Goal: Task Accomplishment & Management: Manage account settings

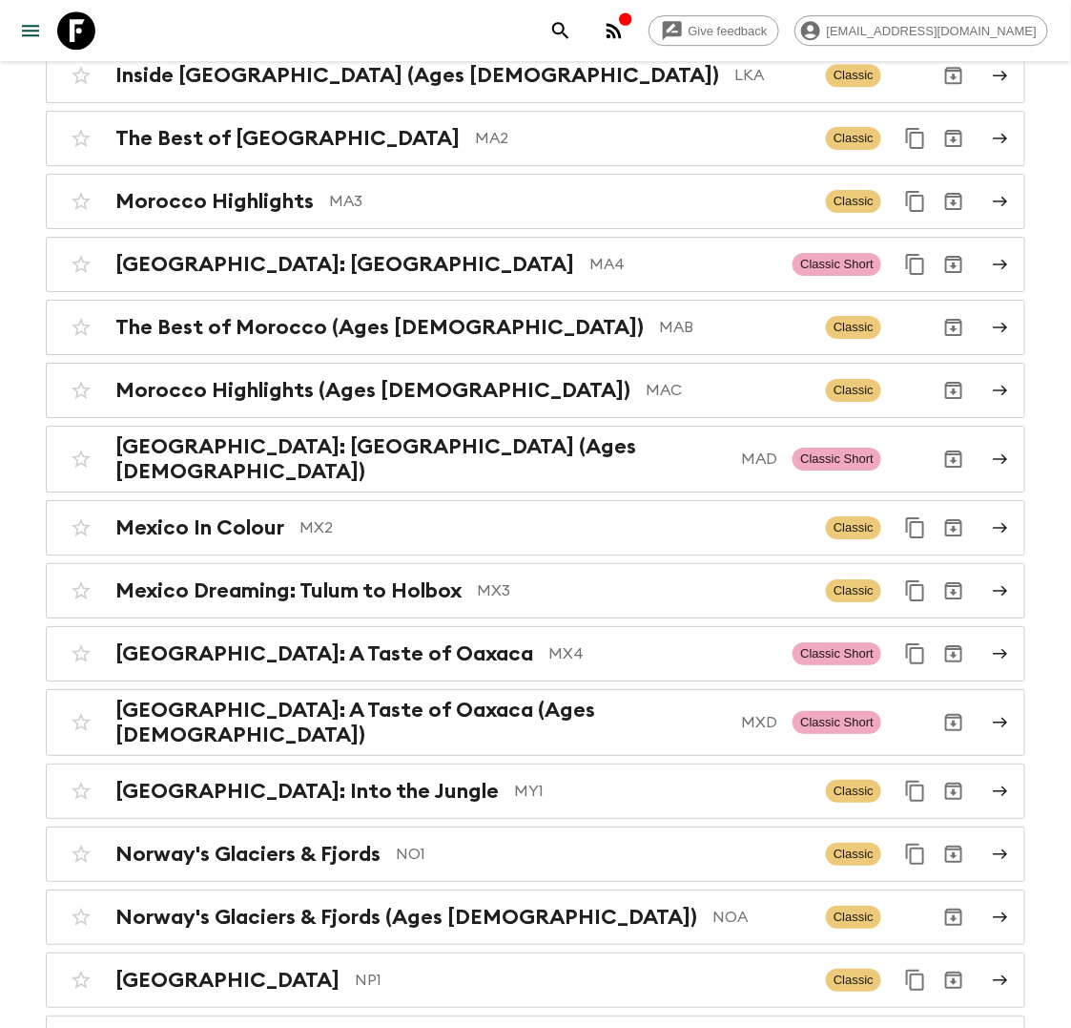
scroll to position [6131, 0]
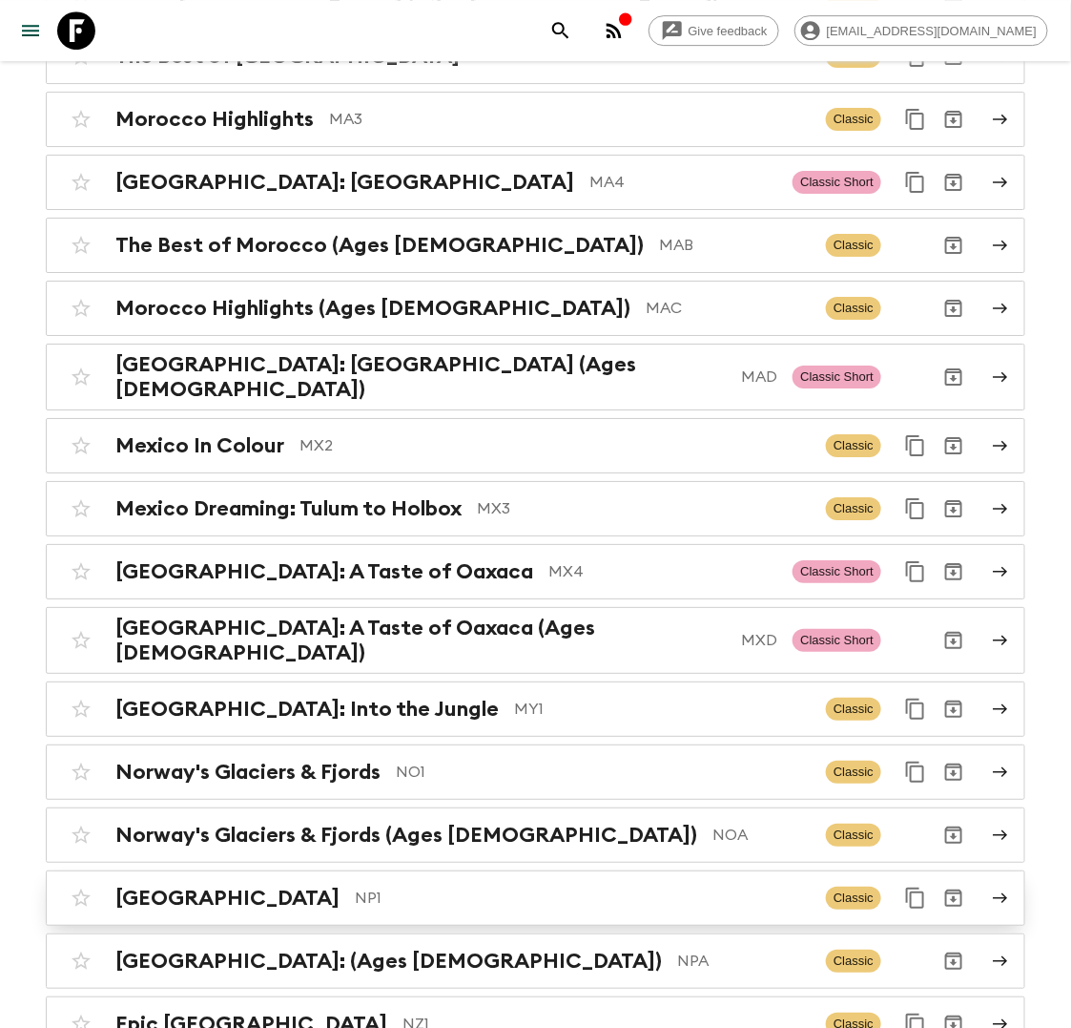
click at [355, 886] on p "NP1" at bounding box center [583, 897] width 456 height 23
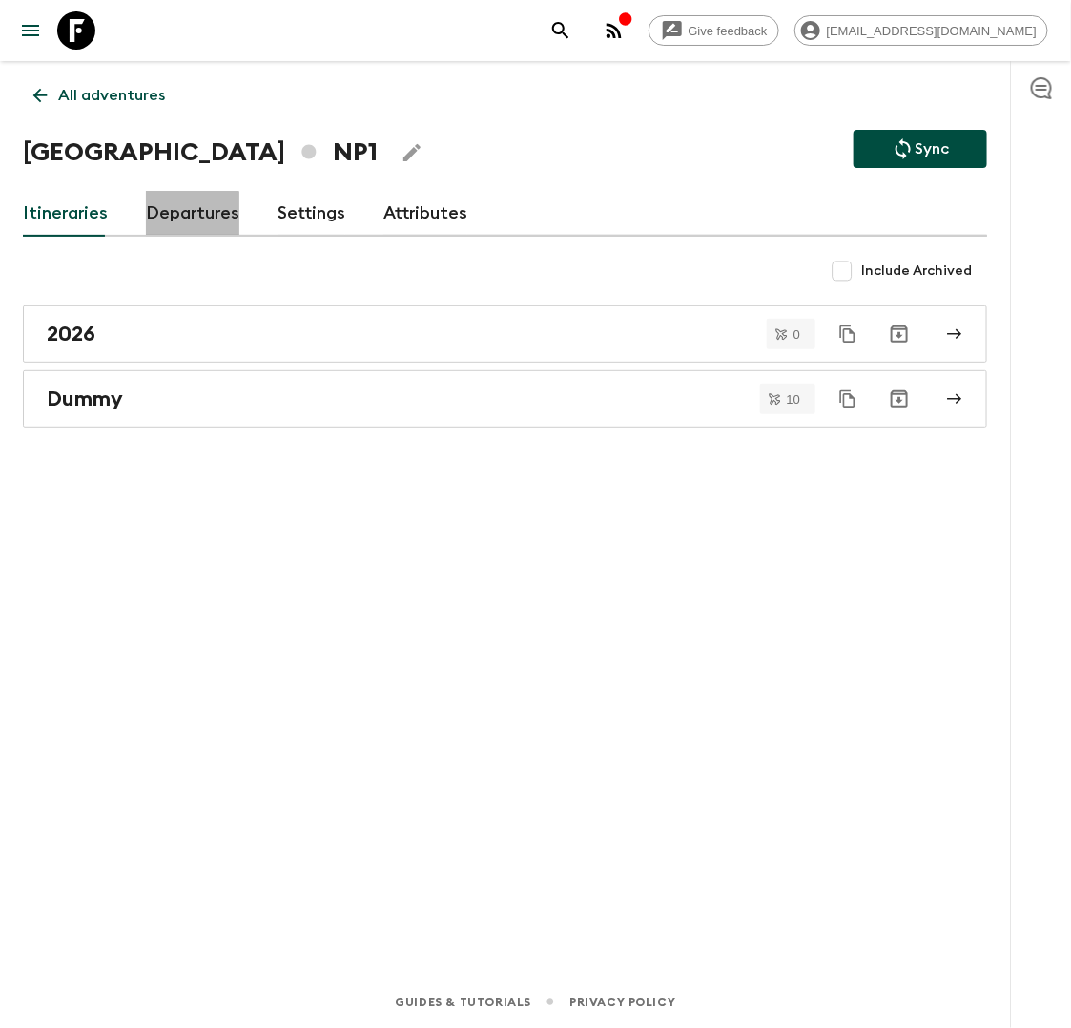
click at [161, 224] on link "Departures" at bounding box center [193, 214] width 94 height 46
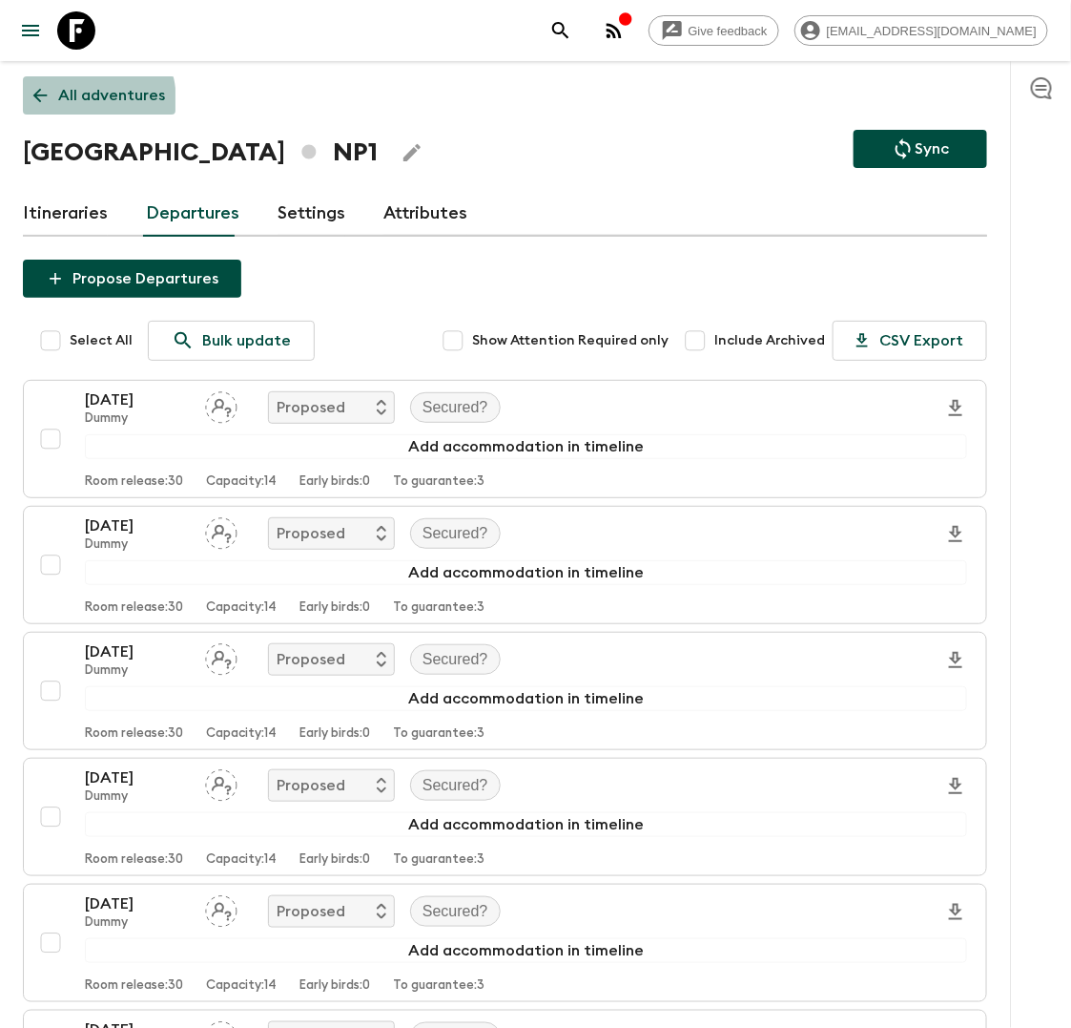
click at [66, 102] on p "All adventures" at bounding box center [111, 95] width 107 height 23
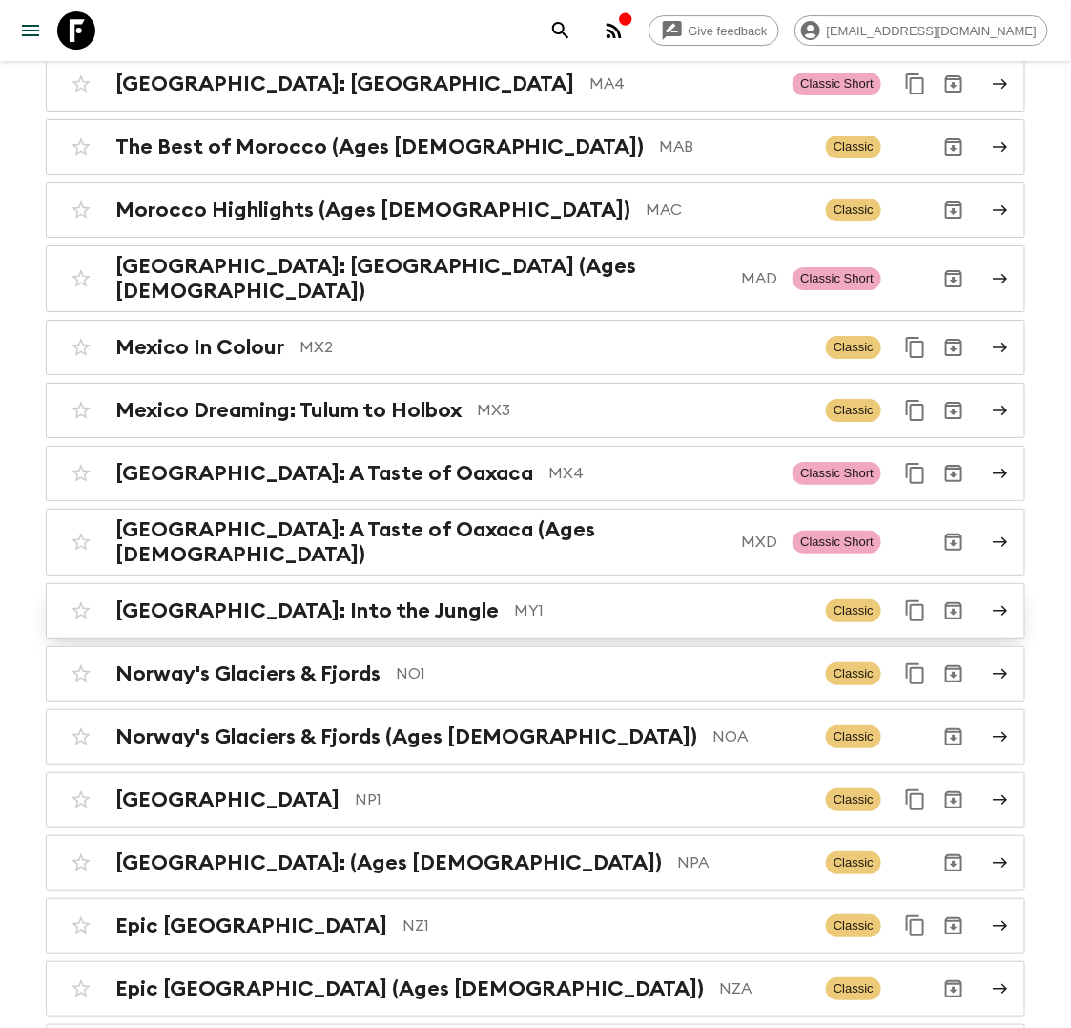
scroll to position [6140, 0]
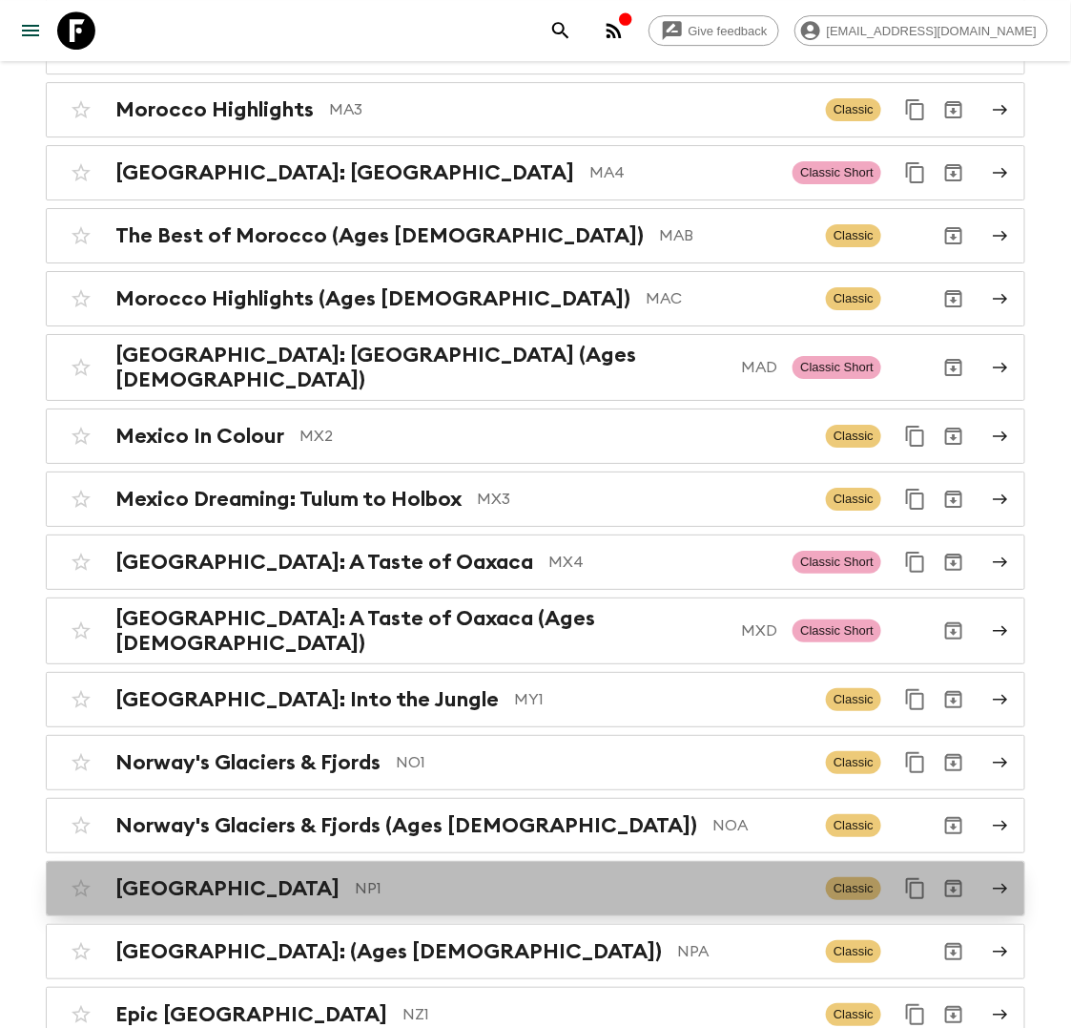
click at [322, 869] on div "Nepal NP1 Classic" at bounding box center [498, 888] width 873 height 38
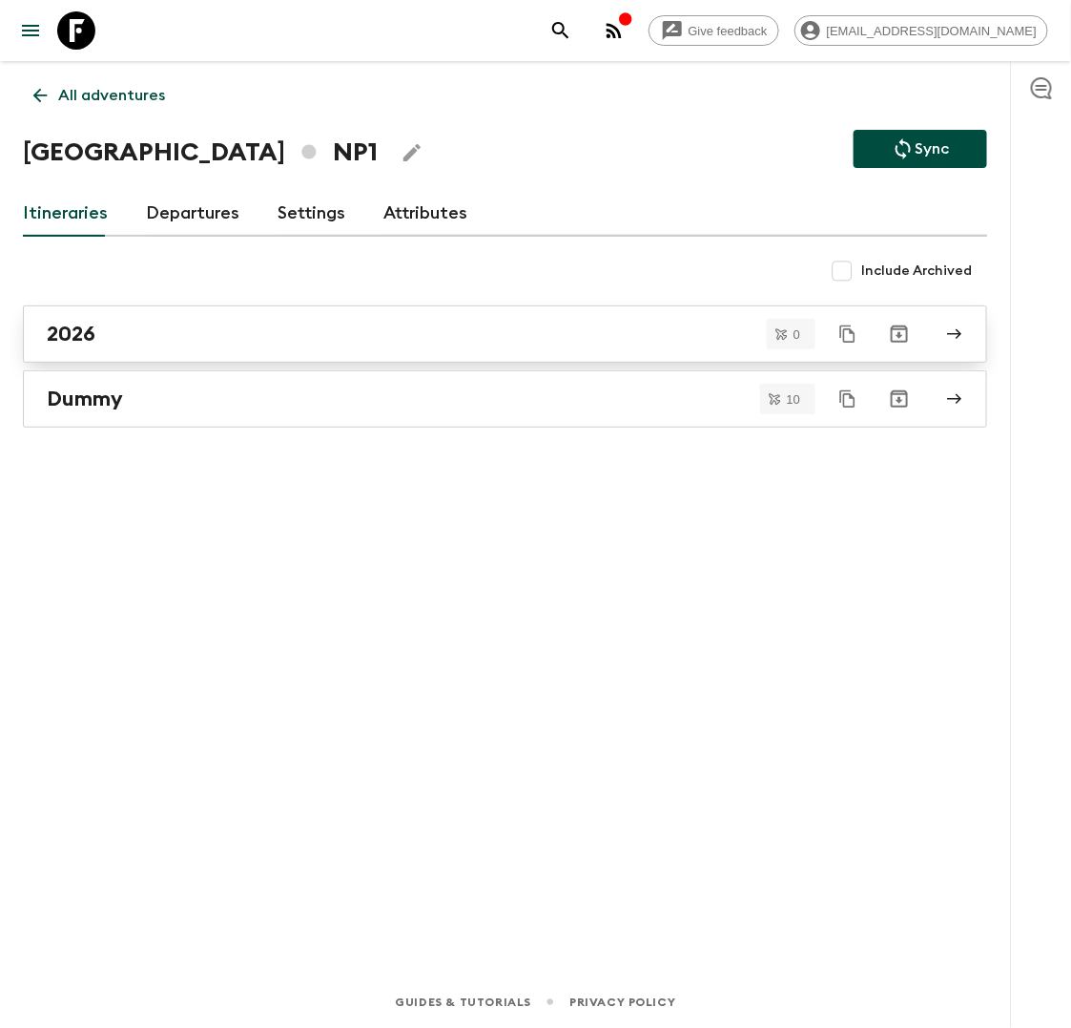
click at [183, 360] on link "2026" at bounding box center [505, 333] width 965 height 57
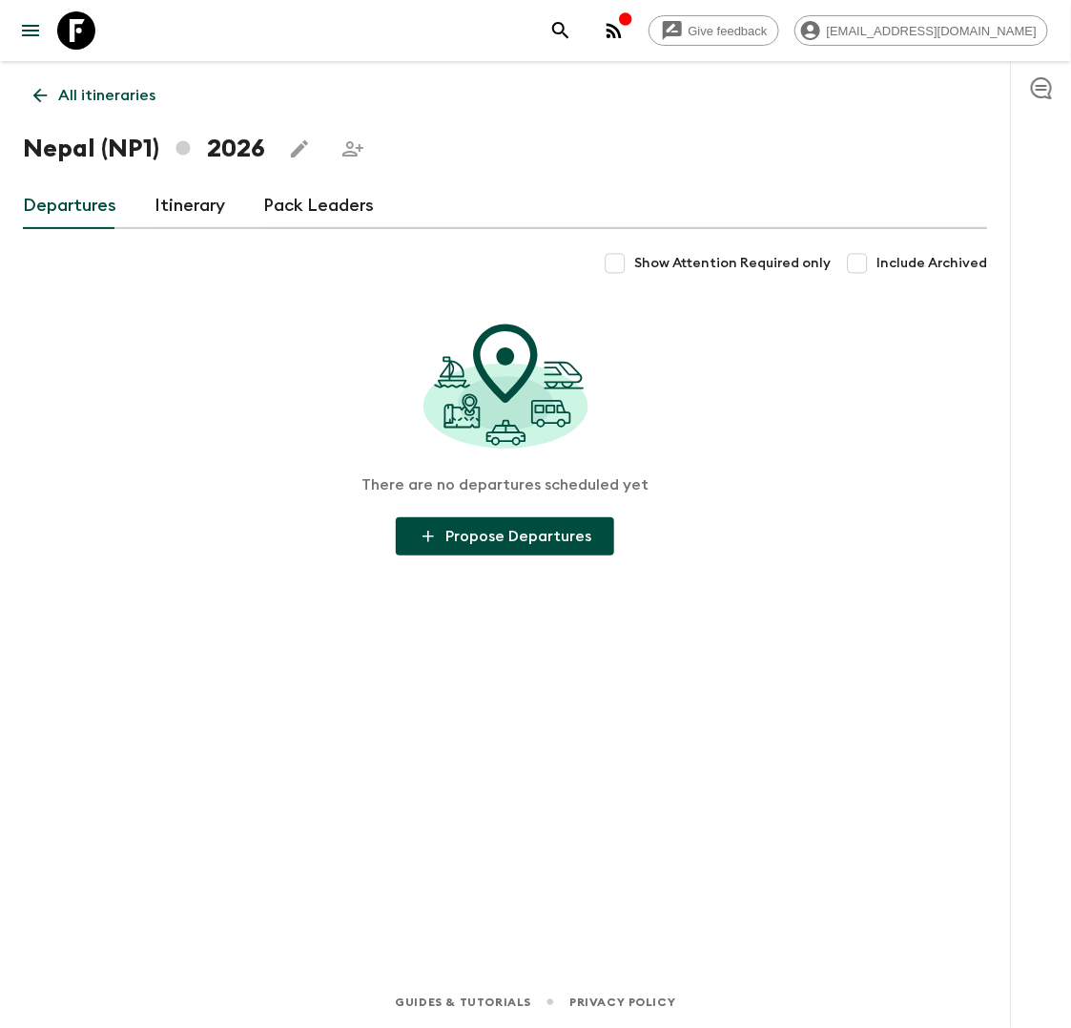
click at [181, 208] on link "Itinerary" at bounding box center [190, 206] width 71 height 46
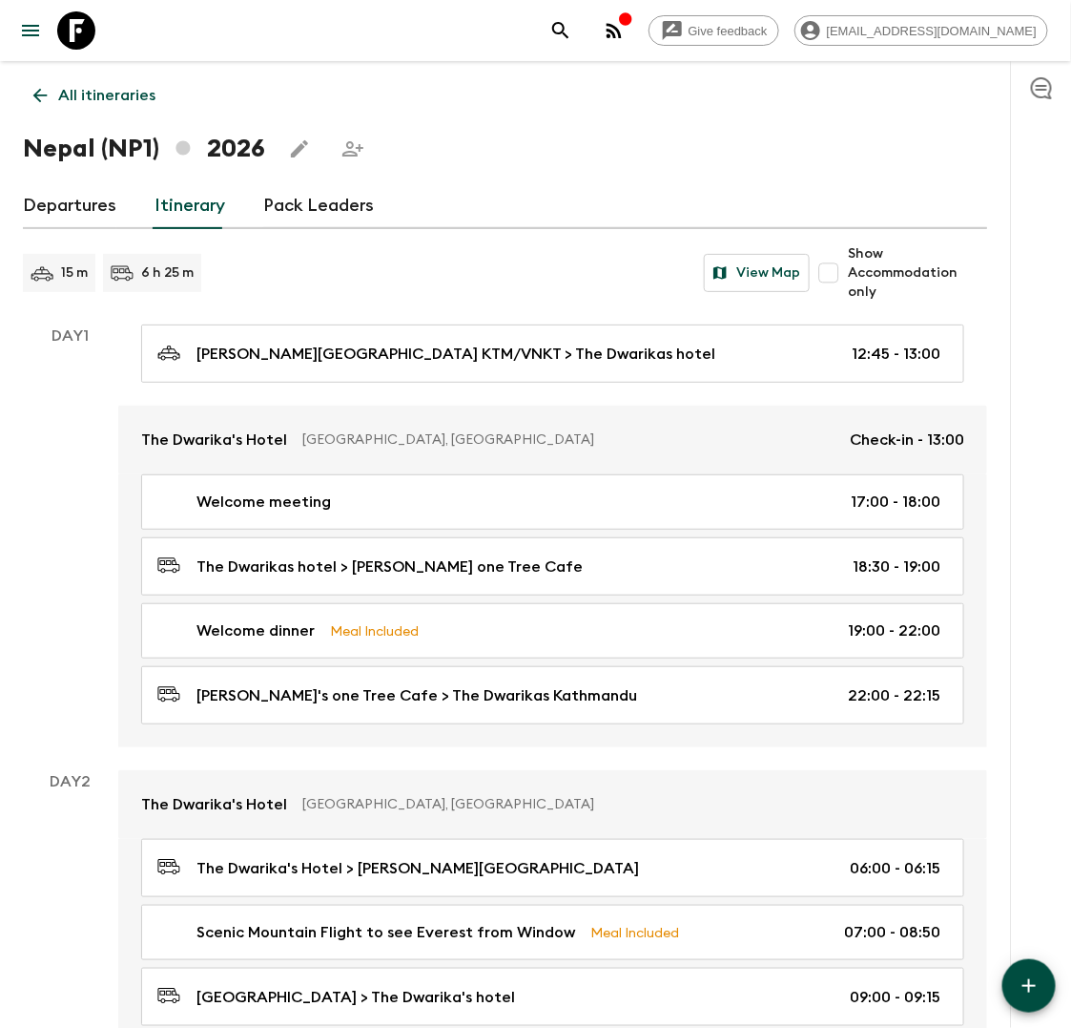
click at [98, 100] on p "All itineraries" at bounding box center [106, 95] width 97 height 23
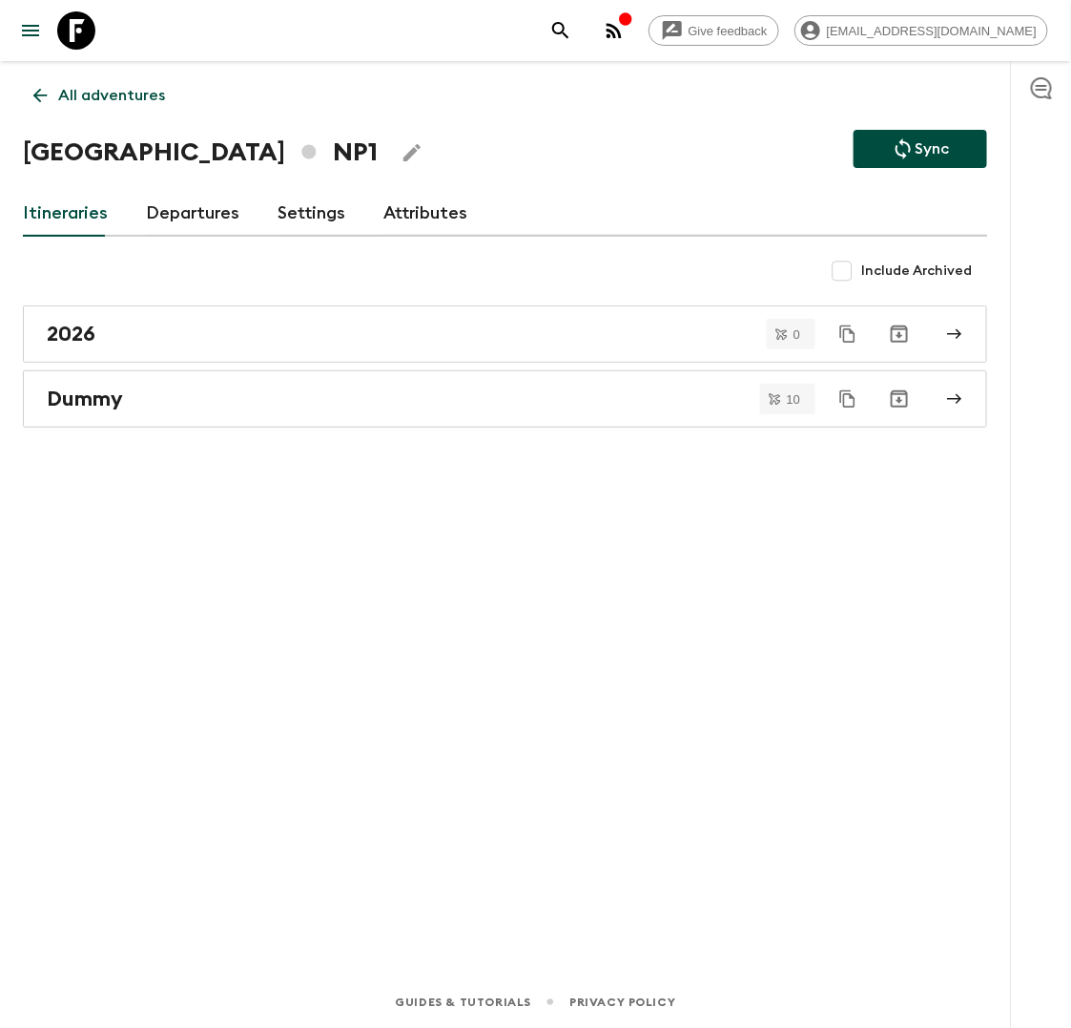
click at [138, 87] on p "All adventures" at bounding box center [111, 95] width 107 height 23
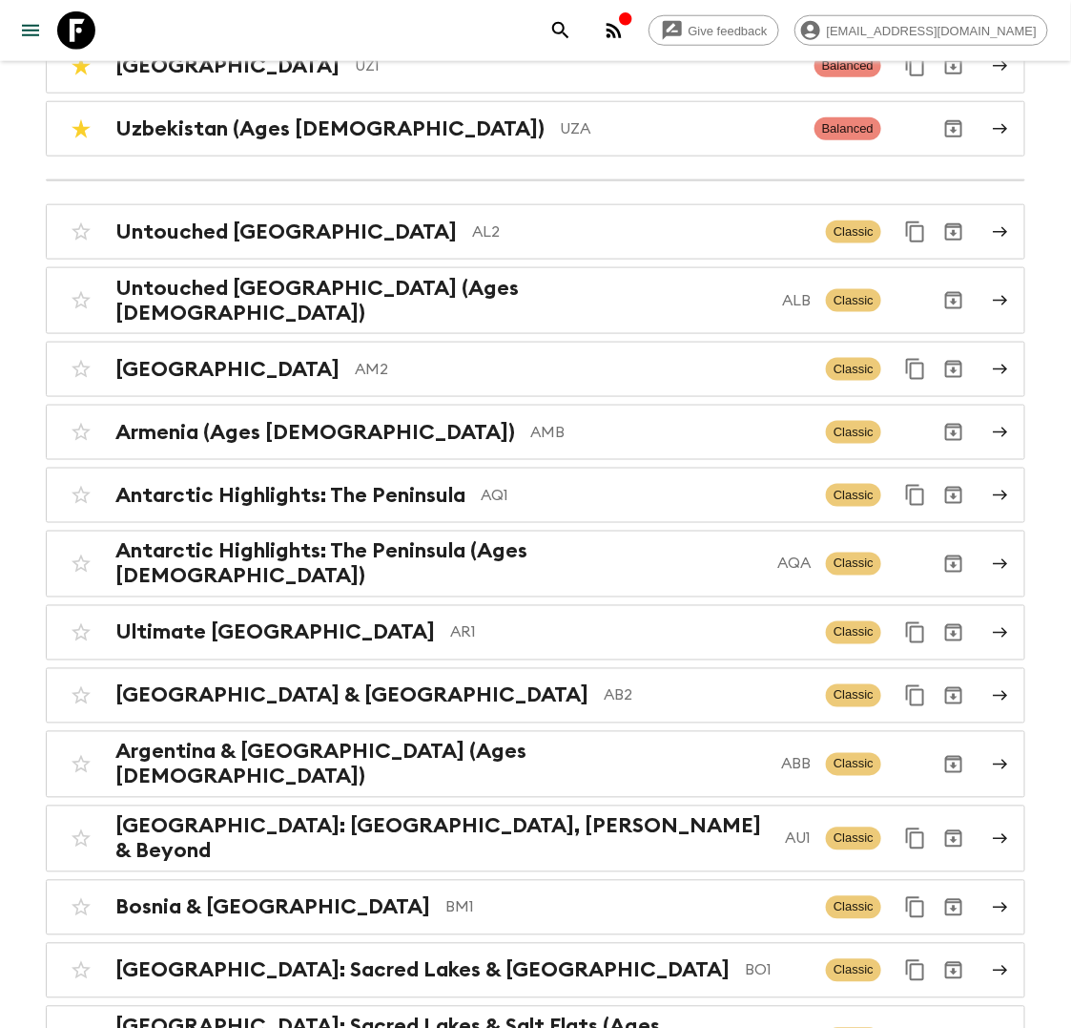
scroll to position [551, 0]
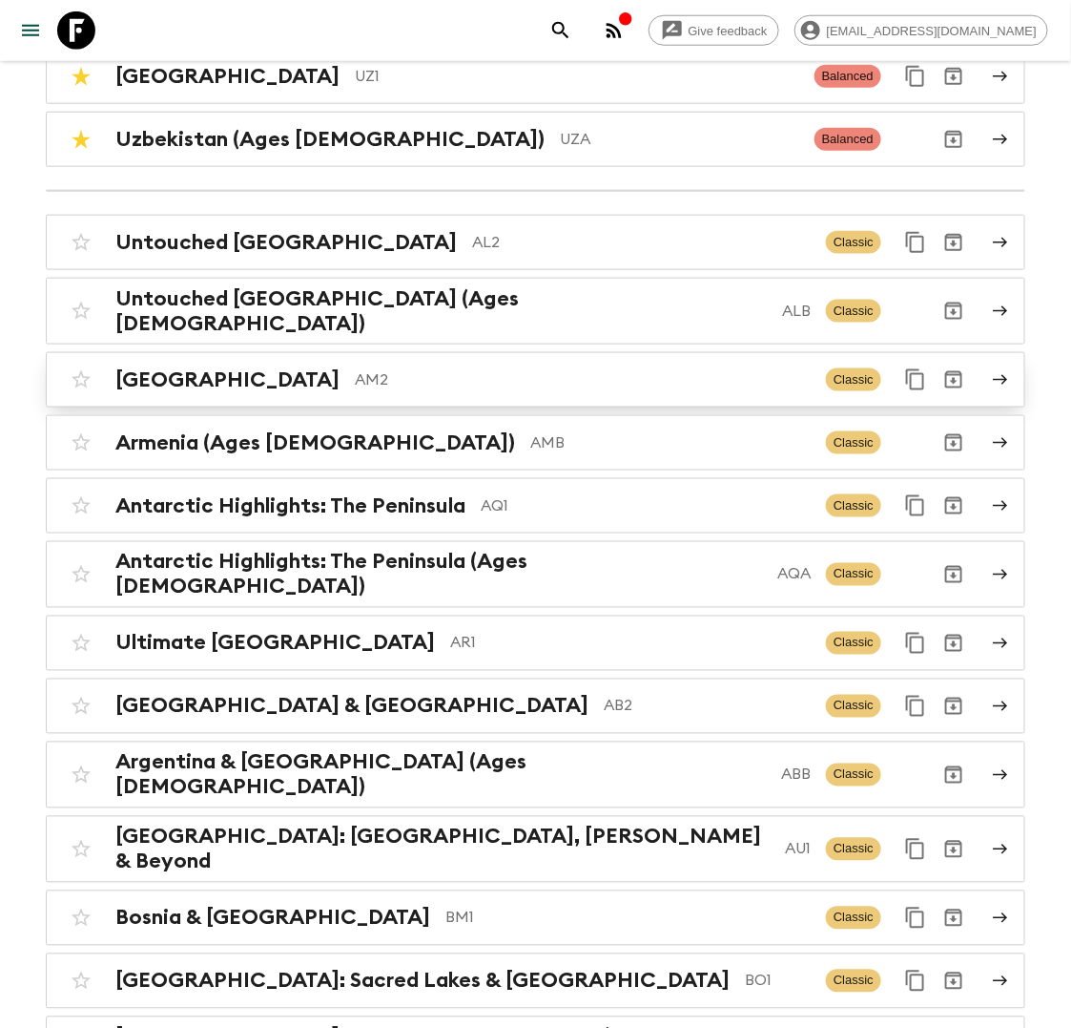
click at [355, 369] on p "AM2" at bounding box center [583, 379] width 456 height 23
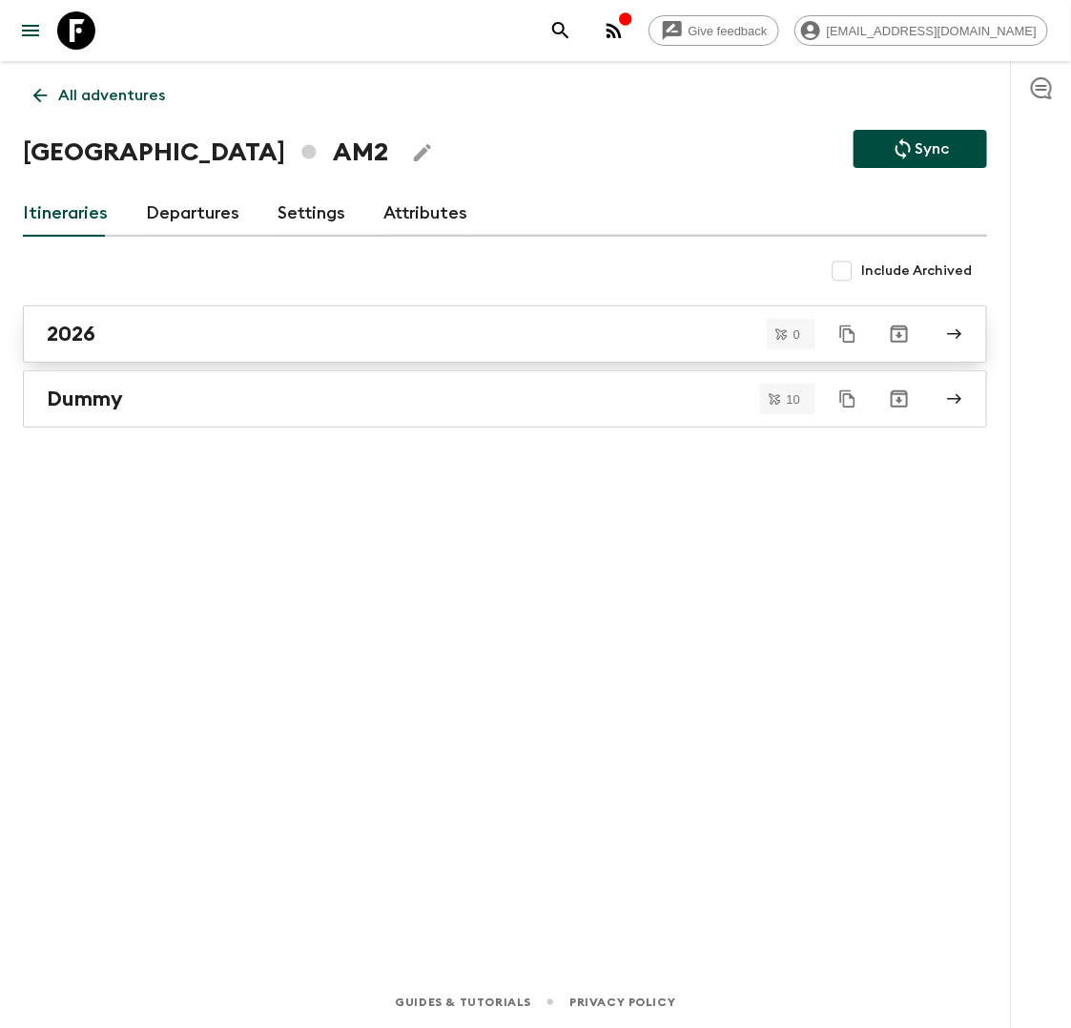
click at [152, 326] on div "2026" at bounding box center [487, 334] width 881 height 25
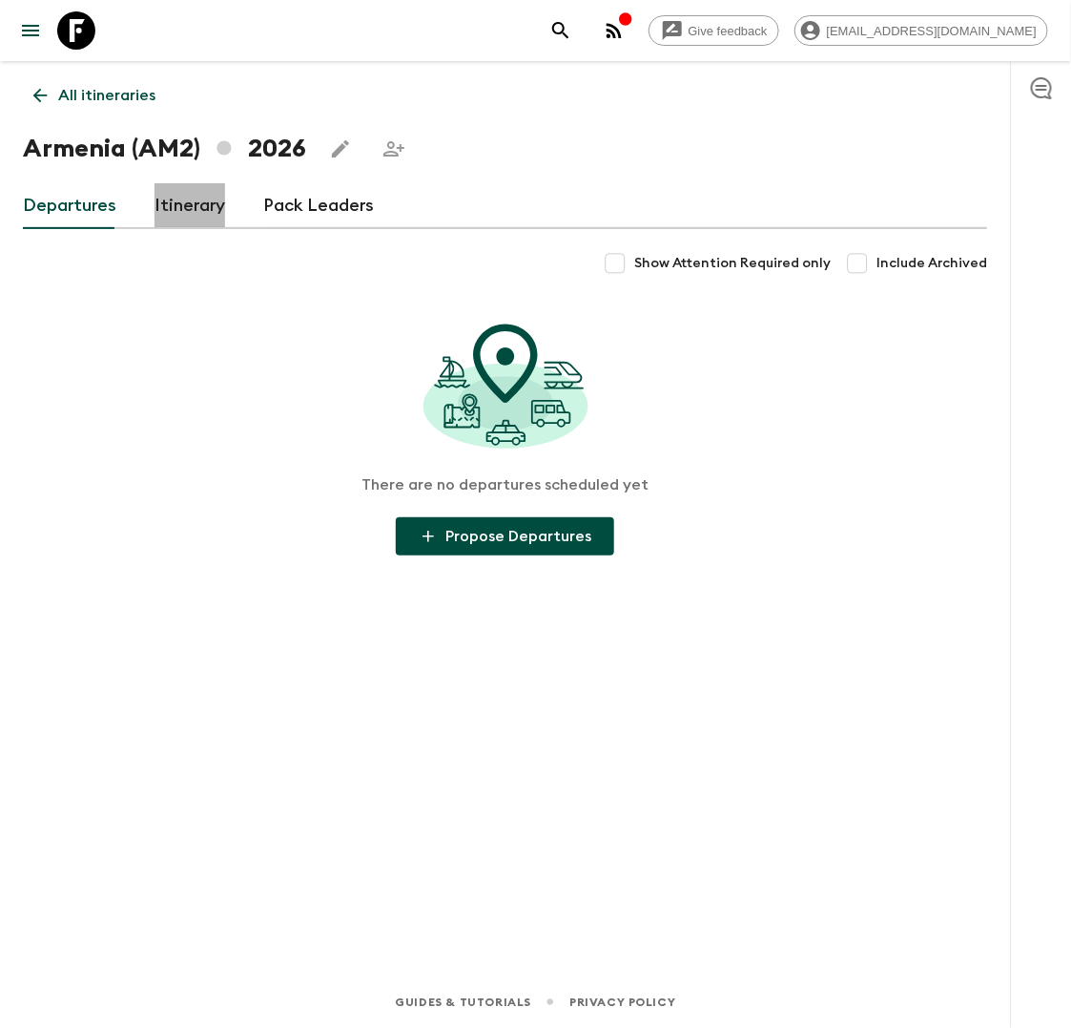
click at [176, 214] on link "Itinerary" at bounding box center [190, 206] width 71 height 46
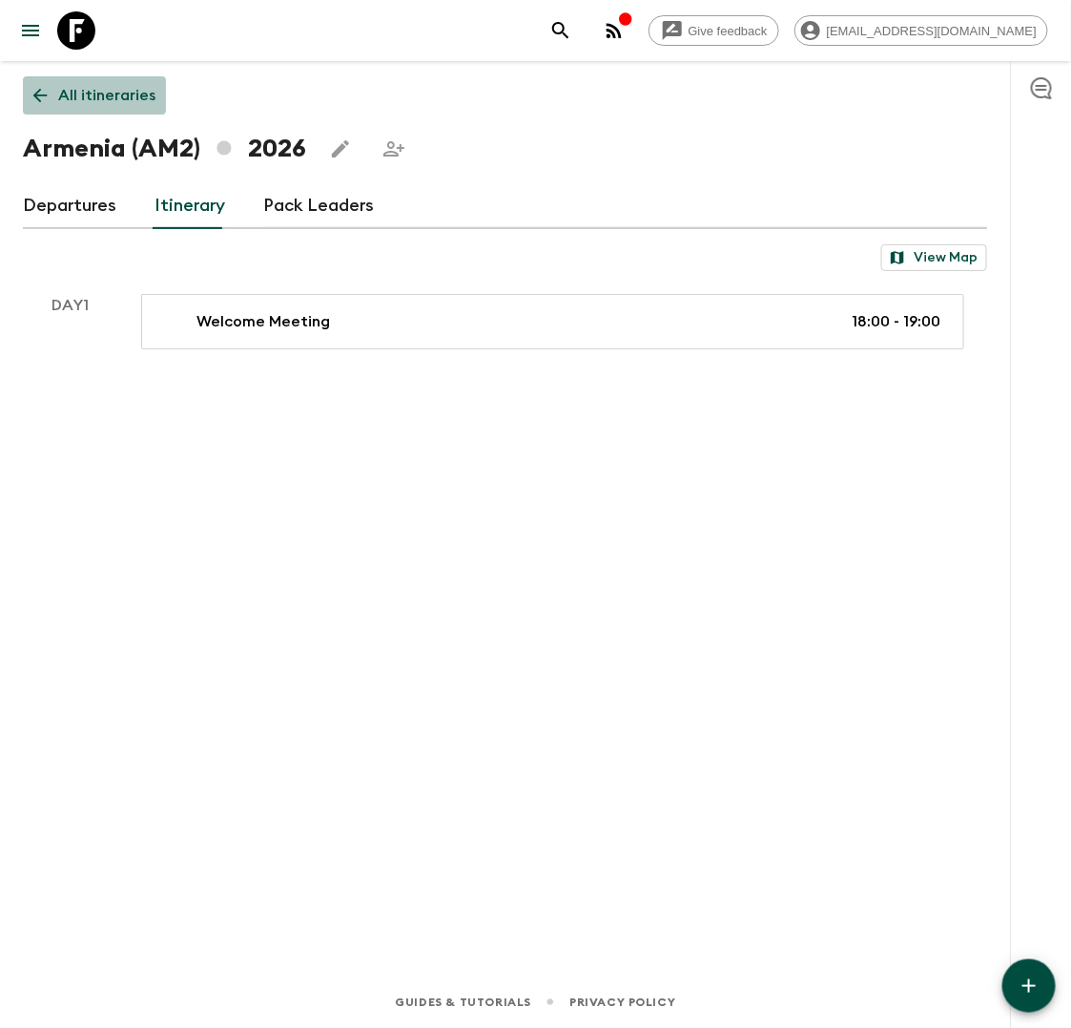
click at [77, 86] on p "All itineraries" at bounding box center [106, 95] width 97 height 23
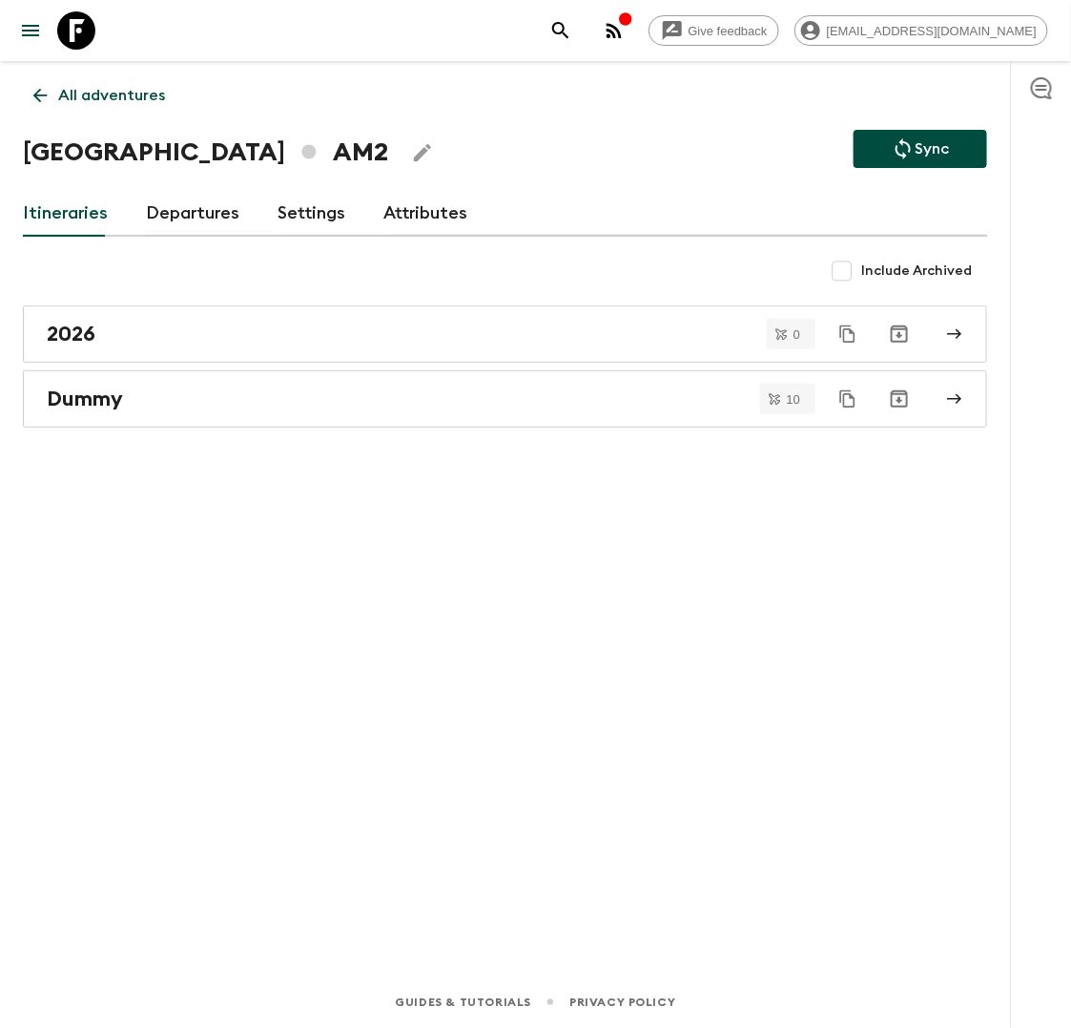
click at [92, 105] on p "All adventures" at bounding box center [111, 95] width 107 height 23
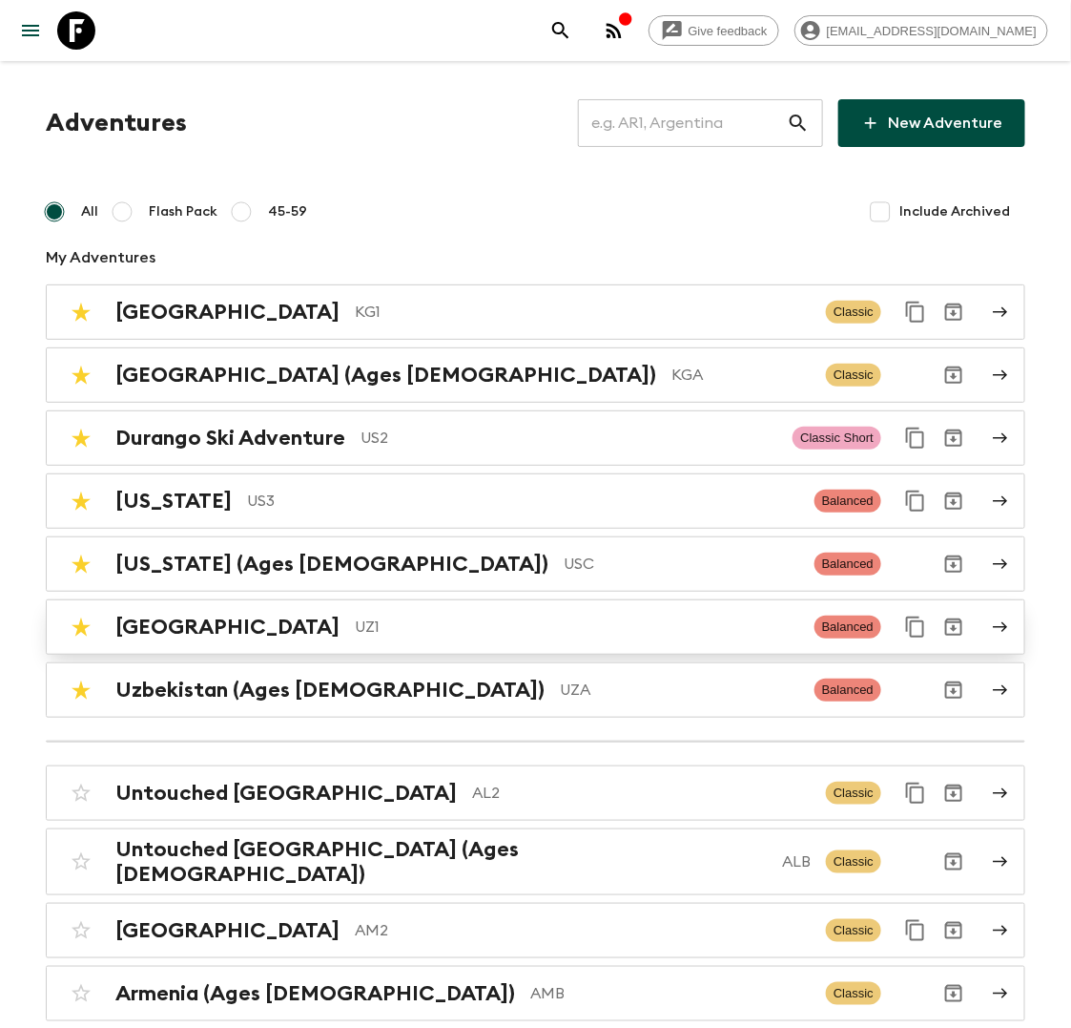
click at [355, 627] on p "UZ1" at bounding box center [577, 626] width 445 height 23
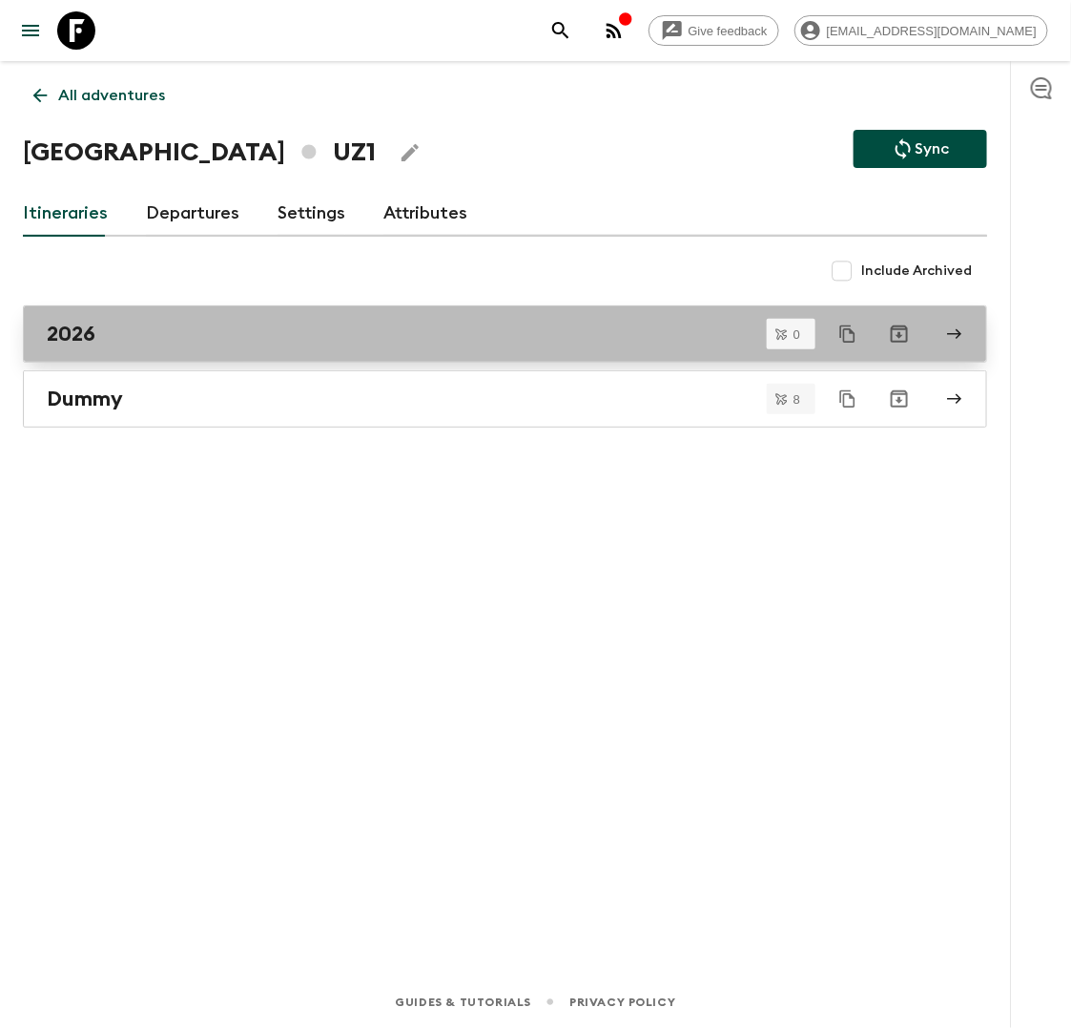
click at [144, 342] on div "2026" at bounding box center [487, 334] width 881 height 25
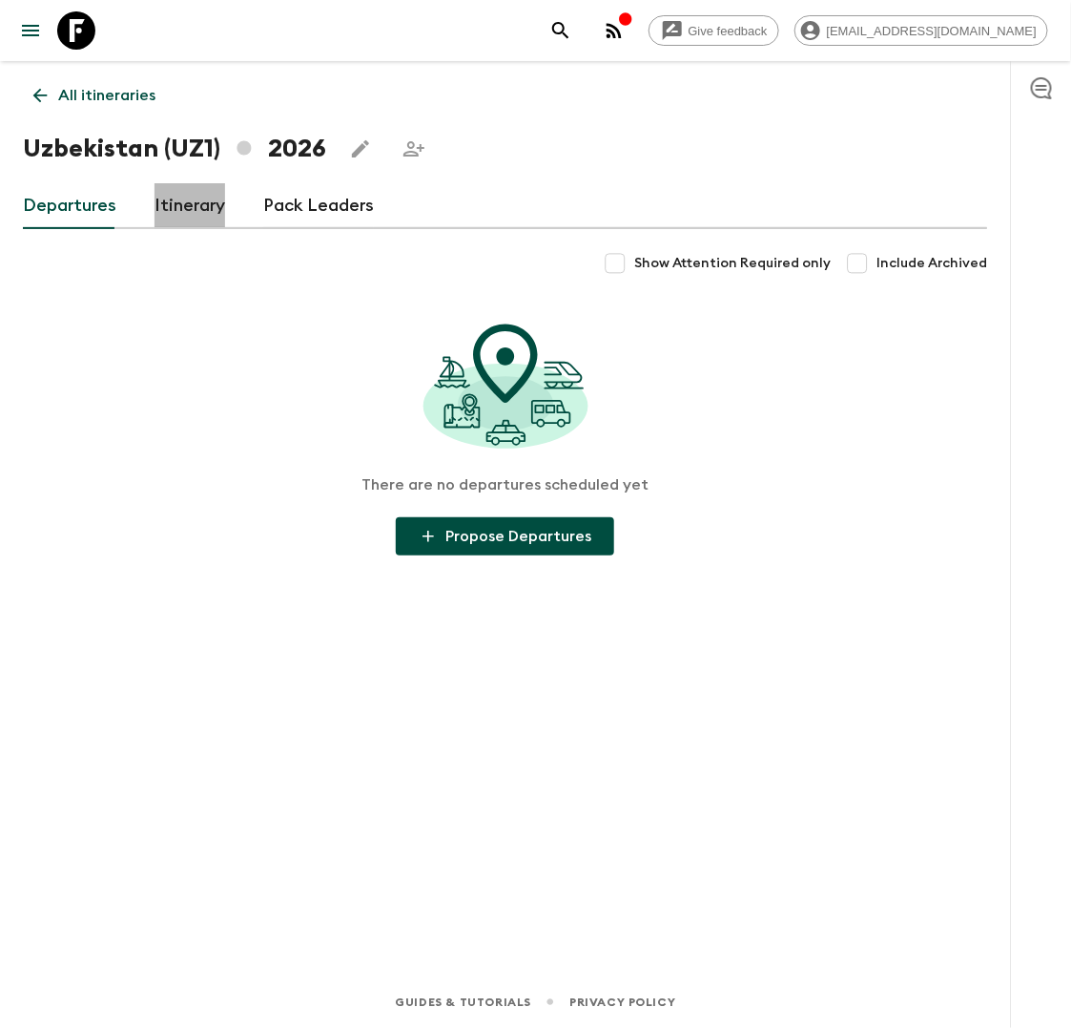
click at [180, 211] on link "Itinerary" at bounding box center [190, 206] width 71 height 46
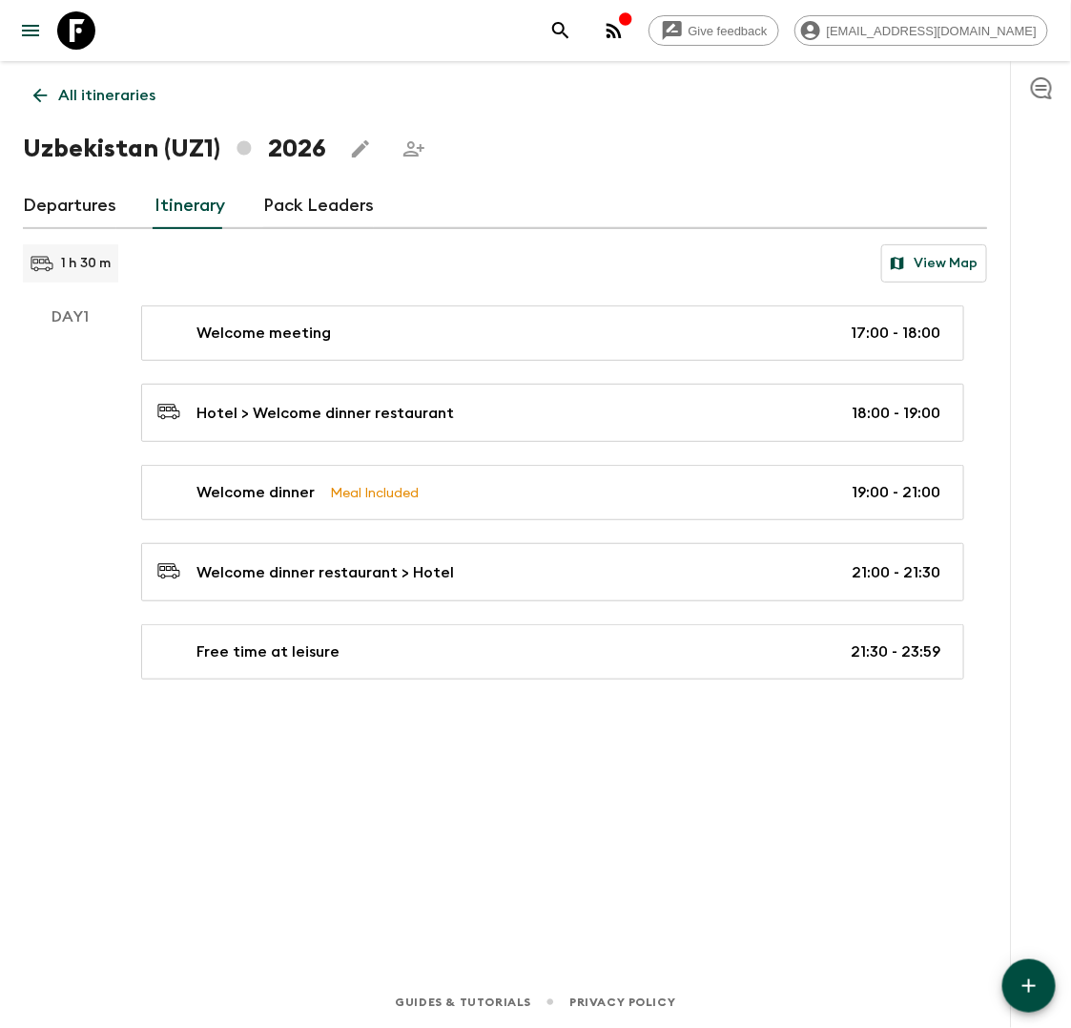
click at [127, 108] on link "All itineraries" at bounding box center [94, 95] width 143 height 38
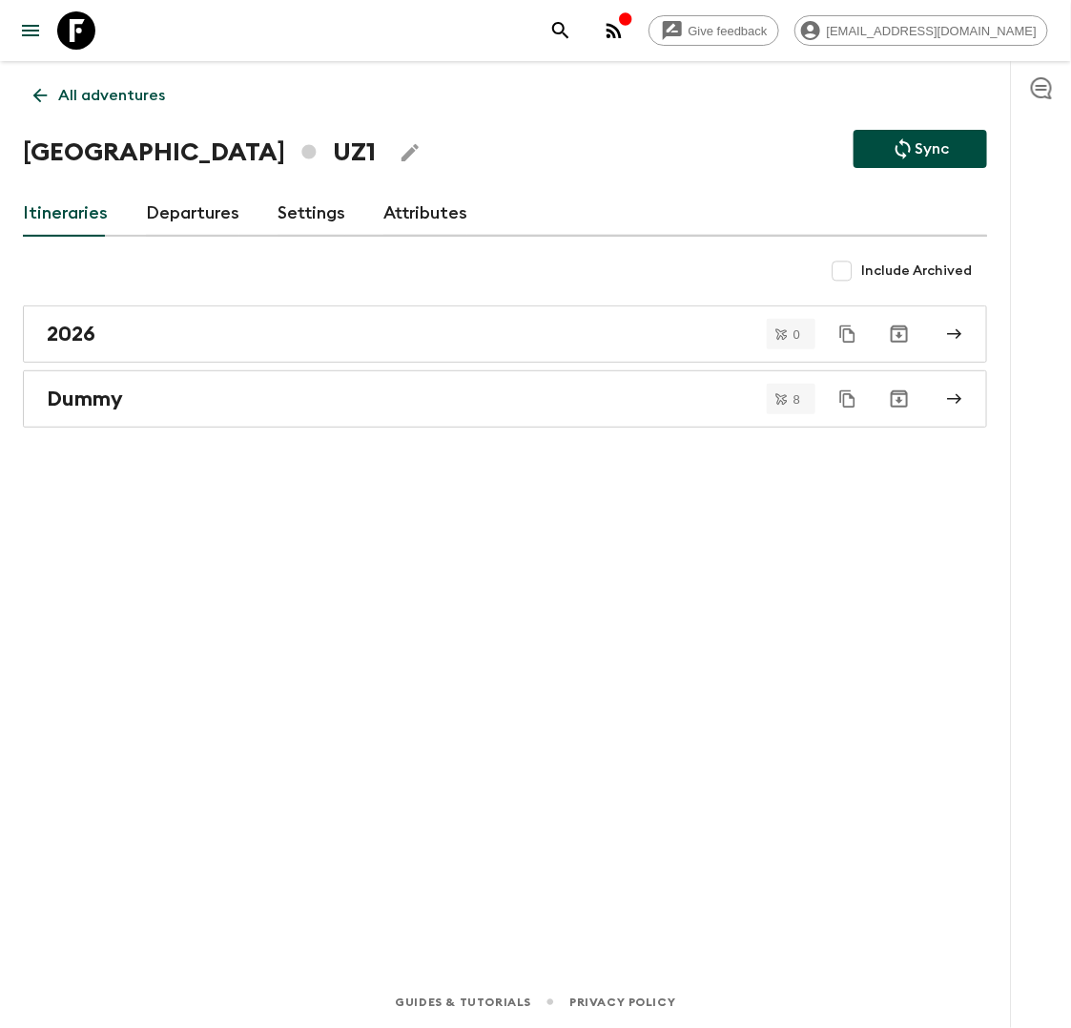
click at [84, 97] on p "All adventures" at bounding box center [111, 95] width 107 height 23
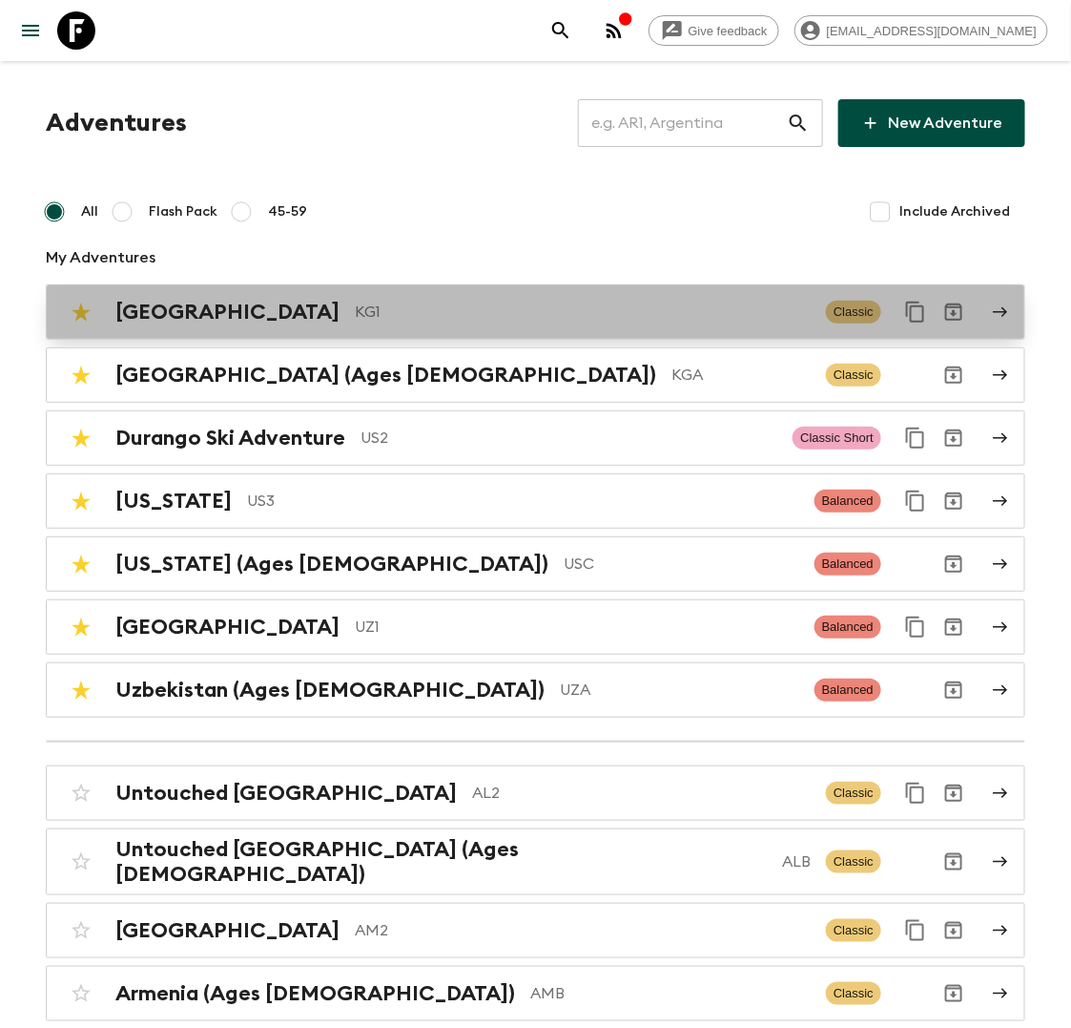
click at [355, 313] on p "KG1" at bounding box center [583, 312] width 456 height 23
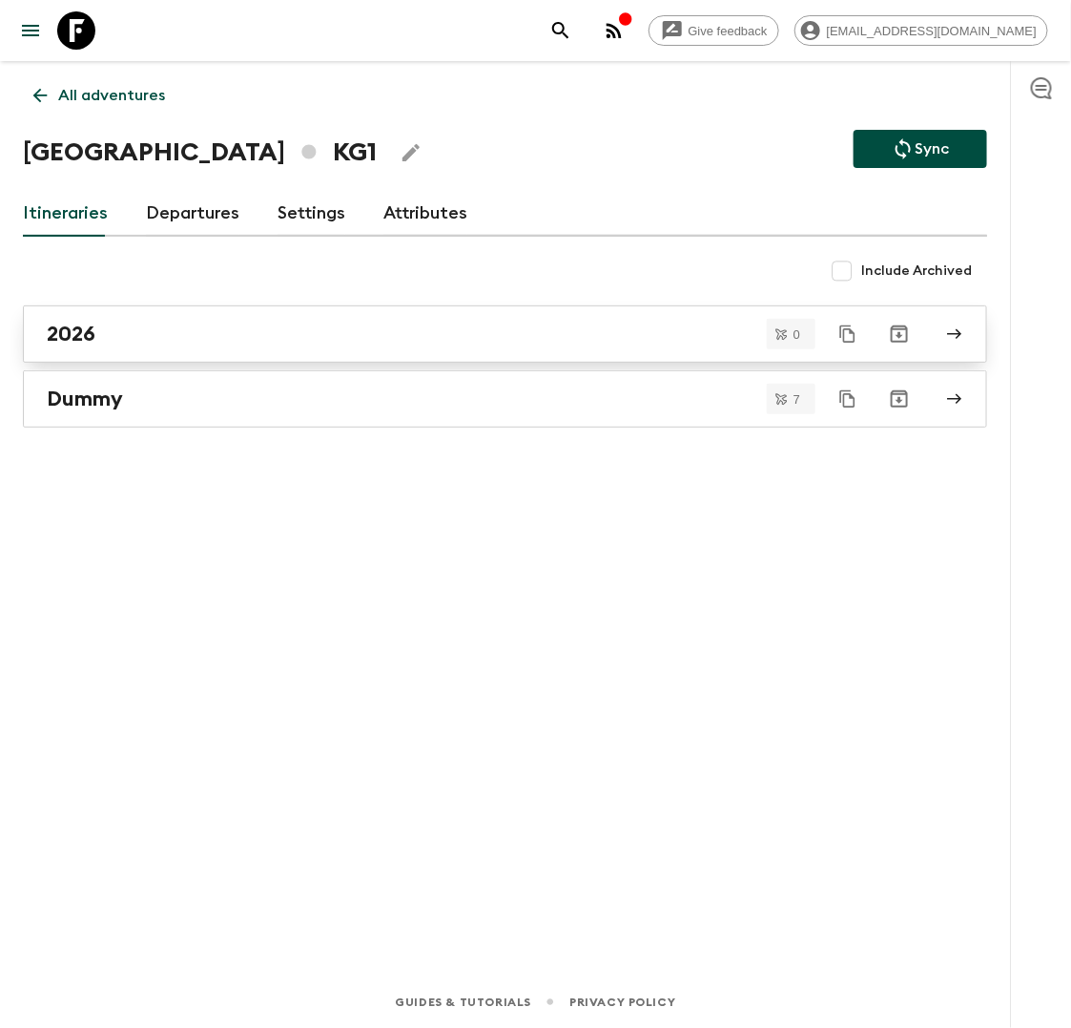
click at [160, 338] on div "2026" at bounding box center [487, 334] width 881 height 25
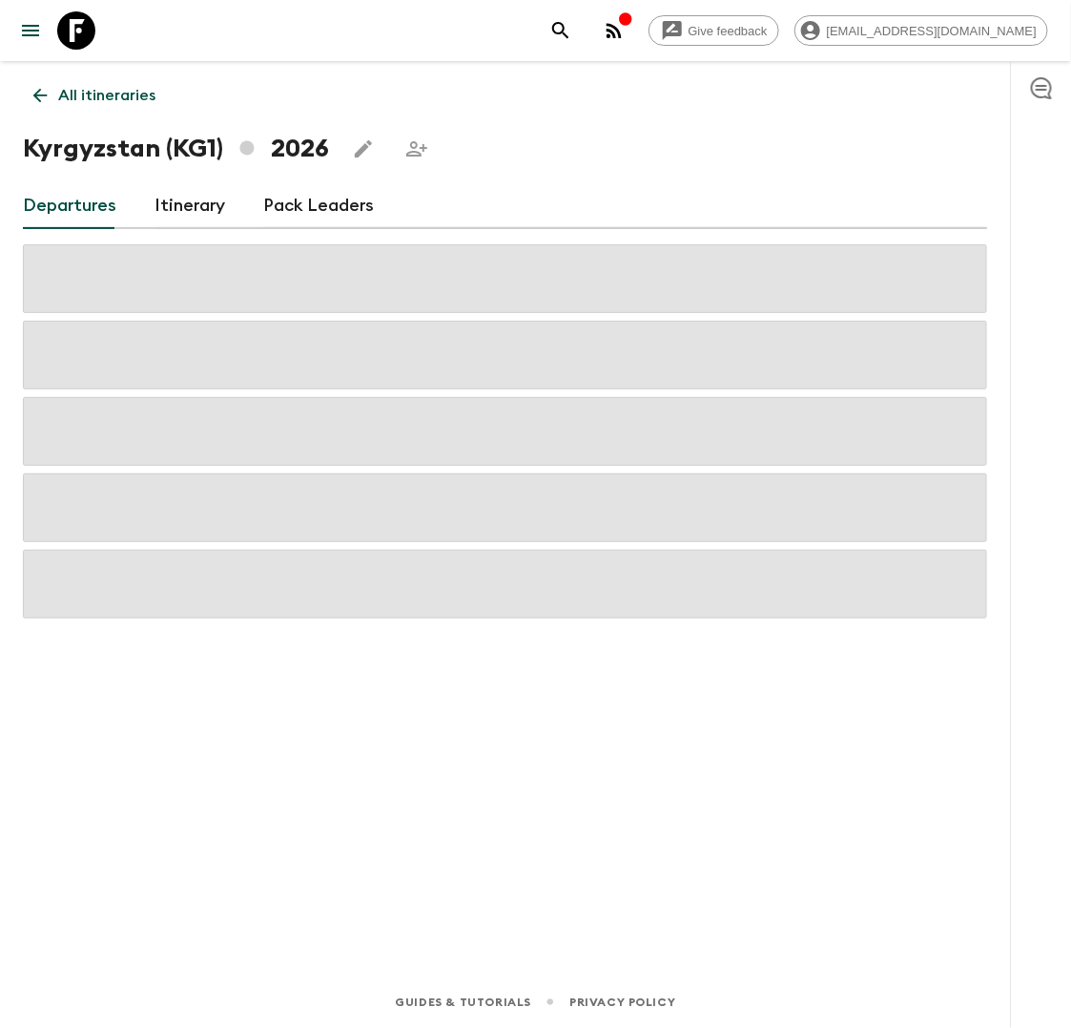
click at [190, 204] on link "Itinerary" at bounding box center [190, 206] width 71 height 46
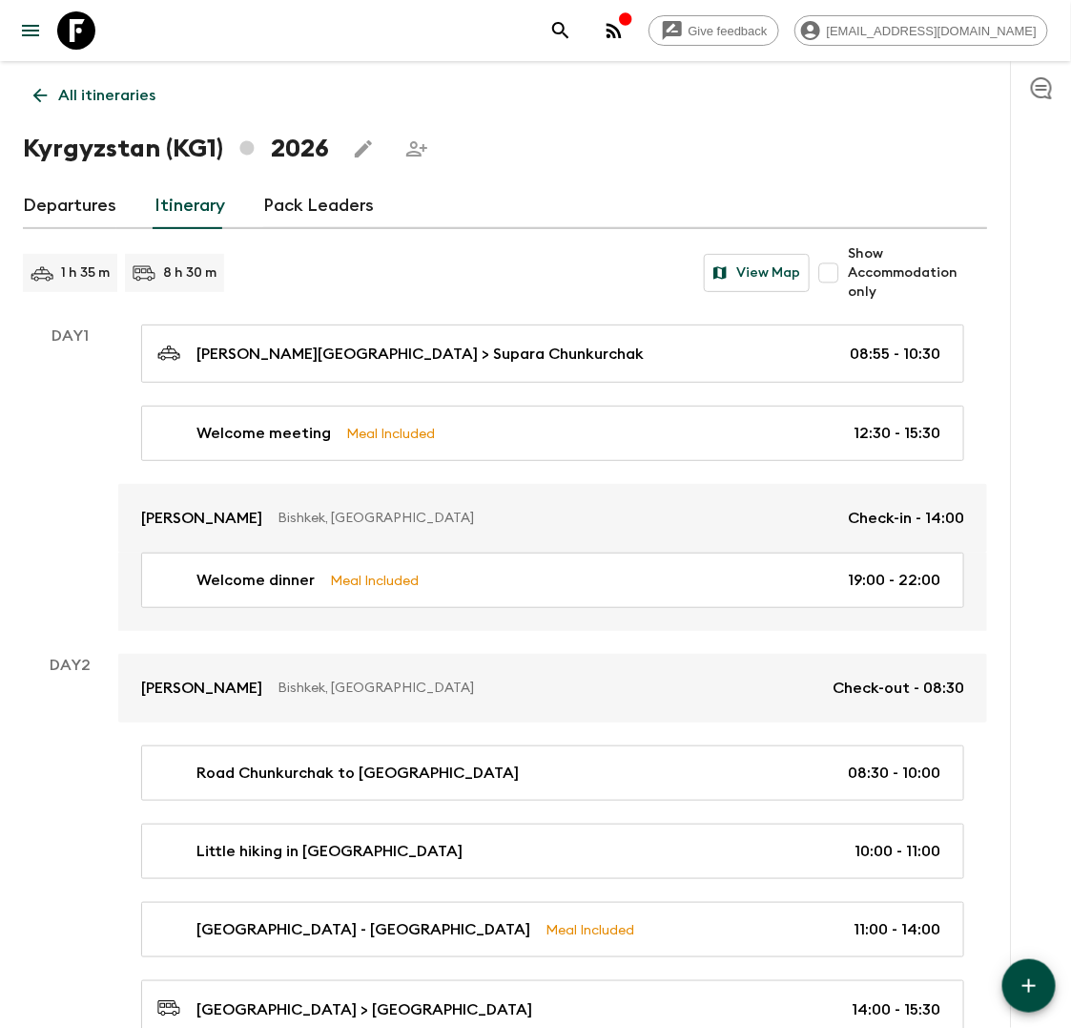
click at [46, 98] on icon at bounding box center [40, 95] width 21 height 21
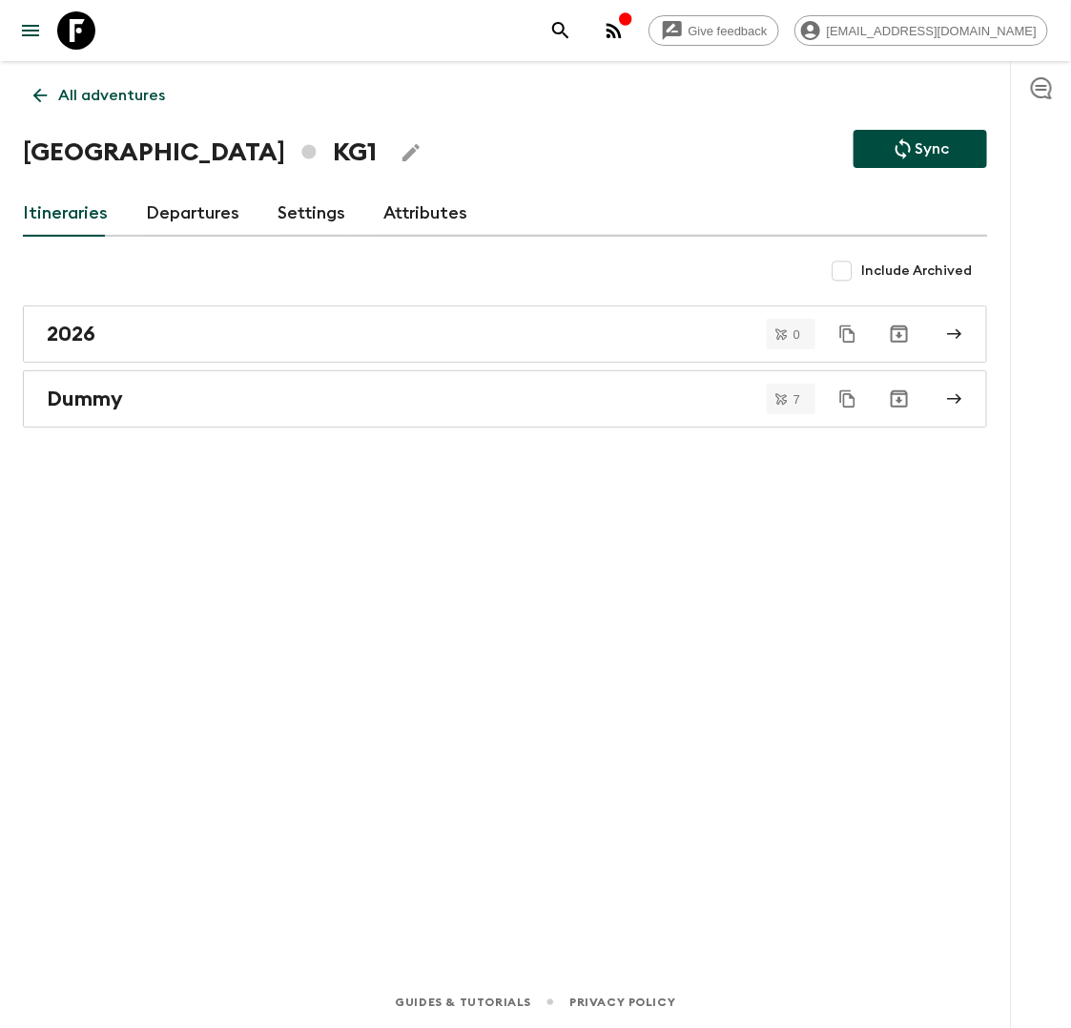
click at [138, 98] on p "All adventures" at bounding box center [111, 95] width 107 height 23
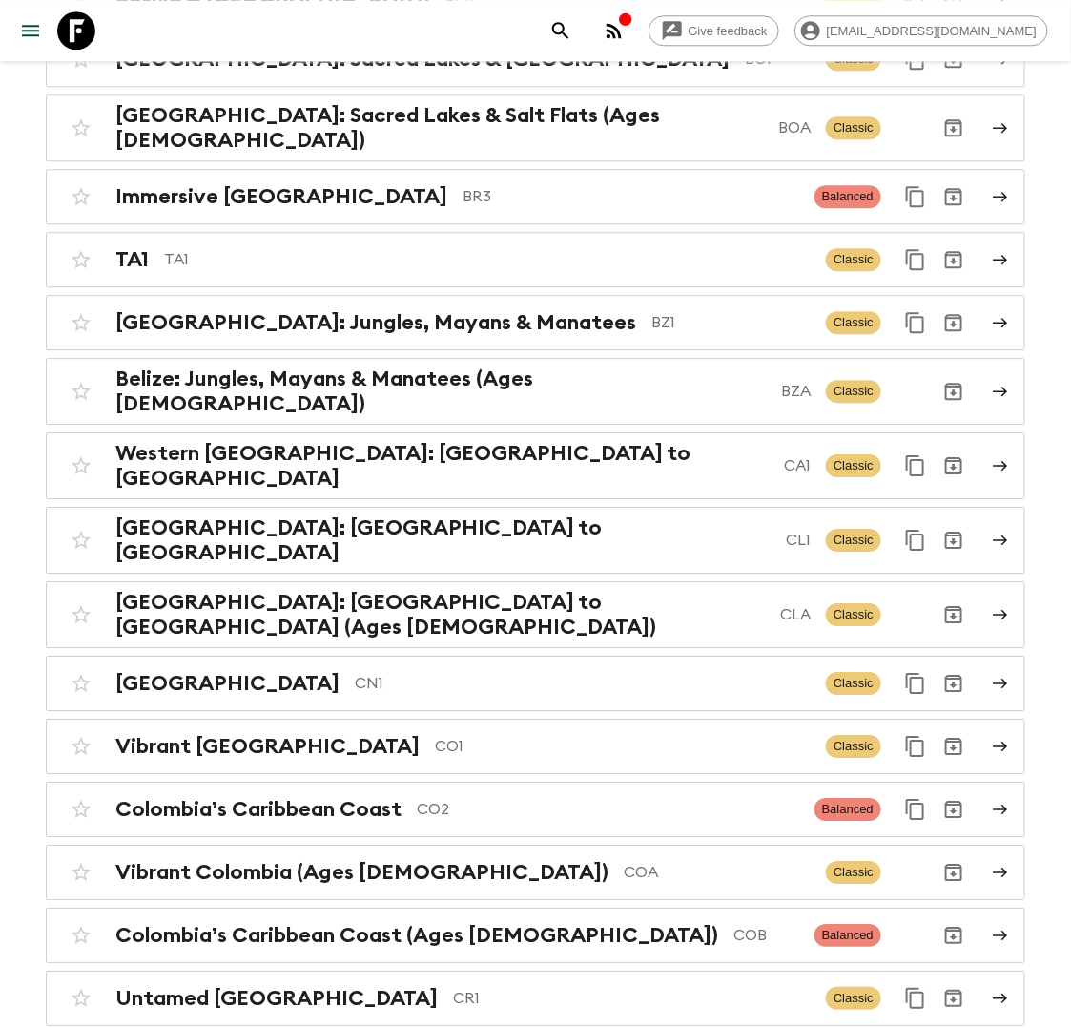
scroll to position [1477, 0]
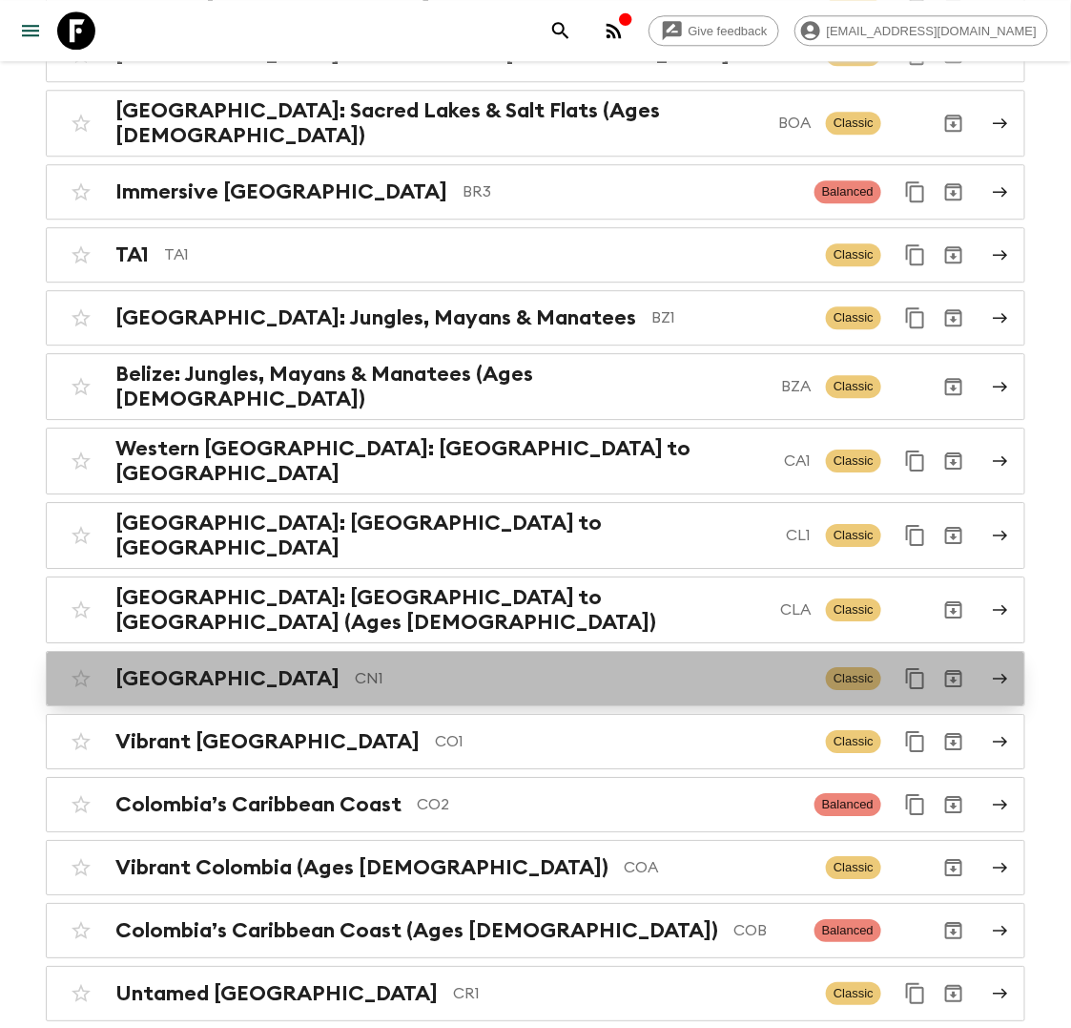
click at [355, 667] on p "CN1" at bounding box center [583, 678] width 456 height 23
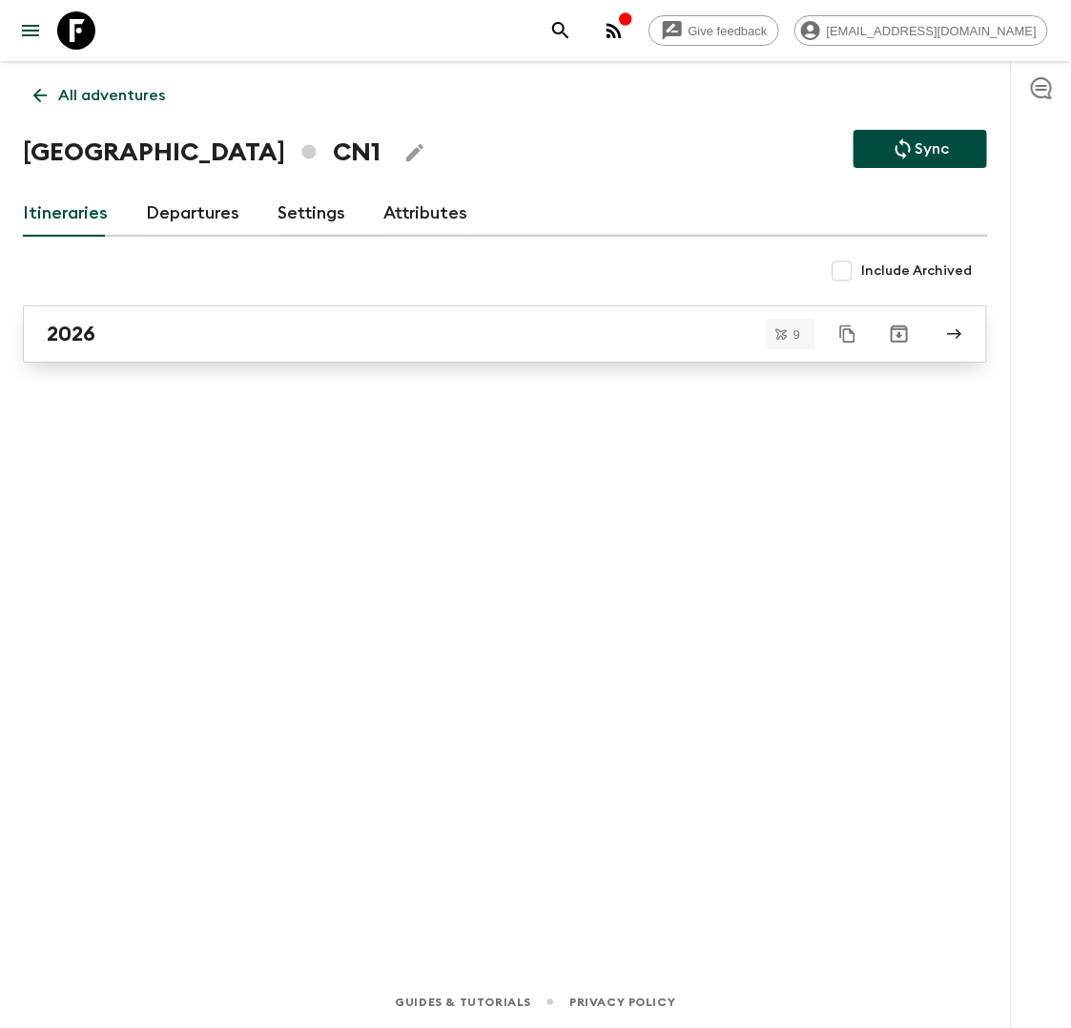
click at [154, 325] on div "2026" at bounding box center [487, 334] width 881 height 25
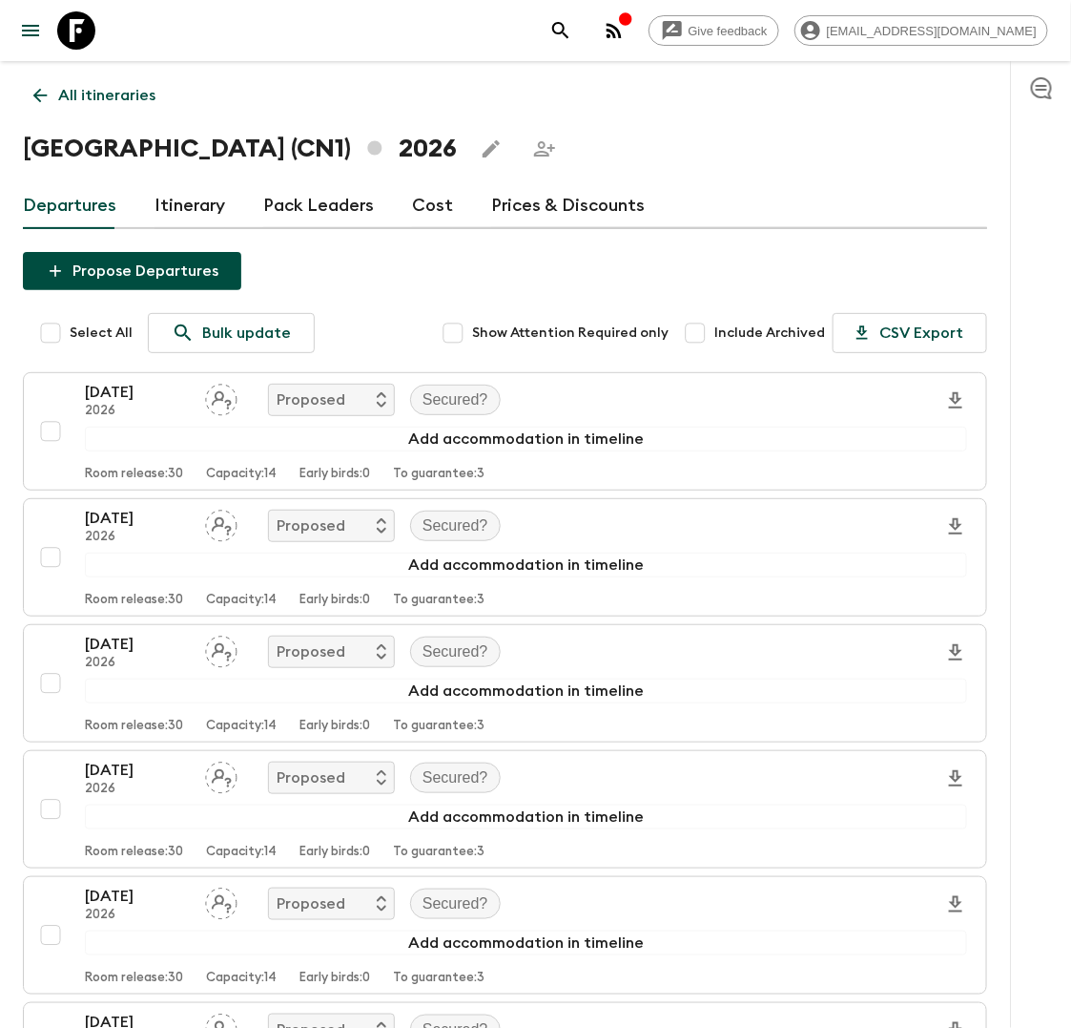
click at [177, 212] on link "Itinerary" at bounding box center [190, 206] width 71 height 46
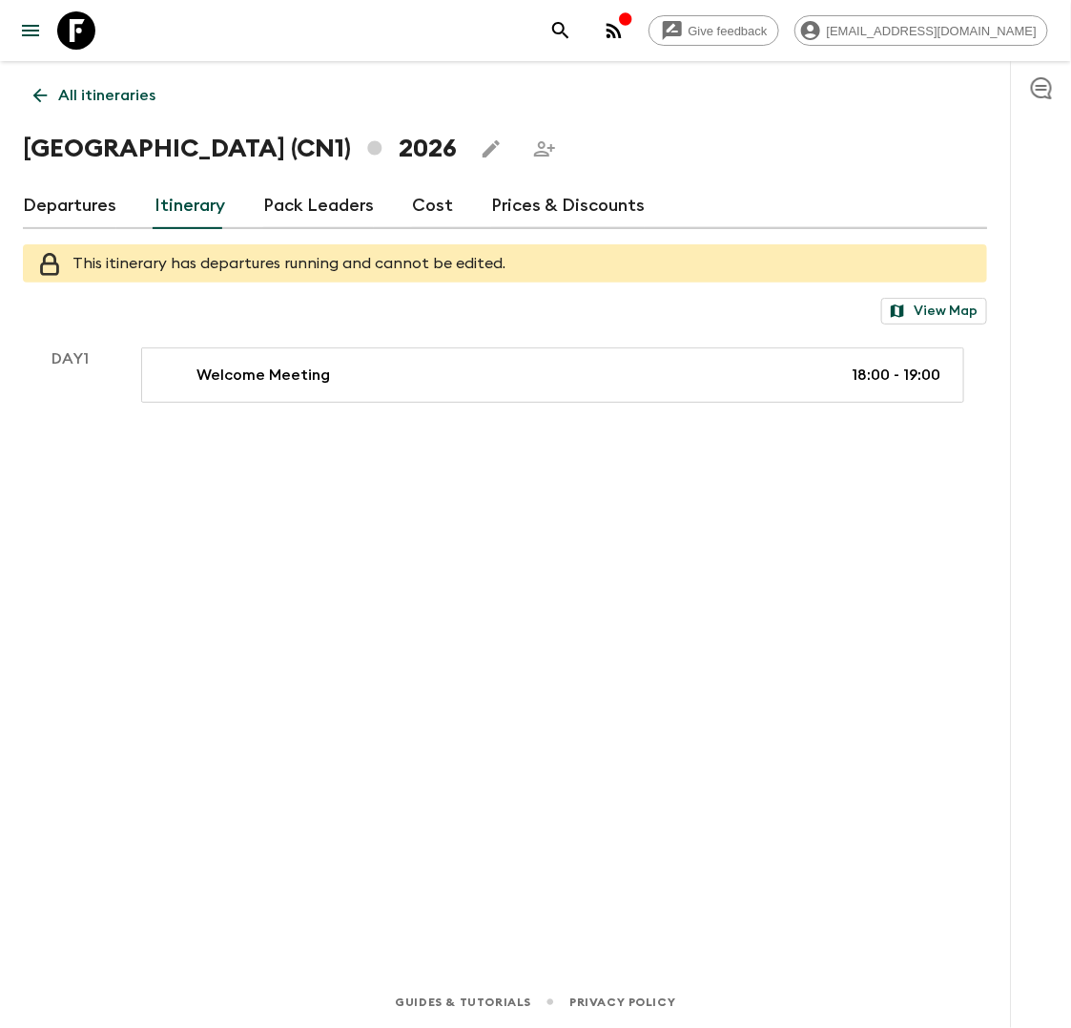
click at [55, 214] on link "Departures" at bounding box center [70, 206] width 94 height 46
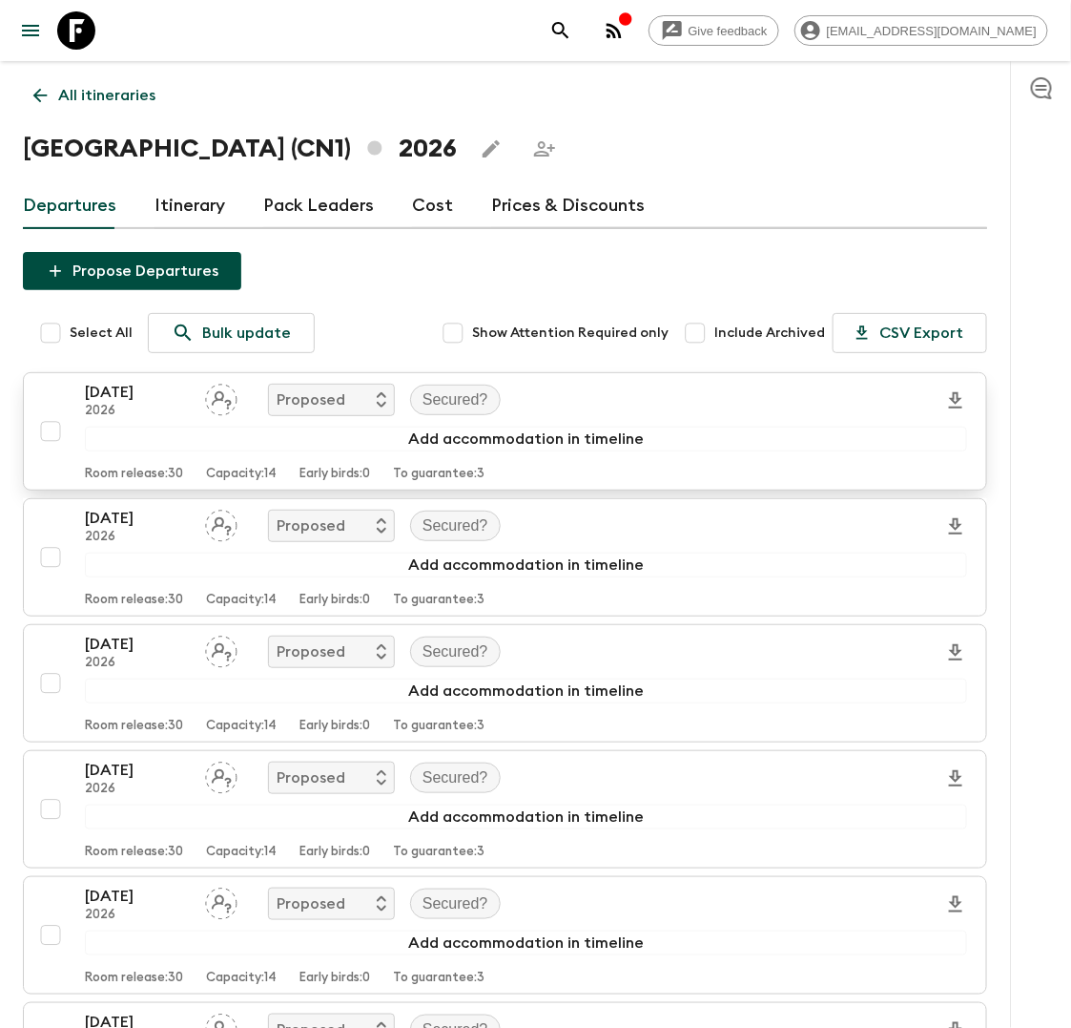
click at [657, 409] on div "22 Mar 2026 2026 Proposed Secured?" at bounding box center [526, 400] width 883 height 38
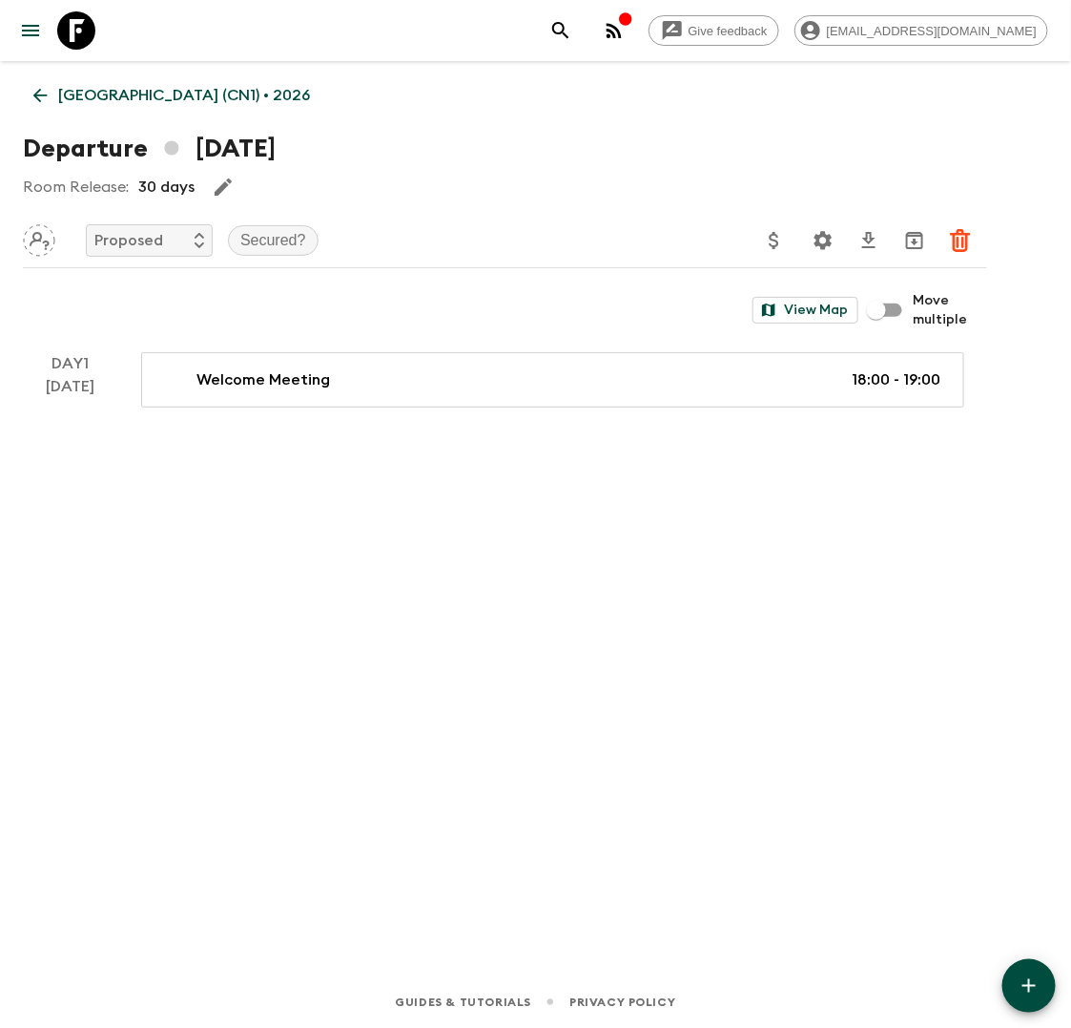
click at [106, 104] on p "China (CN1) • 2026" at bounding box center [184, 95] width 252 height 23
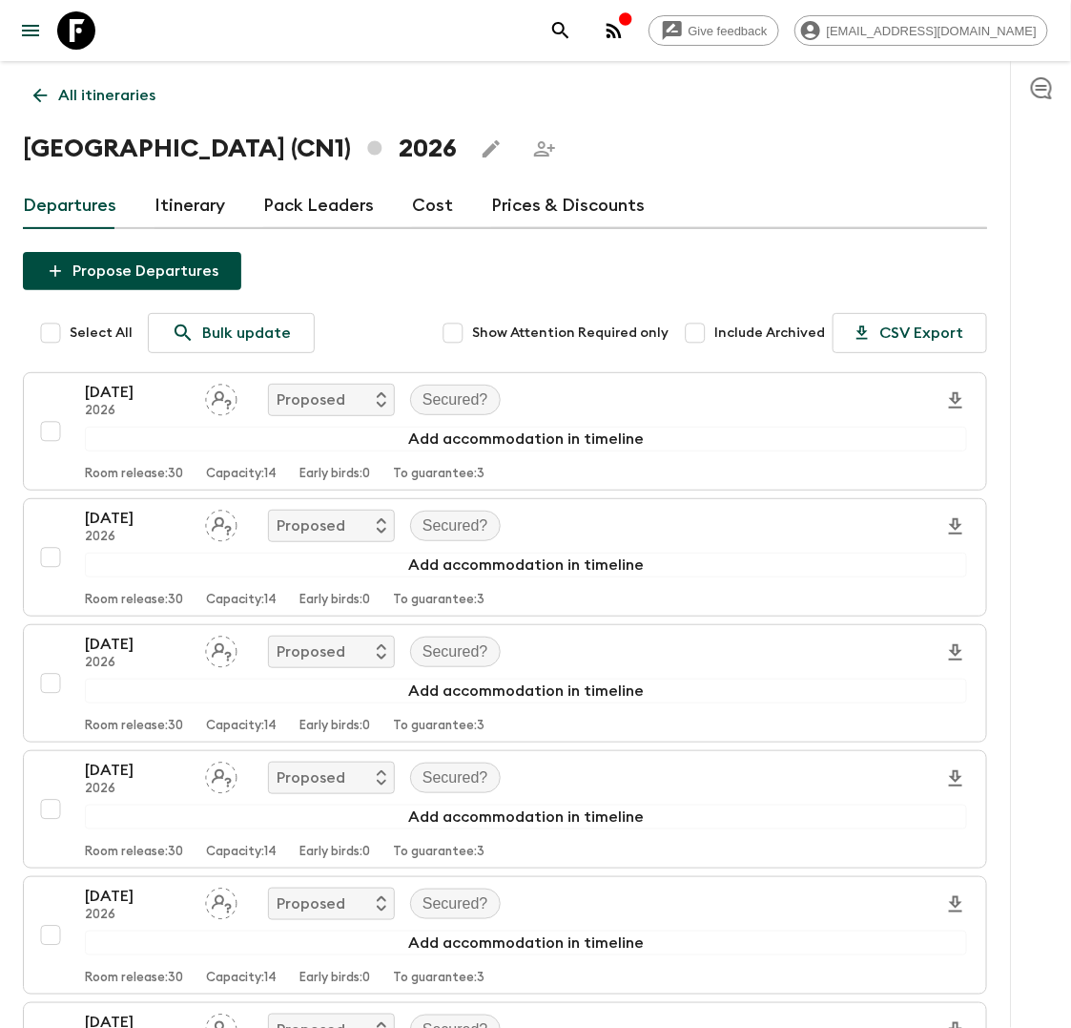
click at [106, 104] on p "All itineraries" at bounding box center [106, 95] width 97 height 23
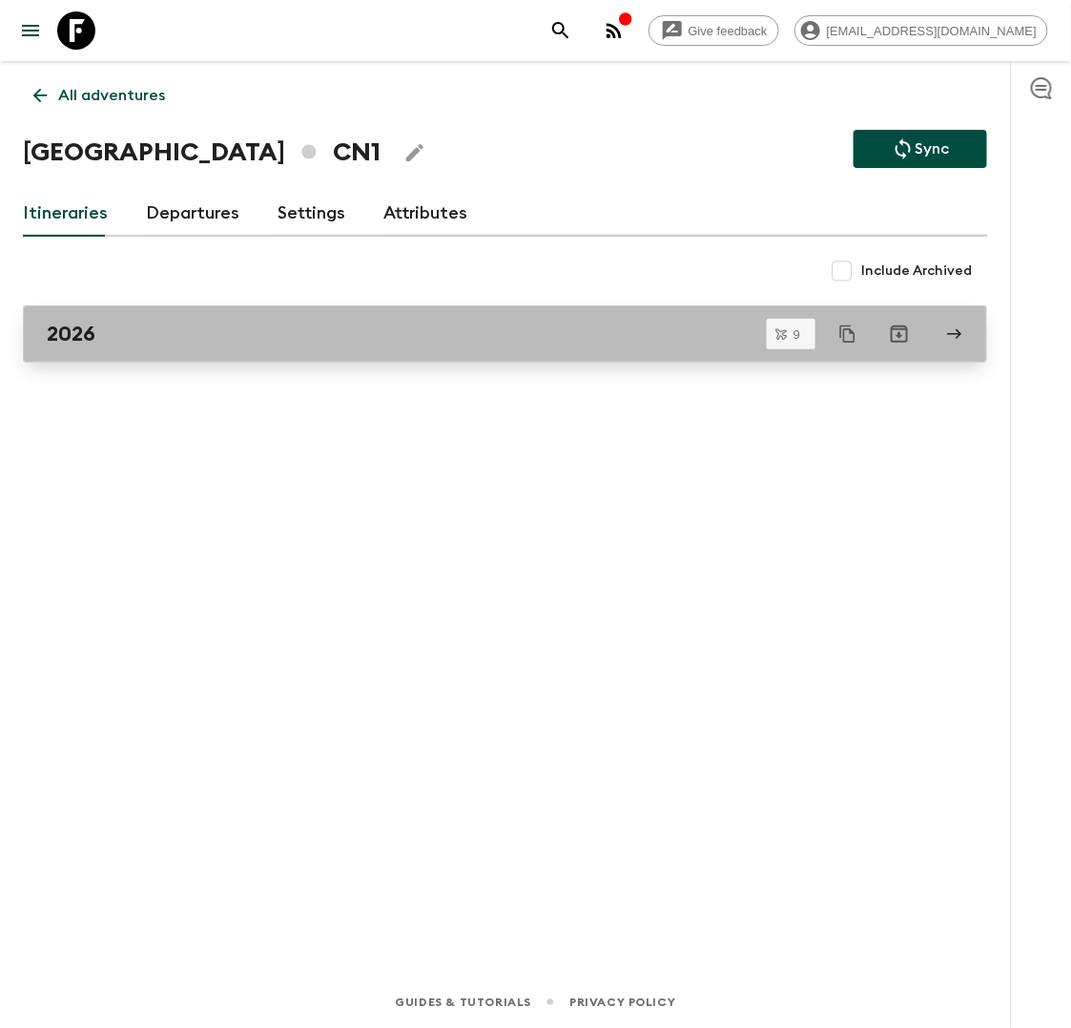
click at [629, 337] on div "2026" at bounding box center [487, 334] width 881 height 25
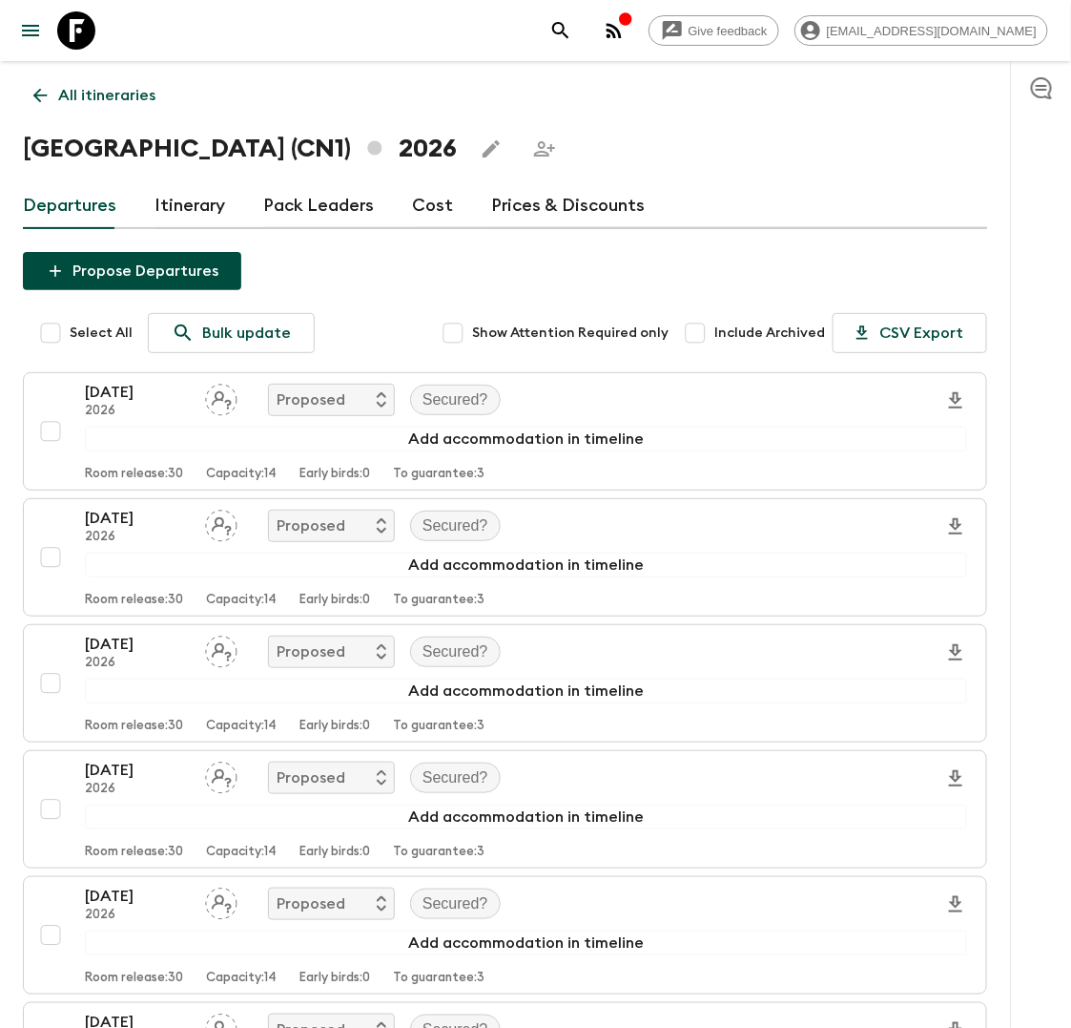
click at [480, 148] on icon "Edit this itinerary" at bounding box center [491, 148] width 23 height 23
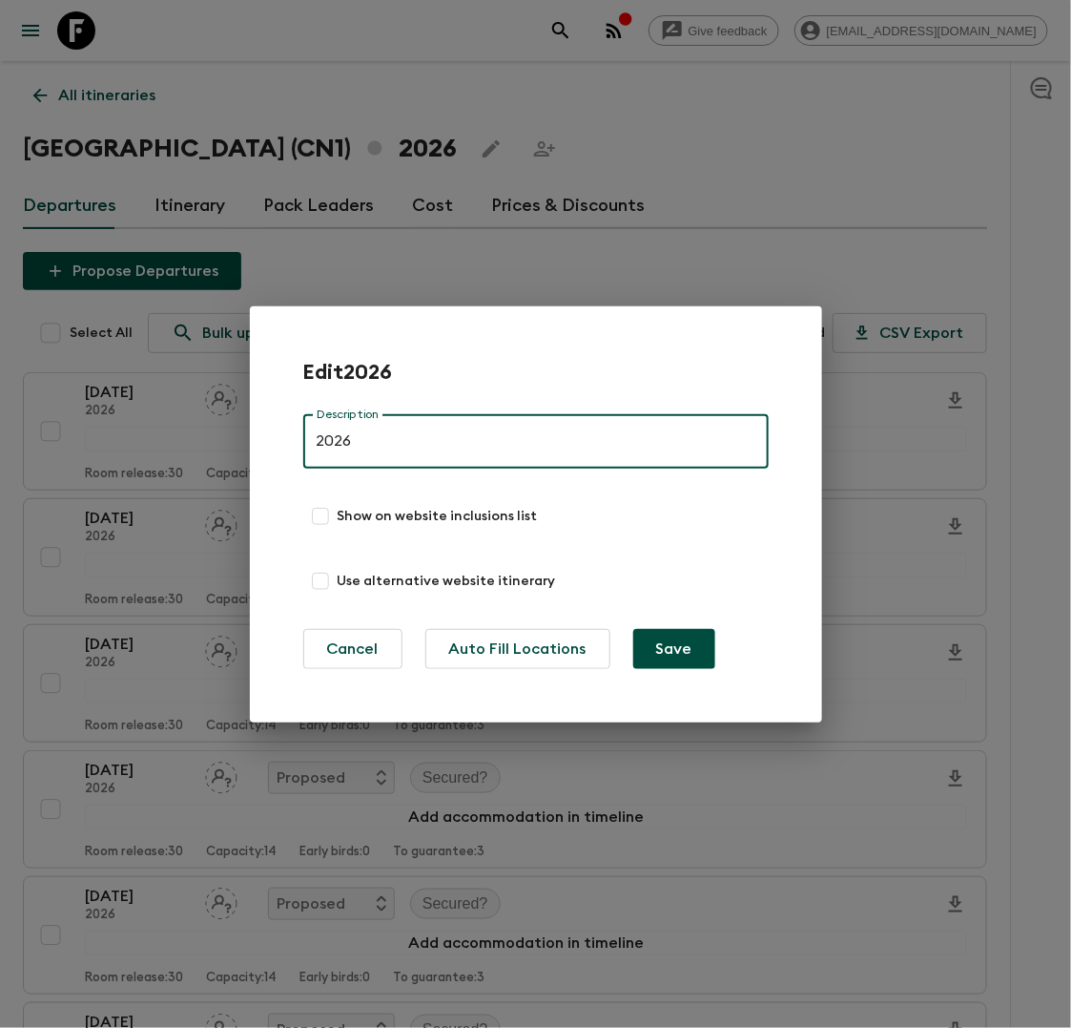
click at [617, 156] on div "Edit 2026 Description 2026 Description Show on website inclusions list Use alte…" at bounding box center [535, 514] width 1071 height 1028
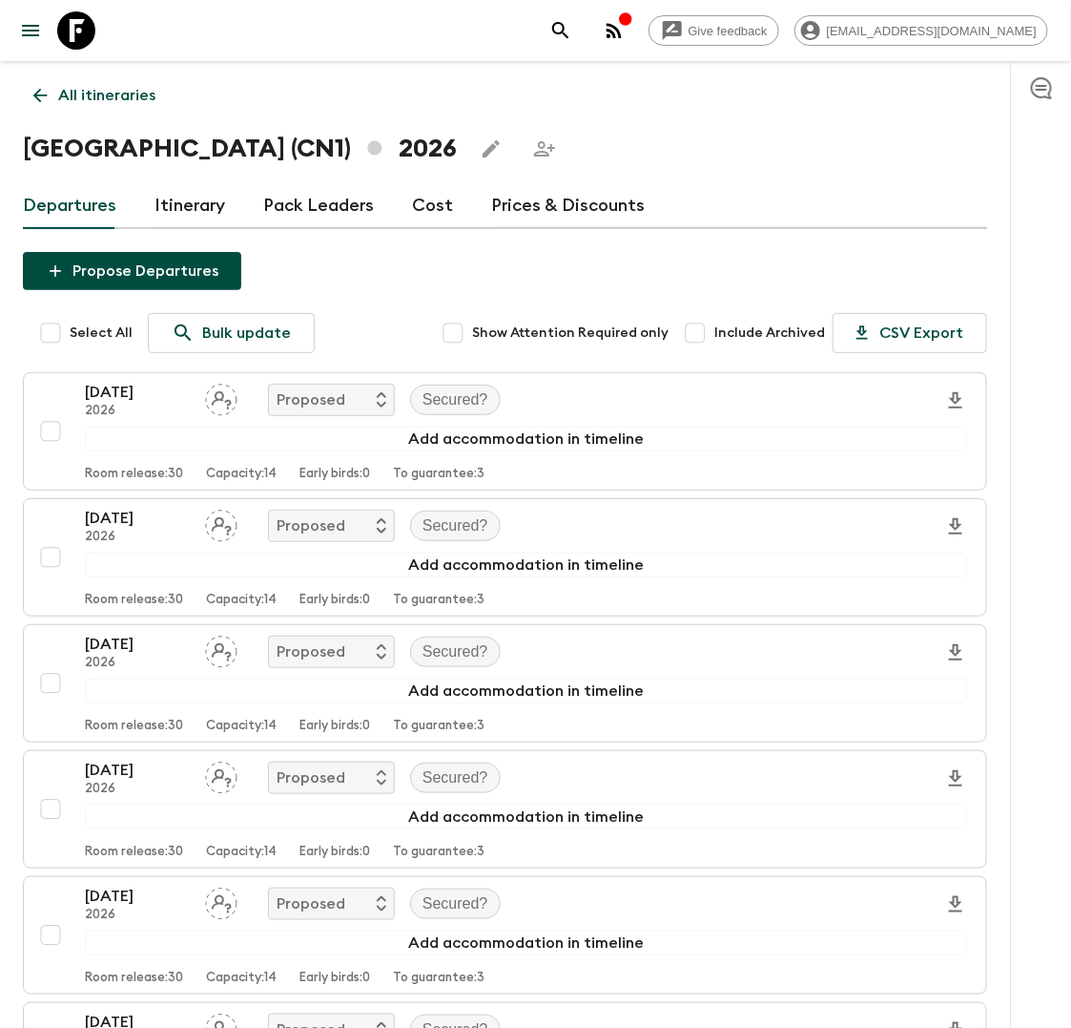
click at [534, 155] on icon "Share this itinerary" at bounding box center [544, 148] width 21 height 15
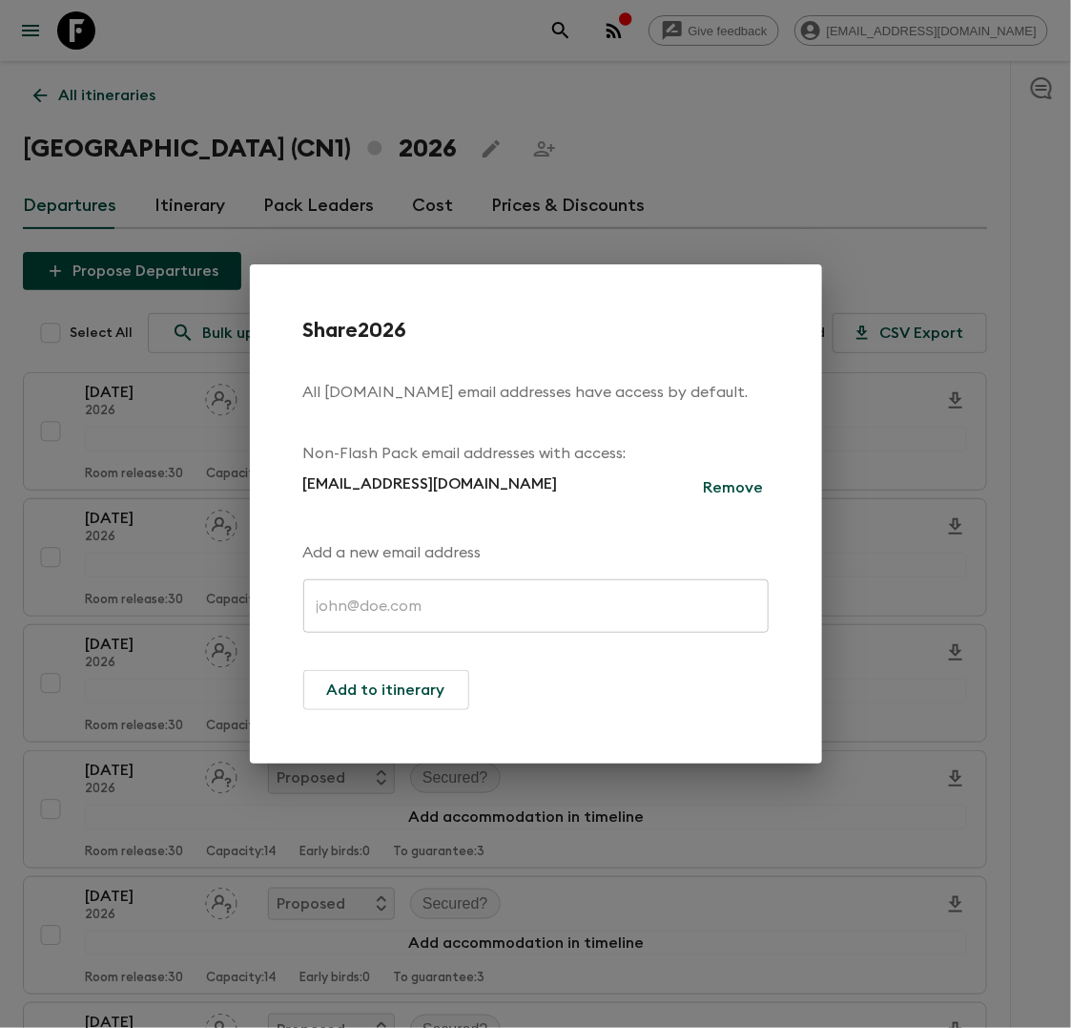
click at [514, 131] on div "Share 2026 All flashpack.com email addresses have access by default. Non-Flash …" at bounding box center [535, 514] width 1071 height 1028
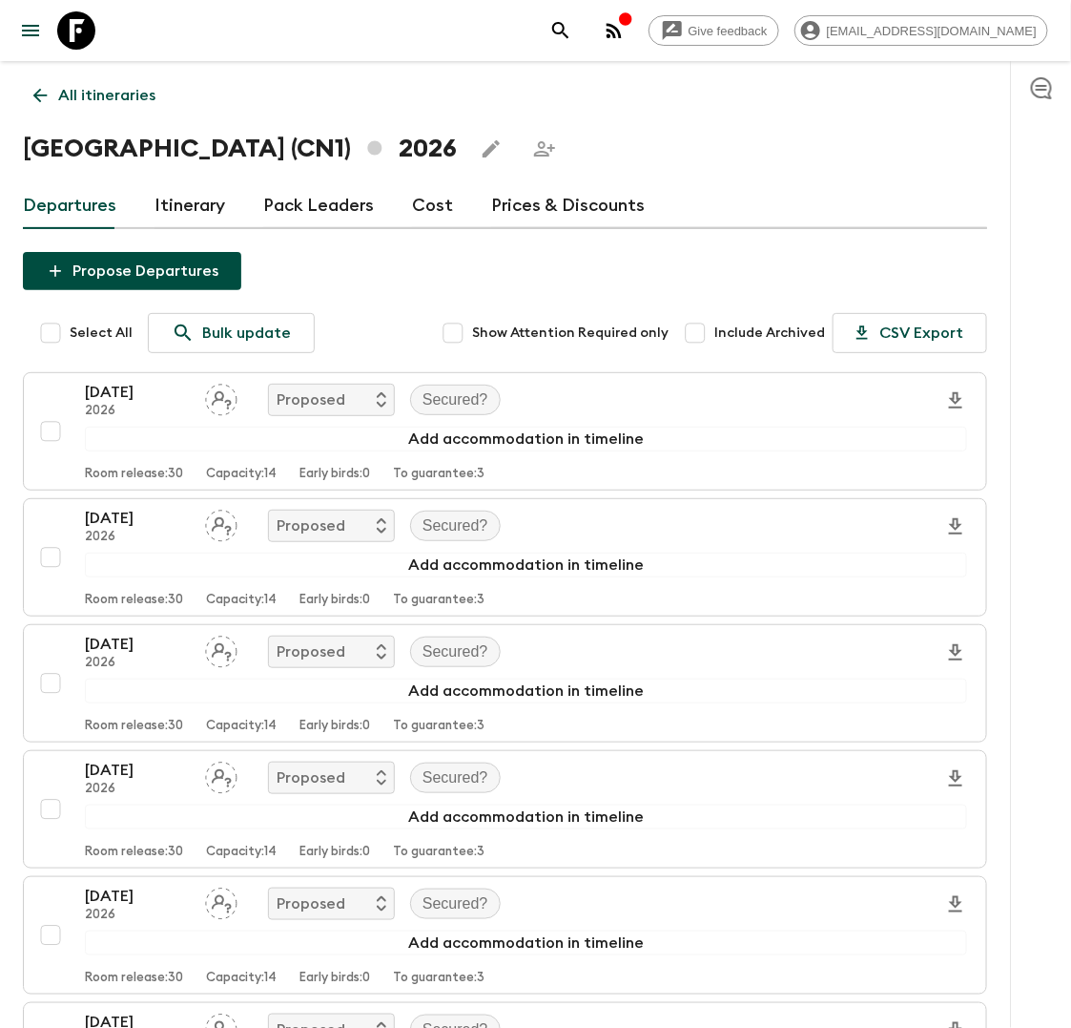
click at [67, 98] on p "All itineraries" at bounding box center [106, 95] width 97 height 23
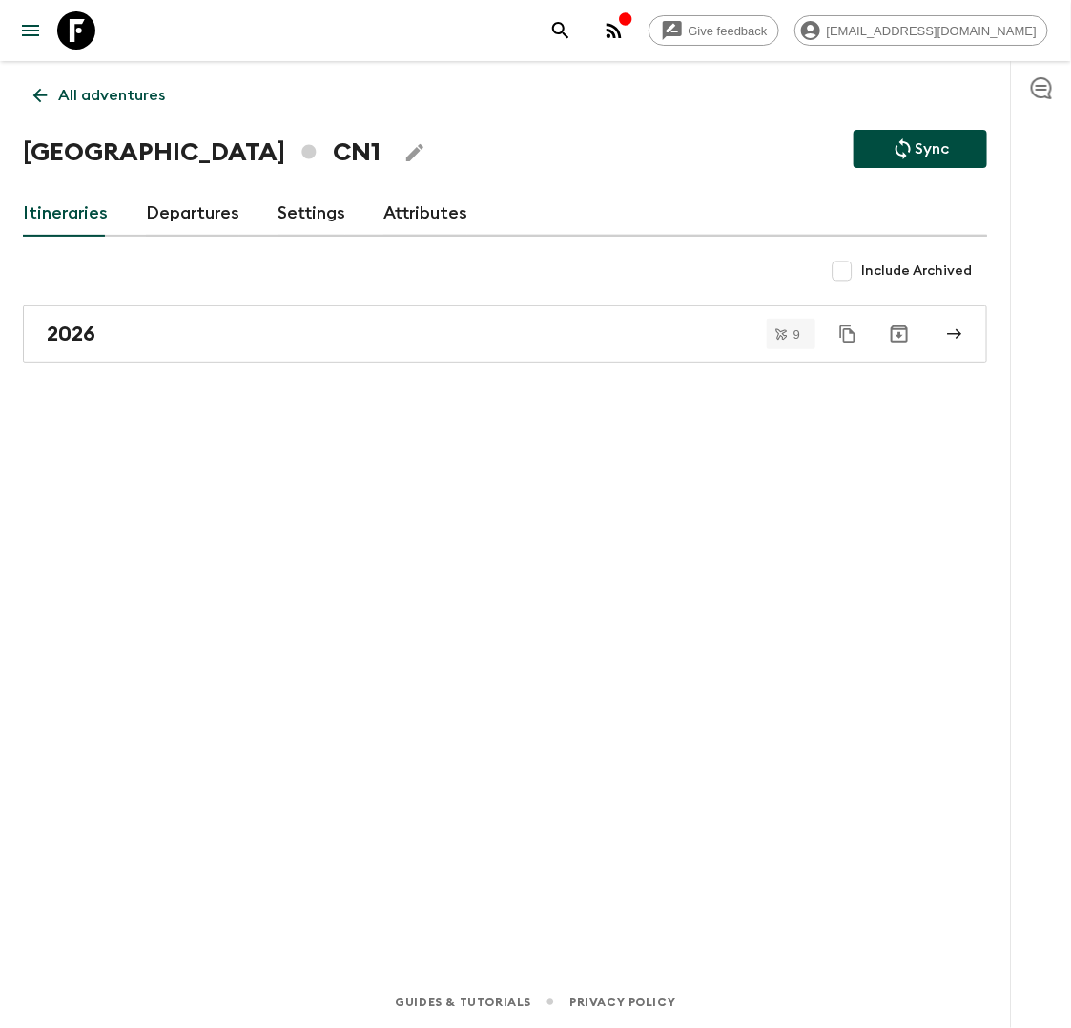
click at [845, 272] on input "Include Archived" at bounding box center [842, 271] width 38 height 38
click at [844, 272] on input "Include Archived" at bounding box center [842, 271] width 38 height 38
click at [851, 271] on input "Include Archived" at bounding box center [842, 271] width 38 height 38
click at [851, 270] on input "Include Archived" at bounding box center [842, 271] width 38 height 38
checkbox input "false"
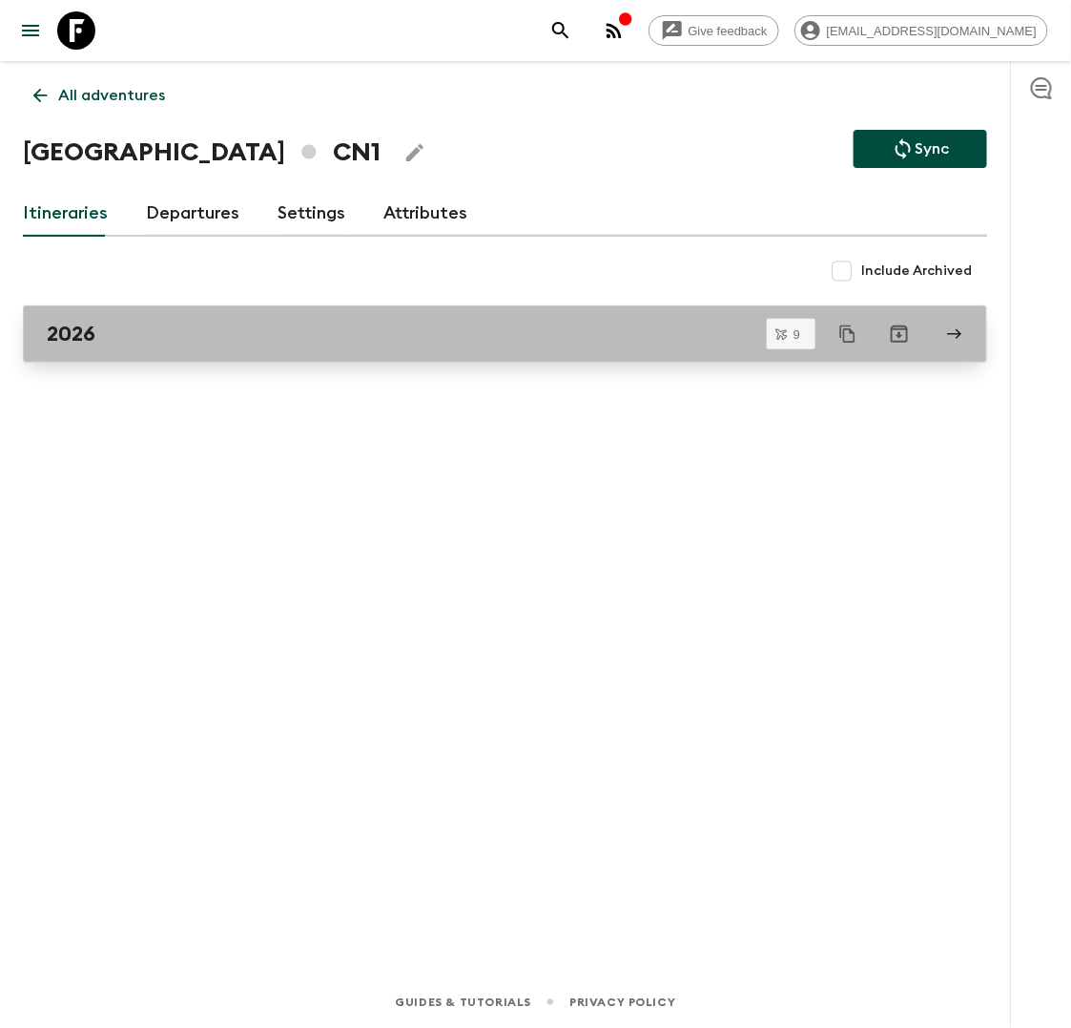
click at [665, 316] on link "2026" at bounding box center [505, 333] width 965 height 57
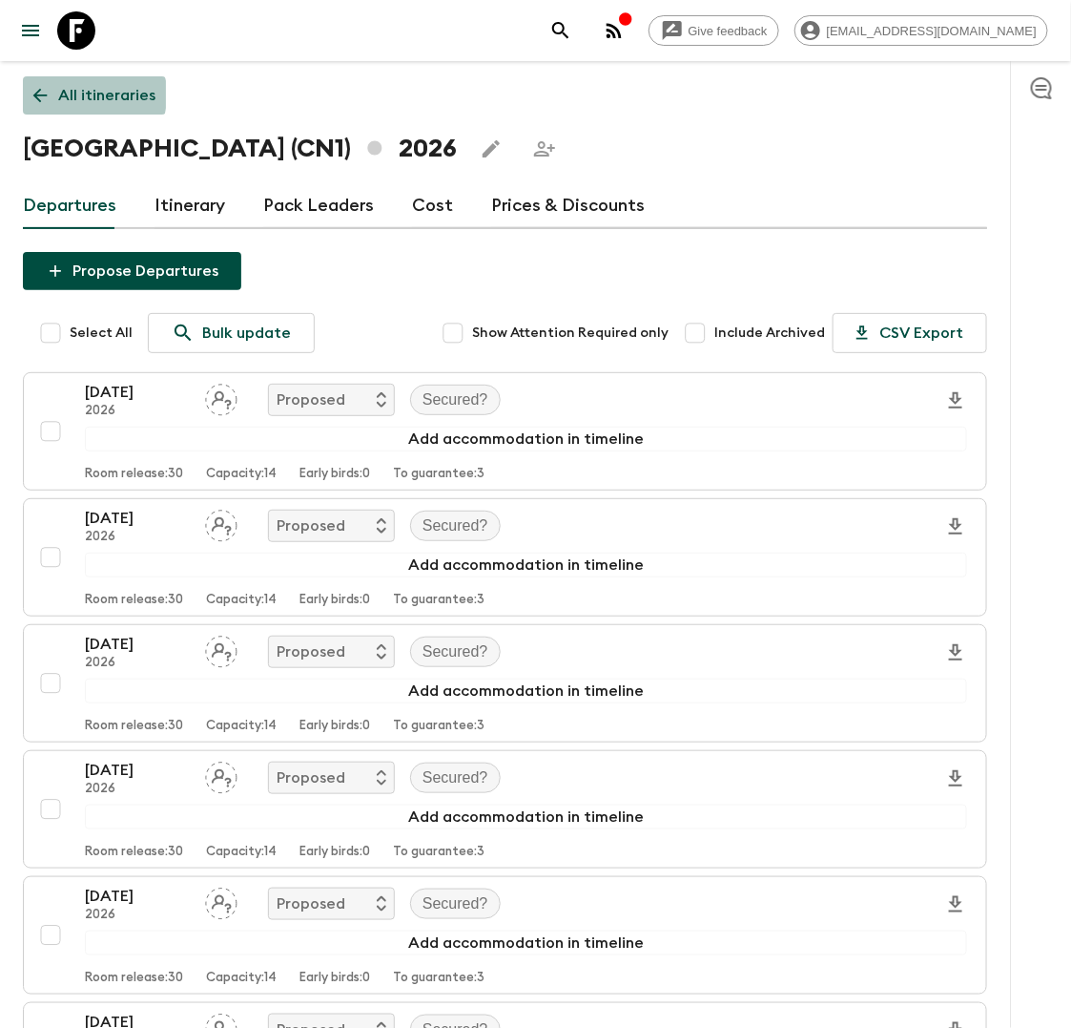
click at [65, 94] on p "All itineraries" at bounding box center [106, 95] width 97 height 23
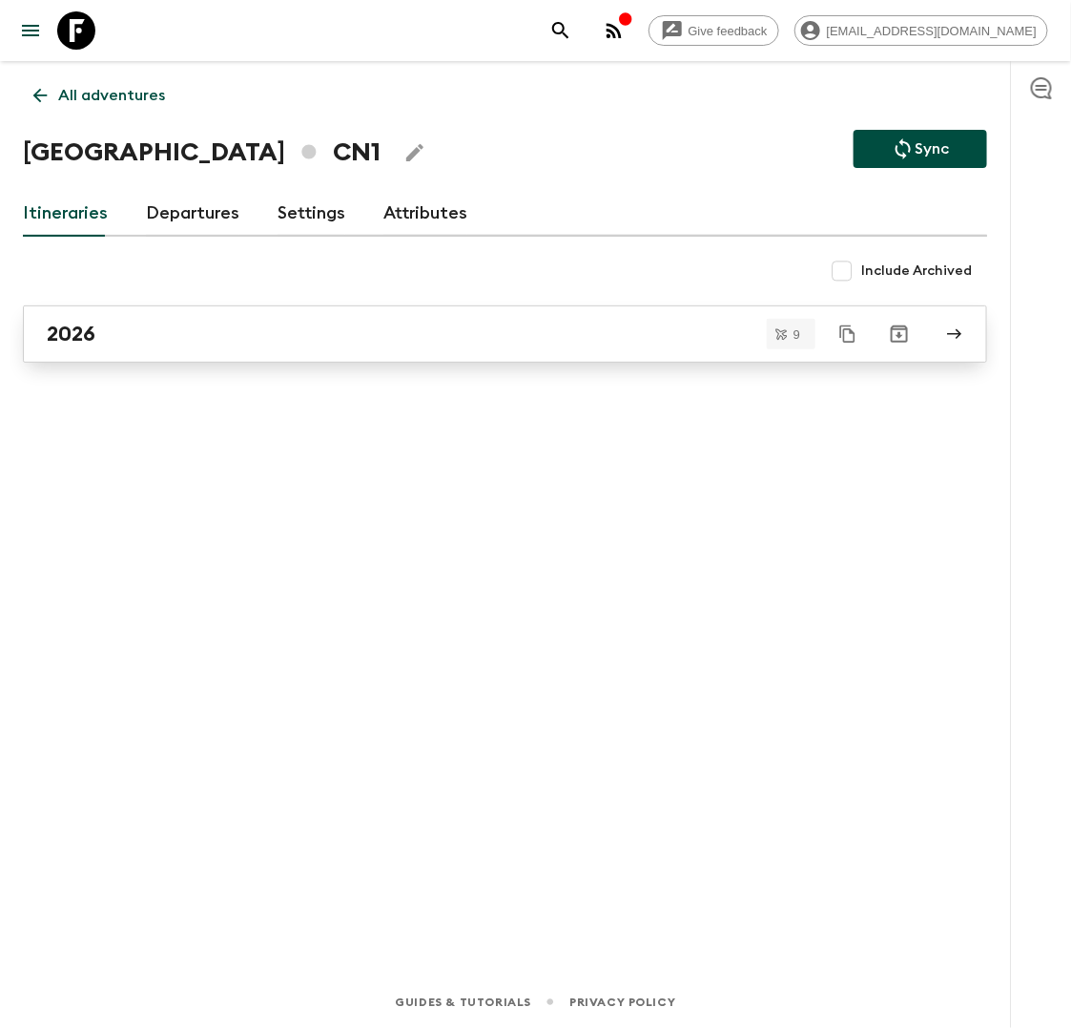
click at [657, 348] on link "2026" at bounding box center [505, 333] width 965 height 57
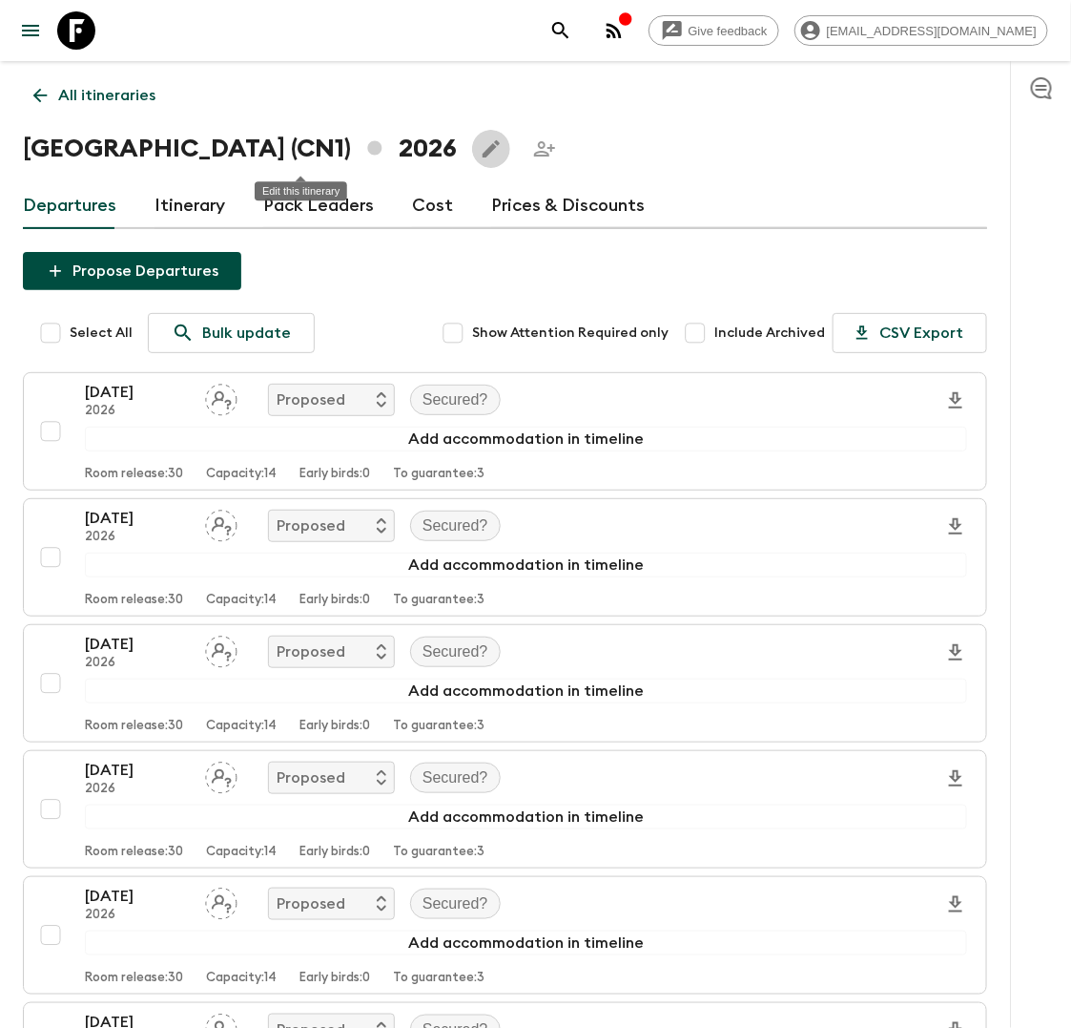
click at [480, 147] on icon "Edit this itinerary" at bounding box center [491, 148] width 23 height 23
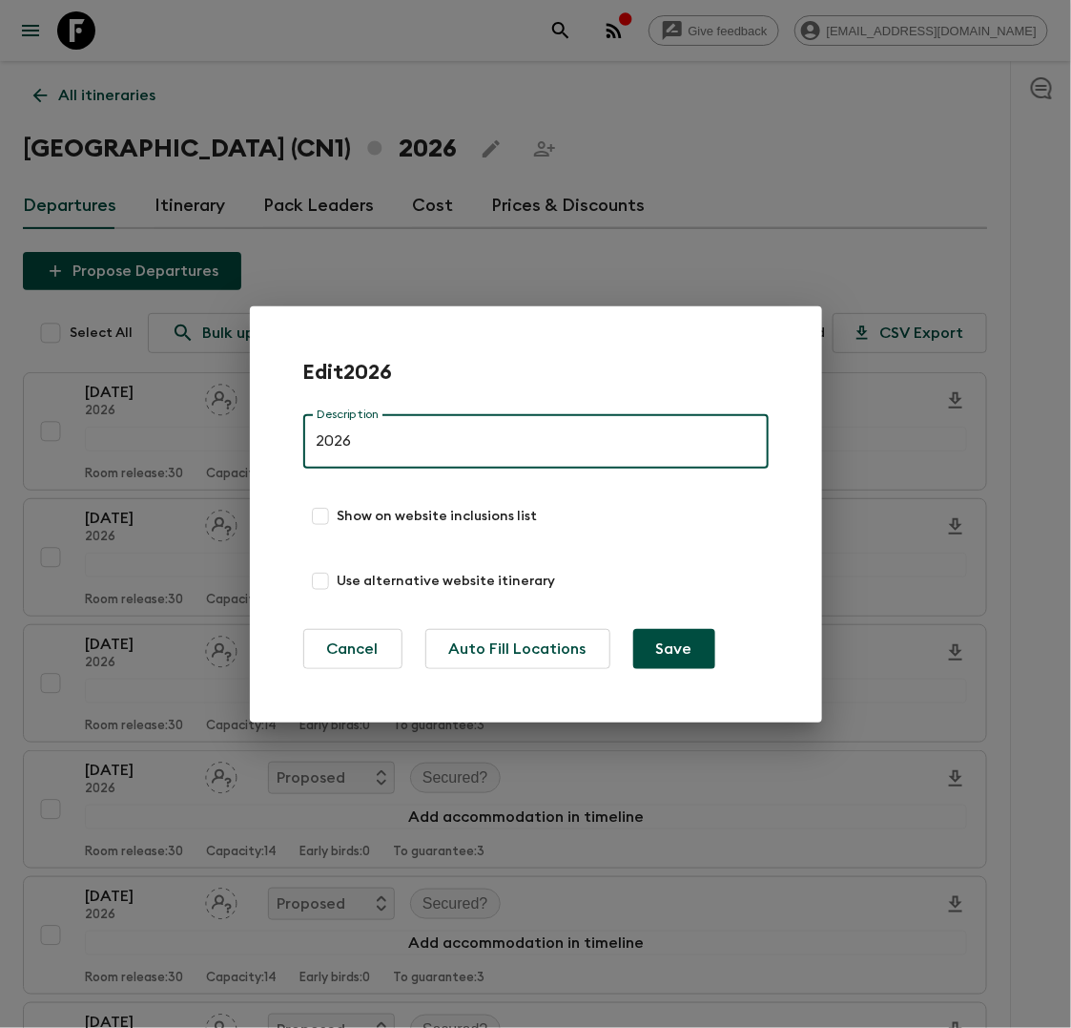
click at [347, 434] on input "2026" at bounding box center [536, 441] width 466 height 53
type input "Dummy"
click at [655, 644] on button "Save" at bounding box center [675, 649] width 82 height 40
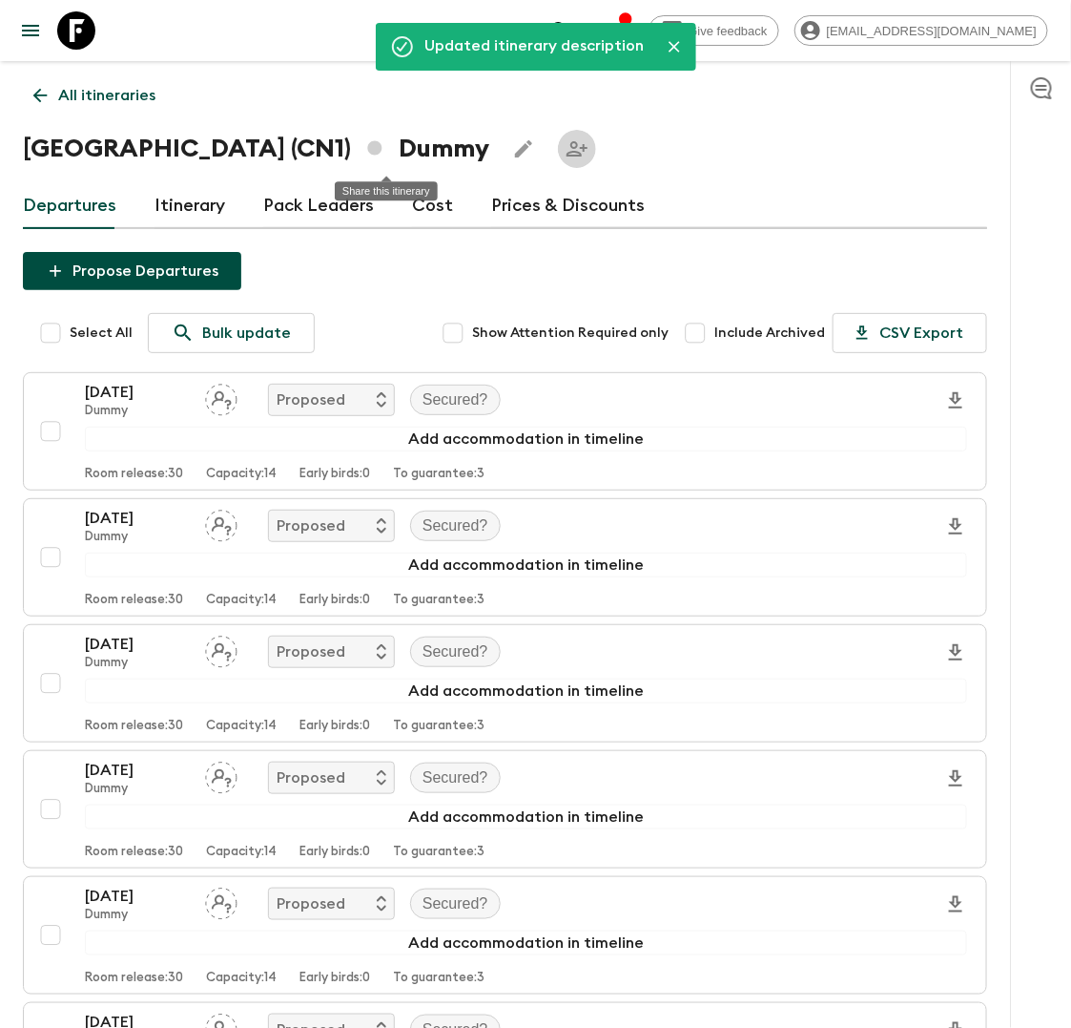
click at [566, 159] on icon "Share this itinerary" at bounding box center [577, 148] width 23 height 23
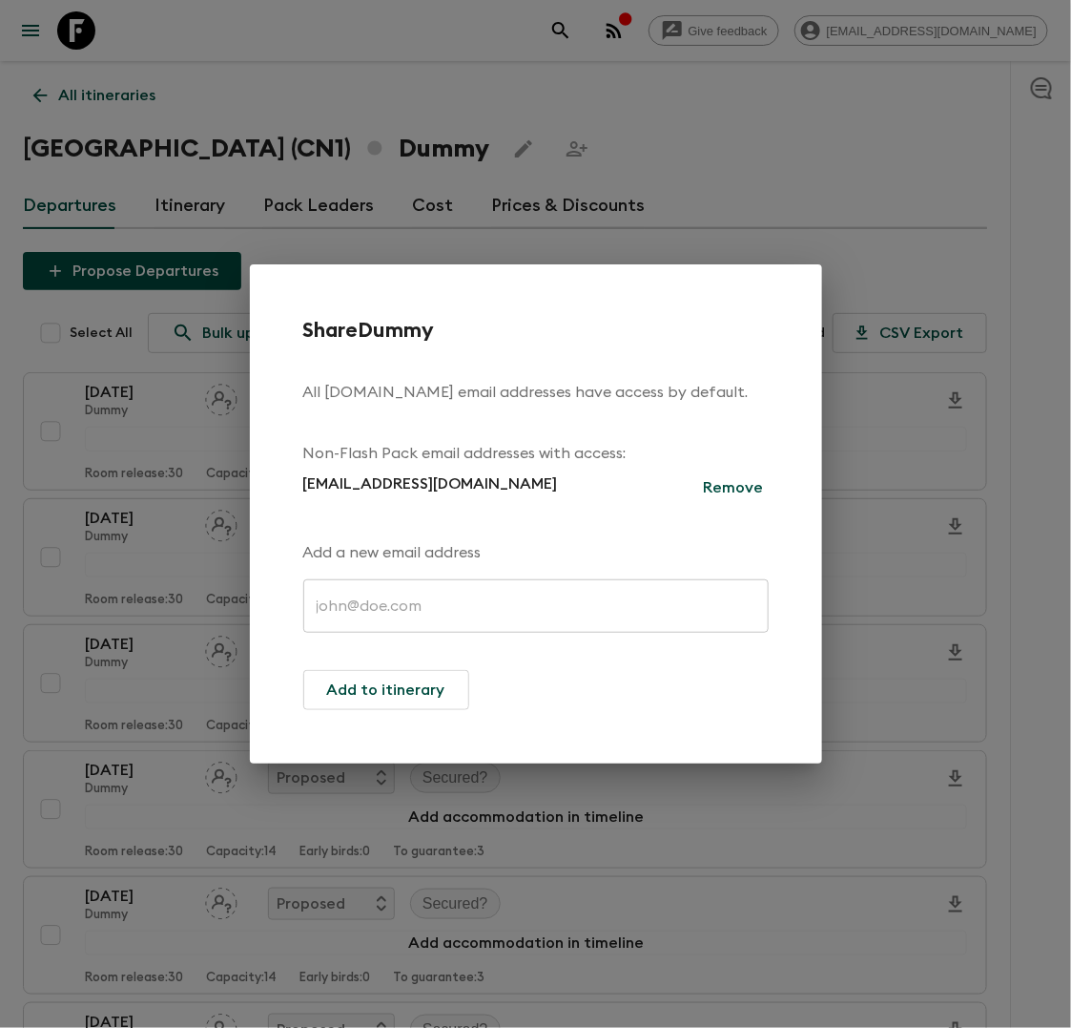
click at [375, 488] on p "yufei.li1@ctg.cn" at bounding box center [430, 487] width 255 height 31
copy div "yufei.li1@ctg.cn Remove"
click at [542, 509] on div "Share Dummy All flashpack.com email addresses have access by default. Non-Flash…" at bounding box center [536, 514] width 466 height 392
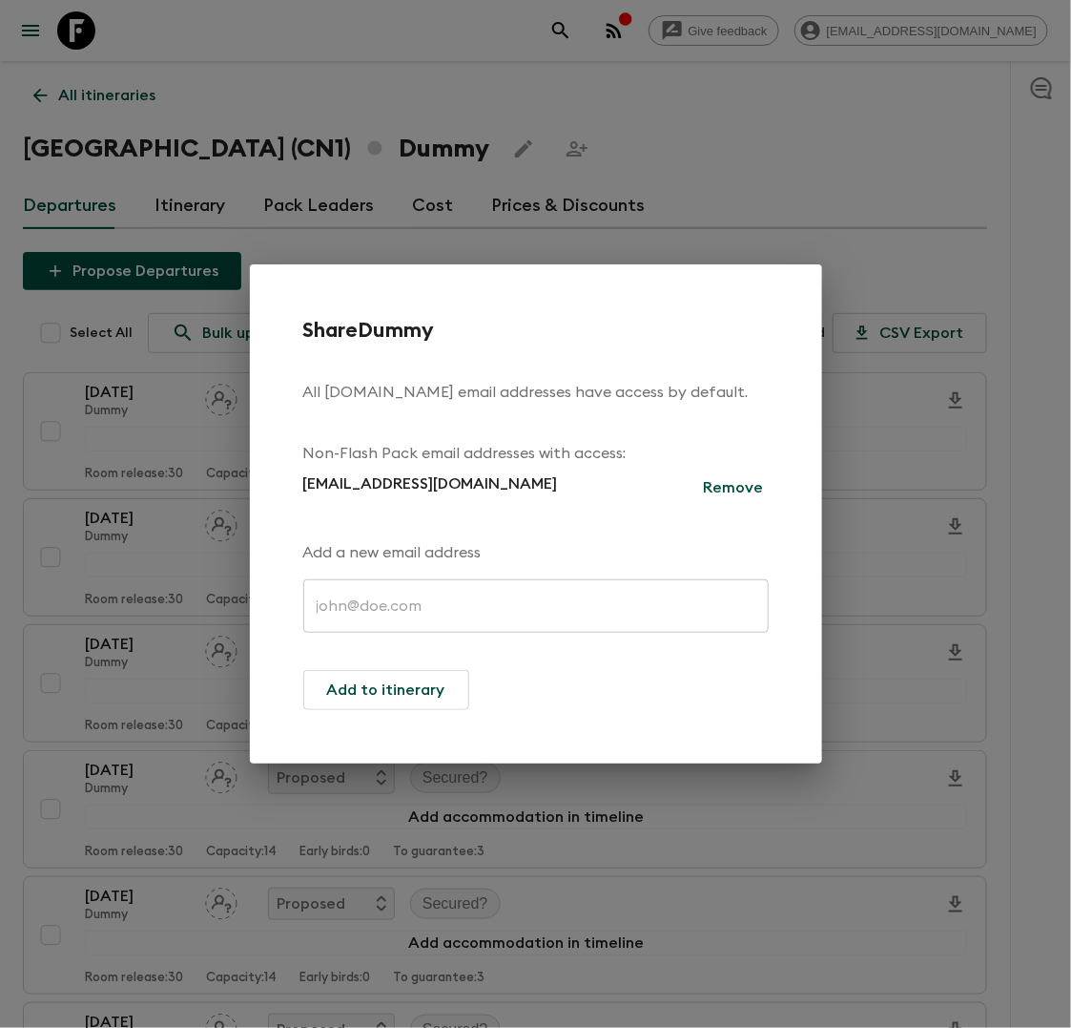
click at [387, 484] on p "yufei.li1@ctg.cn" at bounding box center [430, 487] width 255 height 31
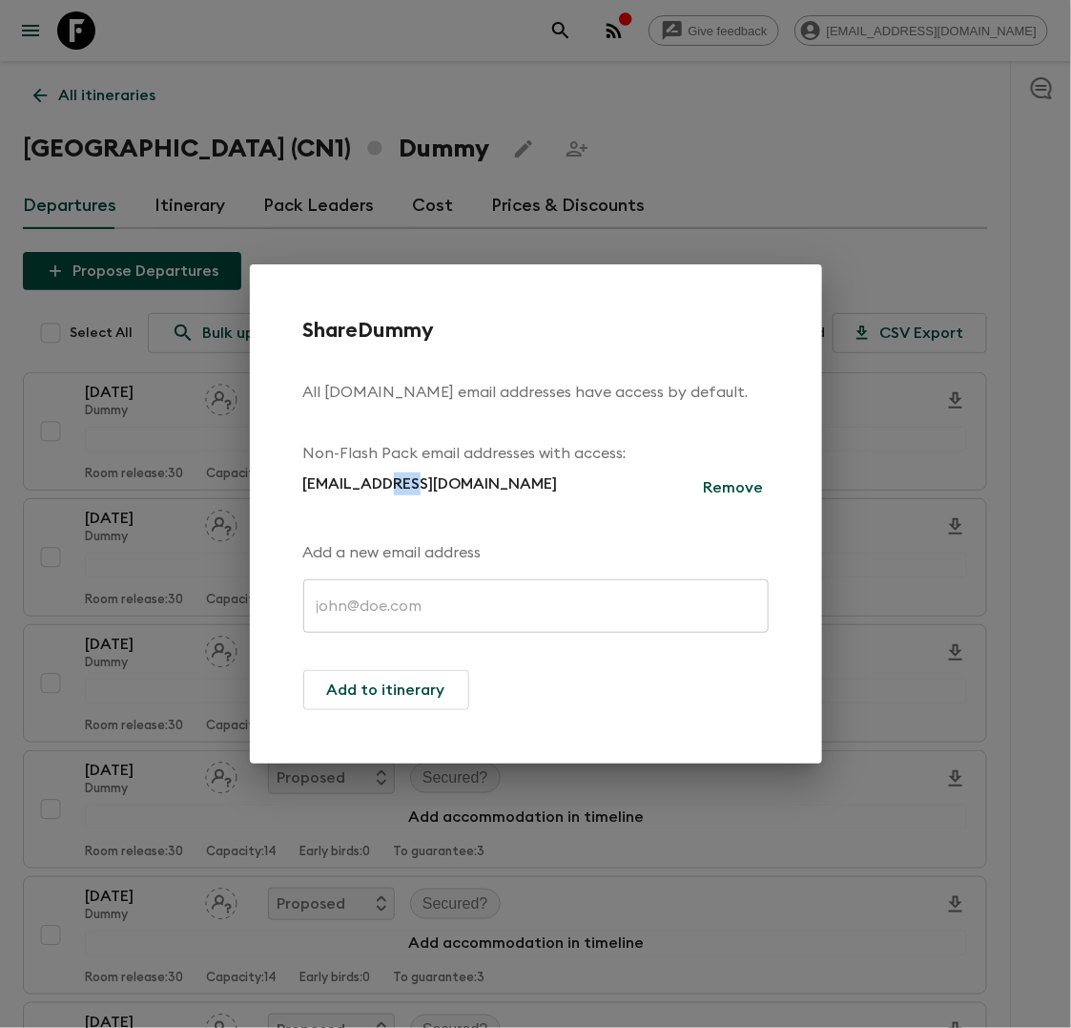
click at [387, 484] on p "yufei.li1@ctg.cn" at bounding box center [430, 487] width 255 height 31
click at [742, 489] on p "Remove" at bounding box center [734, 487] width 60 height 23
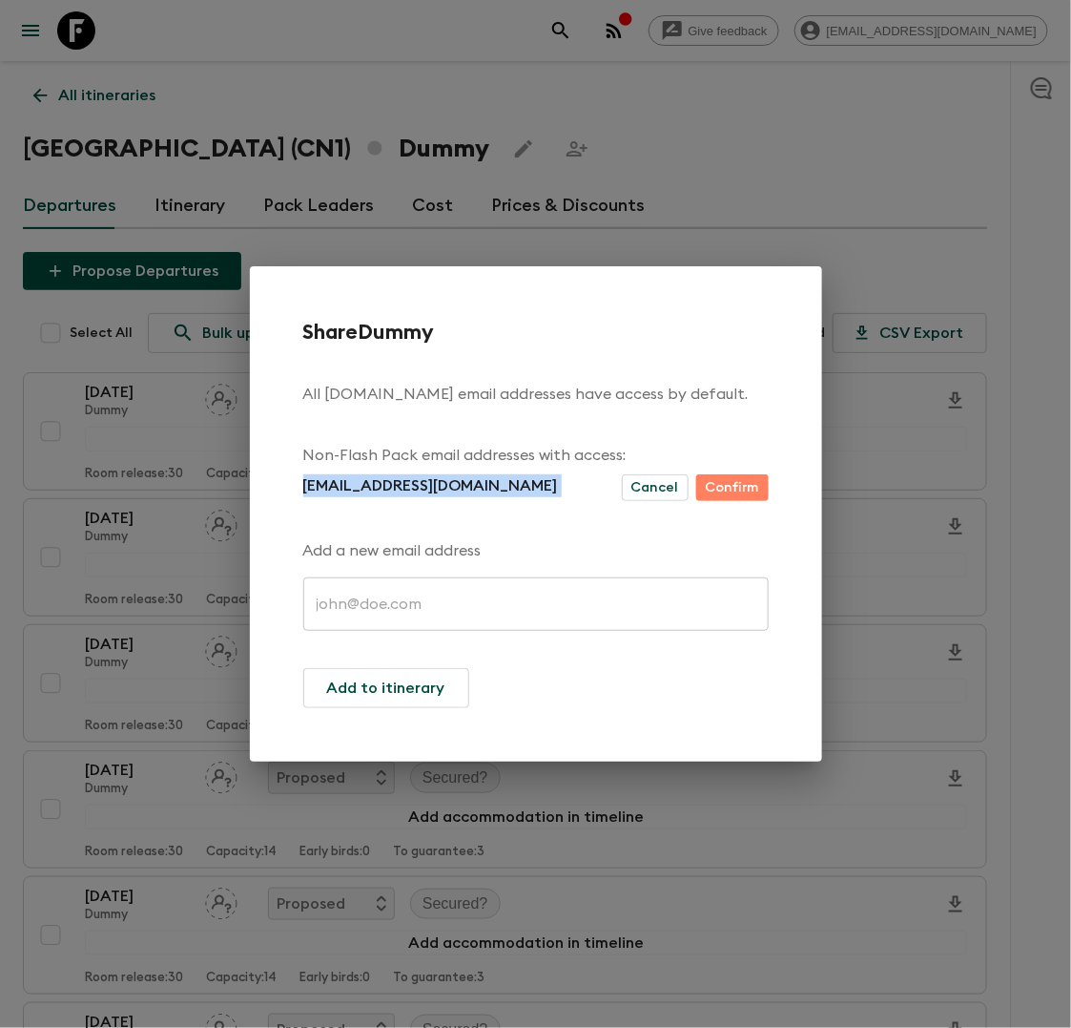
click at [729, 499] on button "Confirm" at bounding box center [732, 487] width 73 height 27
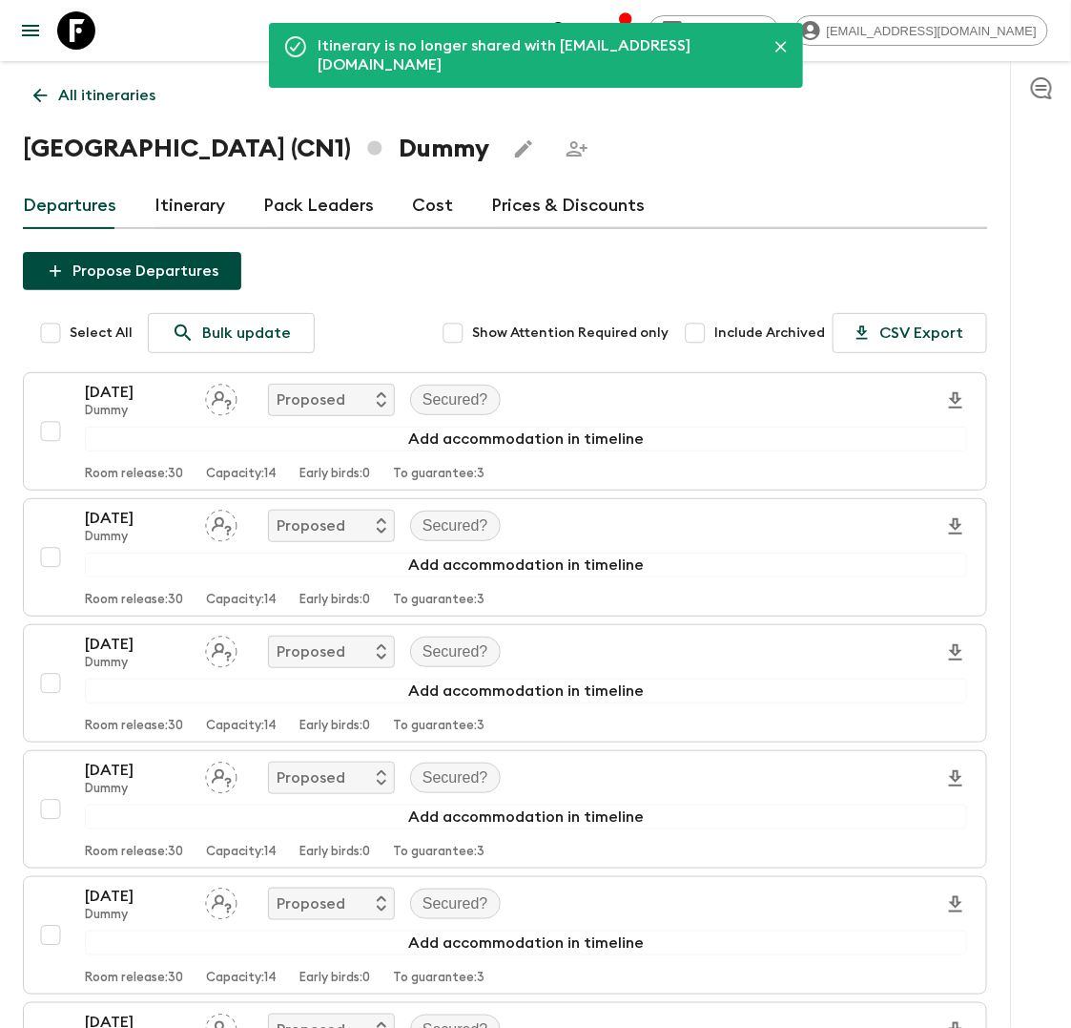
click at [714, 209] on div "Departures Itinerary Pack Leaders Cost Prices & Discounts" at bounding box center [505, 206] width 965 height 46
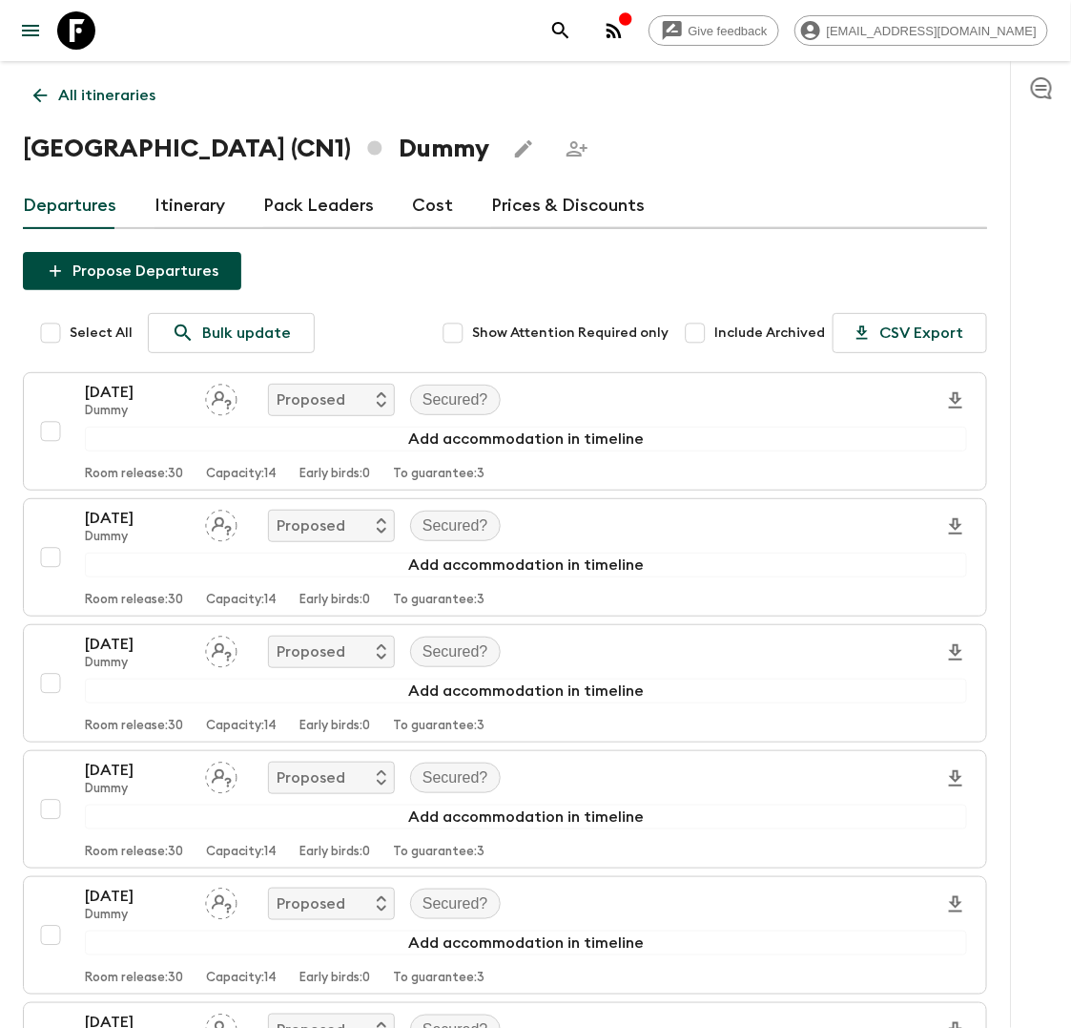
click at [75, 94] on p "All itineraries" at bounding box center [106, 95] width 97 height 23
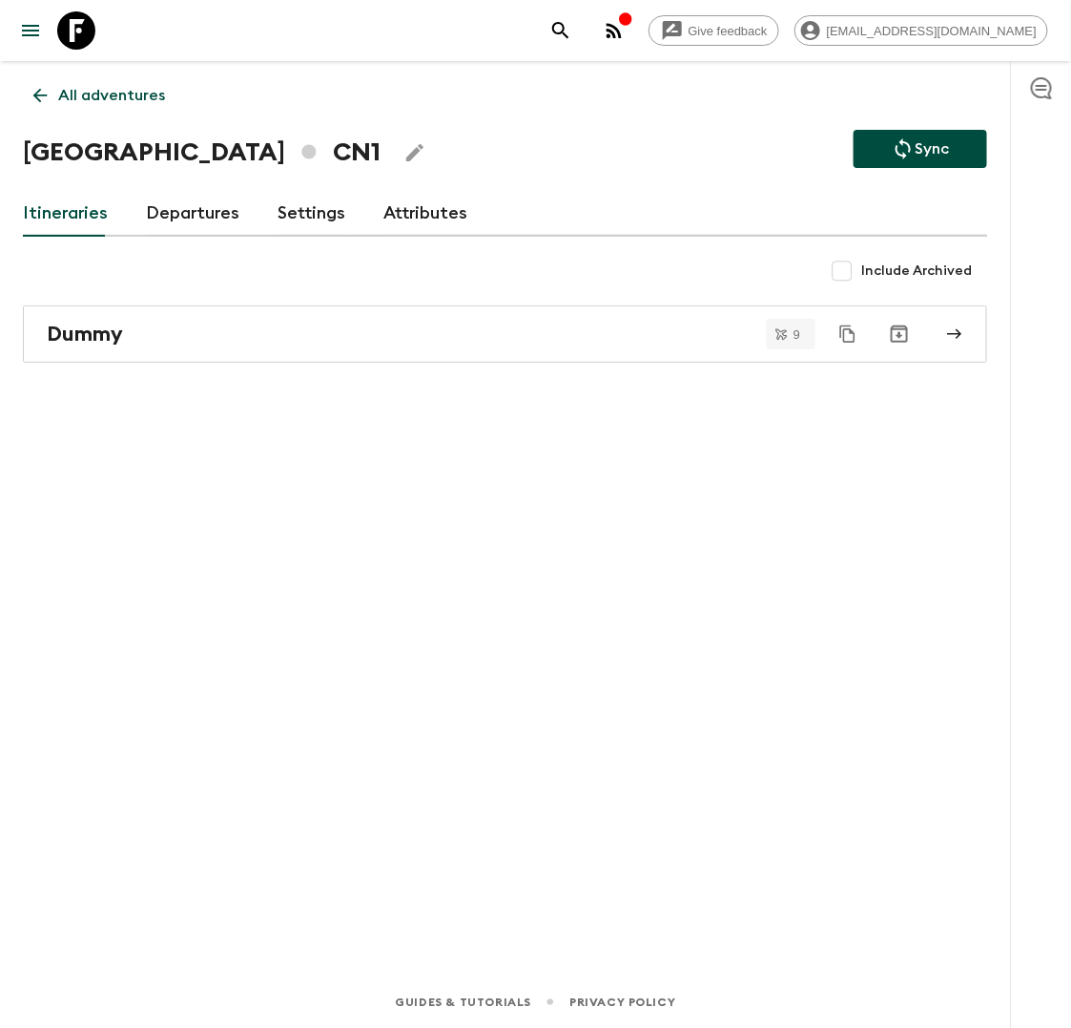
click at [841, 335] on icon "Duplicate" at bounding box center [848, 333] width 15 height 17
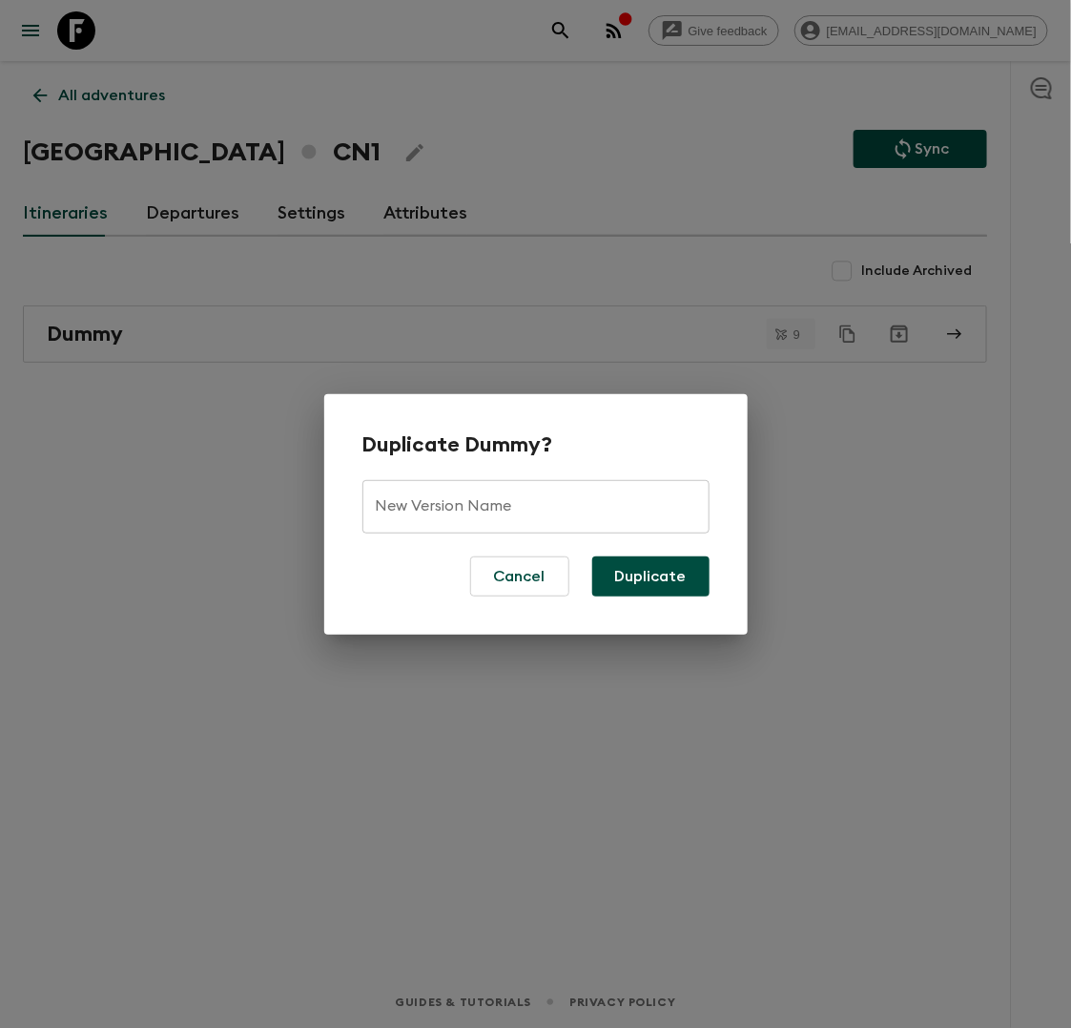
click at [551, 498] on input "New Version Name" at bounding box center [536, 506] width 347 height 53
type input "2026"
click at [613, 577] on button "Duplicate" at bounding box center [650, 576] width 117 height 40
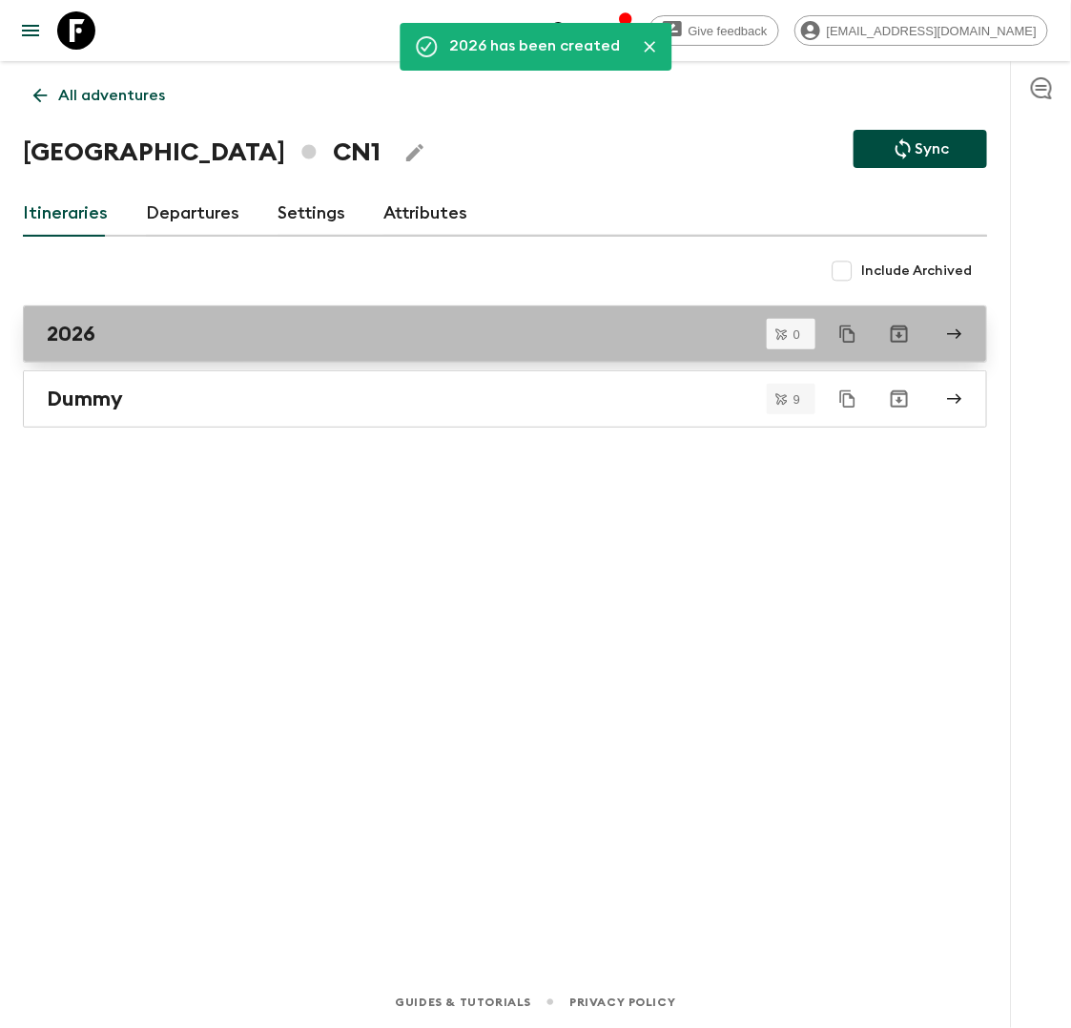
click at [142, 341] on div "2026" at bounding box center [487, 334] width 881 height 25
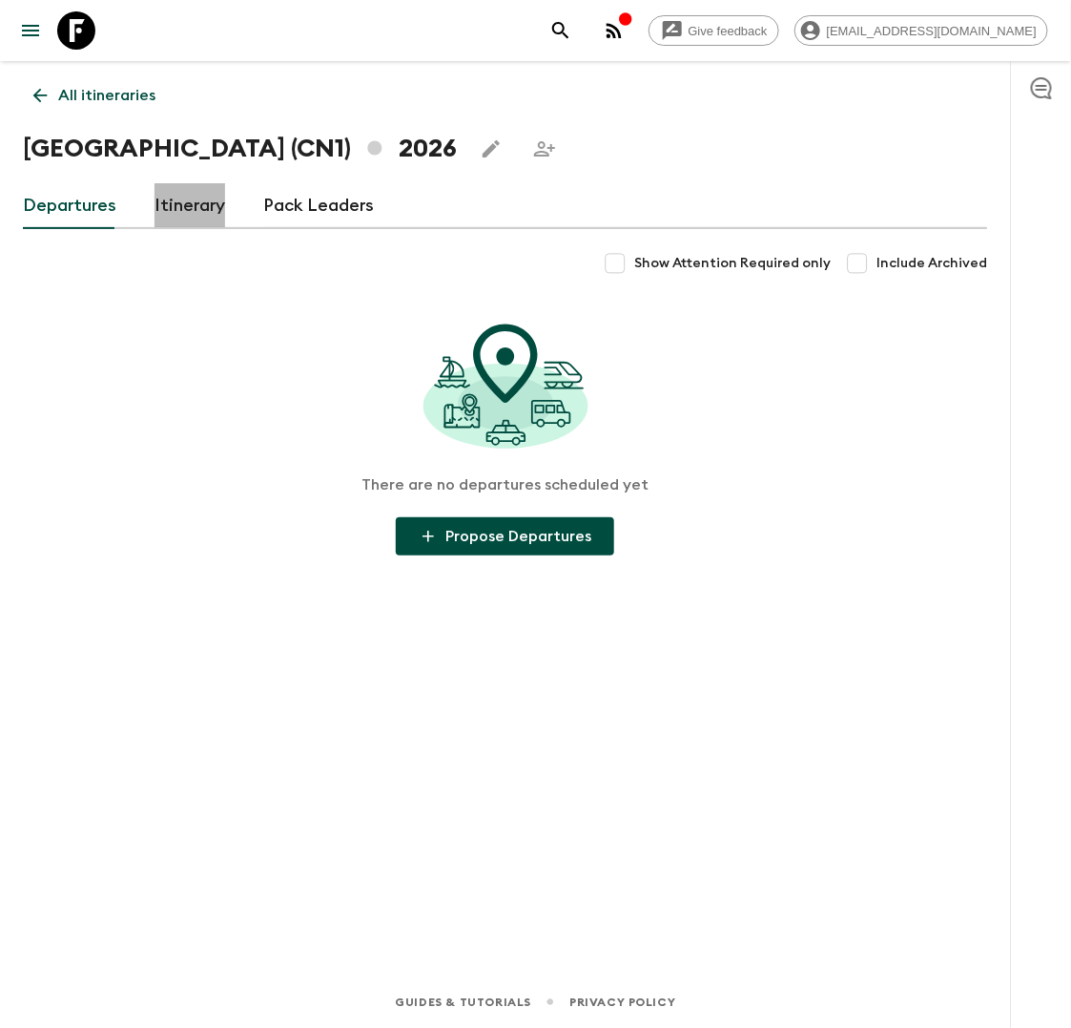
click at [199, 207] on link "Itinerary" at bounding box center [190, 206] width 71 height 46
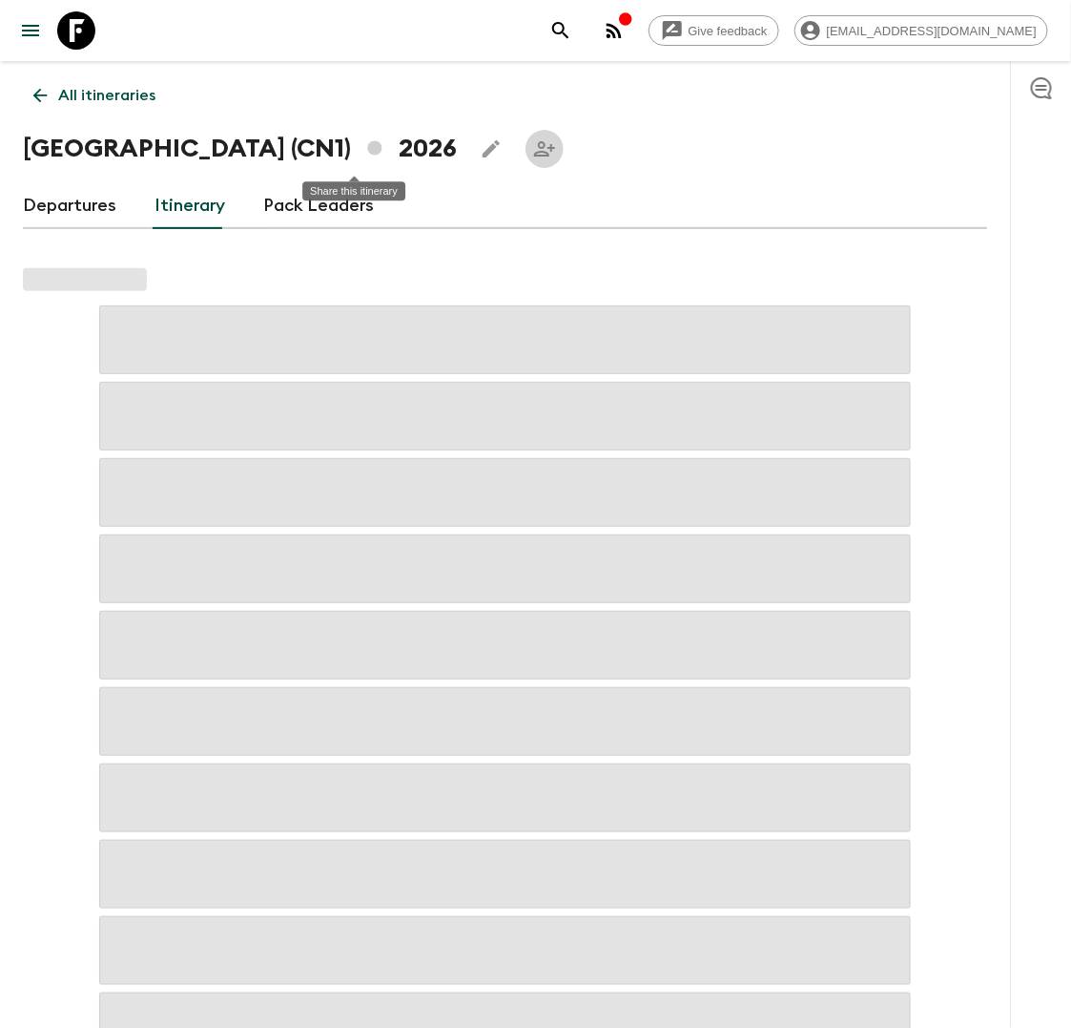
click at [533, 158] on icon "Share this itinerary" at bounding box center [544, 148] width 23 height 23
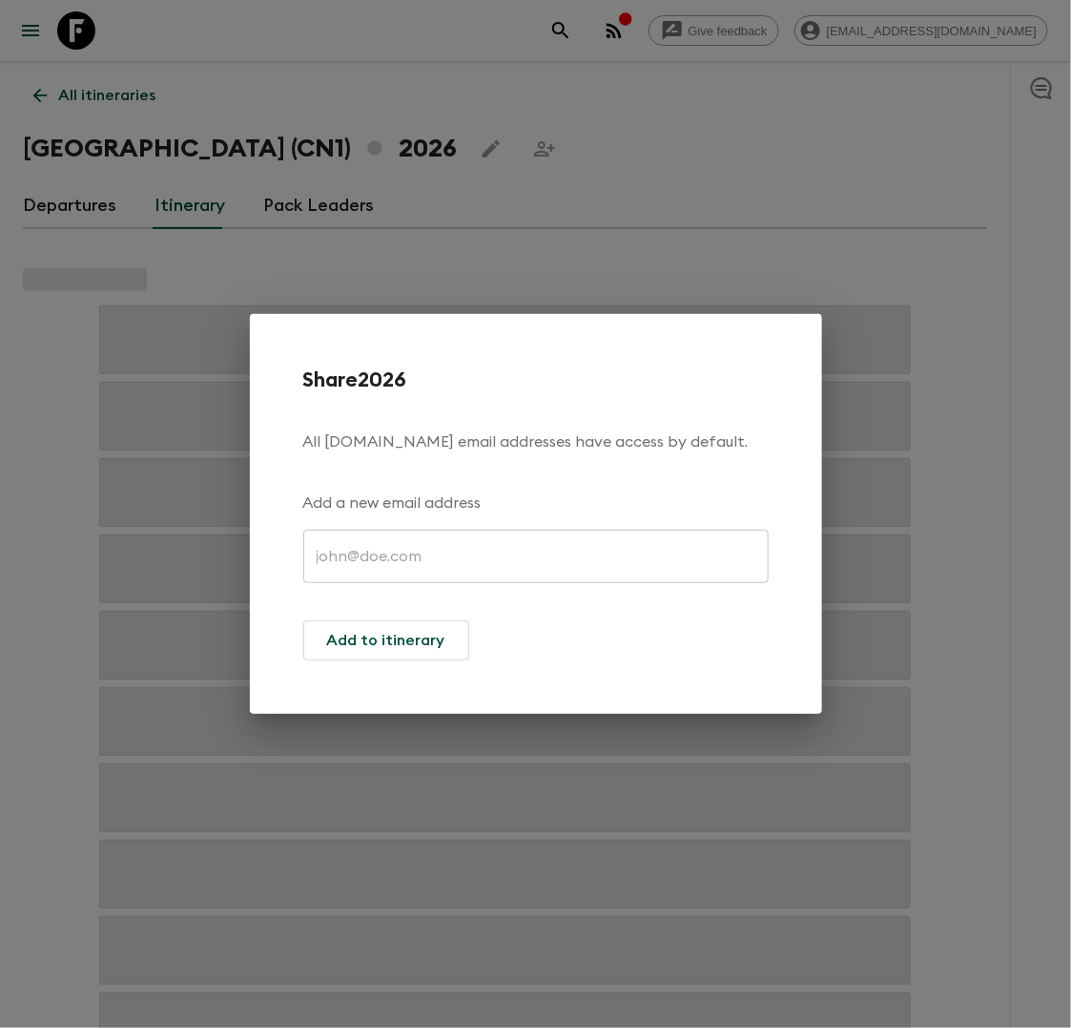
click at [326, 568] on input "text" at bounding box center [536, 556] width 466 height 53
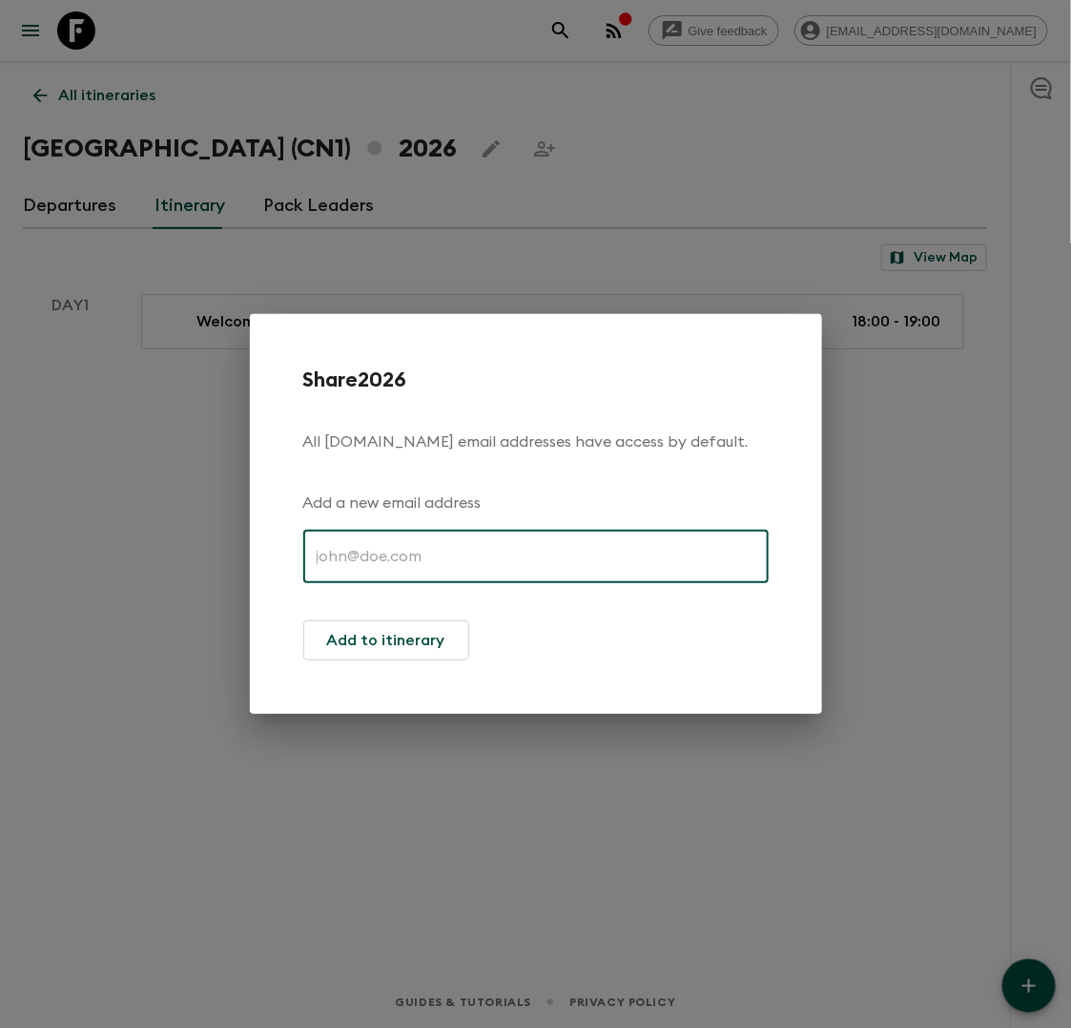
paste input "yufei.li1@ctg.cn"
type input "yufei.li1@ctg.cn"
click at [363, 646] on button "Add to itinerary" at bounding box center [386, 640] width 166 height 40
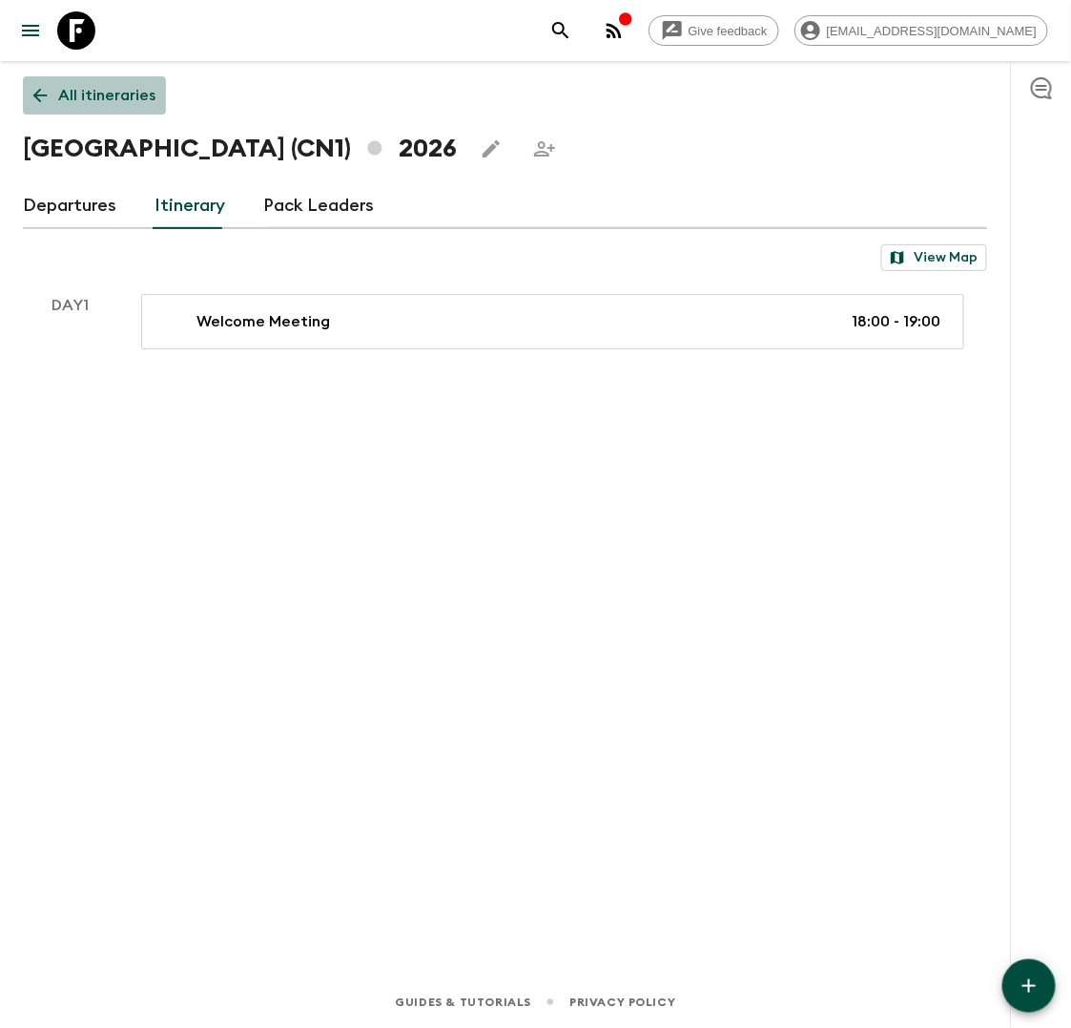
click at [52, 88] on link "All itineraries" at bounding box center [94, 95] width 143 height 38
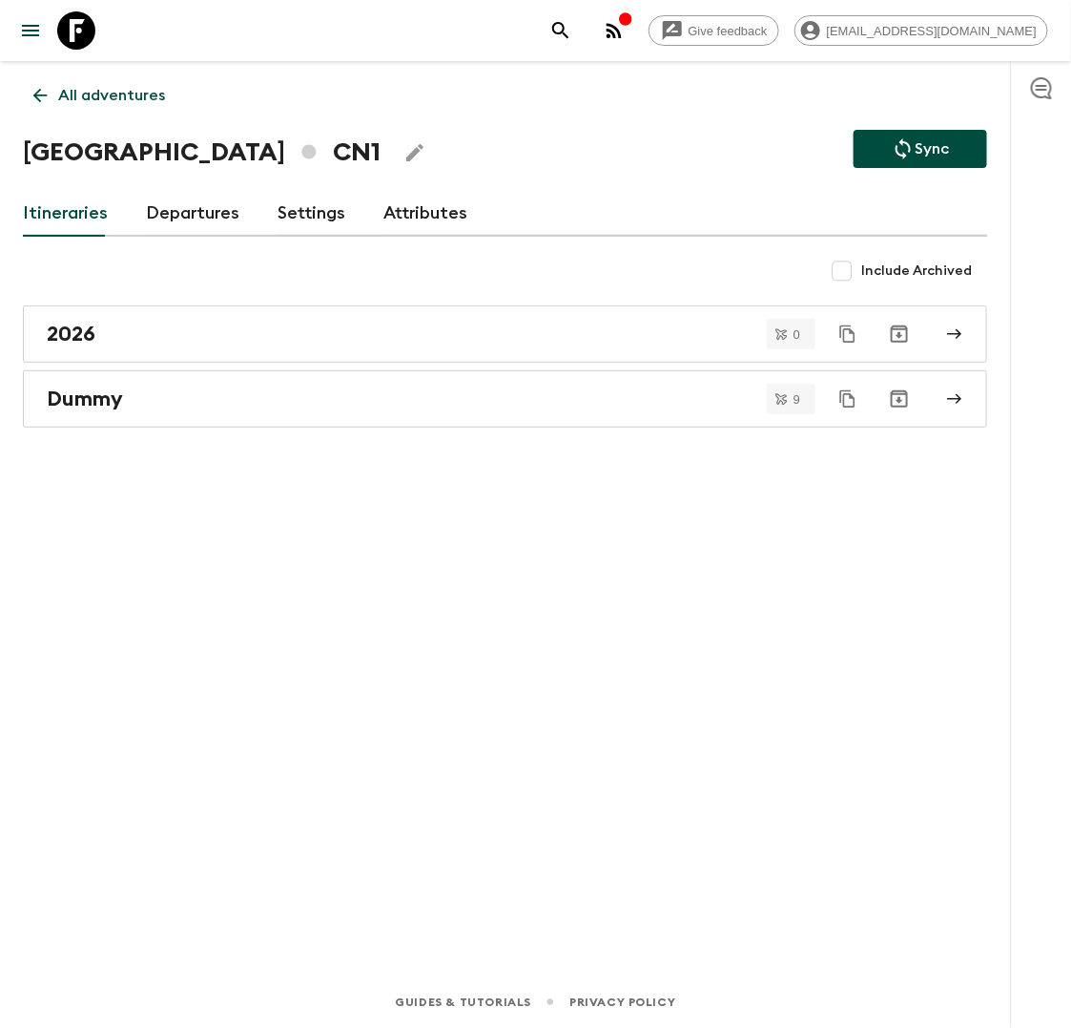
click at [59, 94] on p "All adventures" at bounding box center [111, 95] width 107 height 23
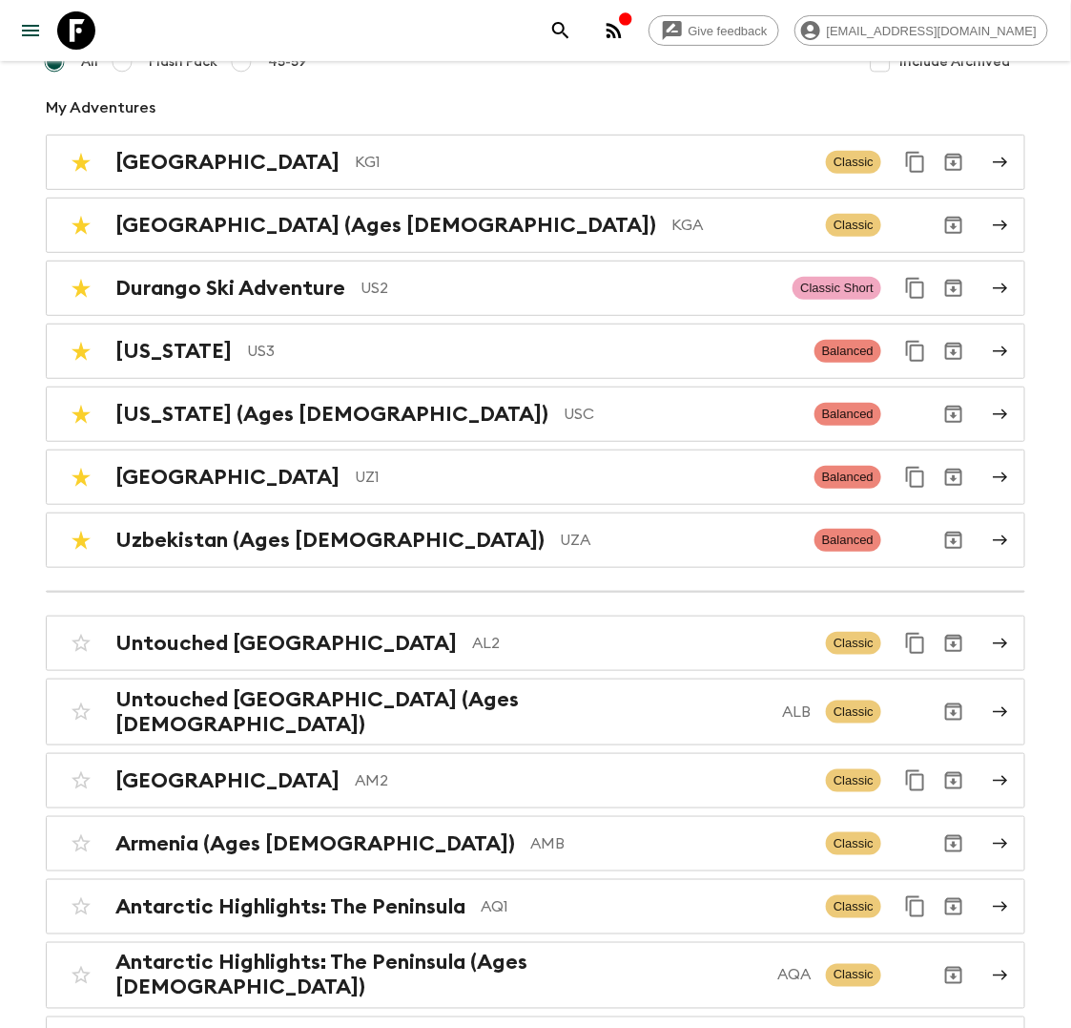
scroll to position [17, 0]
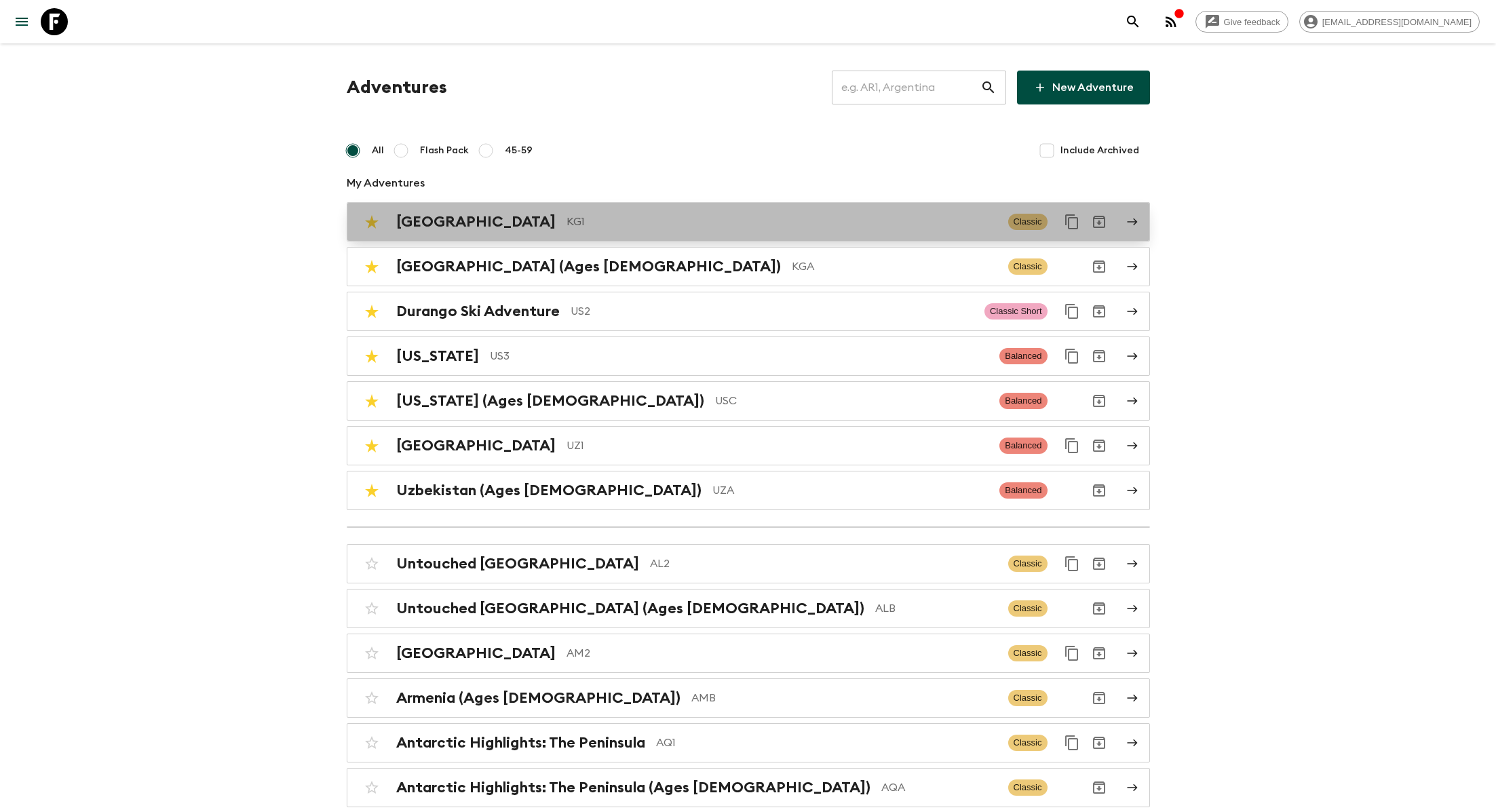
click at [592, 223] on p "KG1" at bounding box center [782, 222] width 431 height 16
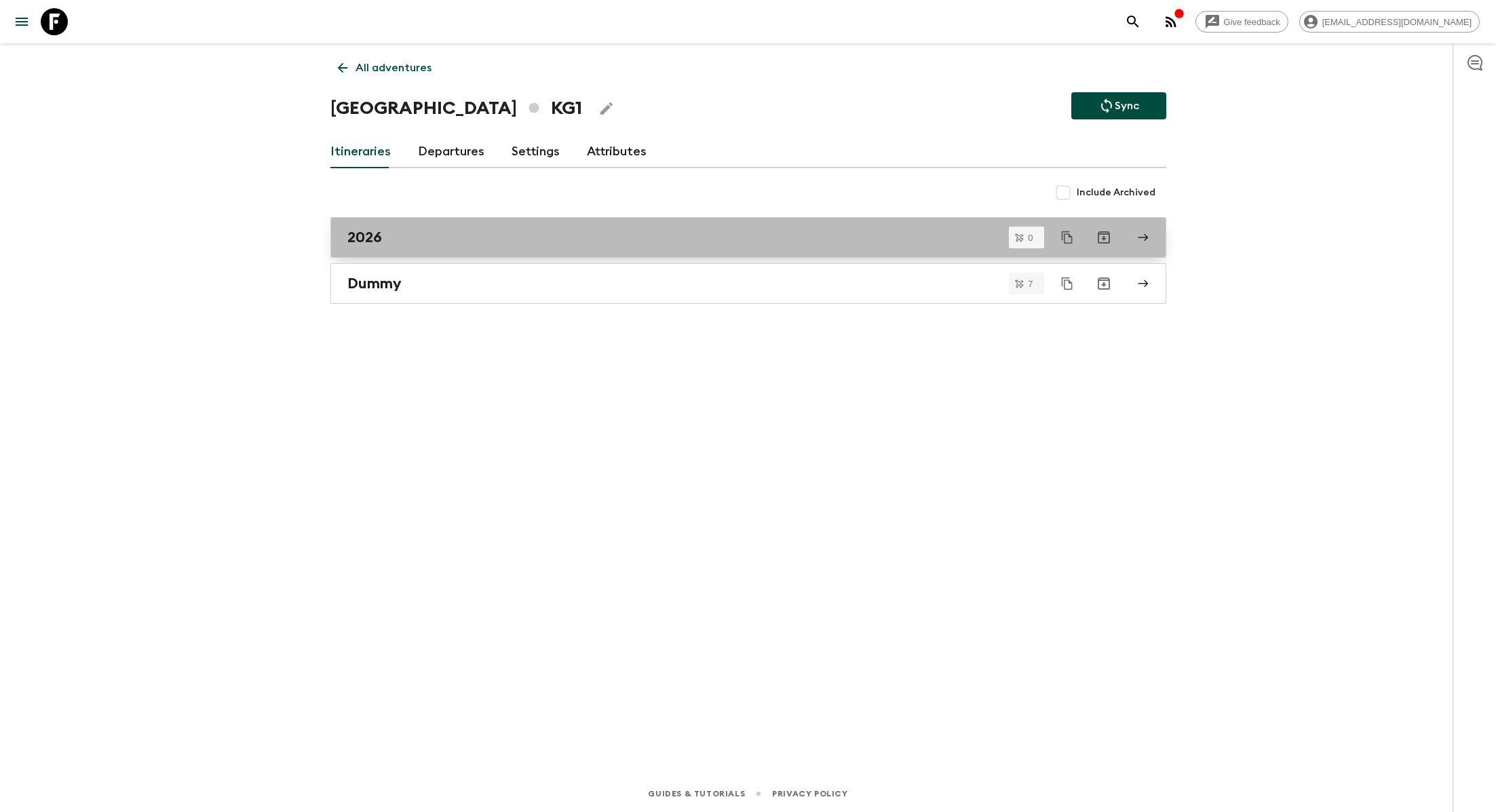
click at [584, 229] on div "2026" at bounding box center [734, 237] width 776 height 18
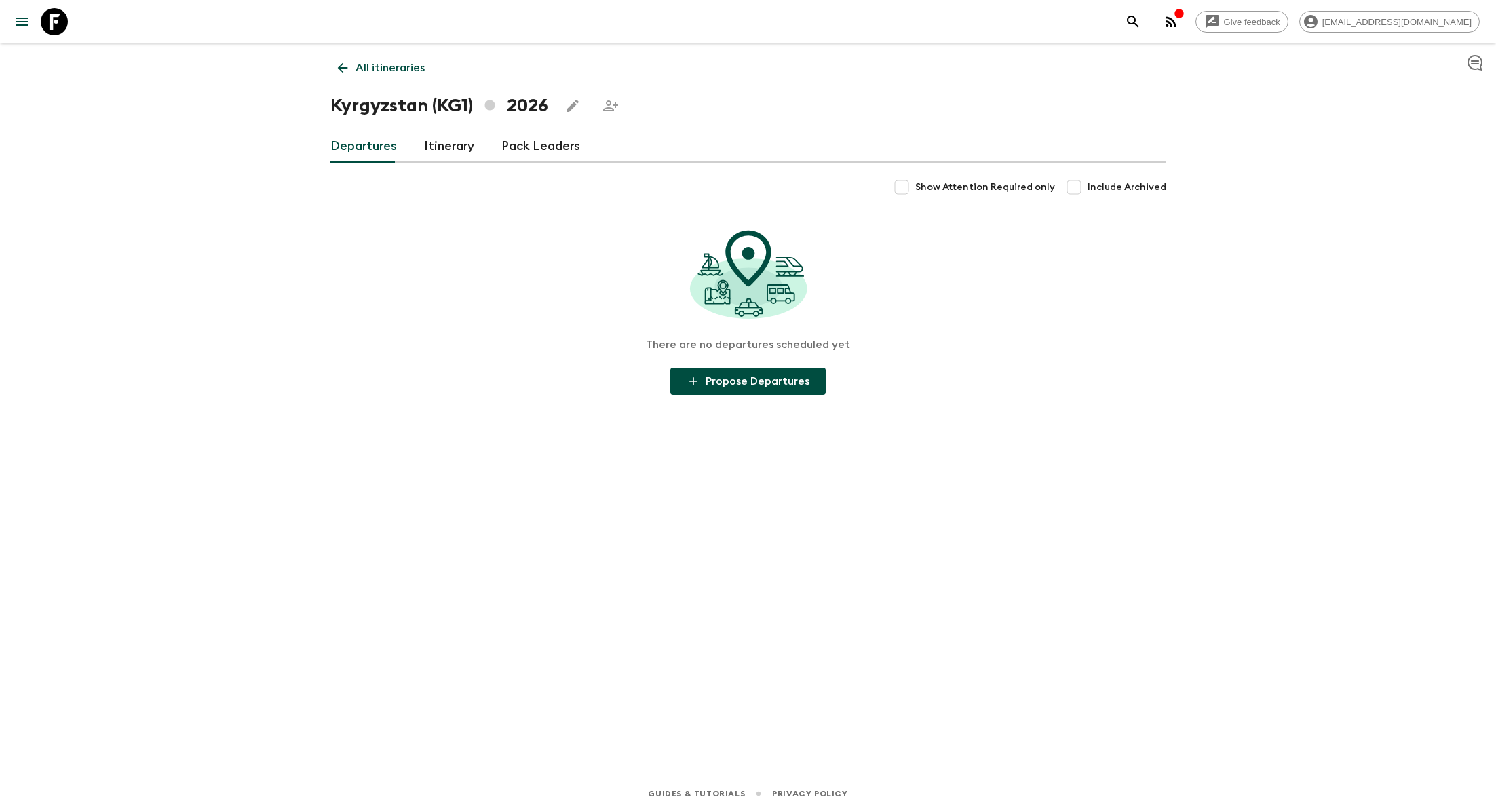
click at [447, 138] on link "Itinerary" at bounding box center [449, 146] width 50 height 33
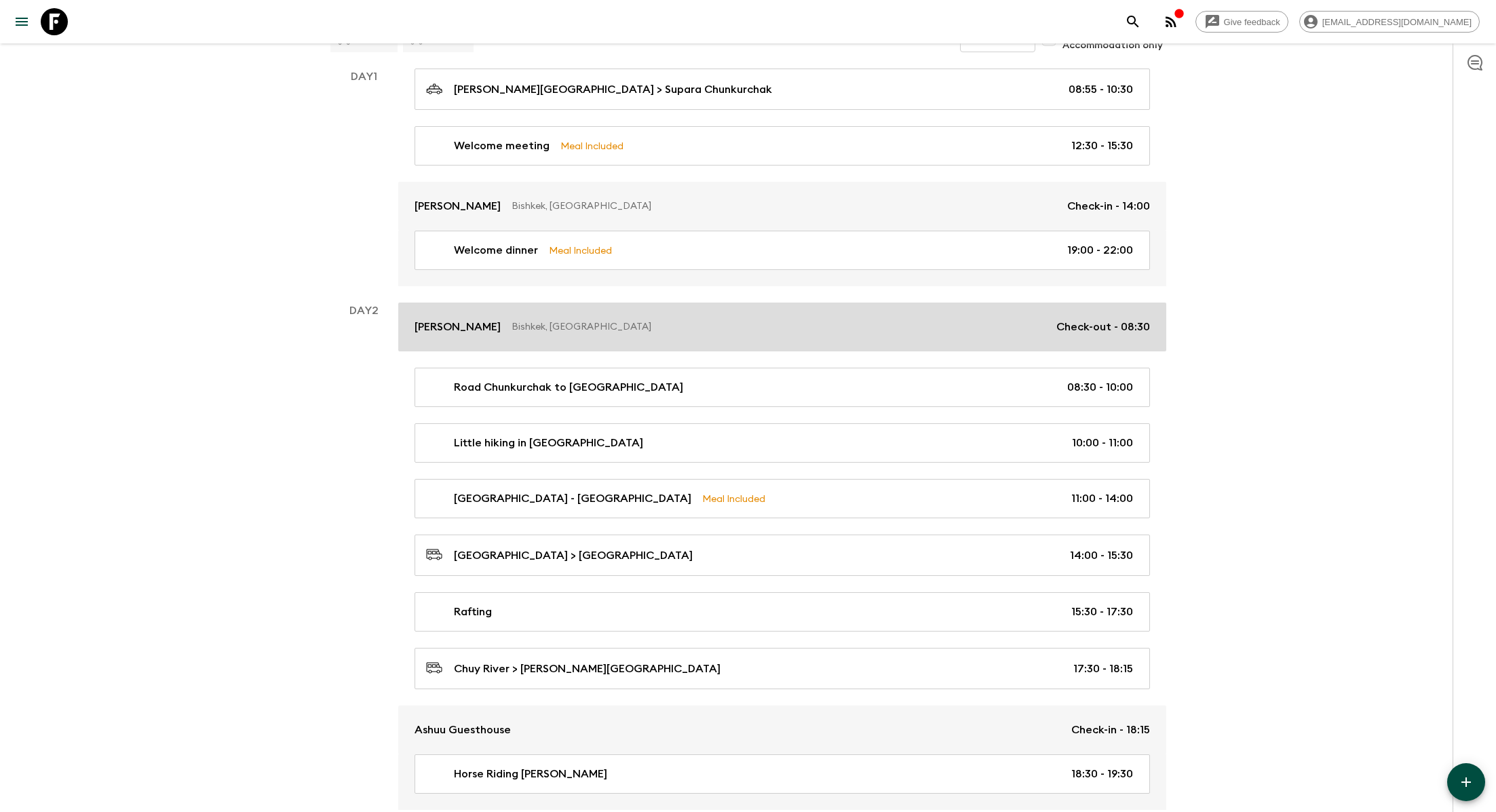
scroll to position [153, 0]
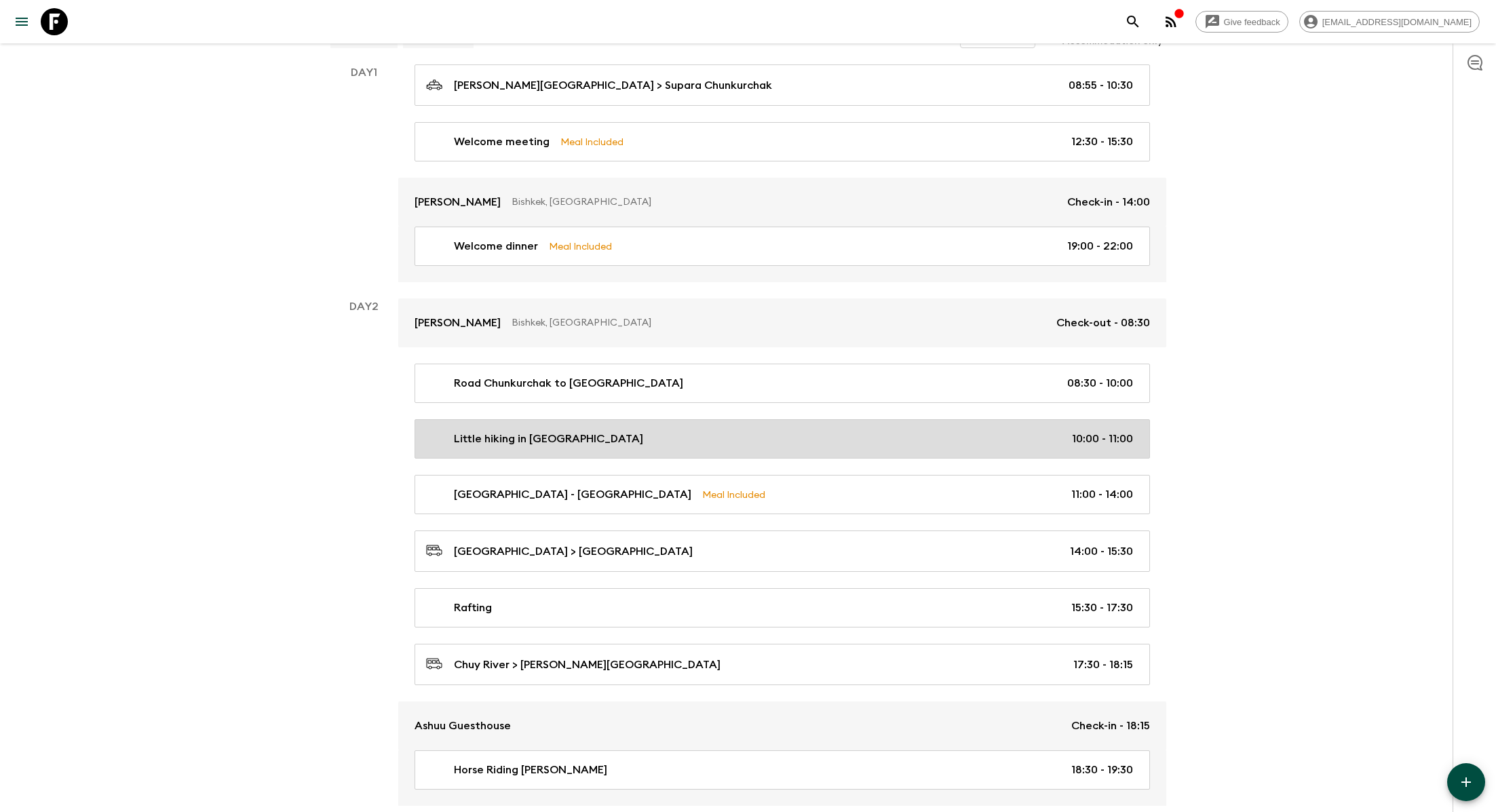
click at [637, 442] on p "Little hiking in [GEOGRAPHIC_DATA]" at bounding box center [548, 439] width 189 height 16
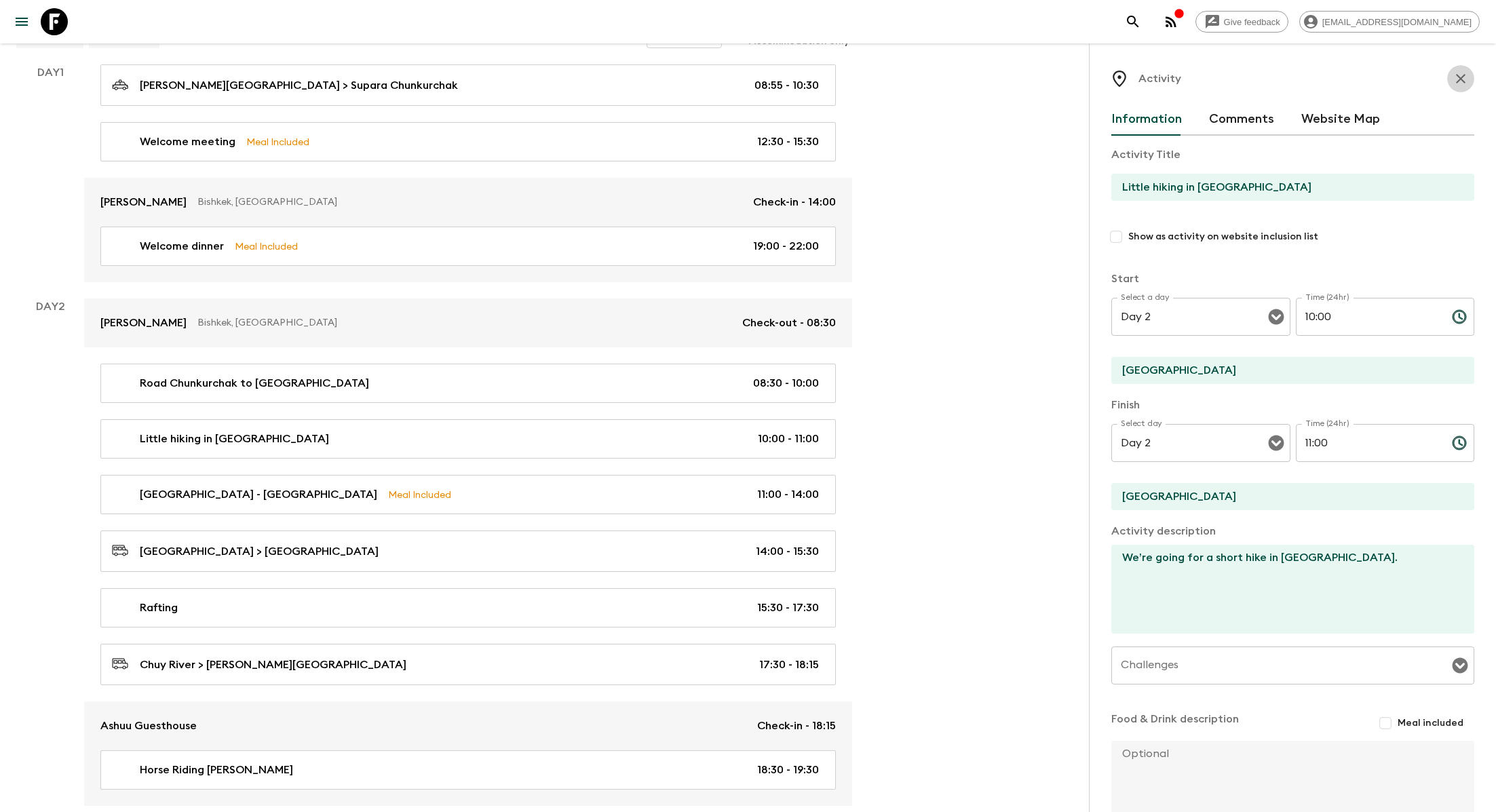
click at [1458, 75] on icon "button" at bounding box center [1460, 78] width 16 height 16
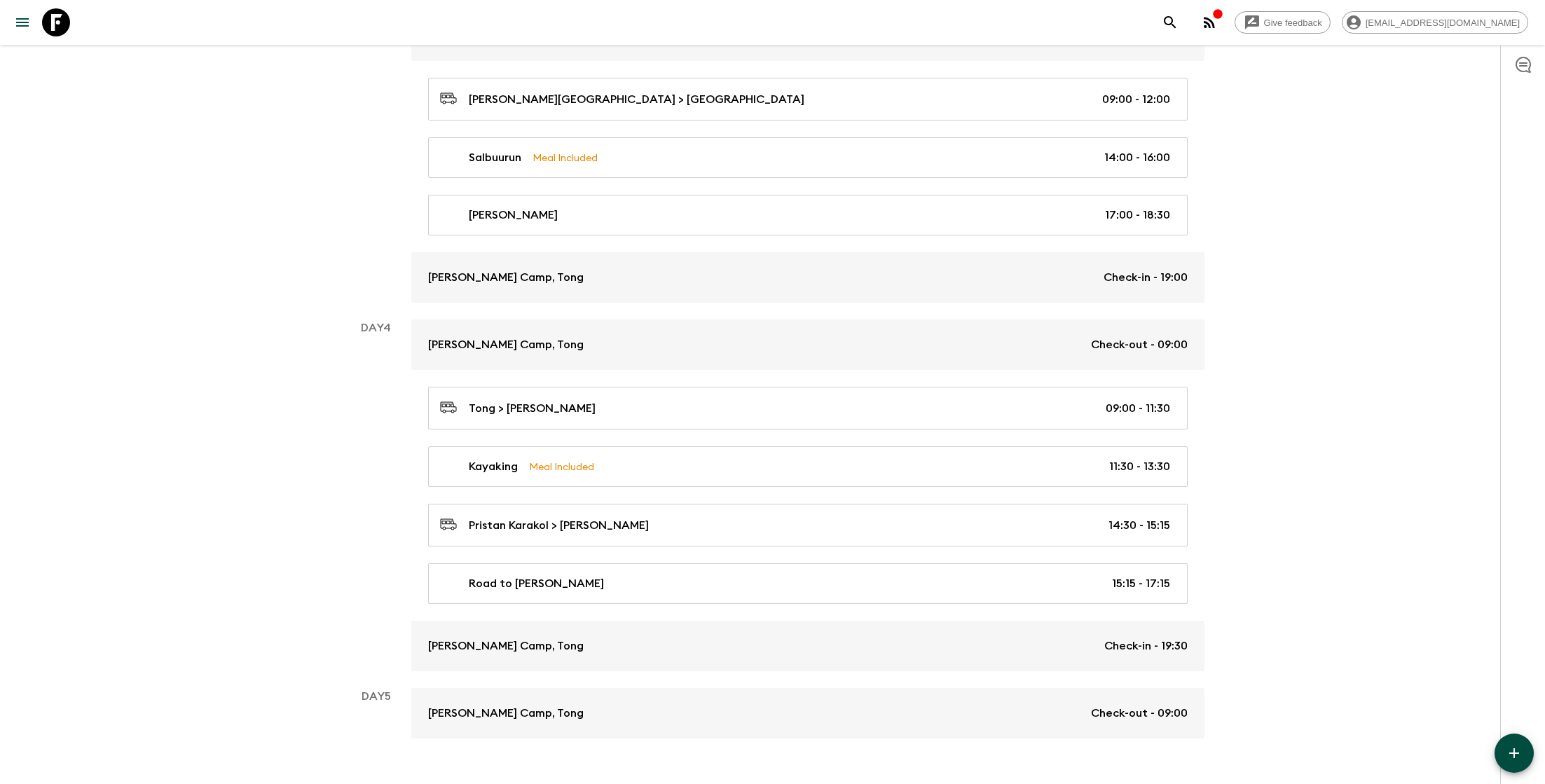
scroll to position [1019, 0]
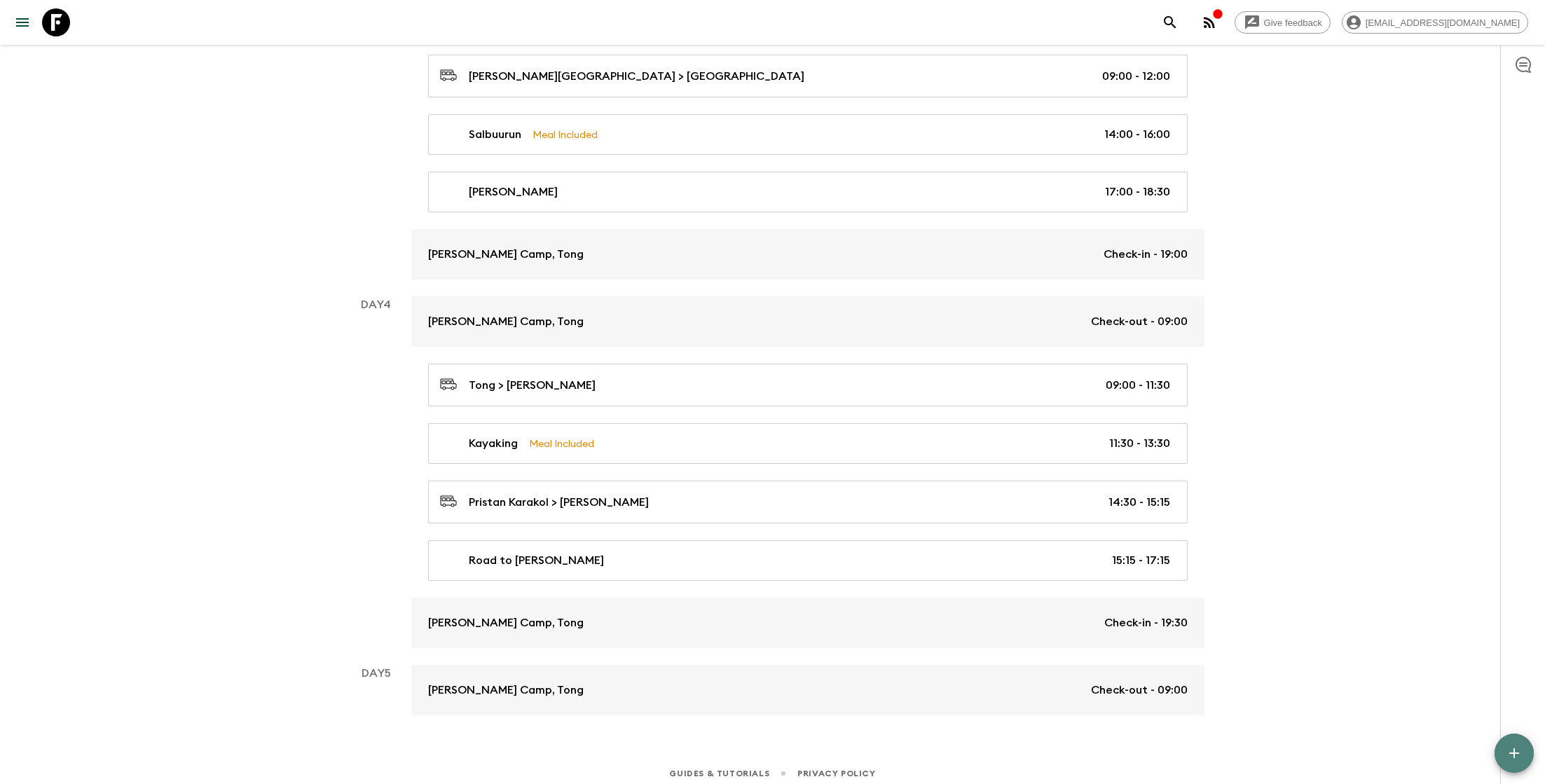
click at [1511, 755] on icon "button" at bounding box center [1513, 752] width 17 height 17
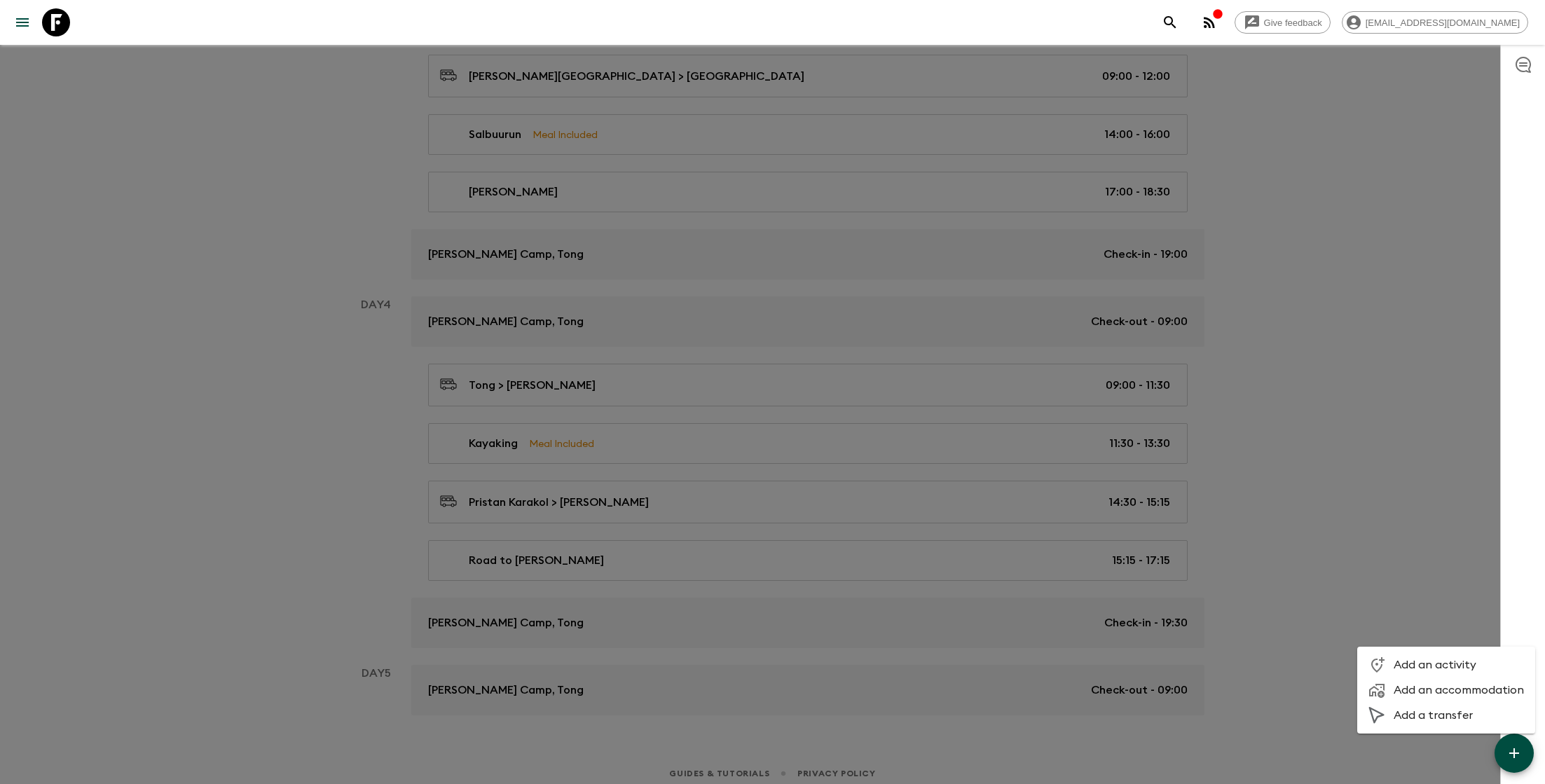
click at [1444, 711] on span "Add a transfer" at bounding box center [1458, 715] width 130 height 14
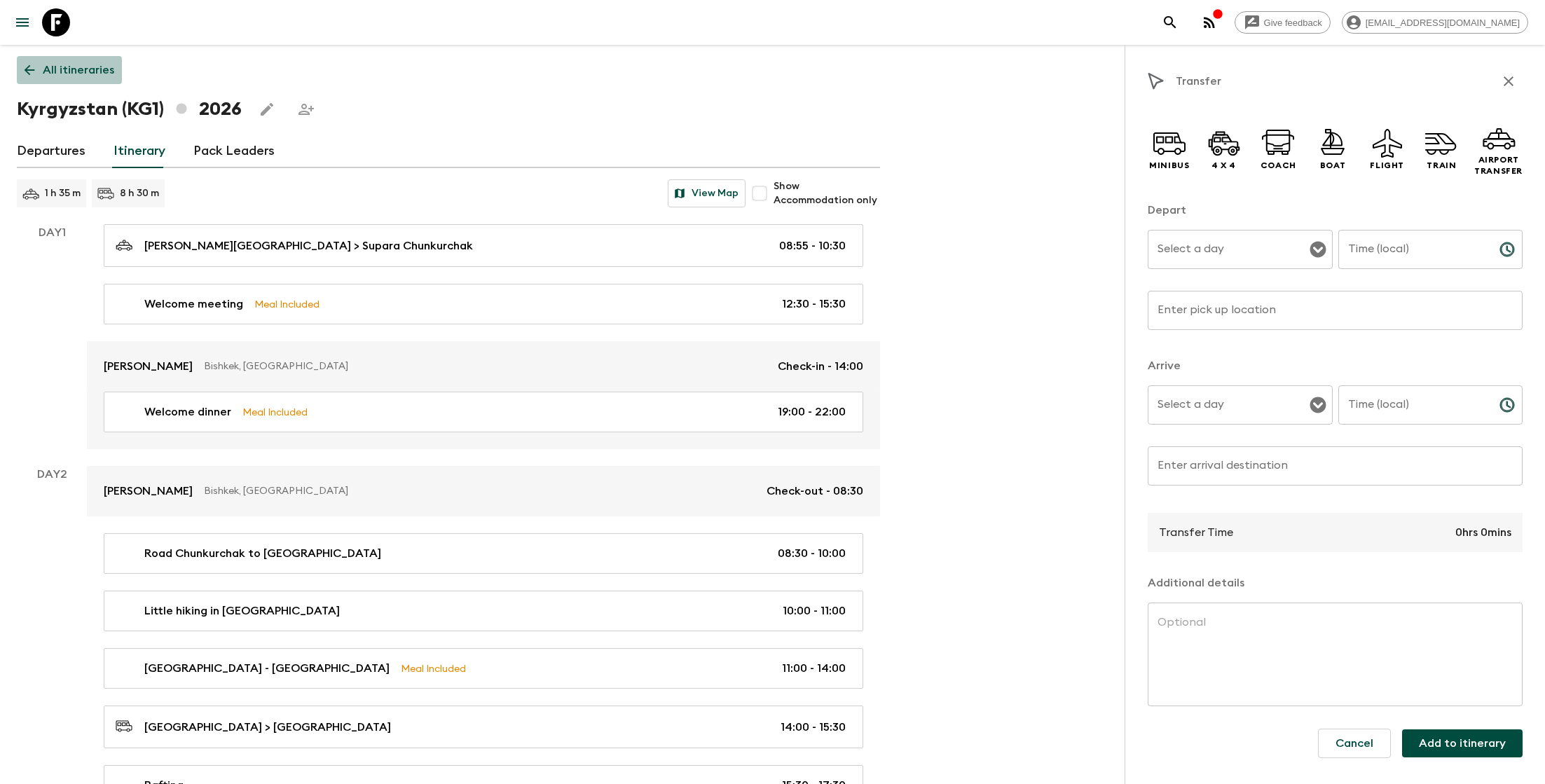
click at [61, 68] on p "All itineraries" at bounding box center [78, 70] width 71 height 17
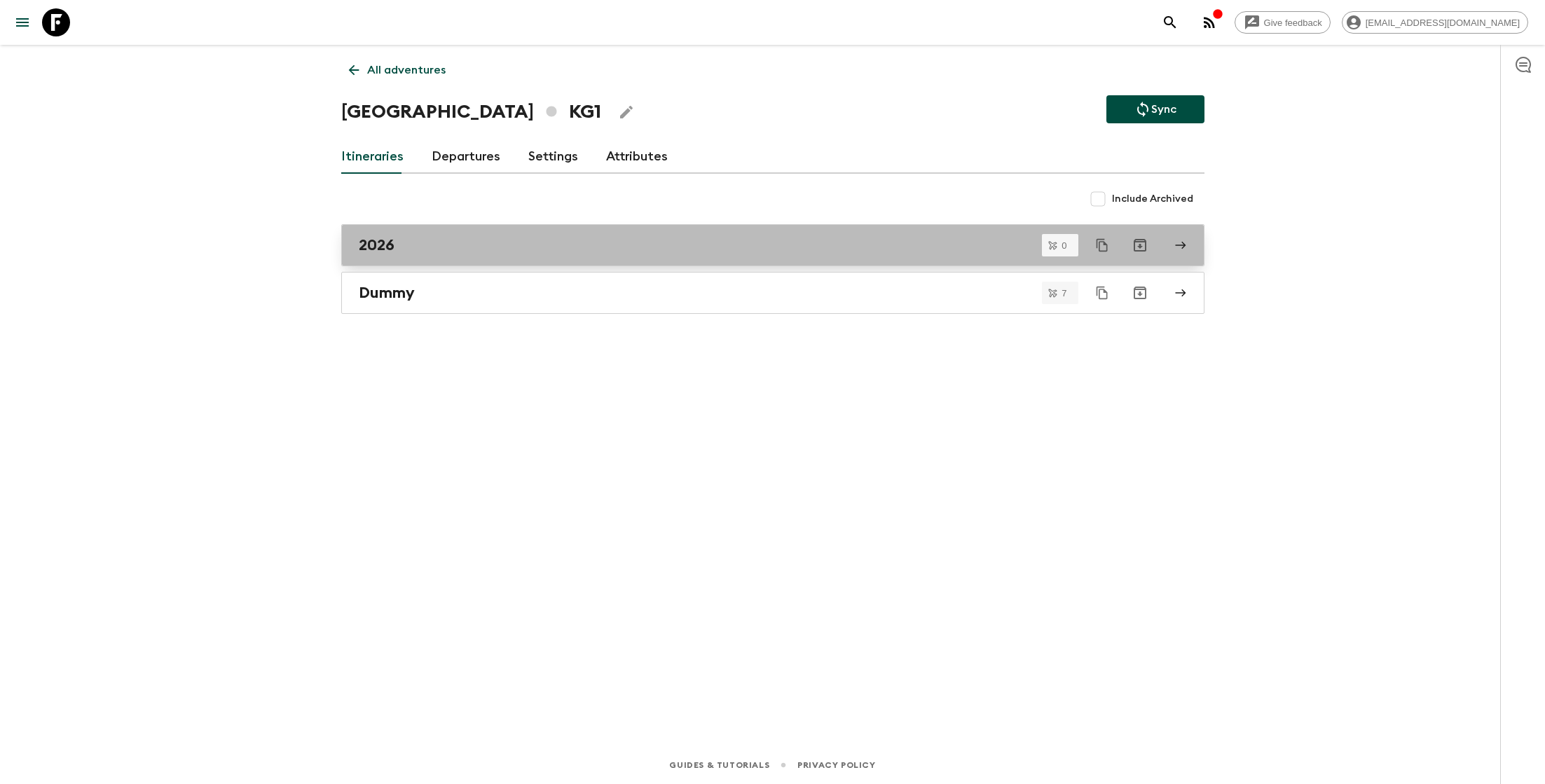
click at [450, 247] on div "2026" at bounding box center [759, 245] width 801 height 18
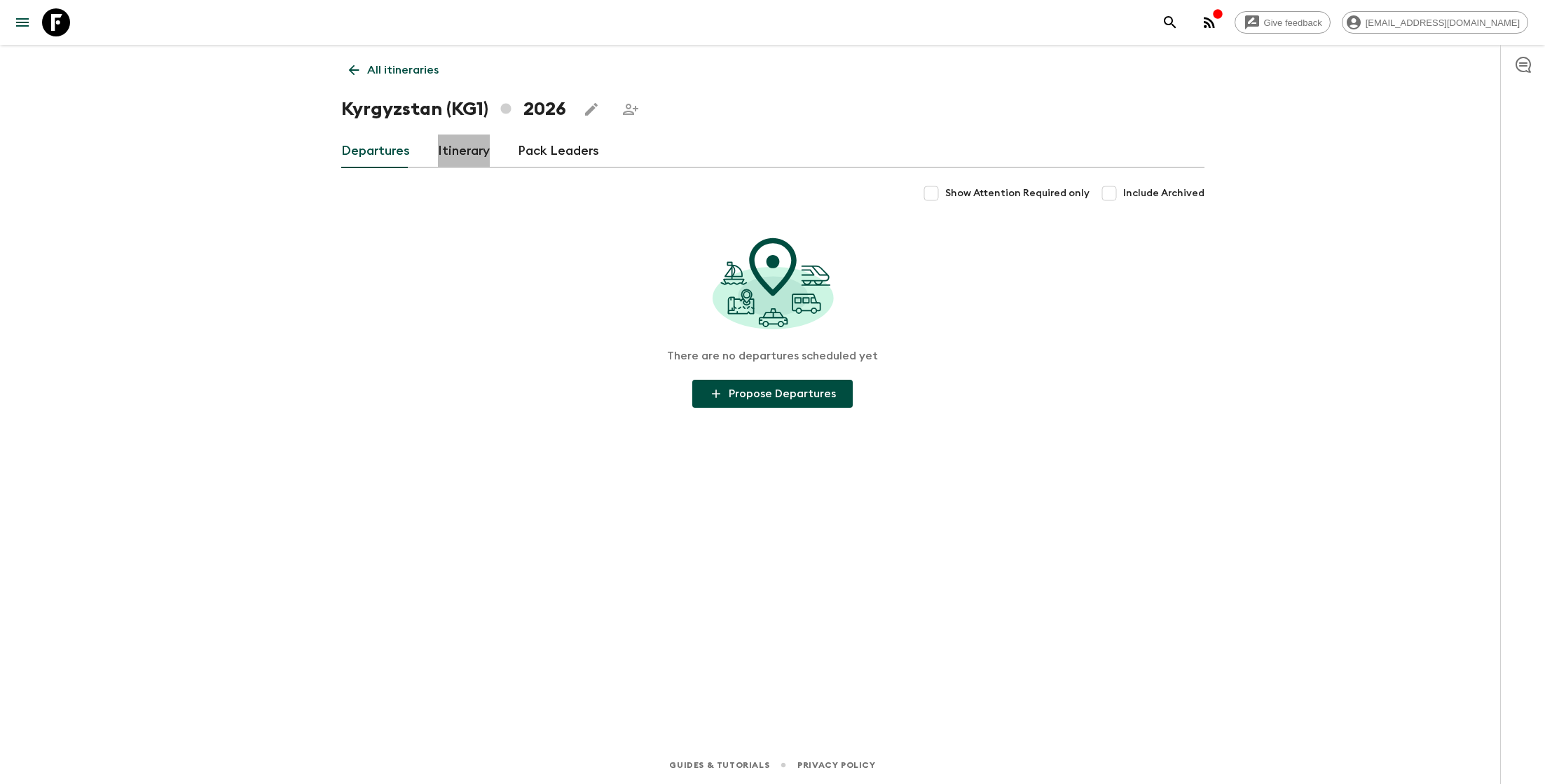
click at [466, 153] on link "Itinerary" at bounding box center [463, 151] width 52 height 34
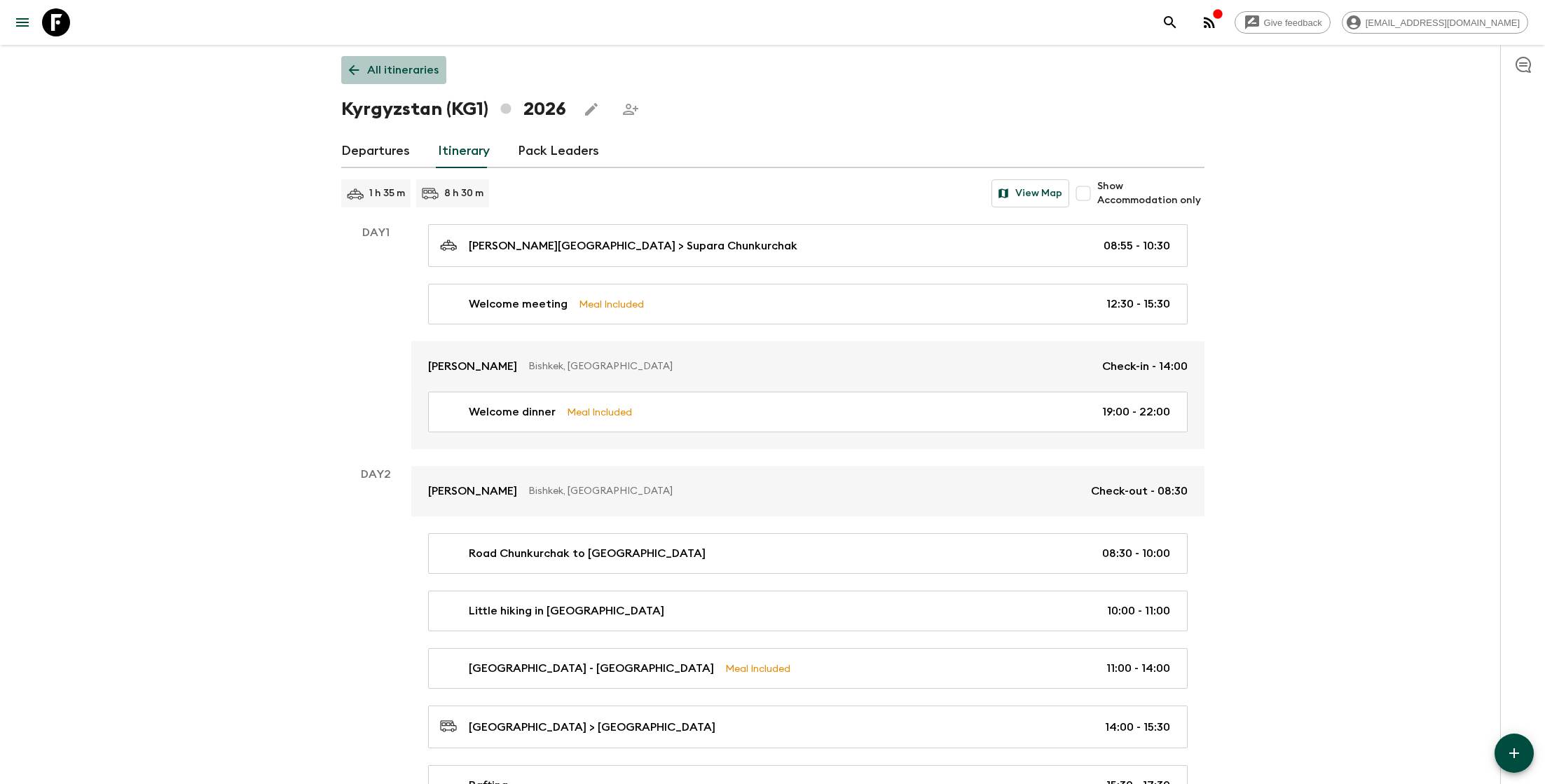
click at [356, 71] on icon at bounding box center [353, 70] width 15 height 15
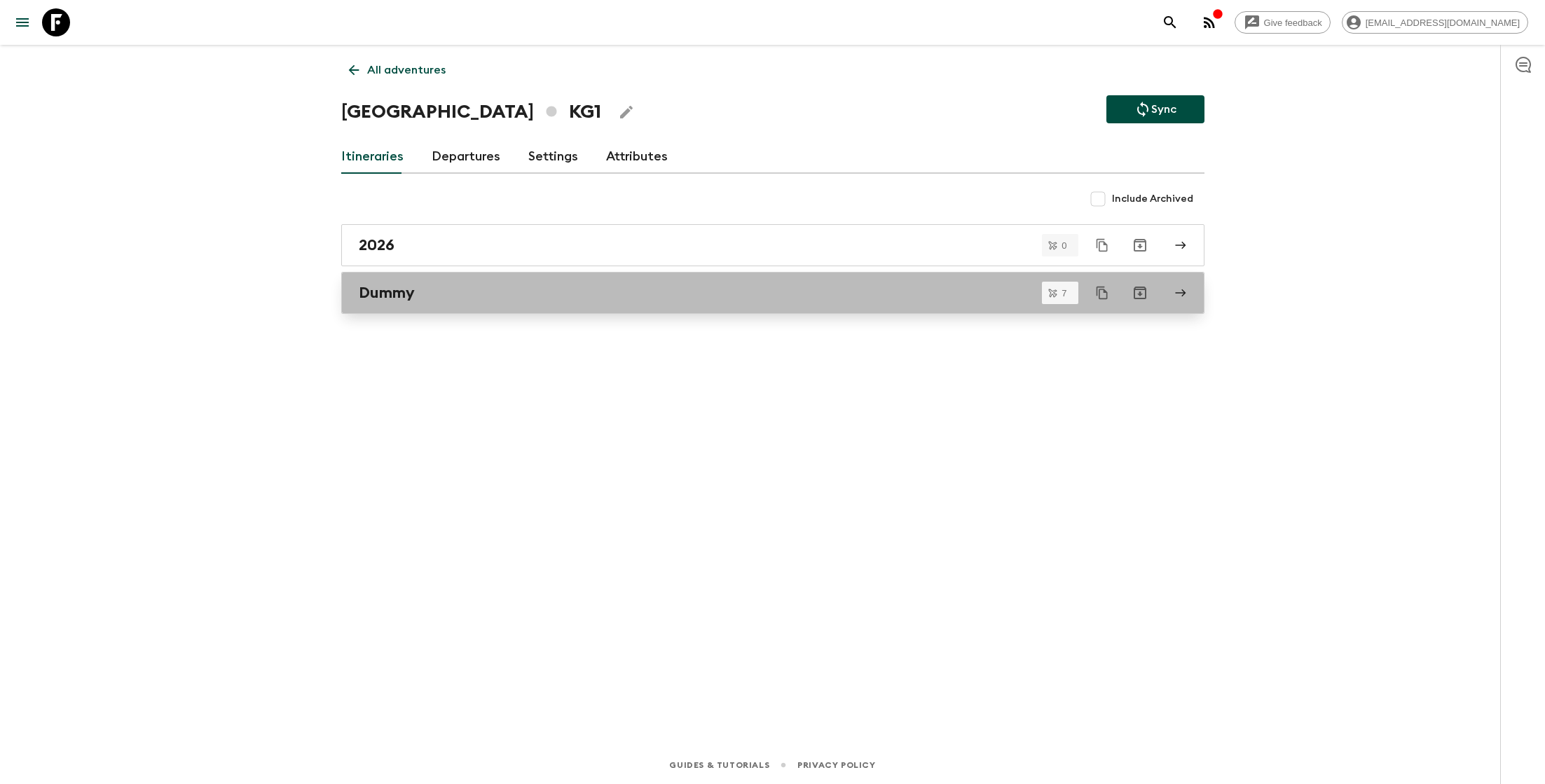
click at [388, 298] on h2 "Dummy" at bounding box center [386, 292] width 56 height 18
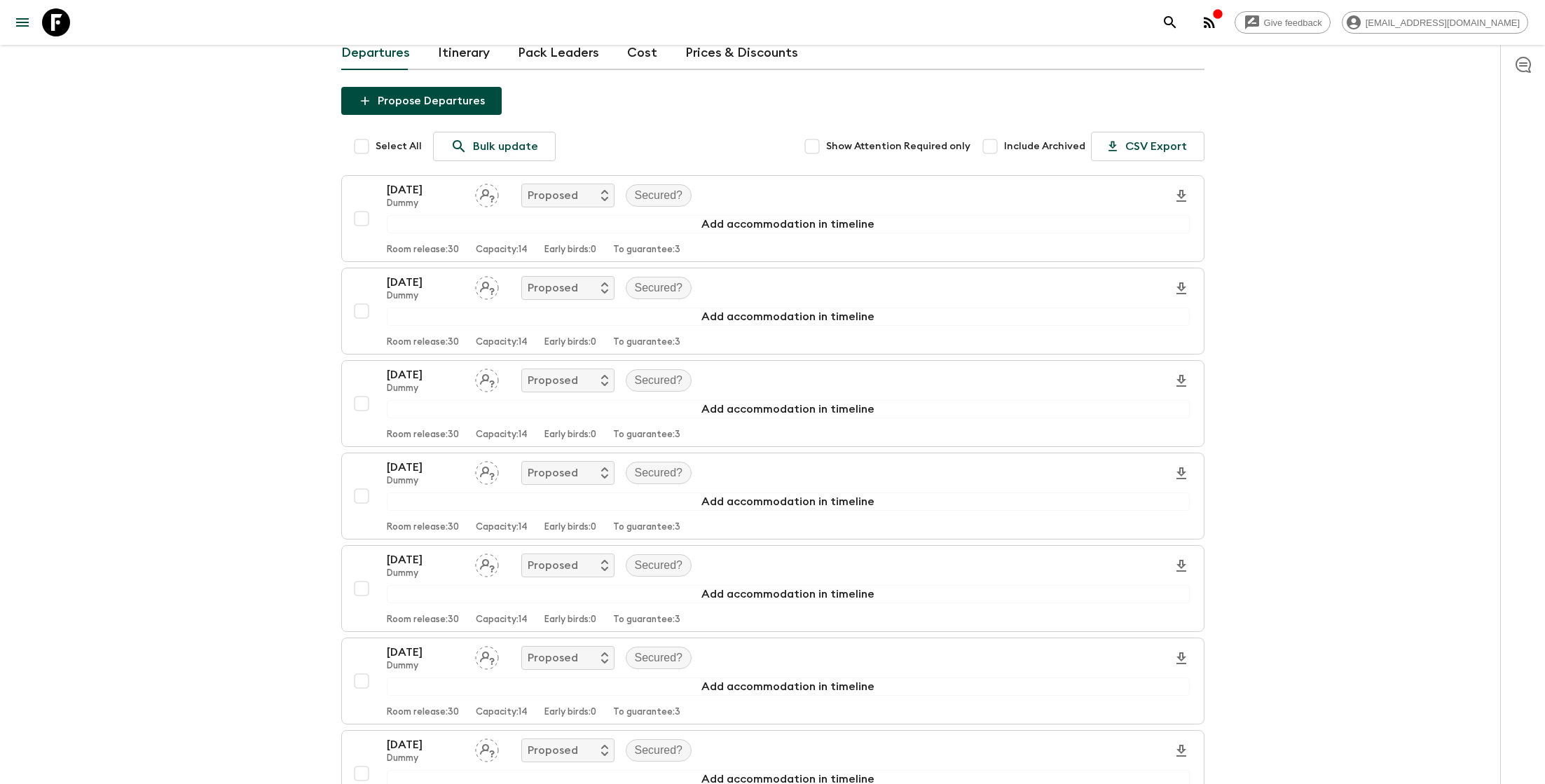
scroll to position [96, 0]
click at [358, 153] on input "Select All" at bounding box center [361, 148] width 28 height 28
checkbox input "true"
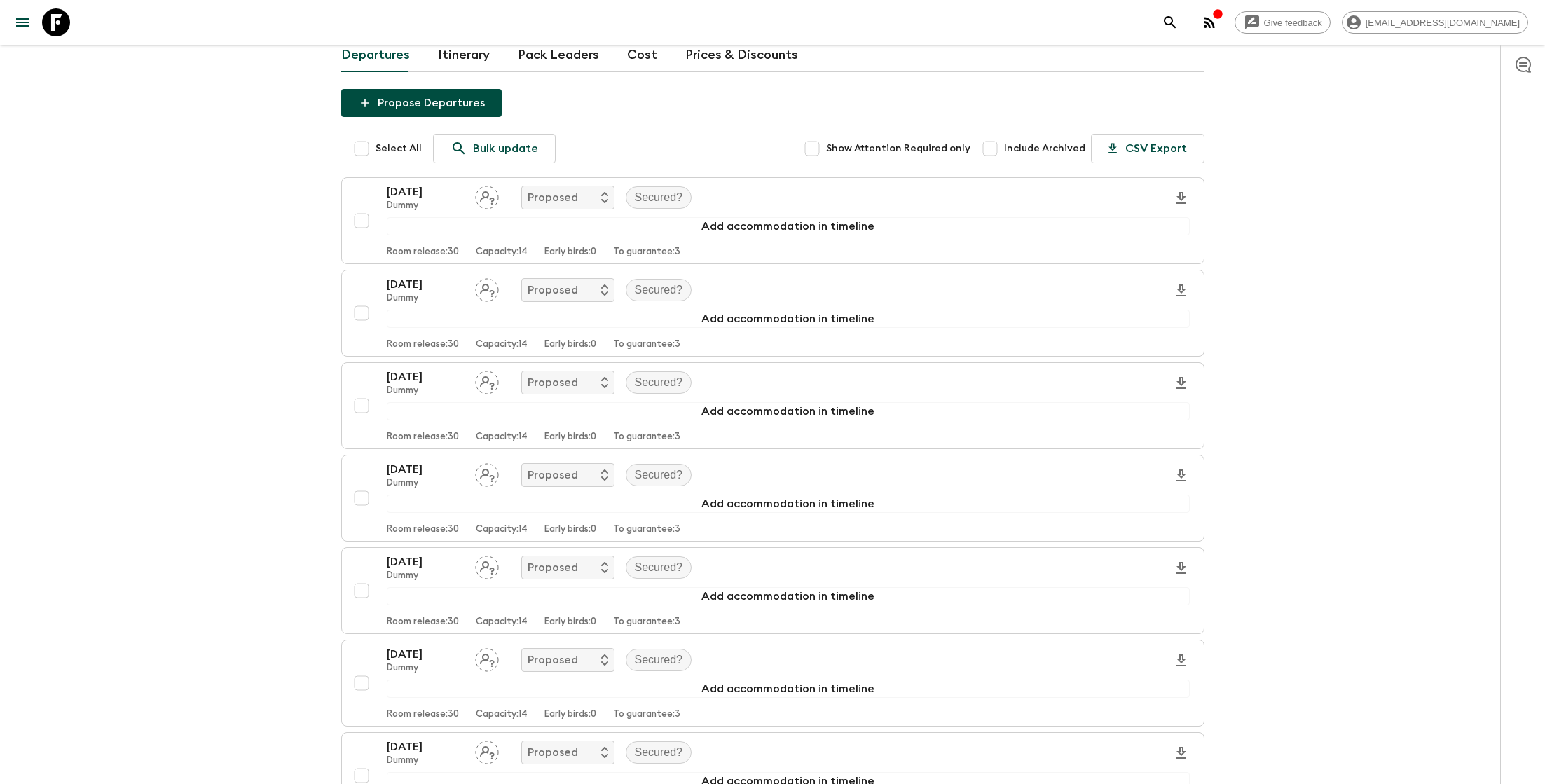
checkbox input "true"
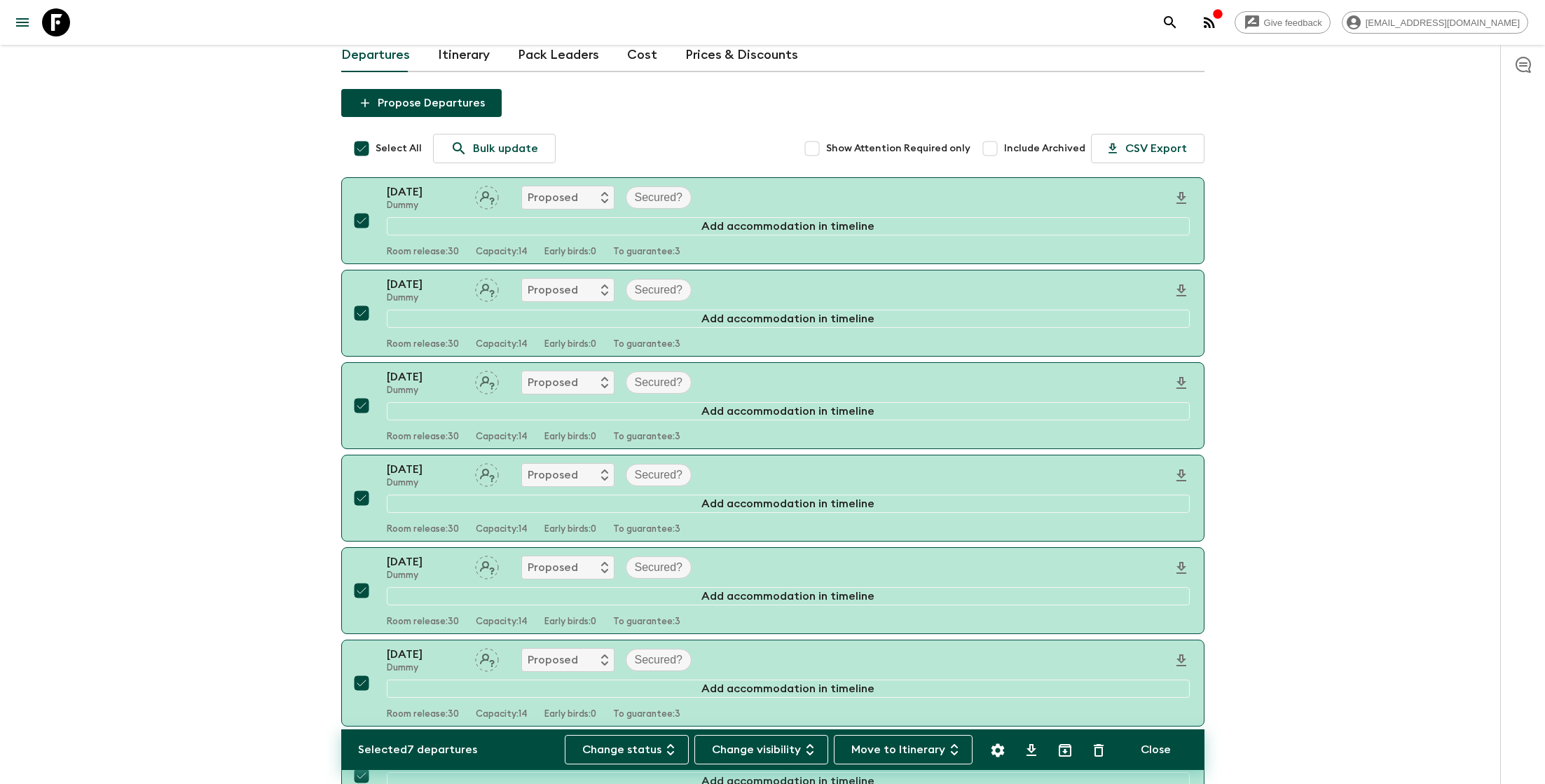
click at [895, 755] on button "Move to Itinerary" at bounding box center [902, 749] width 139 height 29
click at [130, 386] on div at bounding box center [772, 392] width 1545 height 784
click at [353, 145] on input "Select All" at bounding box center [361, 148] width 28 height 28
checkbox input "false"
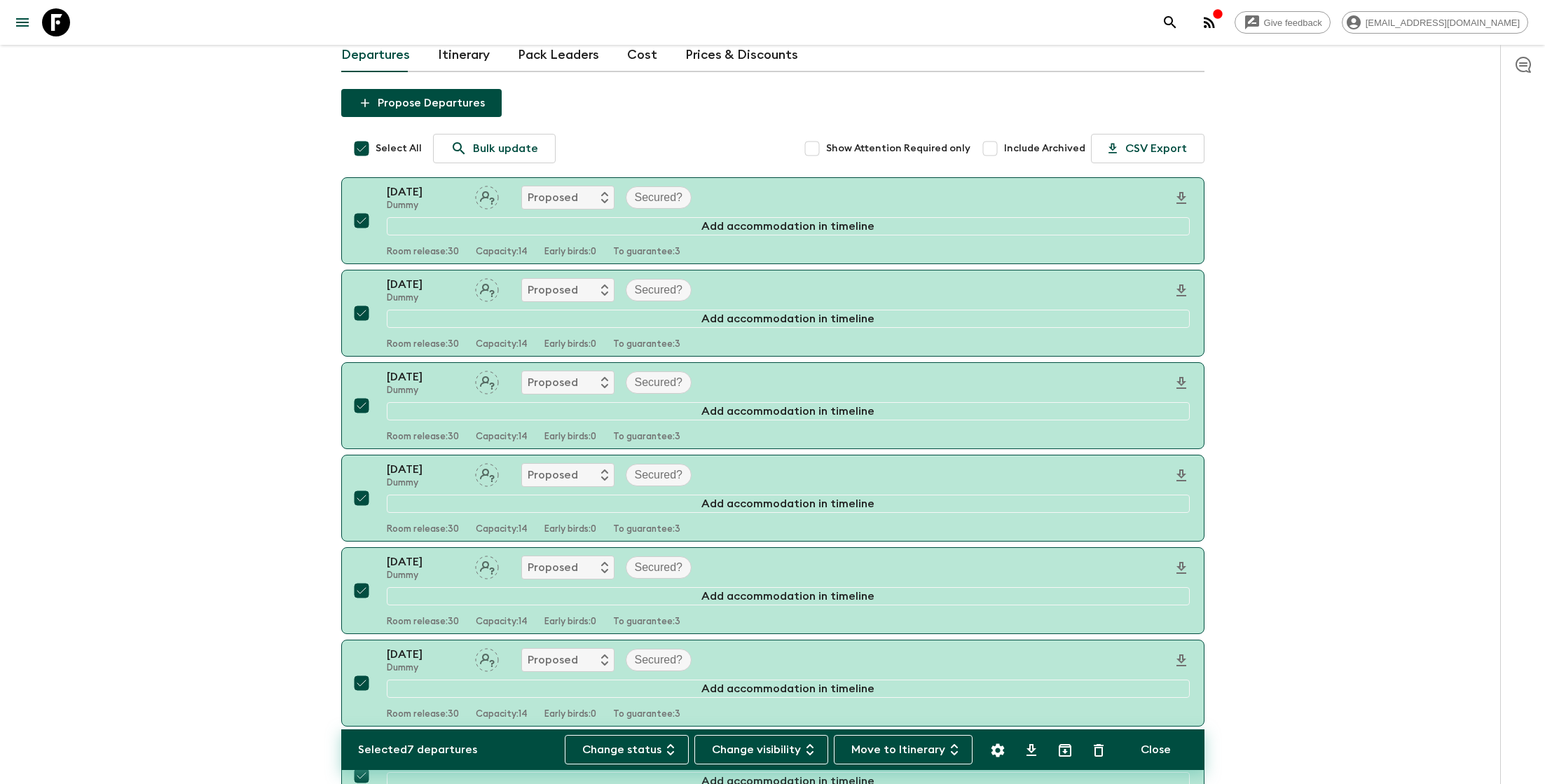
checkbox input "false"
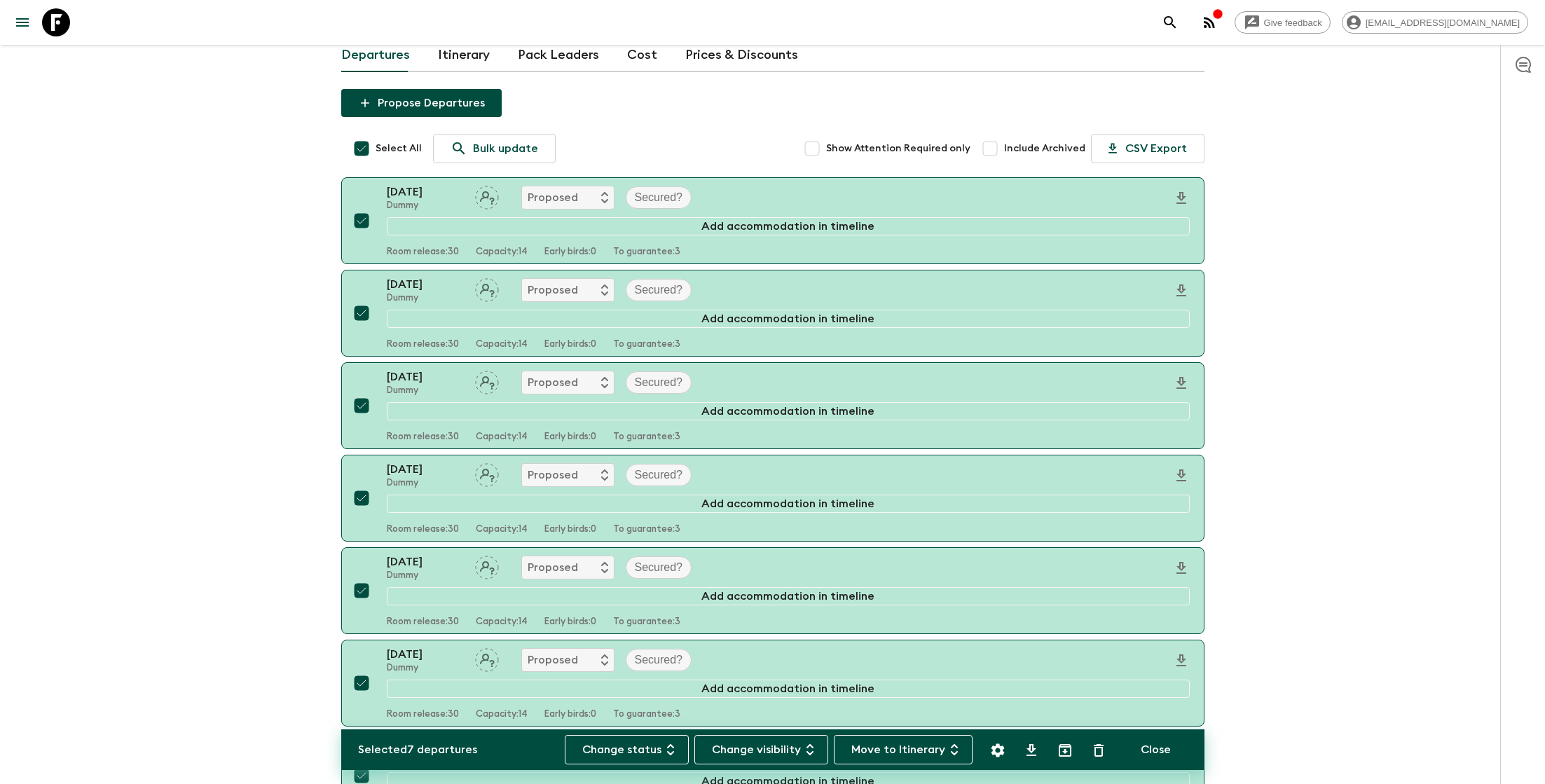
checkbox input "false"
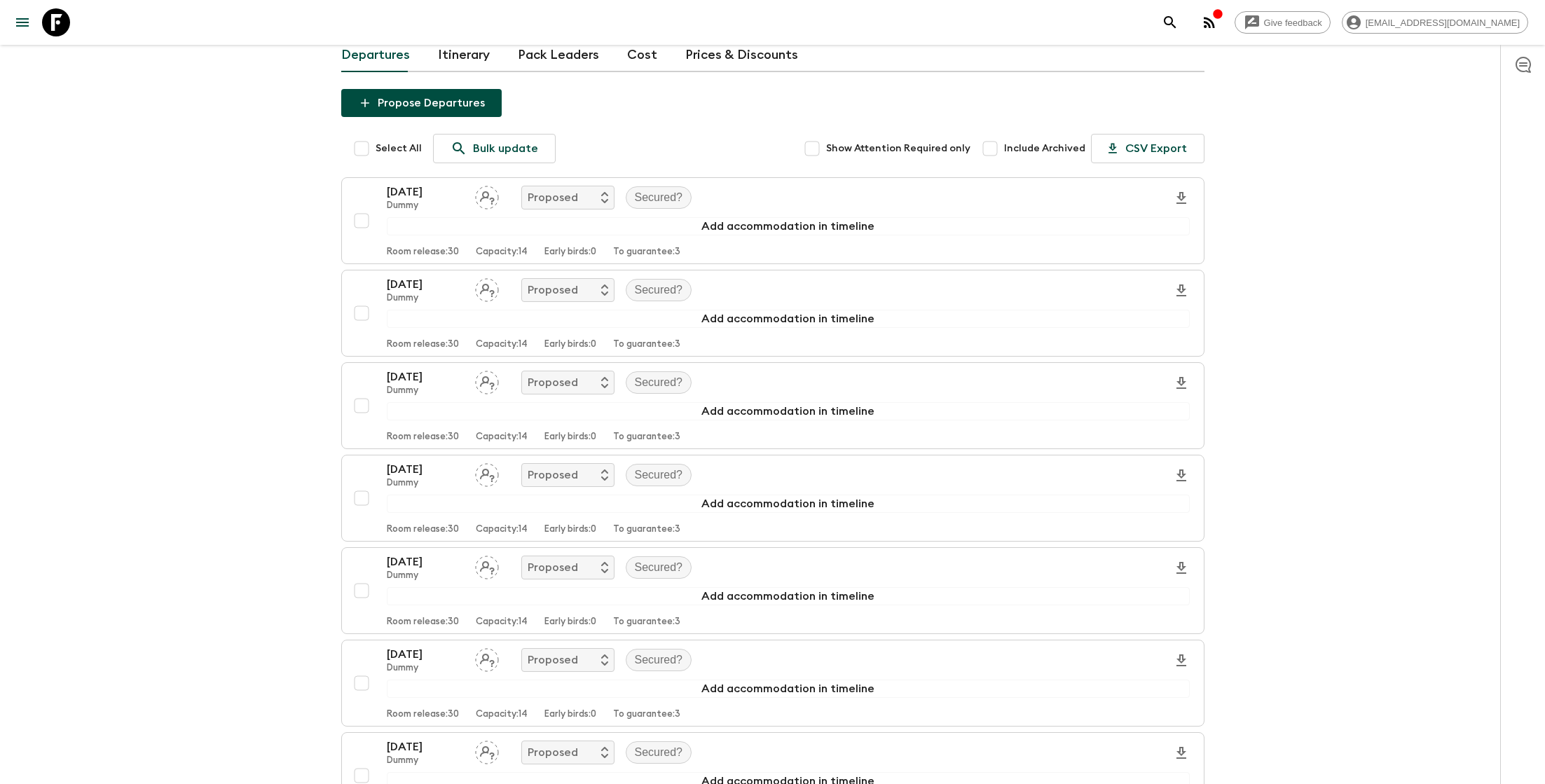
scroll to position [0, 0]
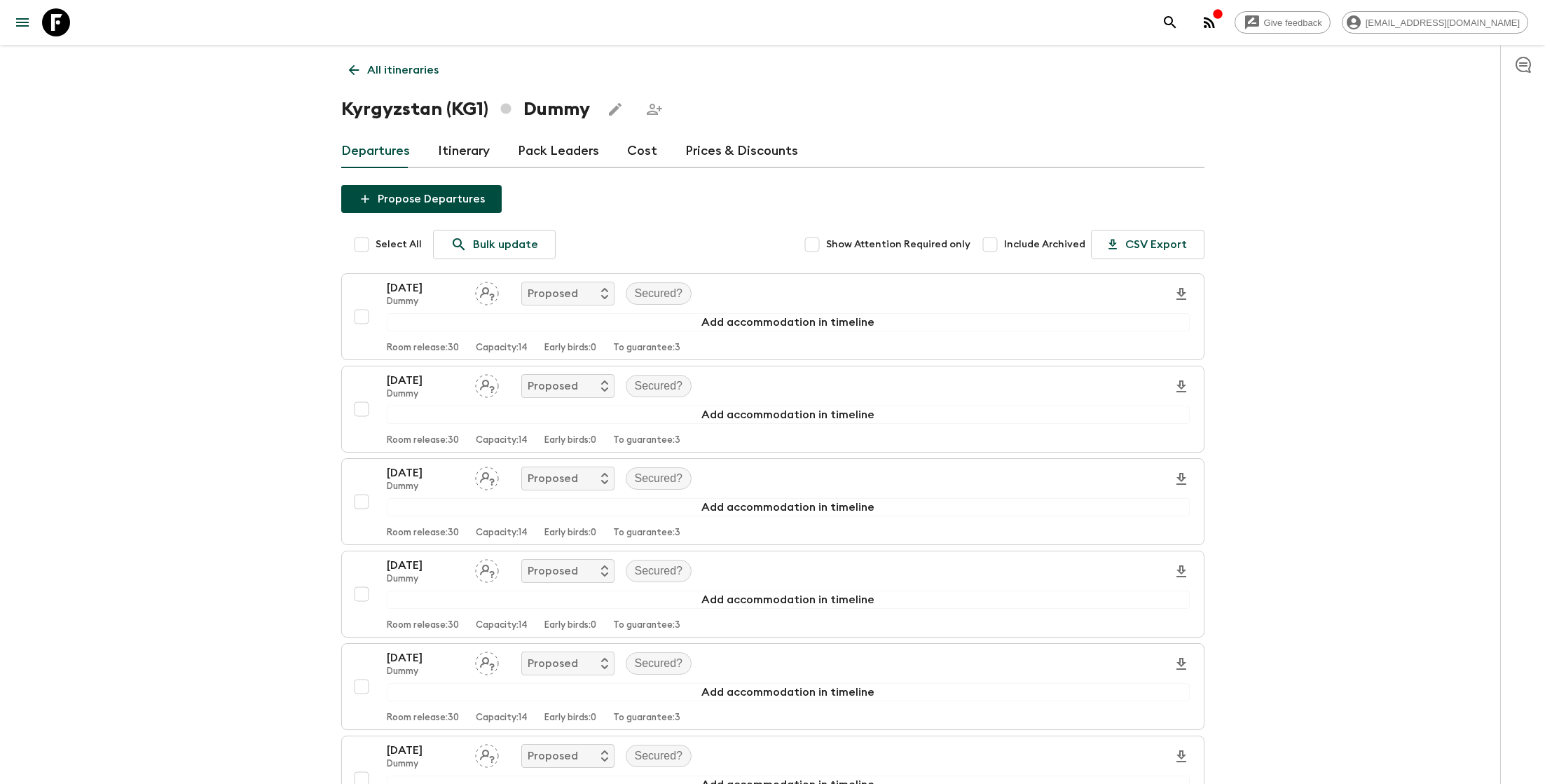
click at [369, 76] on p "All itineraries" at bounding box center [402, 70] width 71 height 17
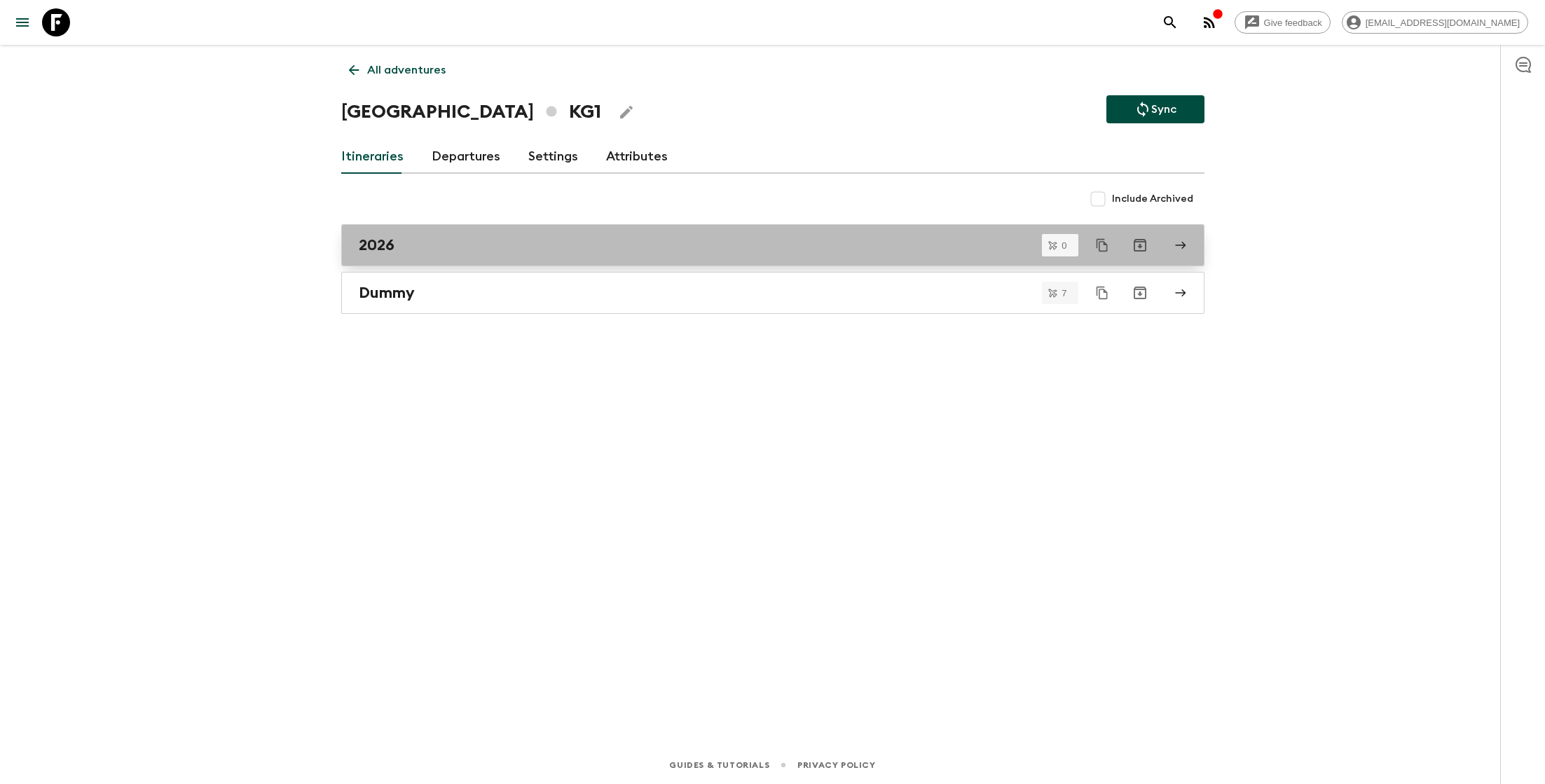
click at [444, 239] on div "2026" at bounding box center [759, 245] width 801 height 18
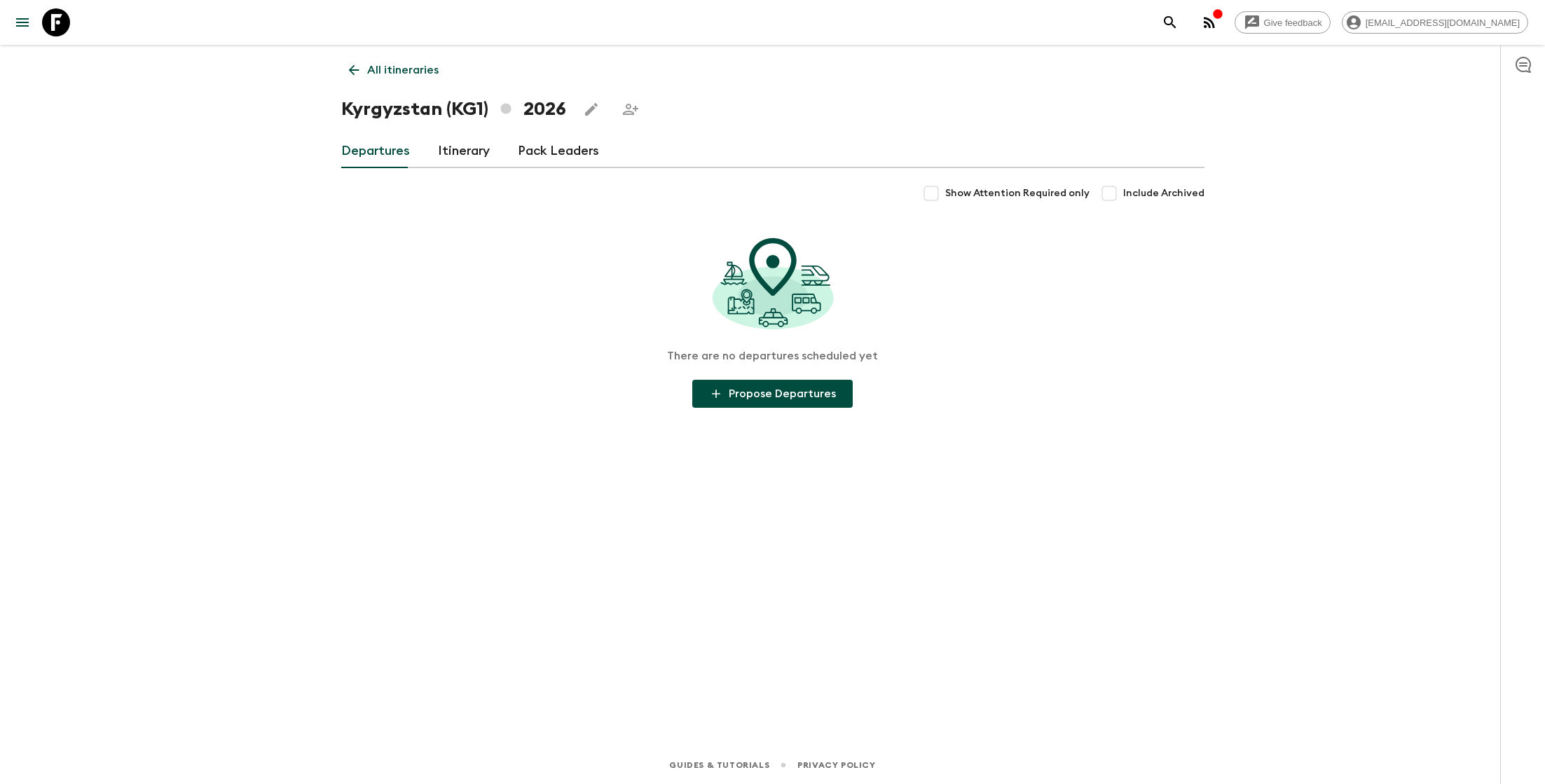
click at [455, 155] on link "Itinerary" at bounding box center [463, 151] width 52 height 34
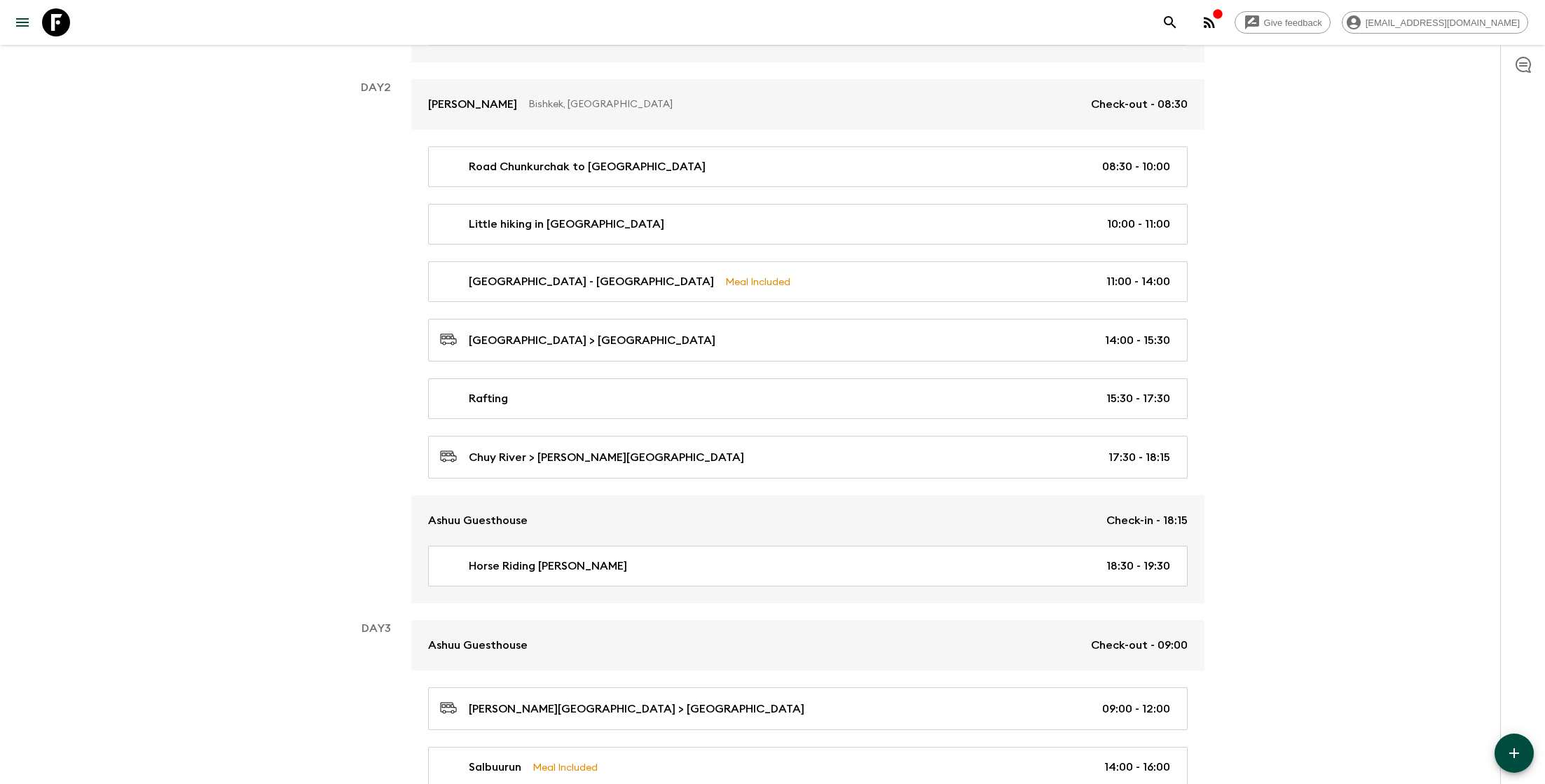
scroll to position [397, 0]
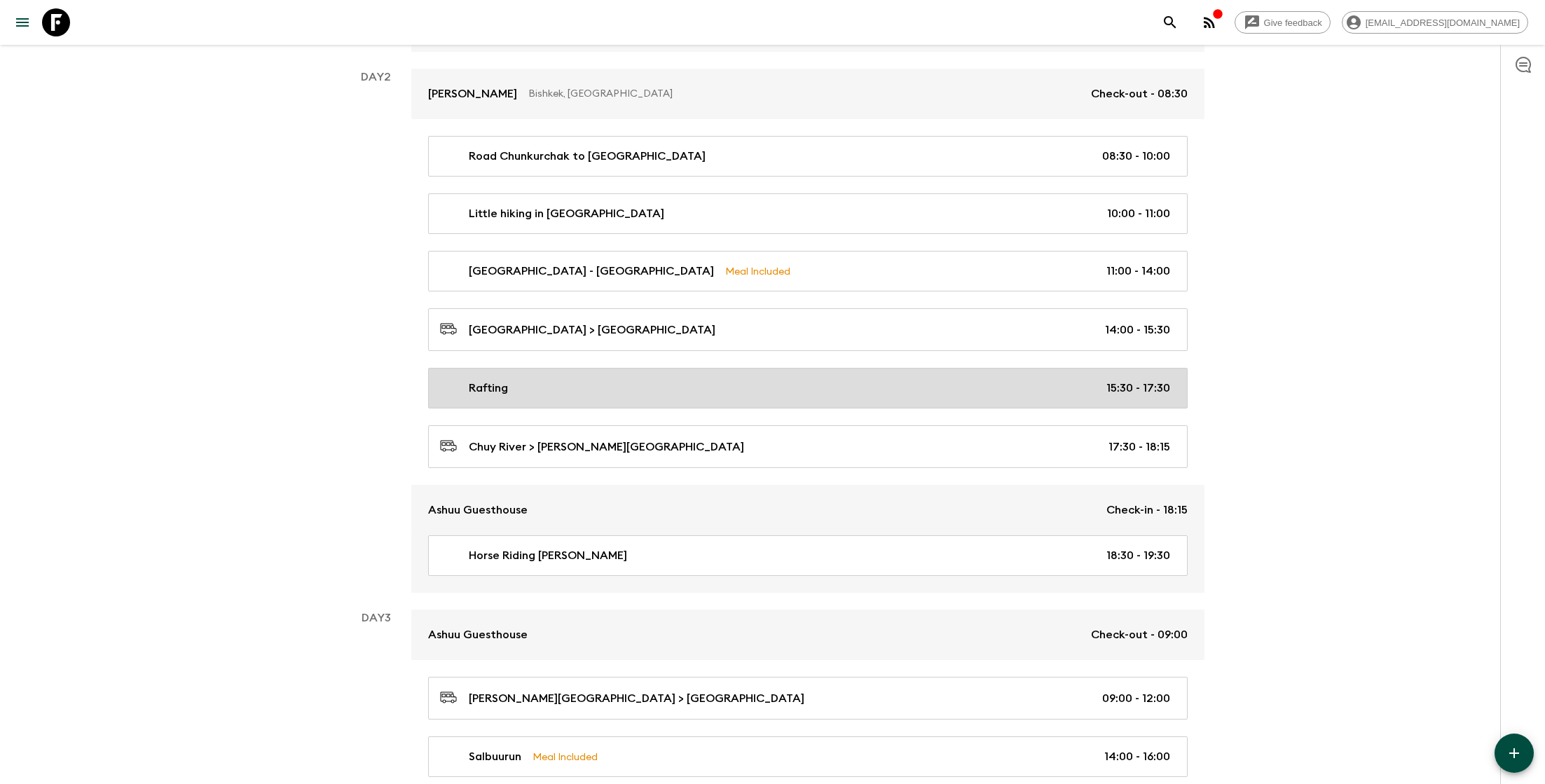
click at [529, 374] on link "Rafting 15:30 - 17:30" at bounding box center [808, 388] width 759 height 40
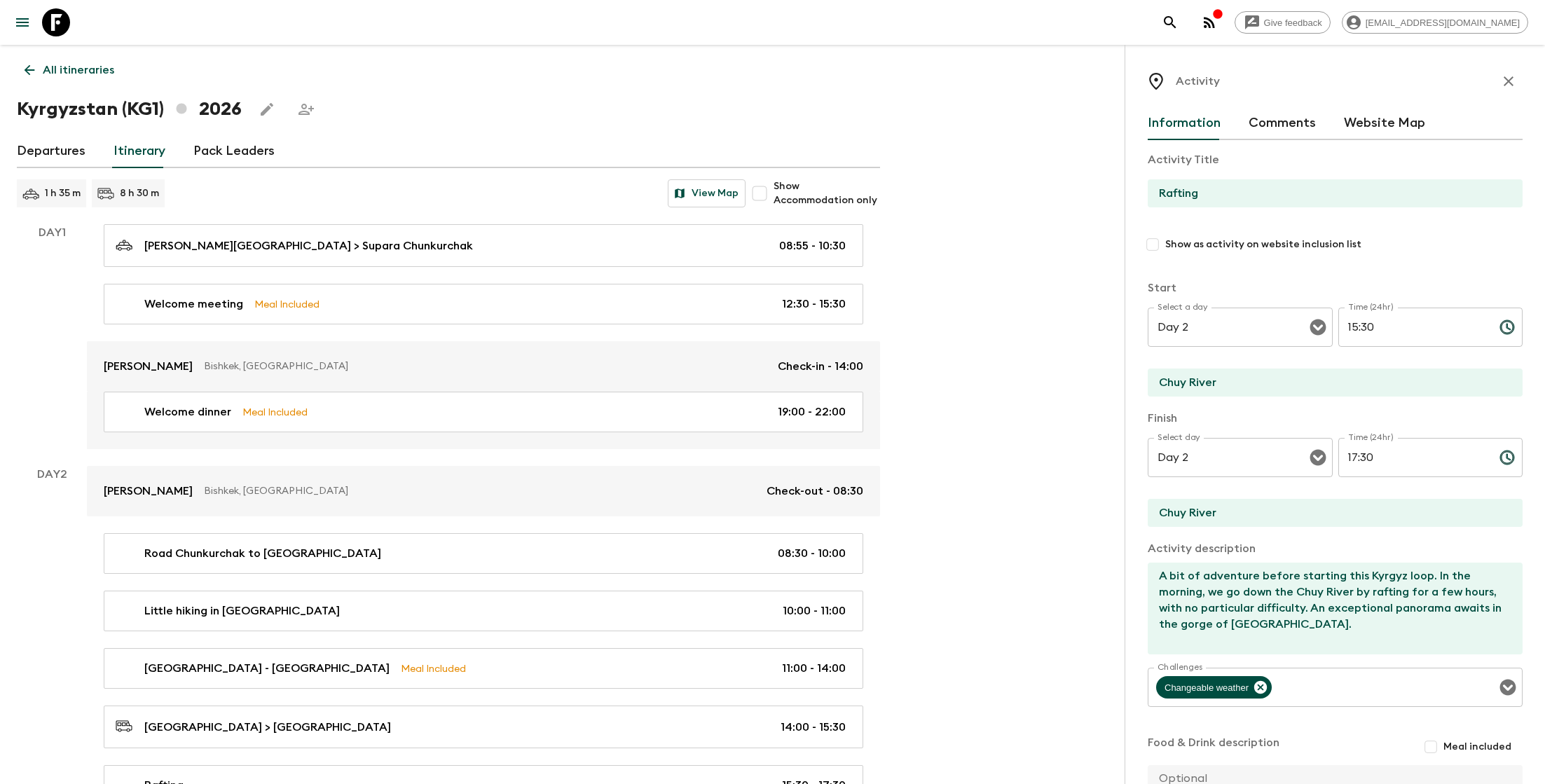
click at [92, 80] on link "All itineraries" at bounding box center [69, 70] width 105 height 28
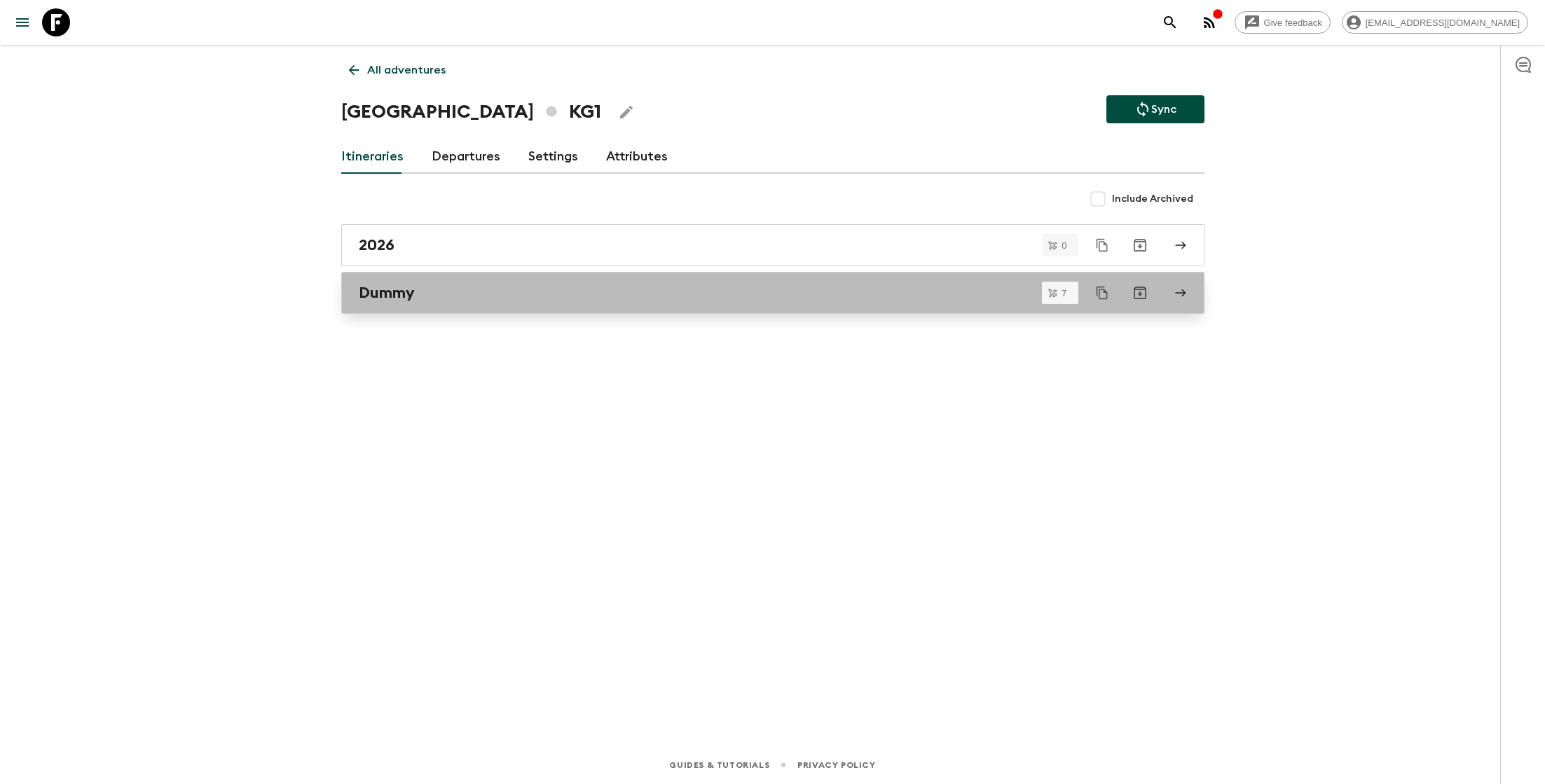
click at [420, 299] on div "Dummy" at bounding box center [759, 292] width 801 height 18
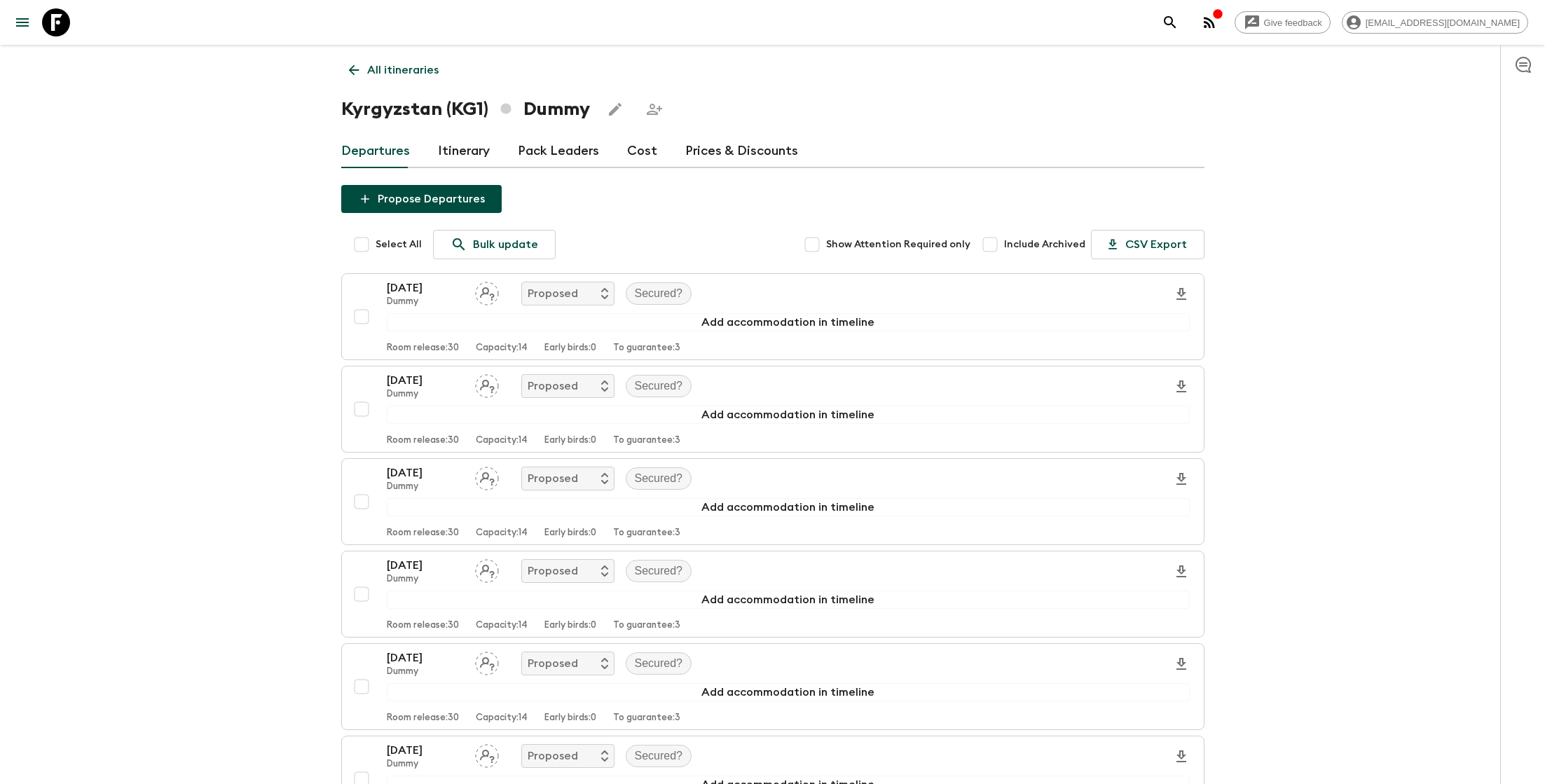
click at [634, 151] on link "Cost" at bounding box center [642, 151] width 30 height 34
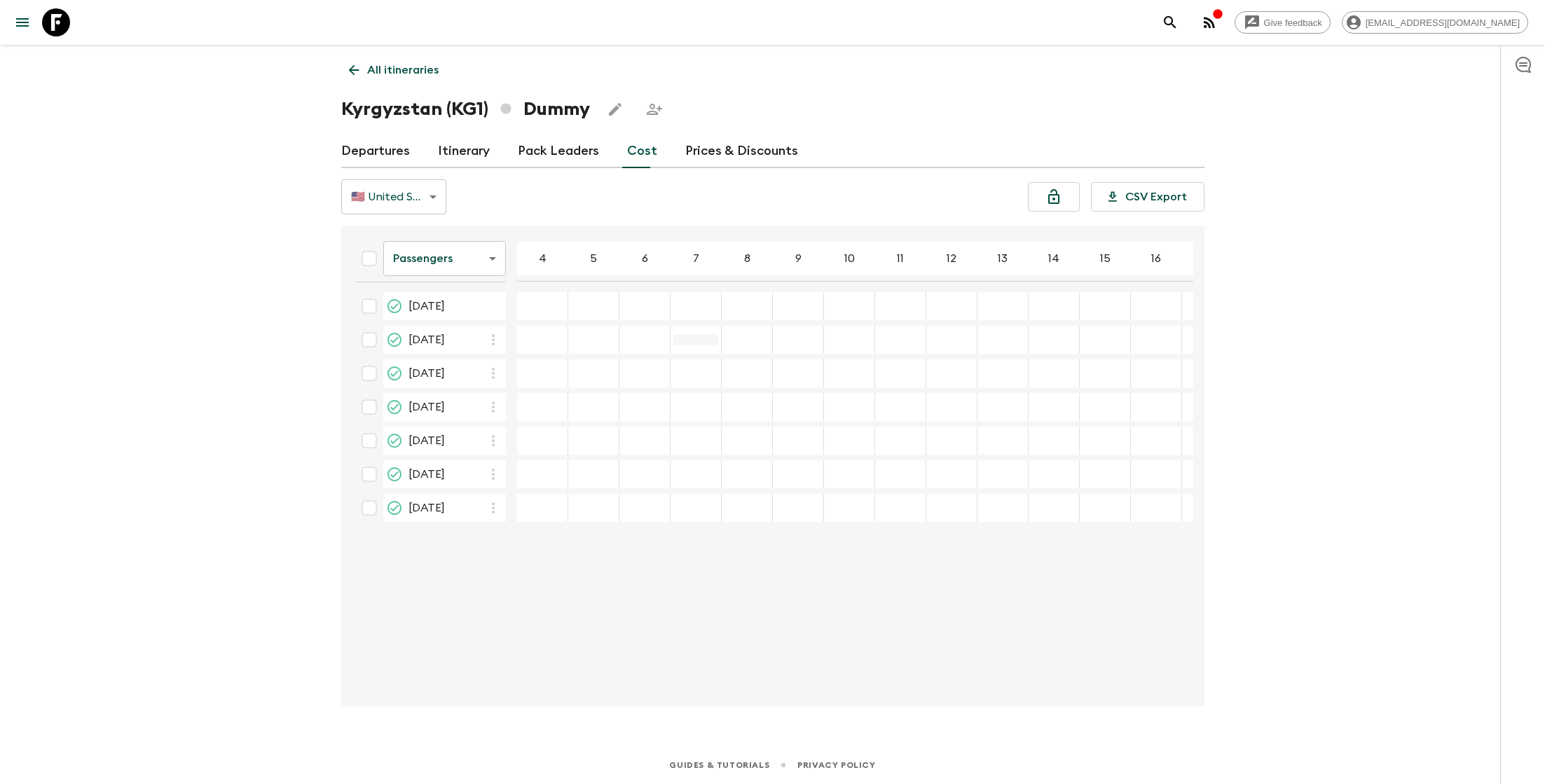
scroll to position [0, 93]
click at [440, 195] on body "Give feedback lauren.b@flashpack.com All itineraries Kyrgyzstan (KG1) Dummy Dep…" at bounding box center [772, 392] width 1545 height 784
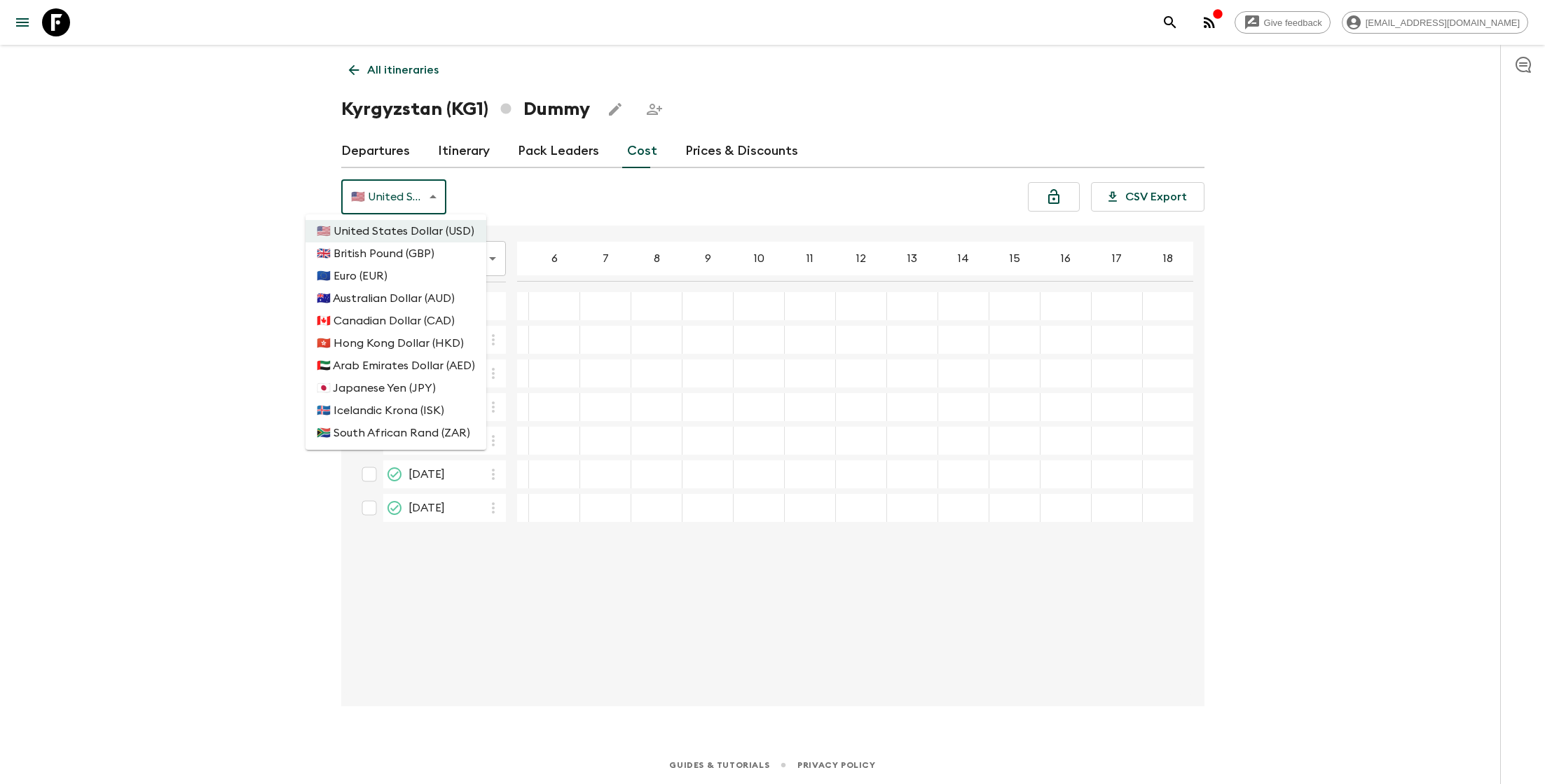
click at [123, 283] on div at bounding box center [772, 392] width 1545 height 784
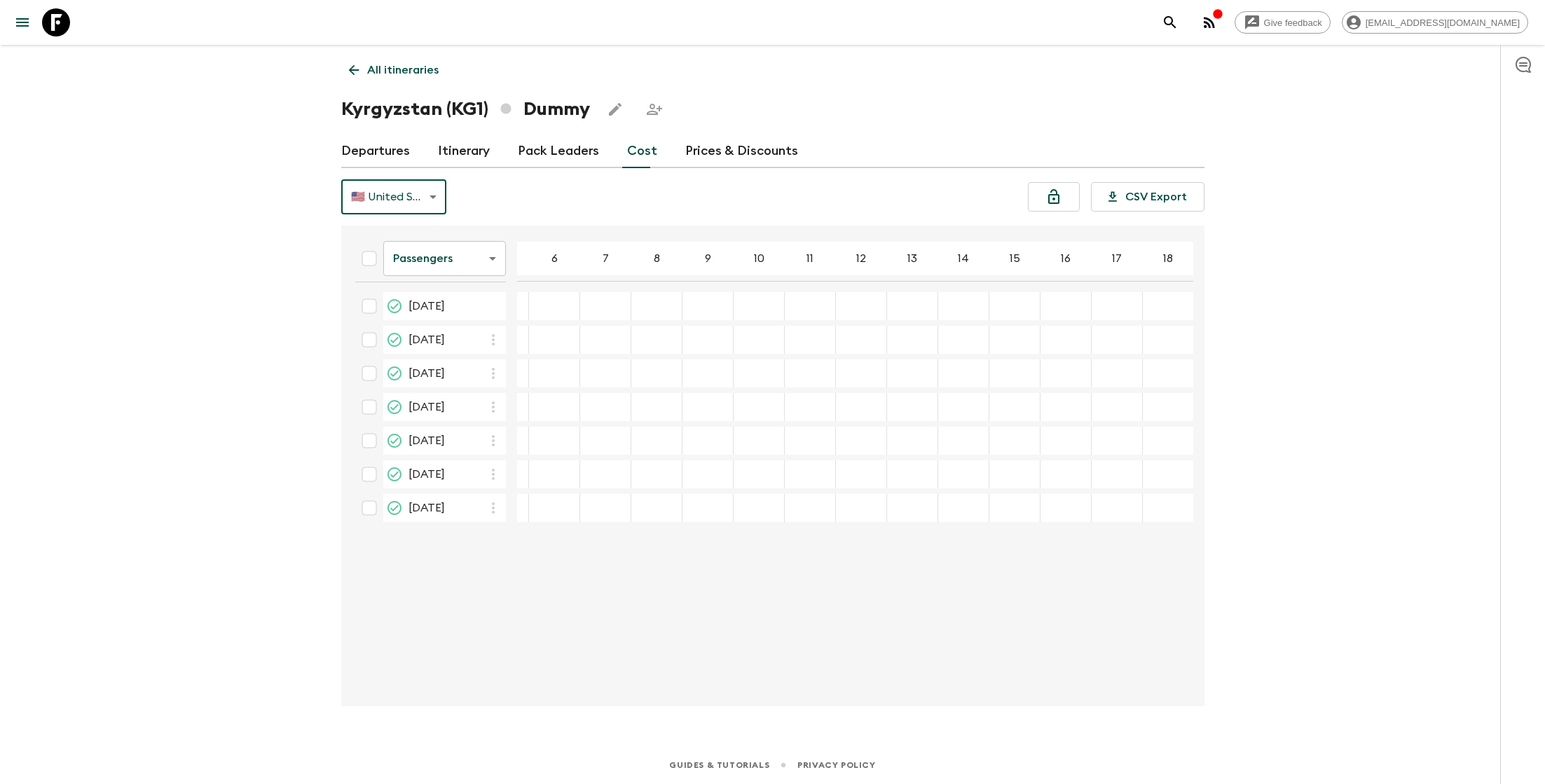
click at [373, 73] on p "All itineraries" at bounding box center [402, 70] width 71 height 17
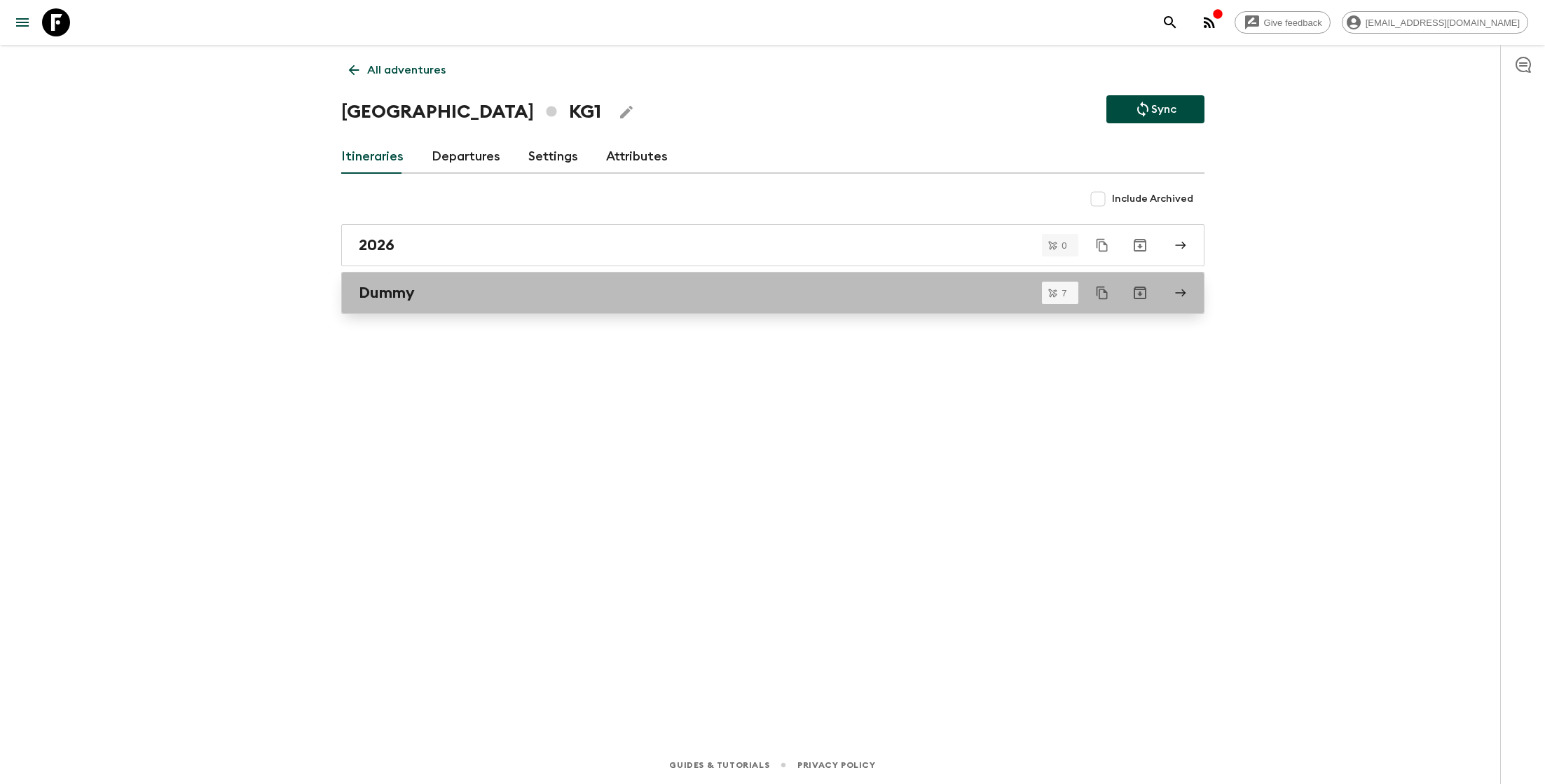
click at [438, 294] on div "Dummy" at bounding box center [759, 292] width 801 height 18
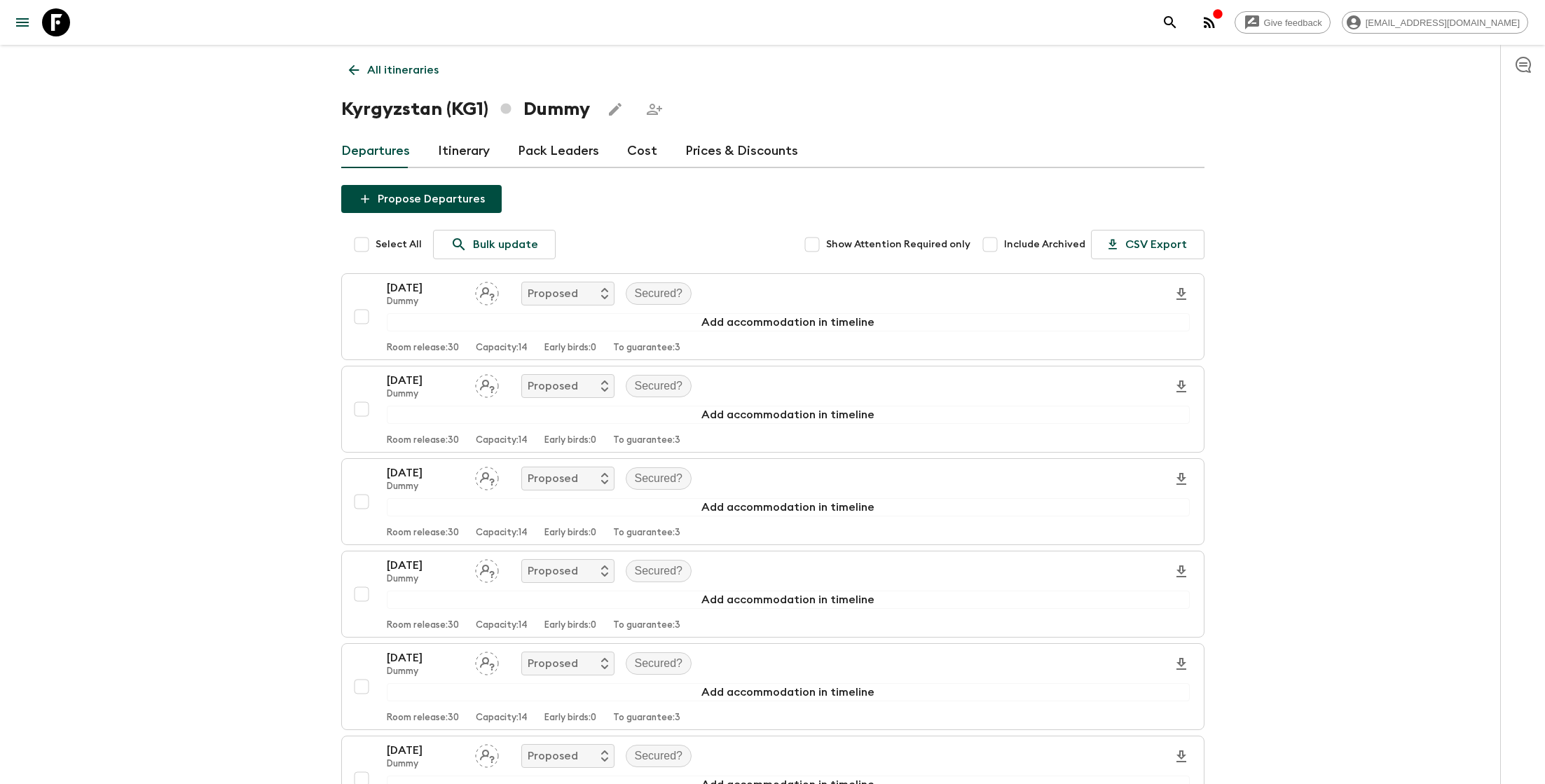
click at [386, 76] on p "All itineraries" at bounding box center [402, 70] width 71 height 17
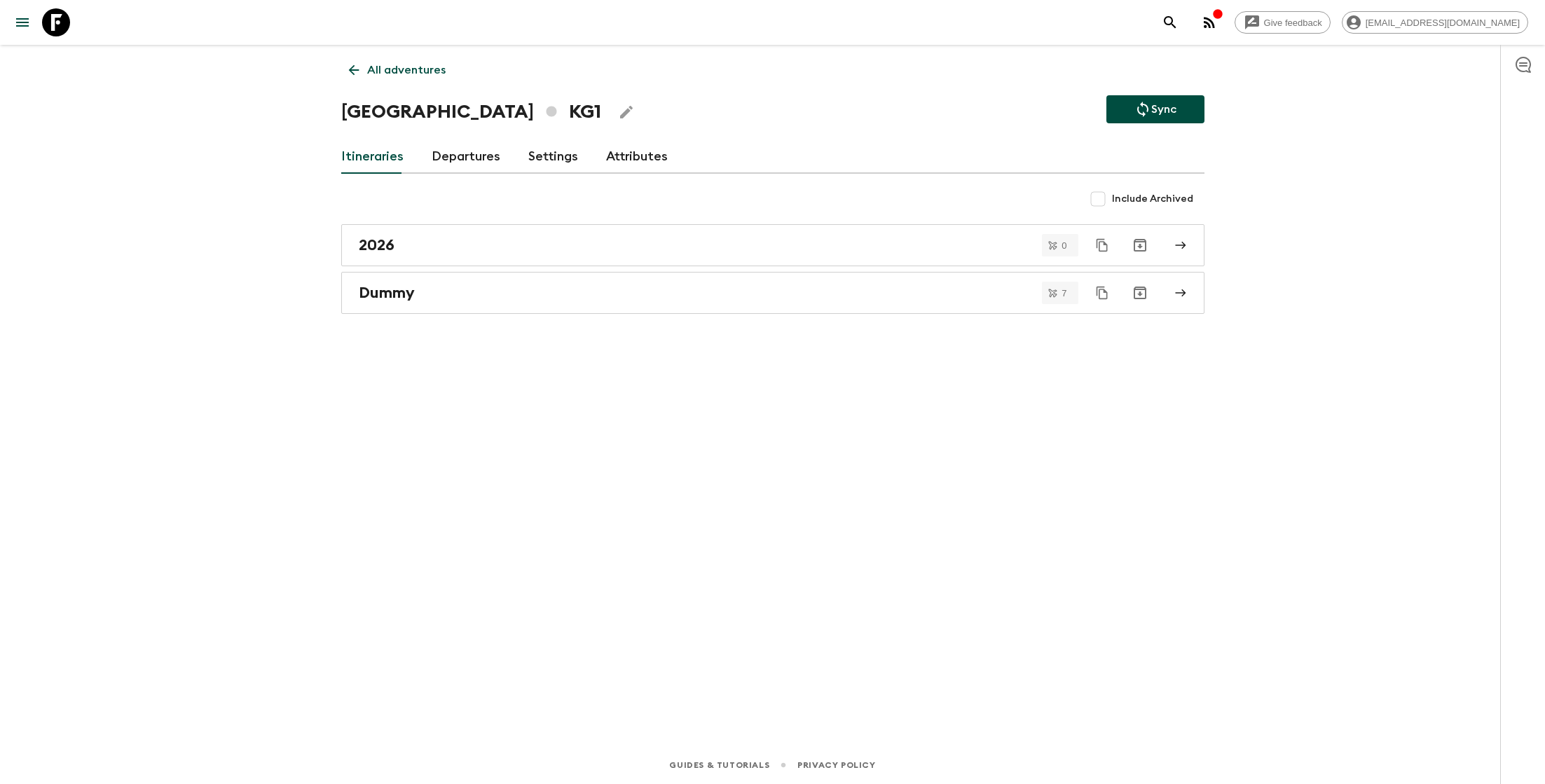
click at [619, 156] on link "Attributes" at bounding box center [637, 157] width 62 height 34
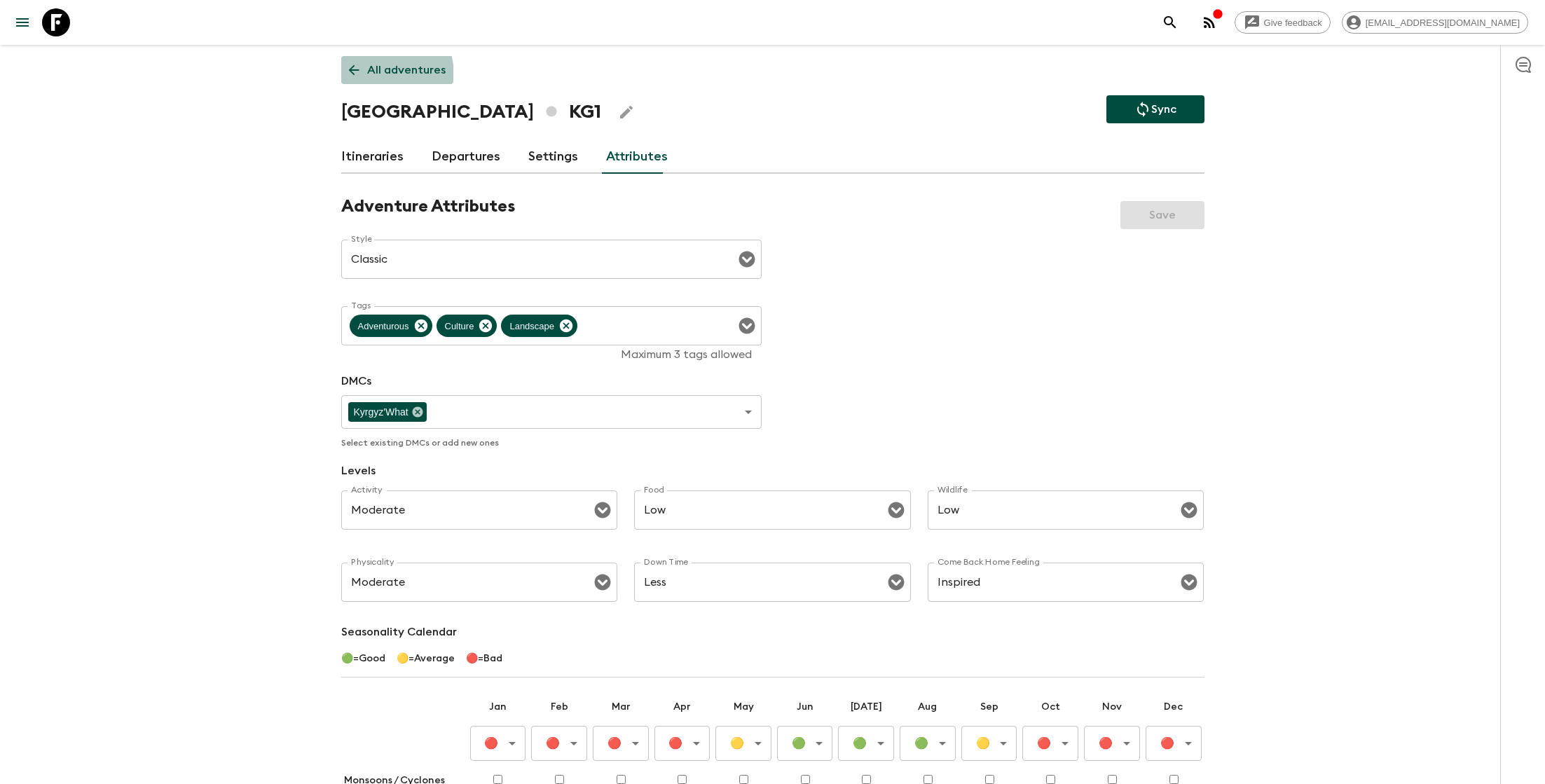
click at [369, 76] on p "All adventures" at bounding box center [406, 70] width 79 height 17
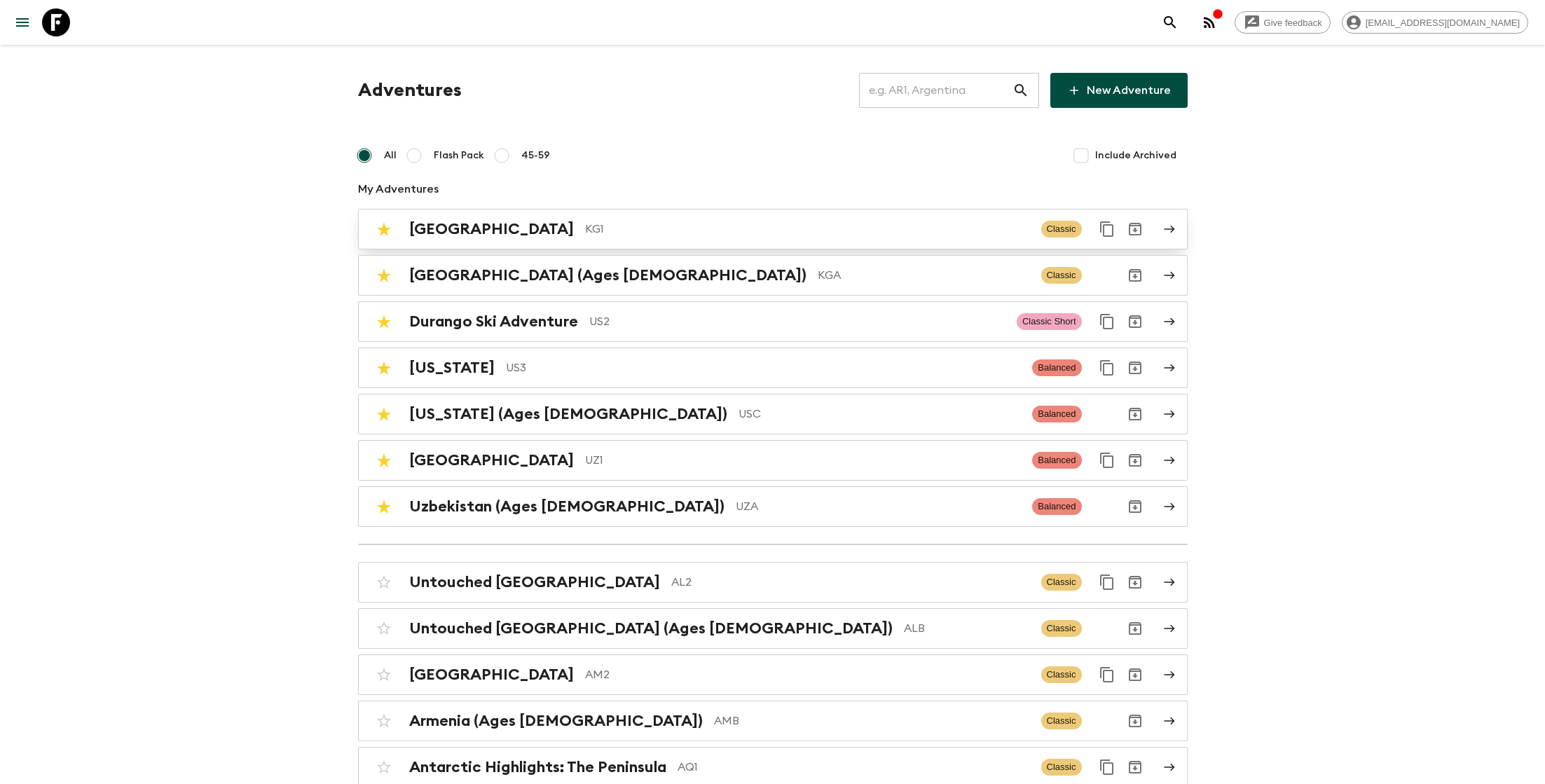
click at [471, 222] on h2 "[GEOGRAPHIC_DATA]" at bounding box center [491, 229] width 164 height 18
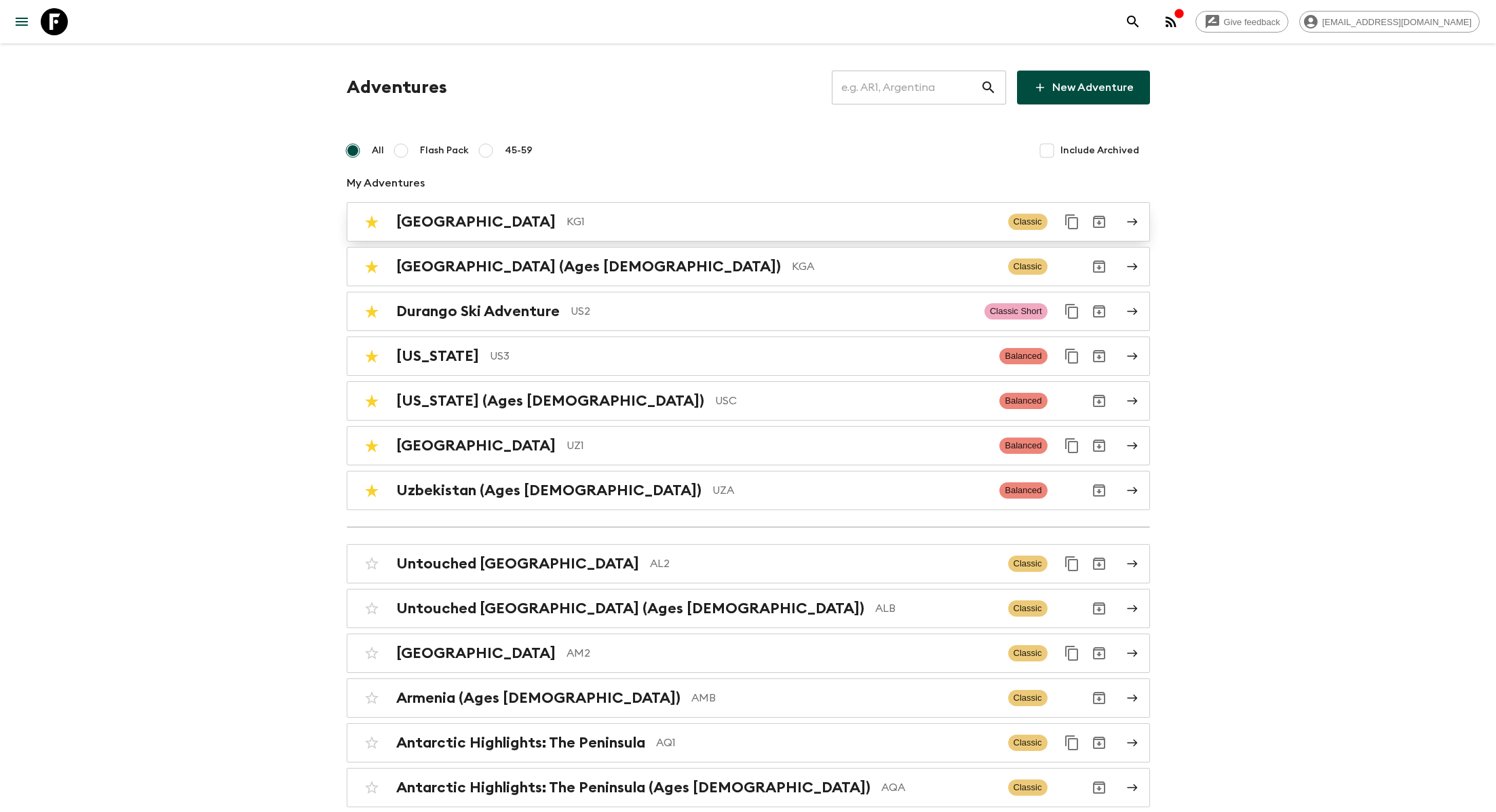
click at [663, 216] on p "KG1" at bounding box center [782, 222] width 431 height 16
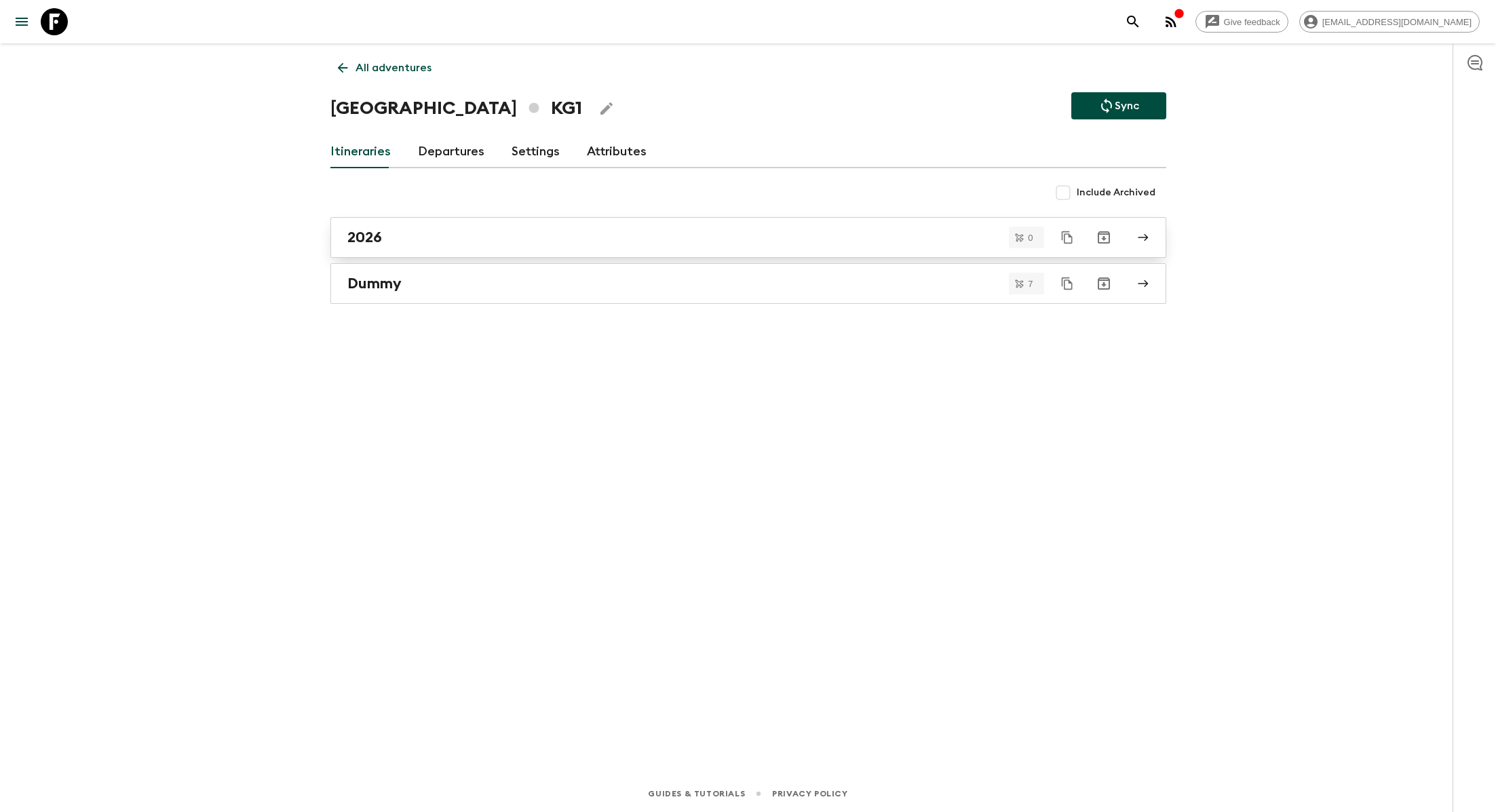
click at [434, 218] on link "2026" at bounding box center [748, 237] width 835 height 41
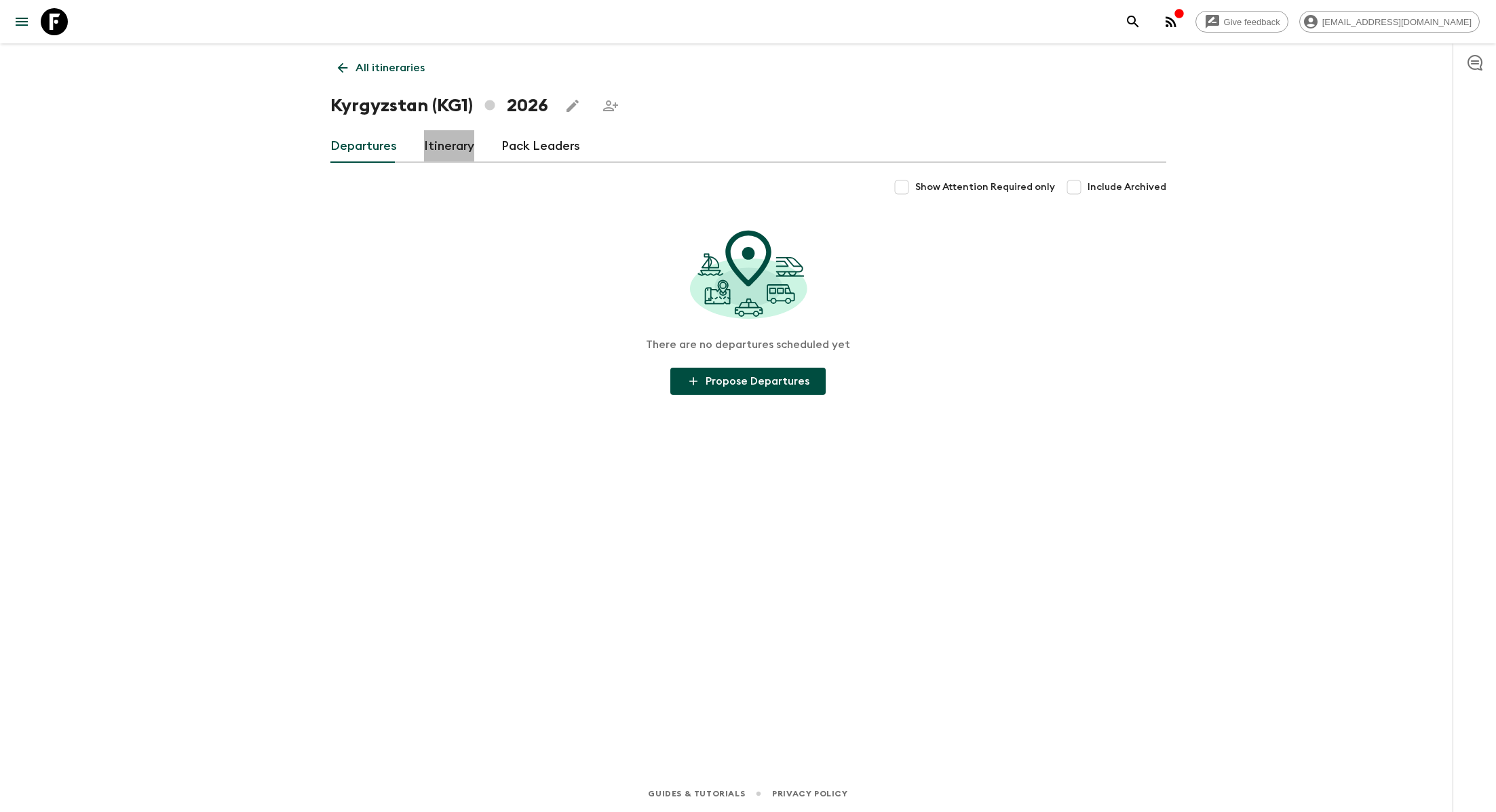
click at [428, 141] on link "Itinerary" at bounding box center [449, 146] width 50 height 33
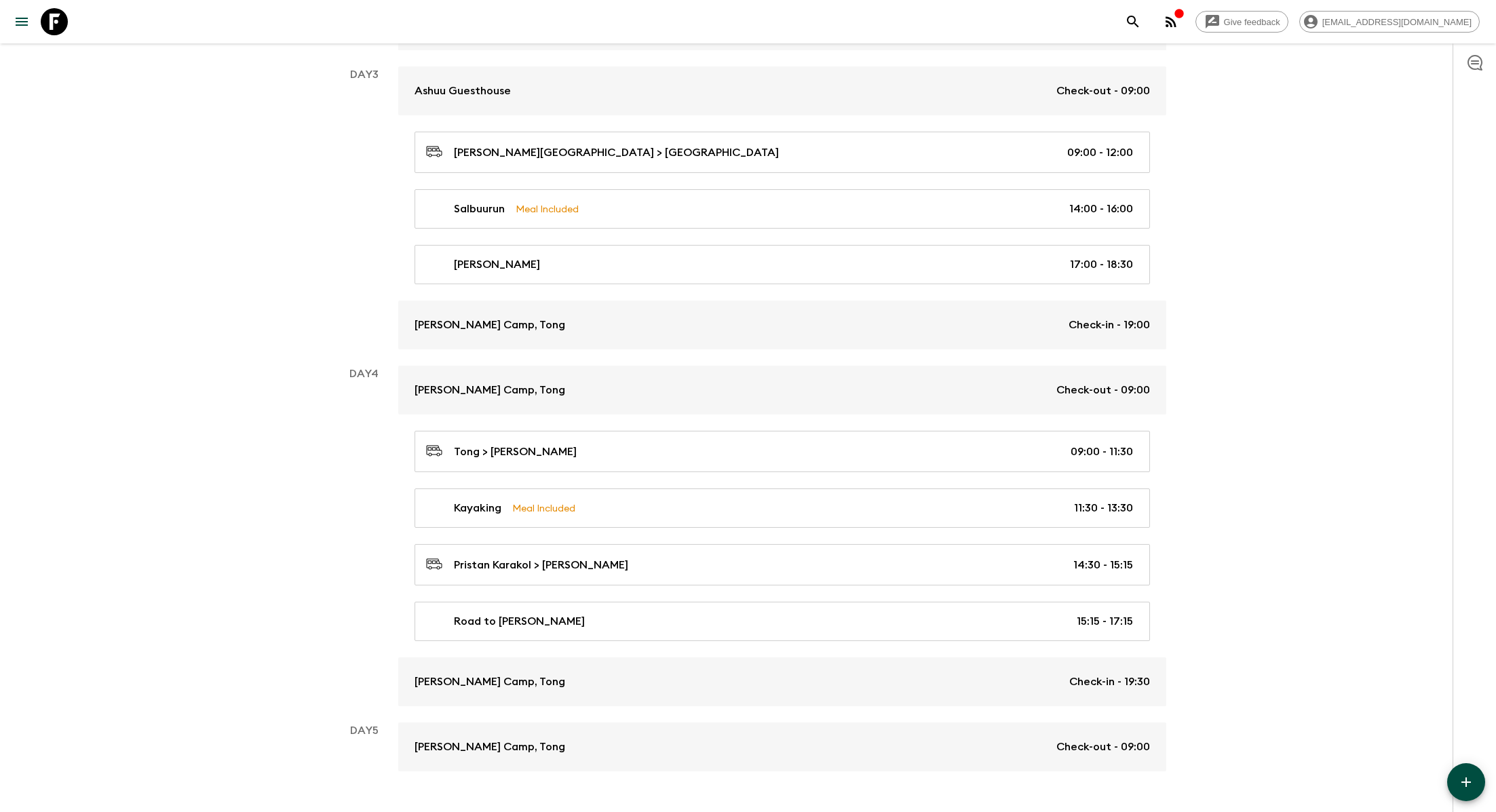
scroll to position [934, 0]
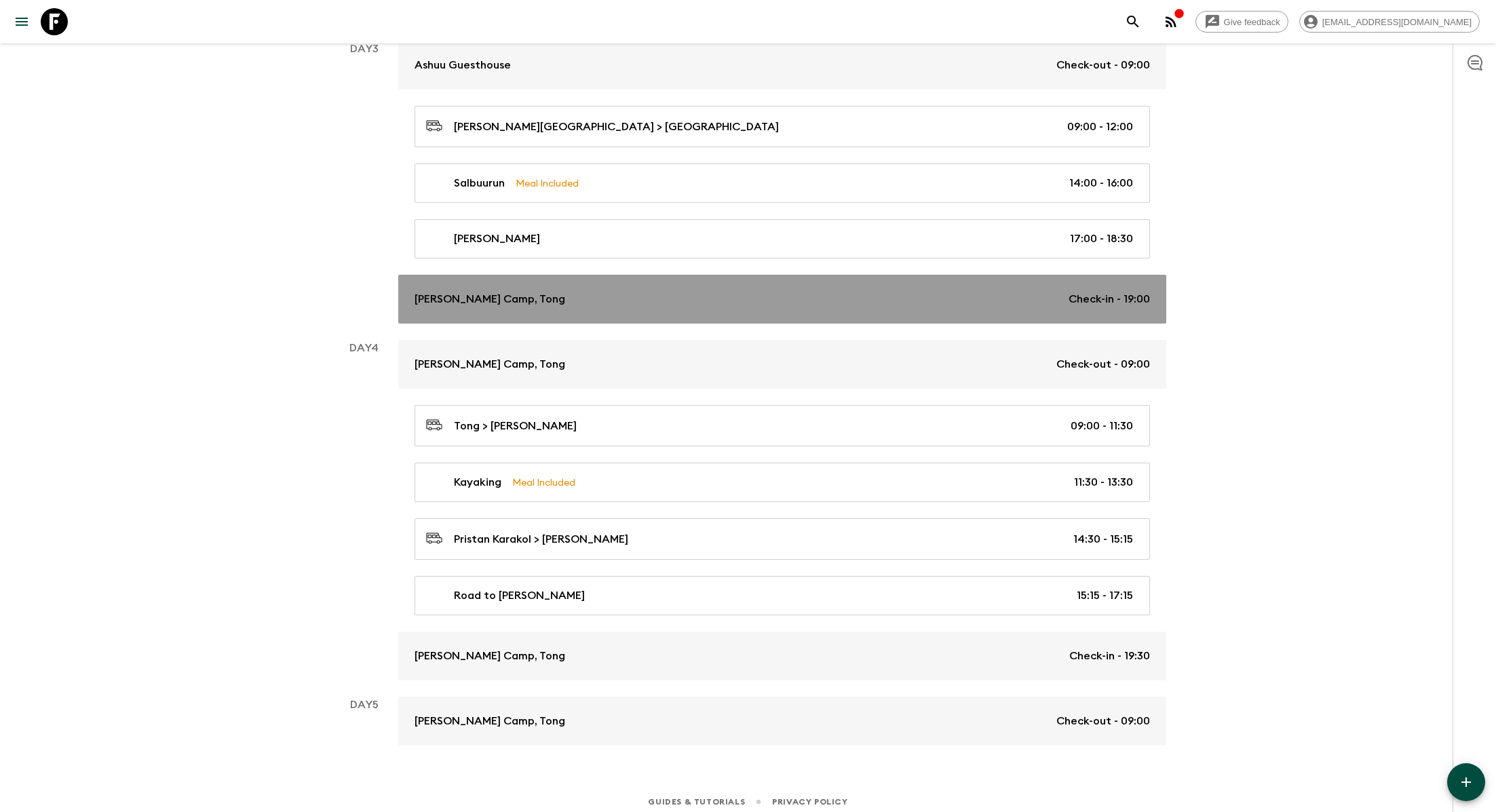
click at [761, 294] on div "[PERSON_NAME] Camp, Tong Check-in - 19:00" at bounding box center [782, 299] width 735 height 16
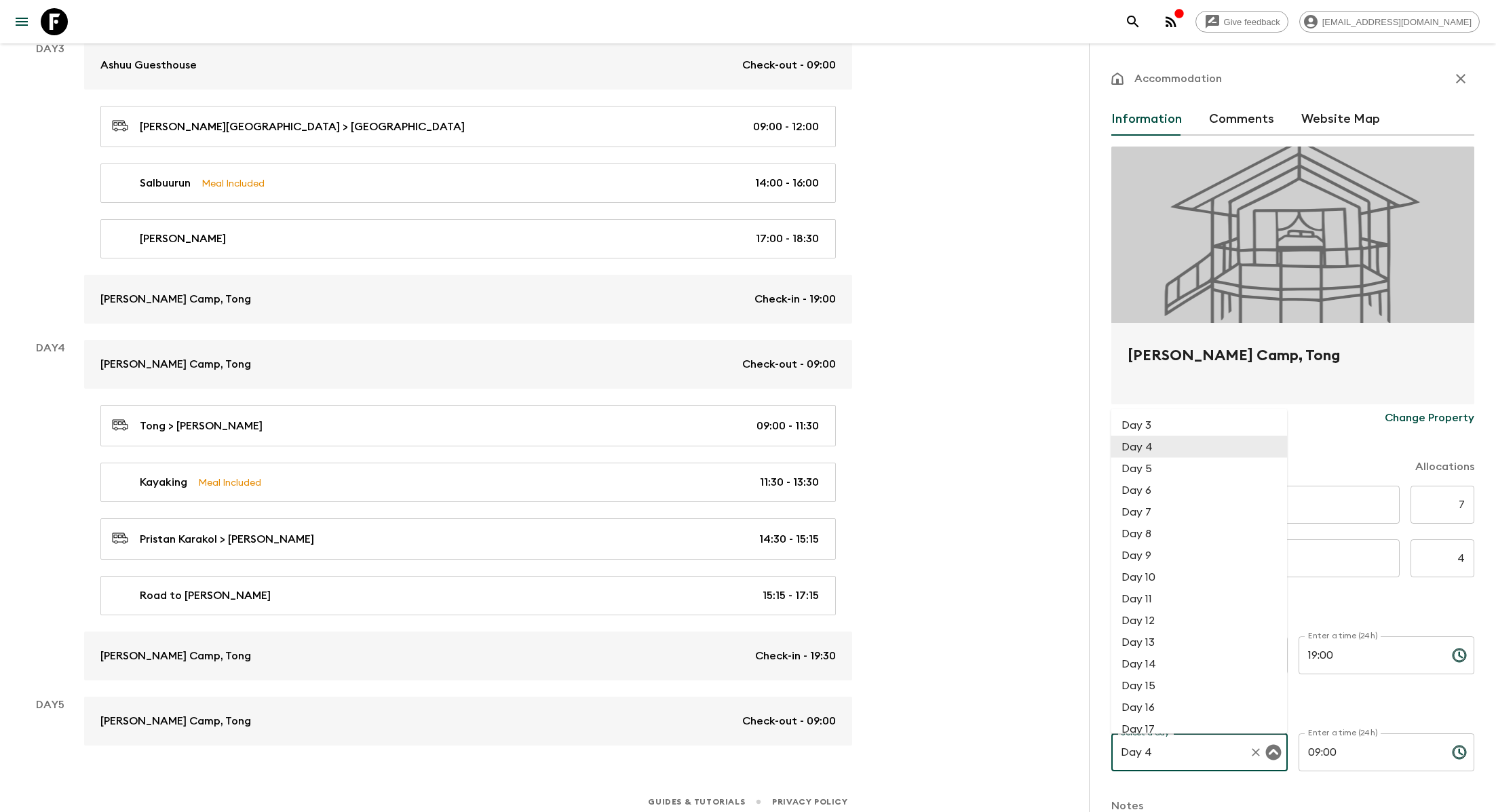
click at [761, 730] on input "Day 4" at bounding box center [1180, 752] width 126 height 26
click at [761, 478] on li "Day 5" at bounding box center [1199, 469] width 176 height 22
type input "Day 5"
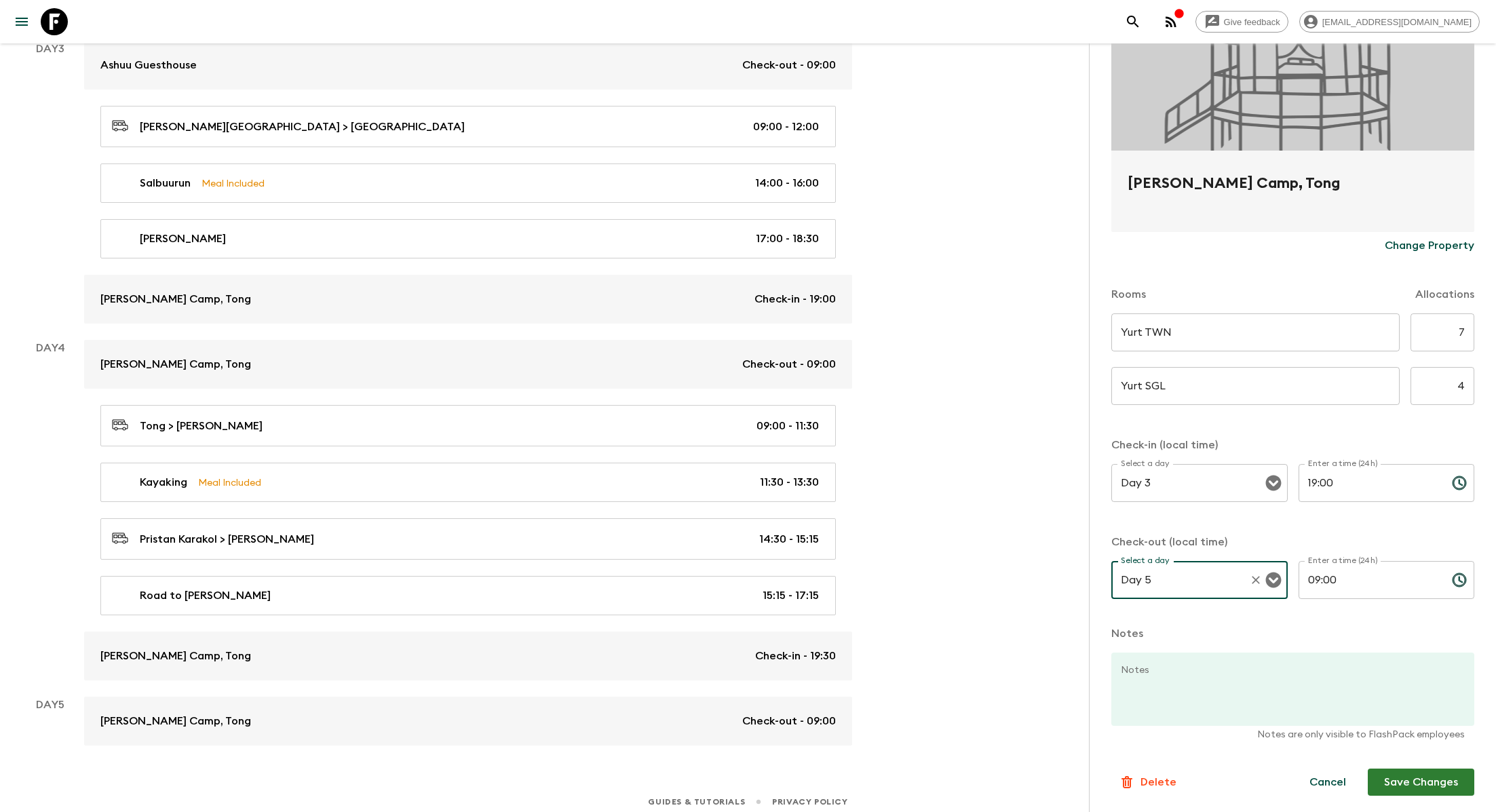
click at [761, 730] on button "Save Changes" at bounding box center [1421, 782] width 107 height 27
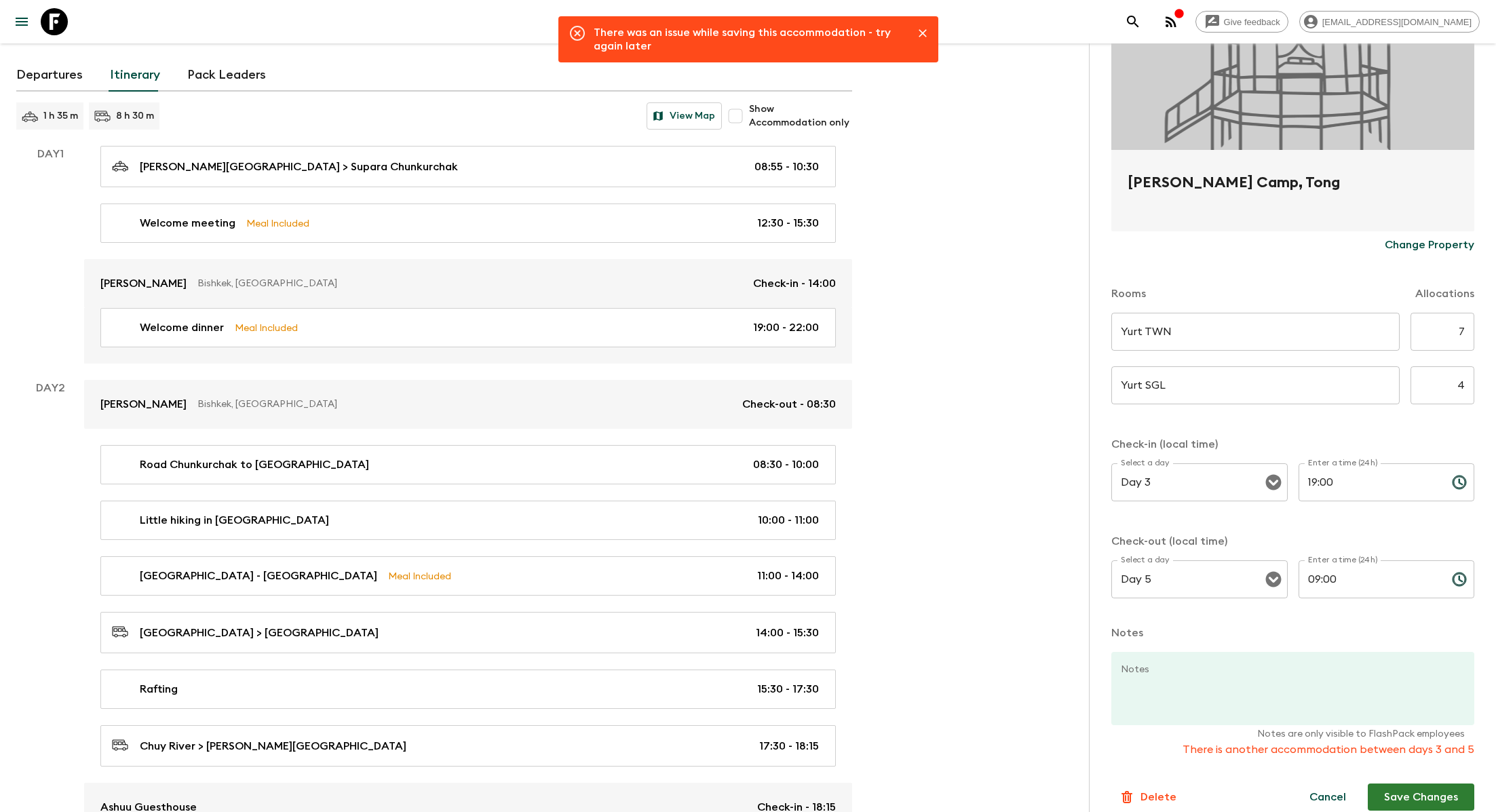
scroll to position [0, 0]
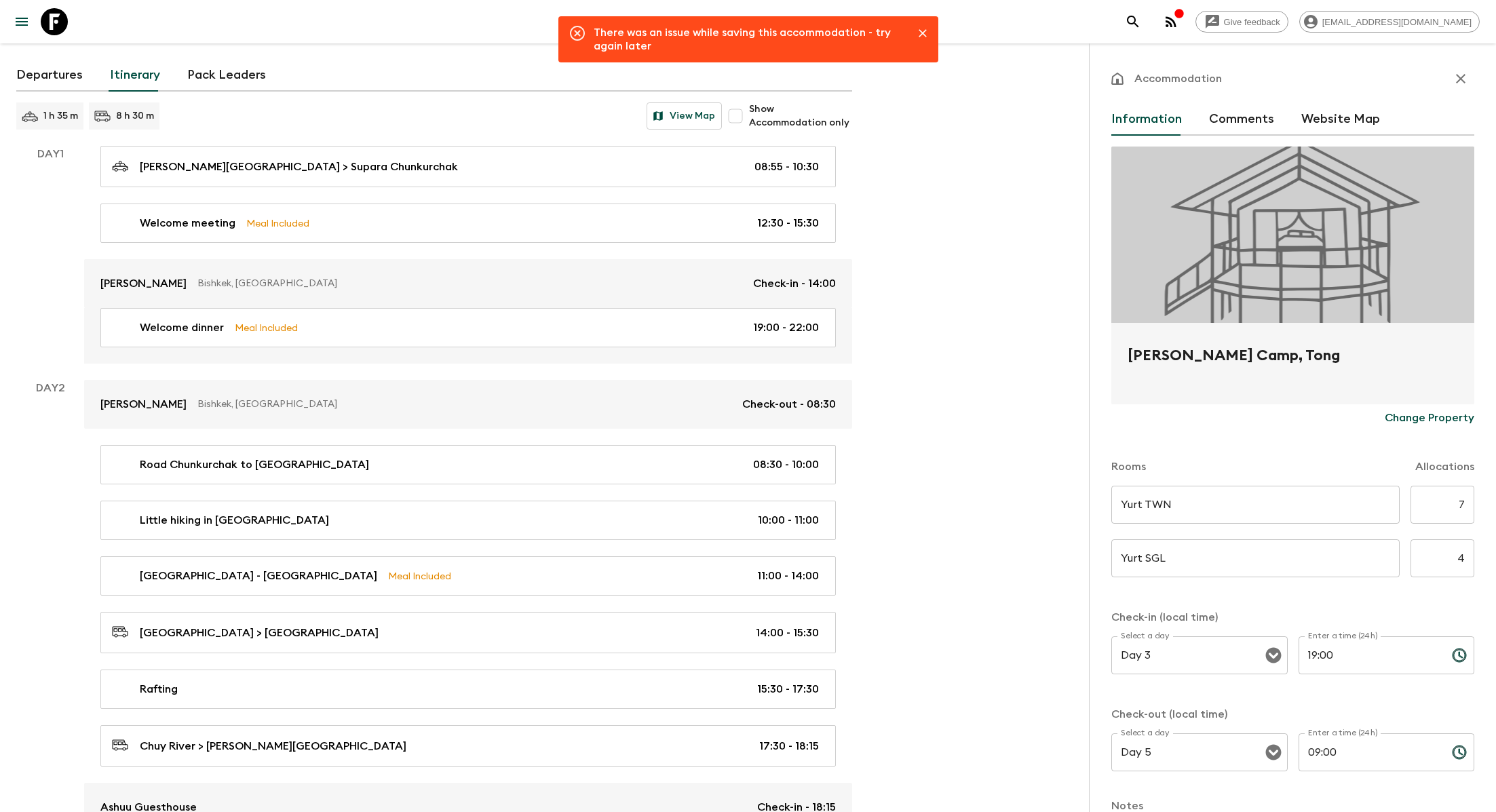
click at [761, 83] on icon "button" at bounding box center [1460, 78] width 16 height 16
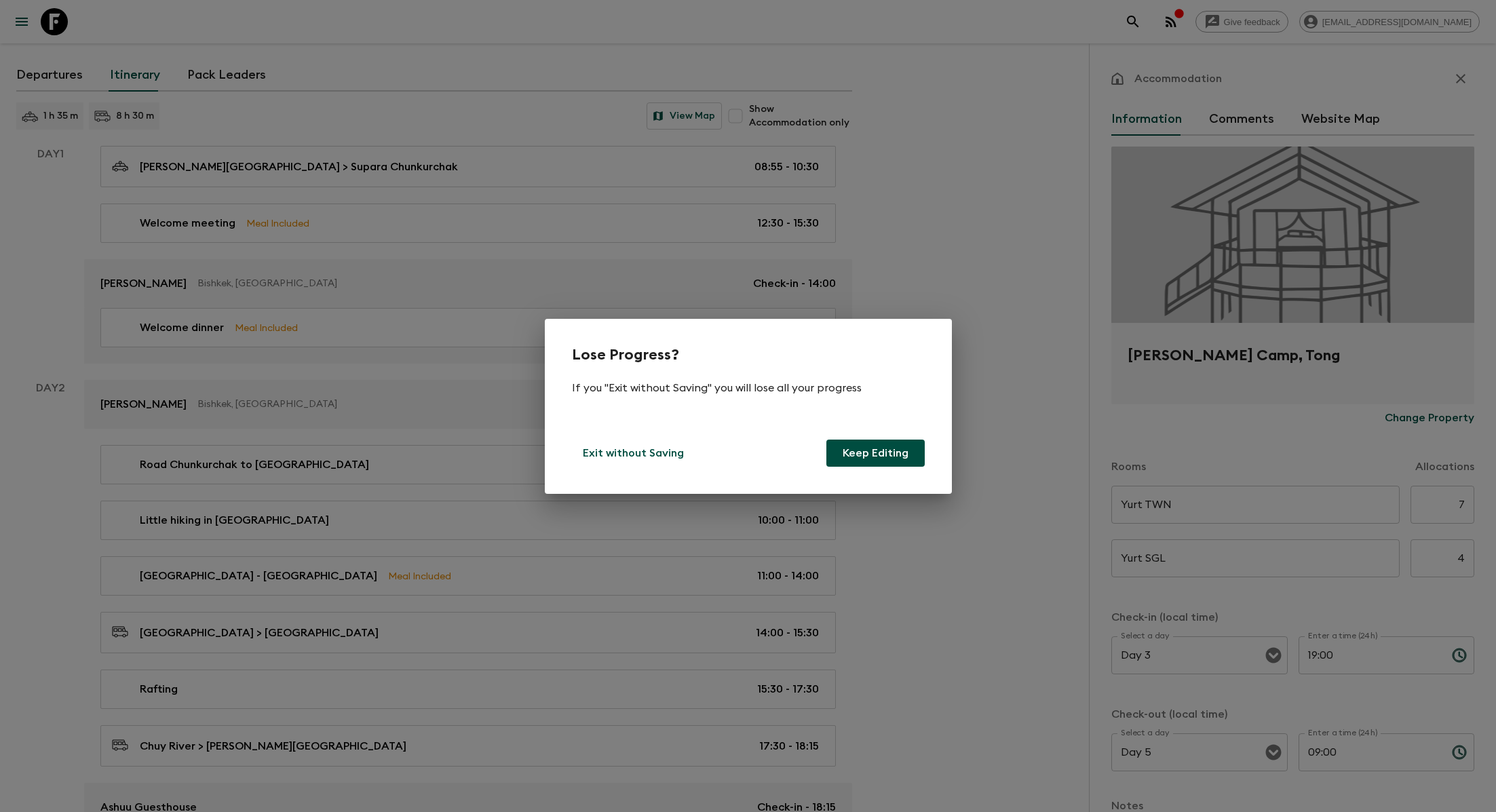
click at [761, 454] on button "Keep Editing" at bounding box center [875, 453] width 98 height 27
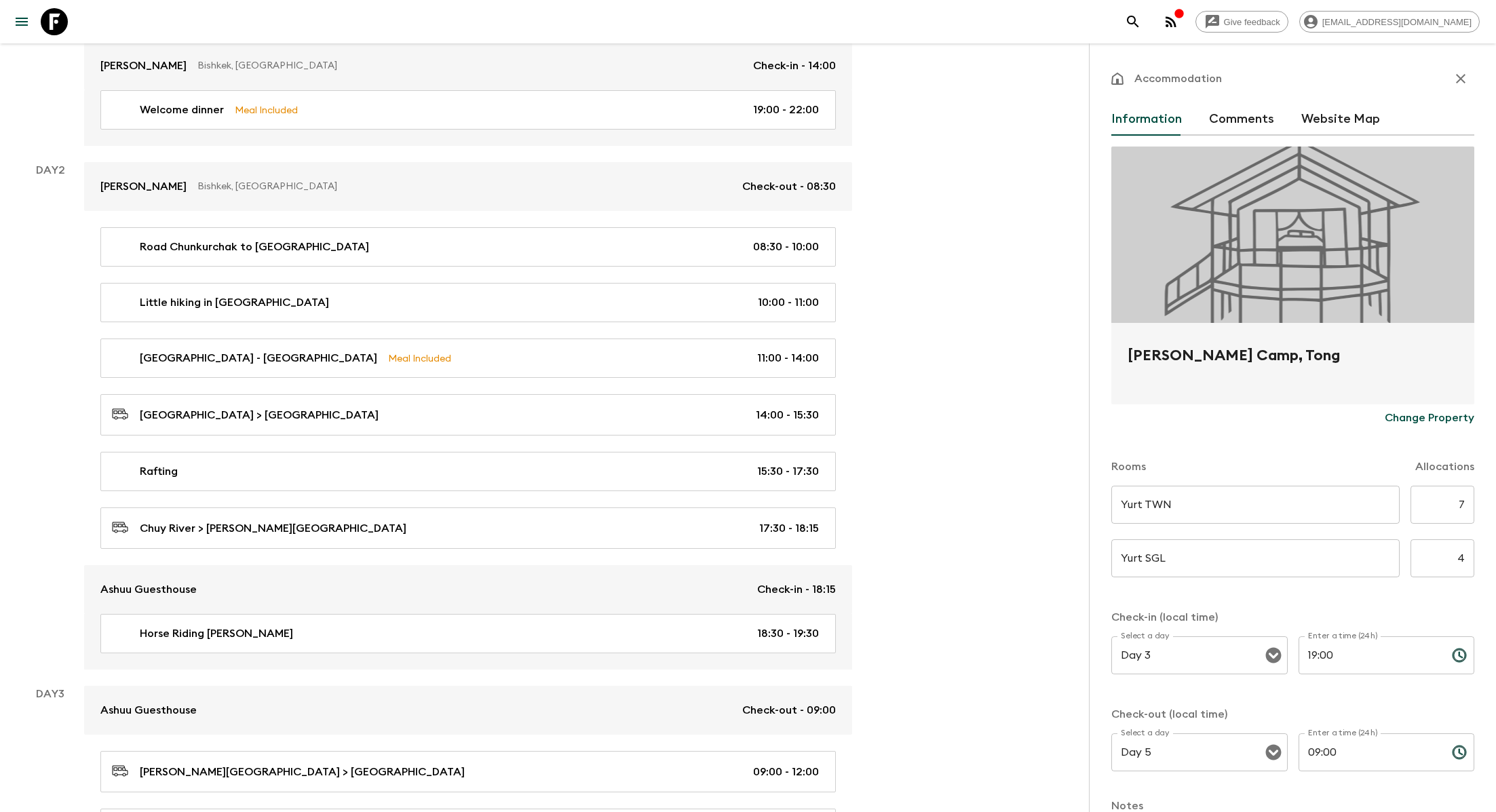
scroll to position [587, 0]
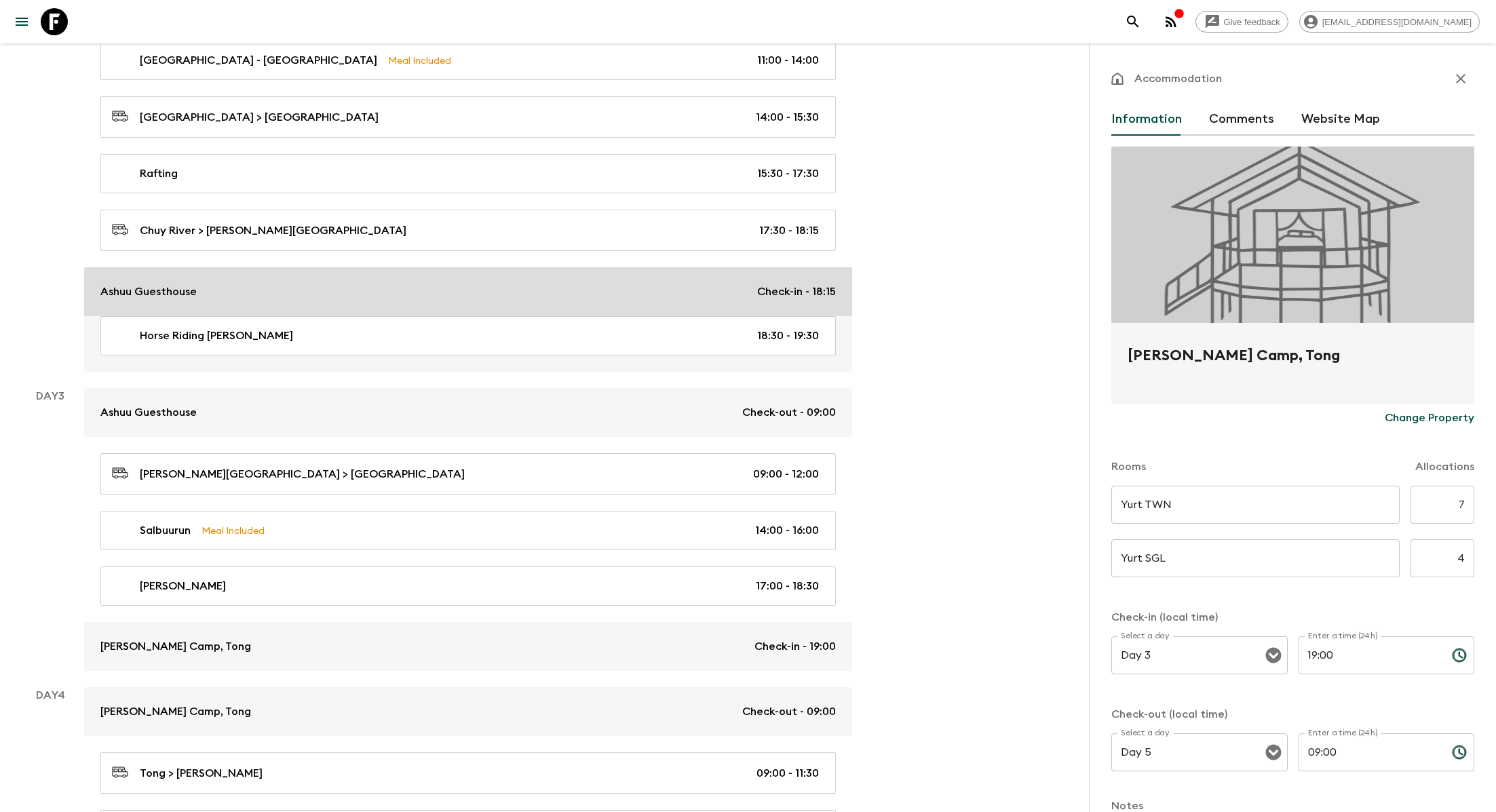
click at [761, 272] on link "Ashuu Guesthouse Check-in - 18:15" at bounding box center [468, 292] width 768 height 49
type input "TWIN Room"
type input "SGL Room"
type input "Day 2"
type input "18:15"
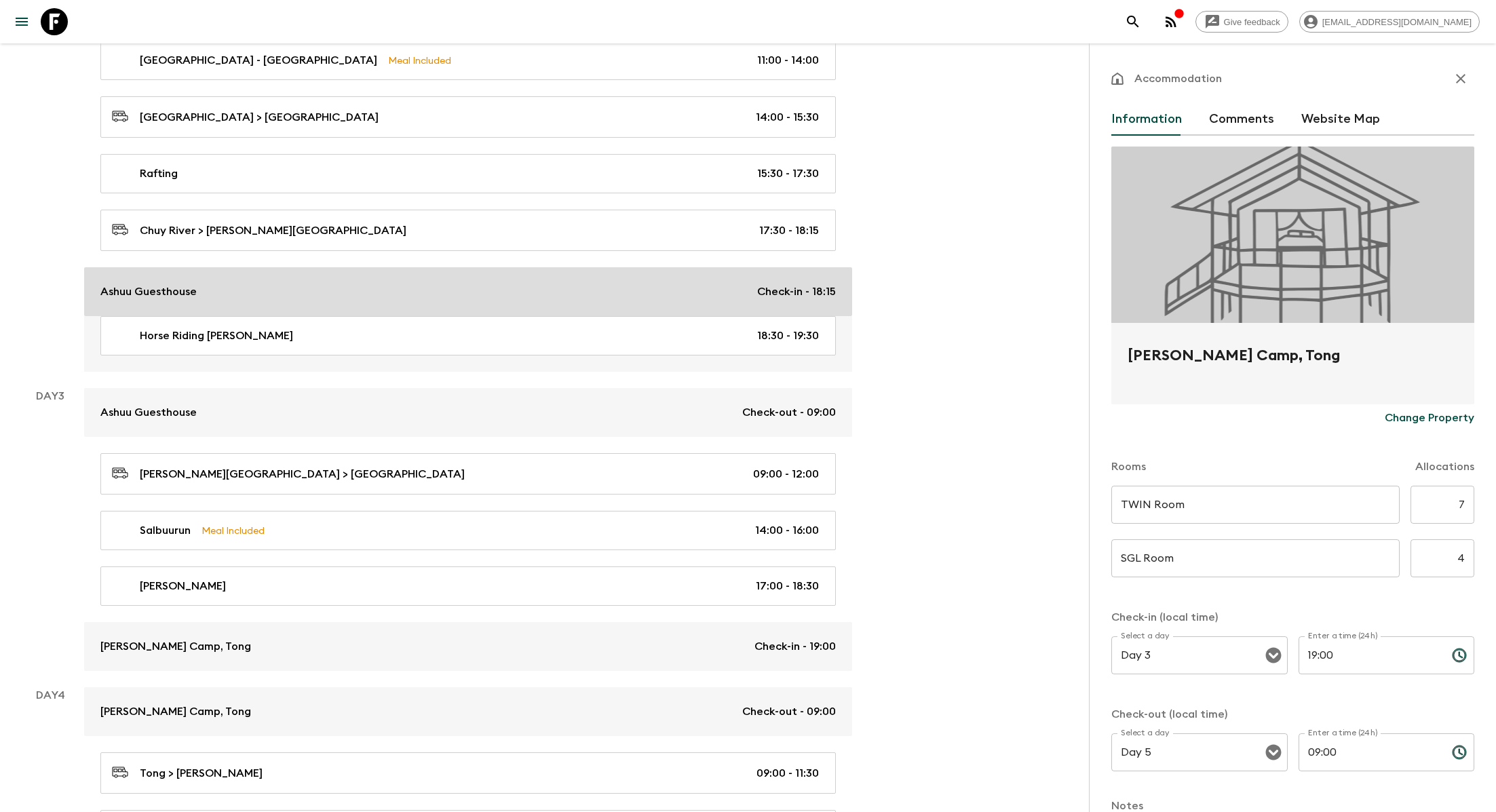
type input "Day 3"
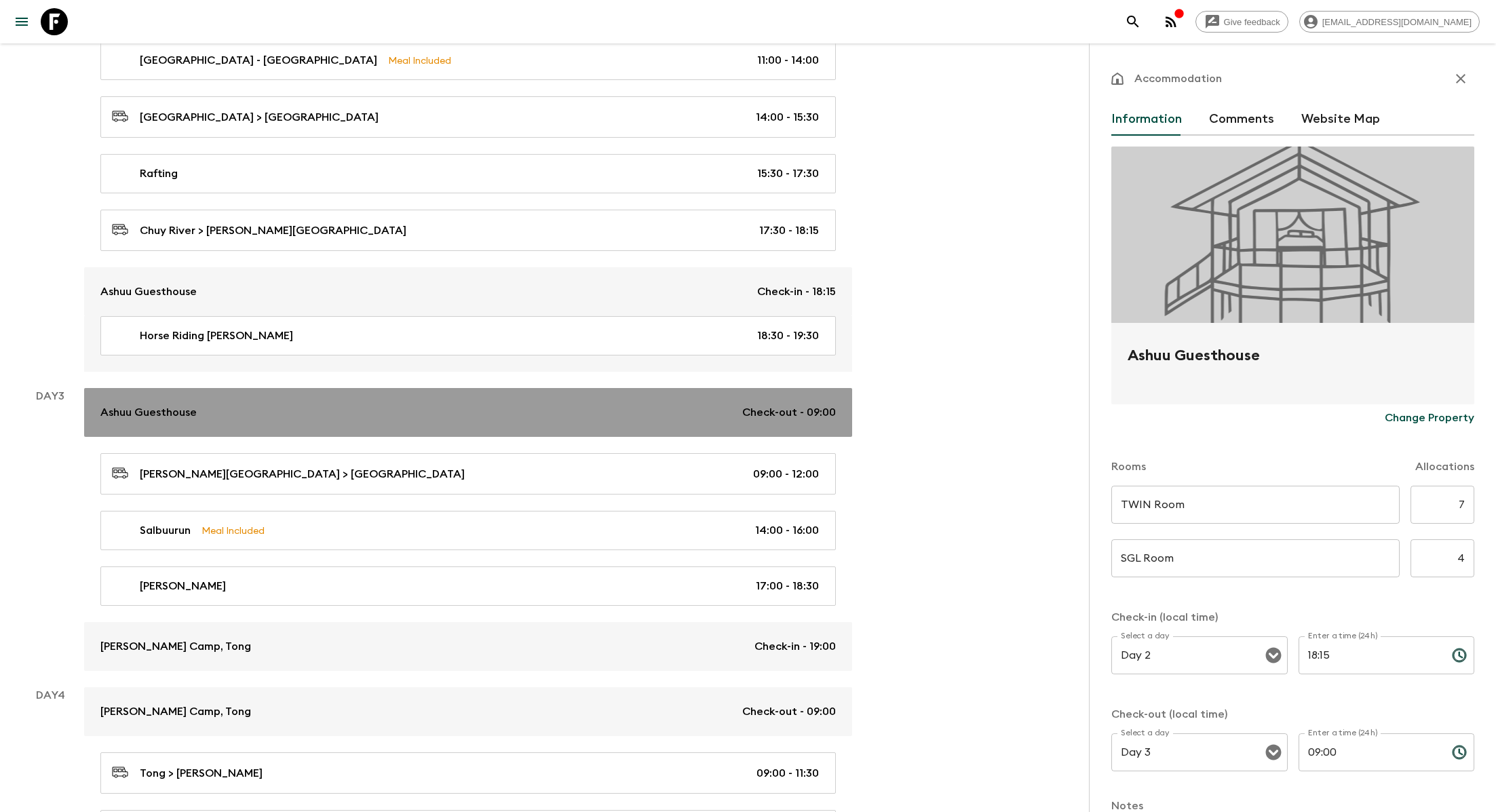
click at [748, 388] on link "Ashuu Guesthouse Check-out - 09:00" at bounding box center [468, 412] width 768 height 49
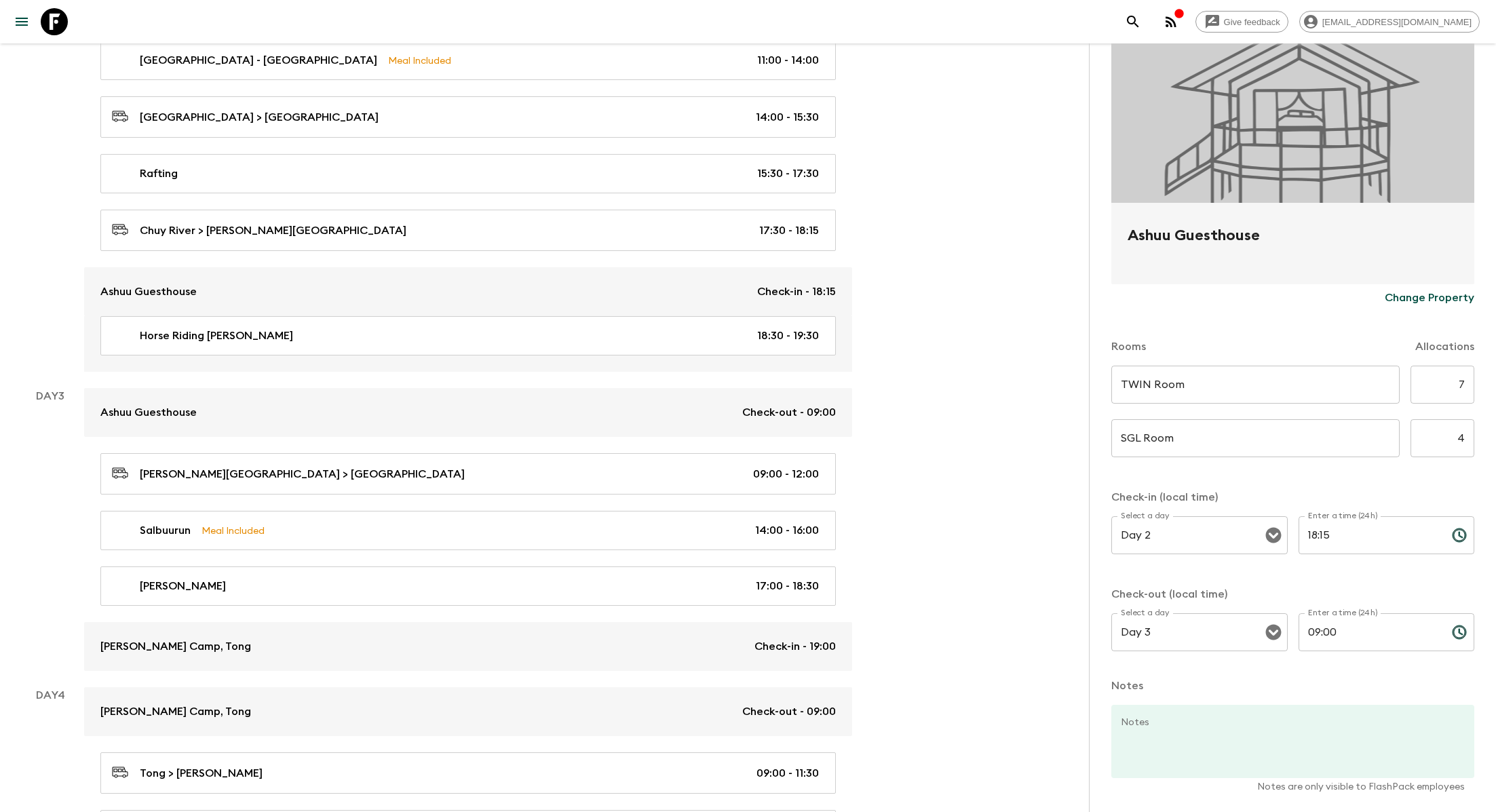
scroll to position [173, 0]
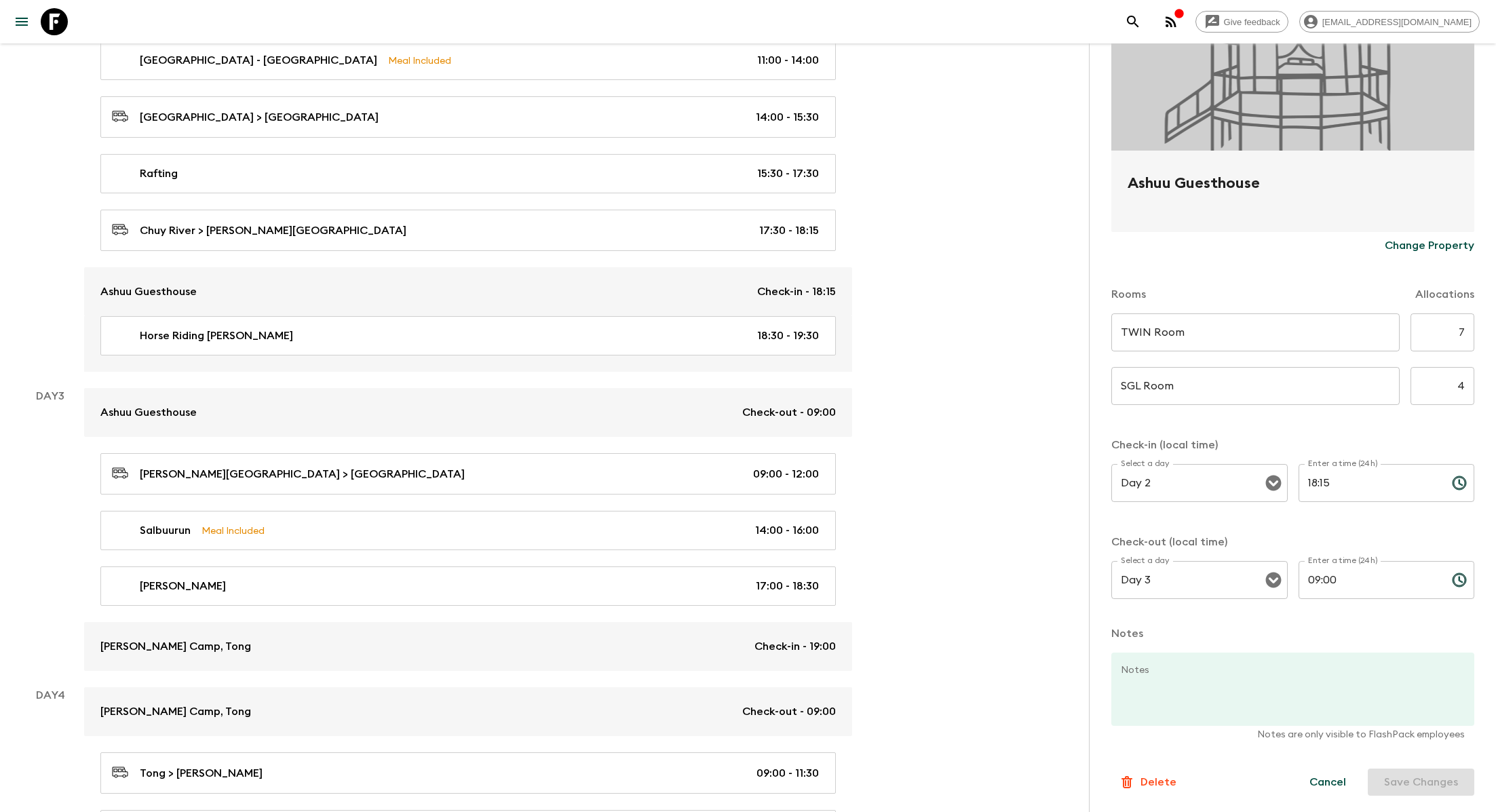
click at [761, 280] on div "Give feedback [EMAIL_ADDRESS][DOMAIN_NAME] All itineraries [GEOGRAPHIC_DATA] (K…" at bounding box center [748, 290] width 1496 height 1754
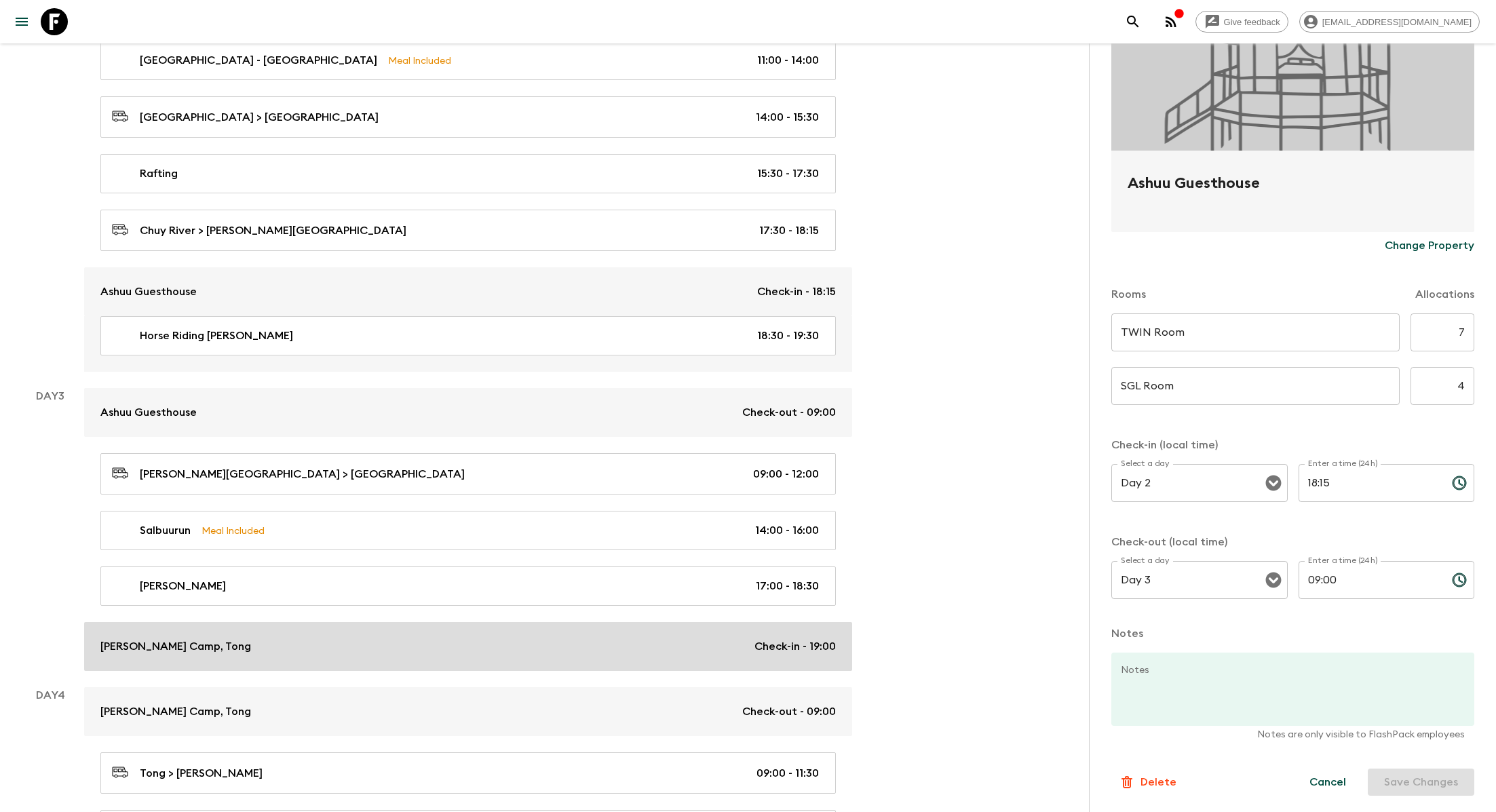
click at [549, 646] on div "[PERSON_NAME] Camp, Tong Check-in - 19:00" at bounding box center [468, 646] width 735 height 16
type input "Yurt TWN"
type input "Yurt SGL"
type input "Day 3"
type input "19:00"
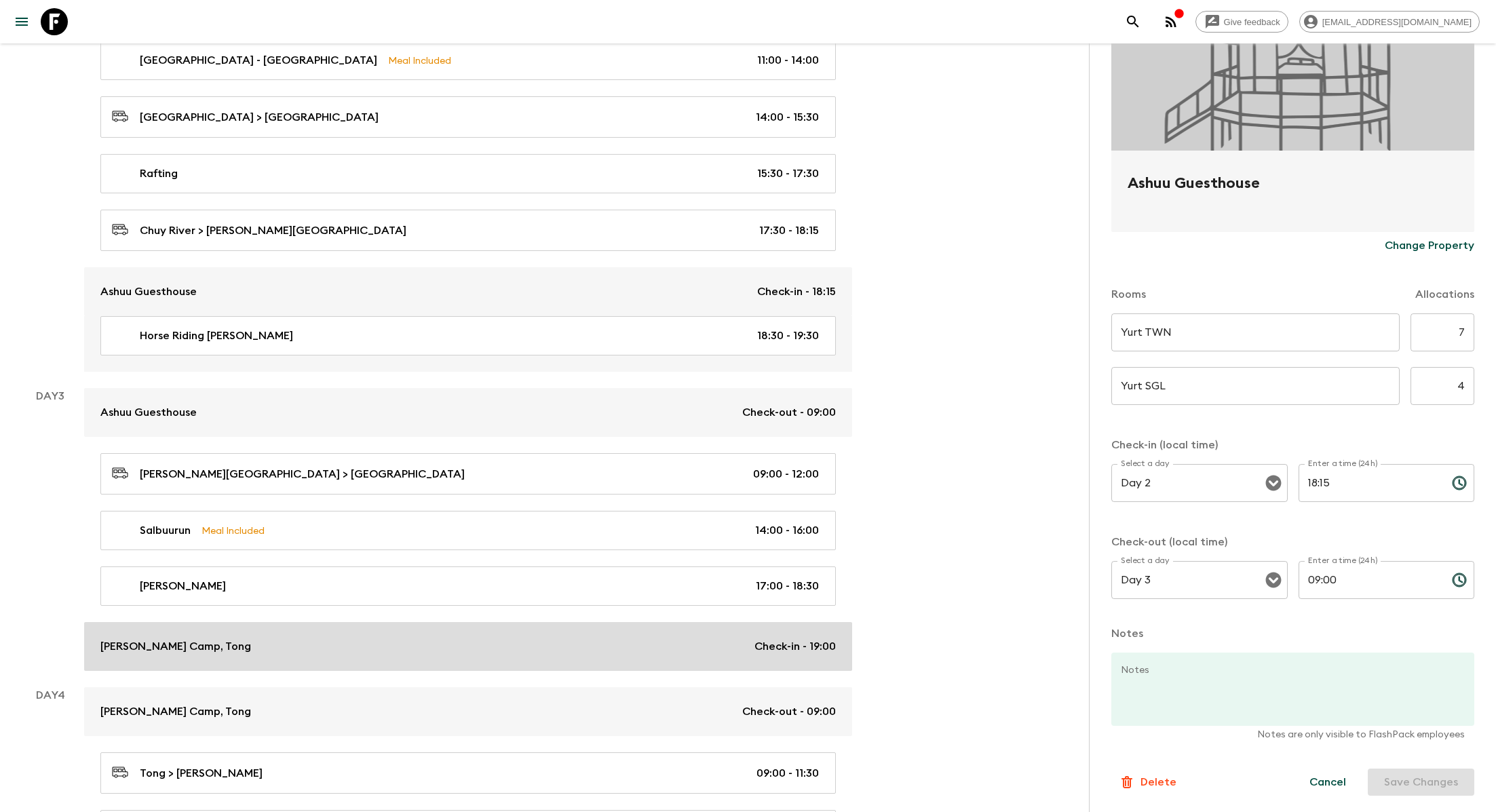
type input "Day 4"
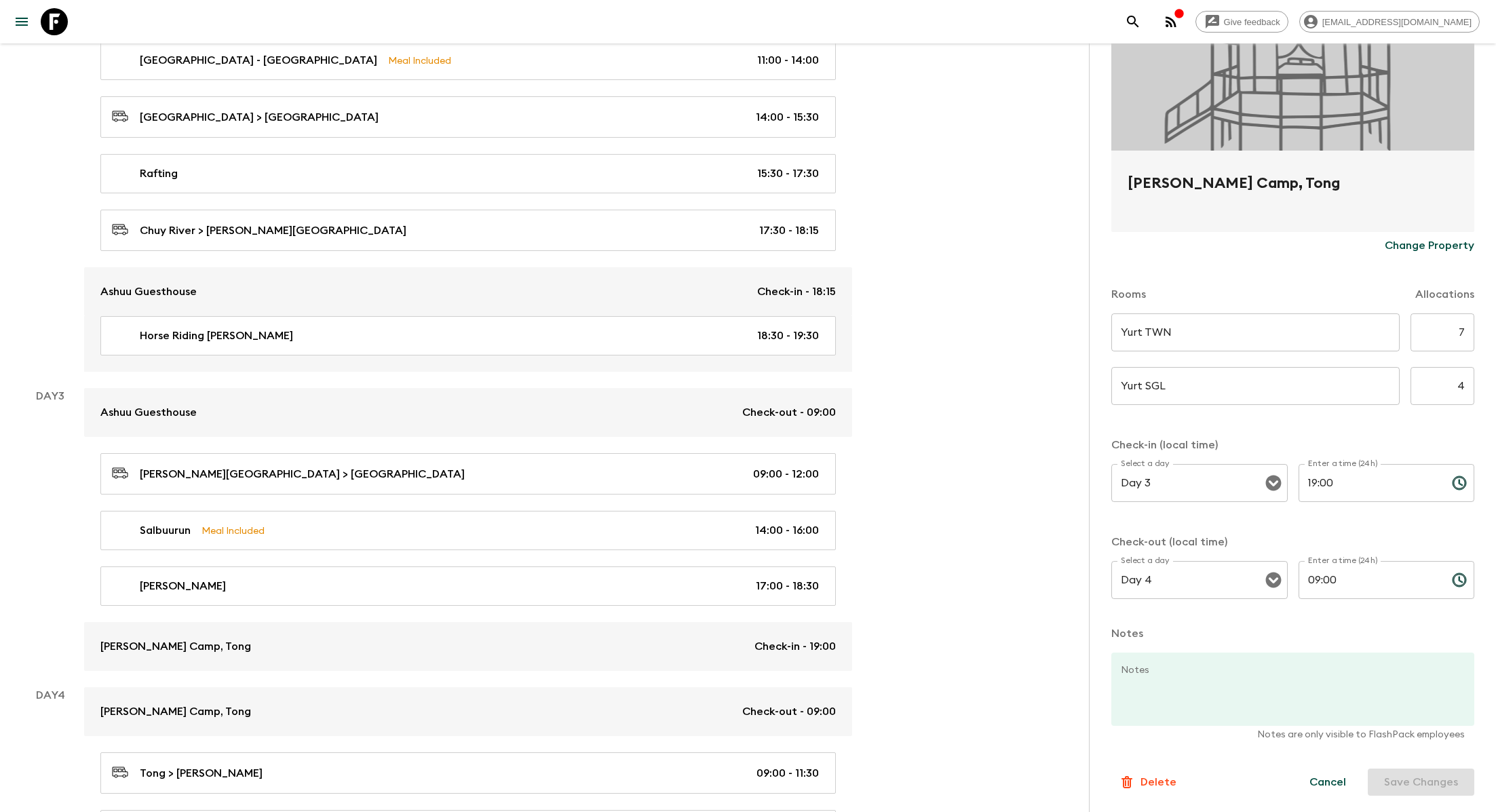
click at [761, 730] on div "Delete" at bounding box center [1147, 782] width 58 height 16
click at [761, 730] on button "Confirm" at bounding box center [1214, 796] width 68 height 23
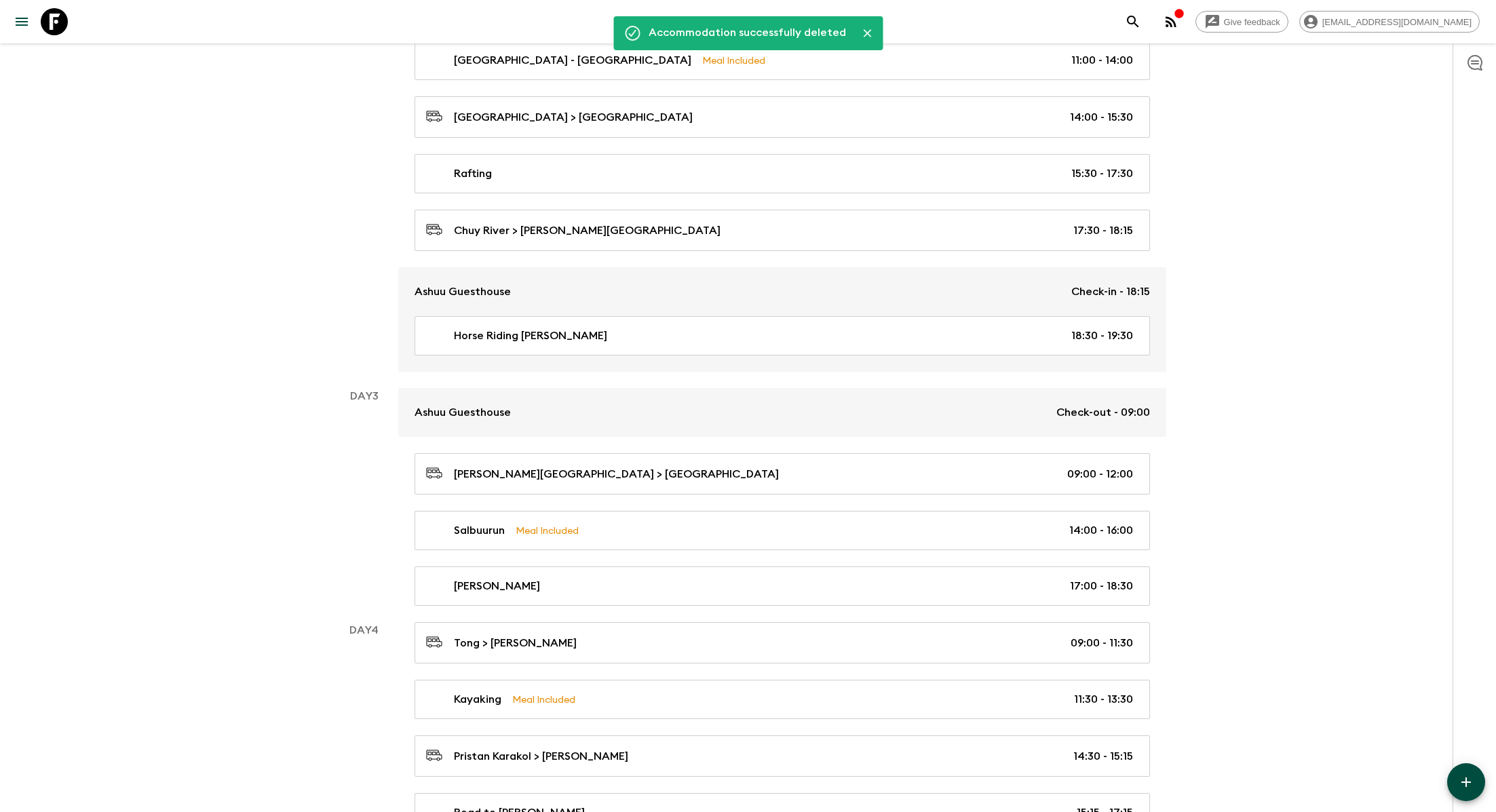
scroll to position [804, 0]
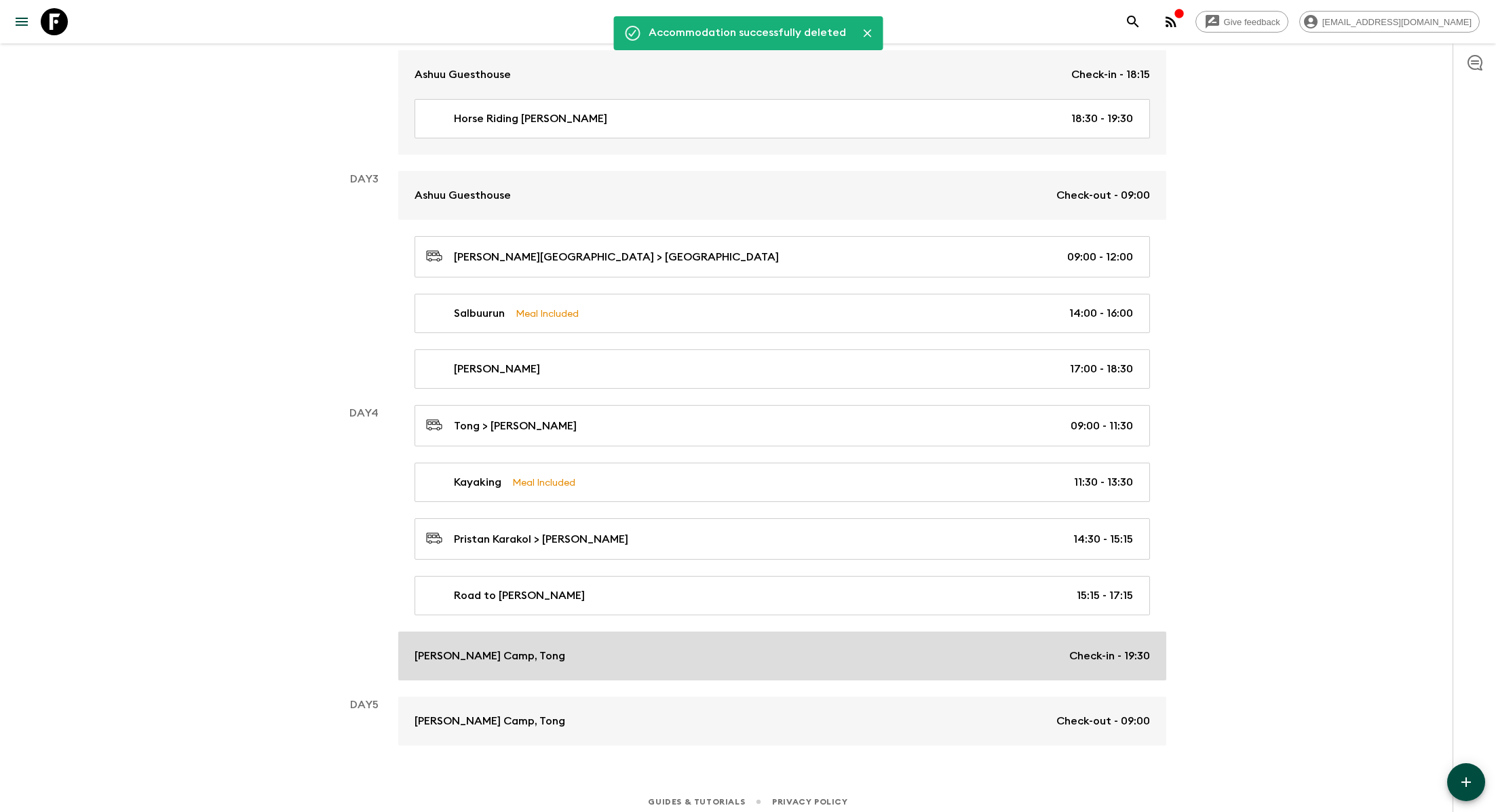
click at [761, 648] on div "[PERSON_NAME], Tong Check-in - 19:30" at bounding box center [782, 656] width 735 height 16
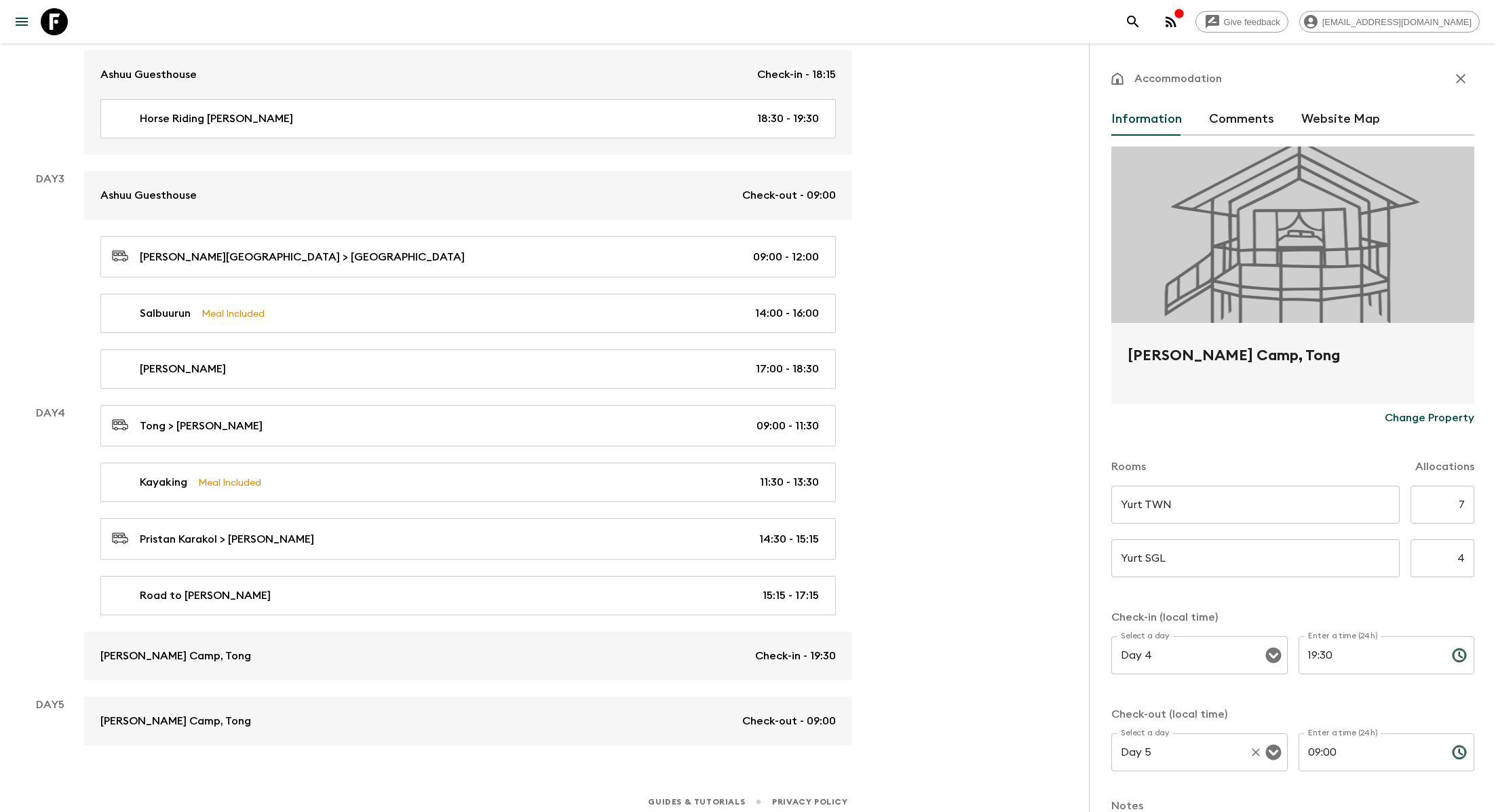
scroll to position [173, 0]
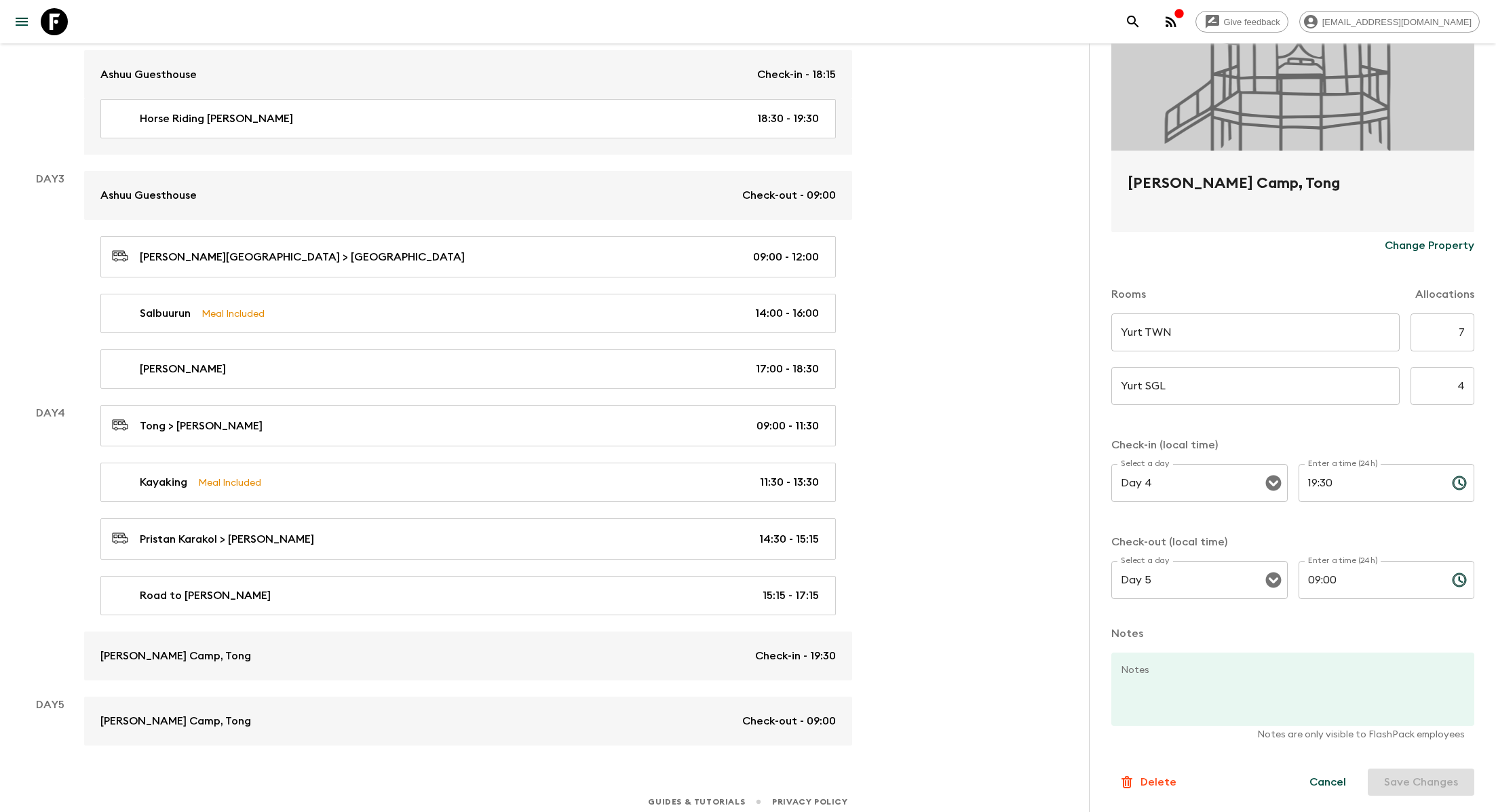
click at [761, 730] on form "Sonun Yurt Camp, Tong Change Property Rooms Allocations Yurt TWN ​ ​ 7 ​ Yurt S…" at bounding box center [1293, 385] width 363 height 821
click at [761, 730] on button "Delete" at bounding box center [1148, 782] width 73 height 27
click at [761, 730] on button "Confirm" at bounding box center [1214, 796] width 68 height 23
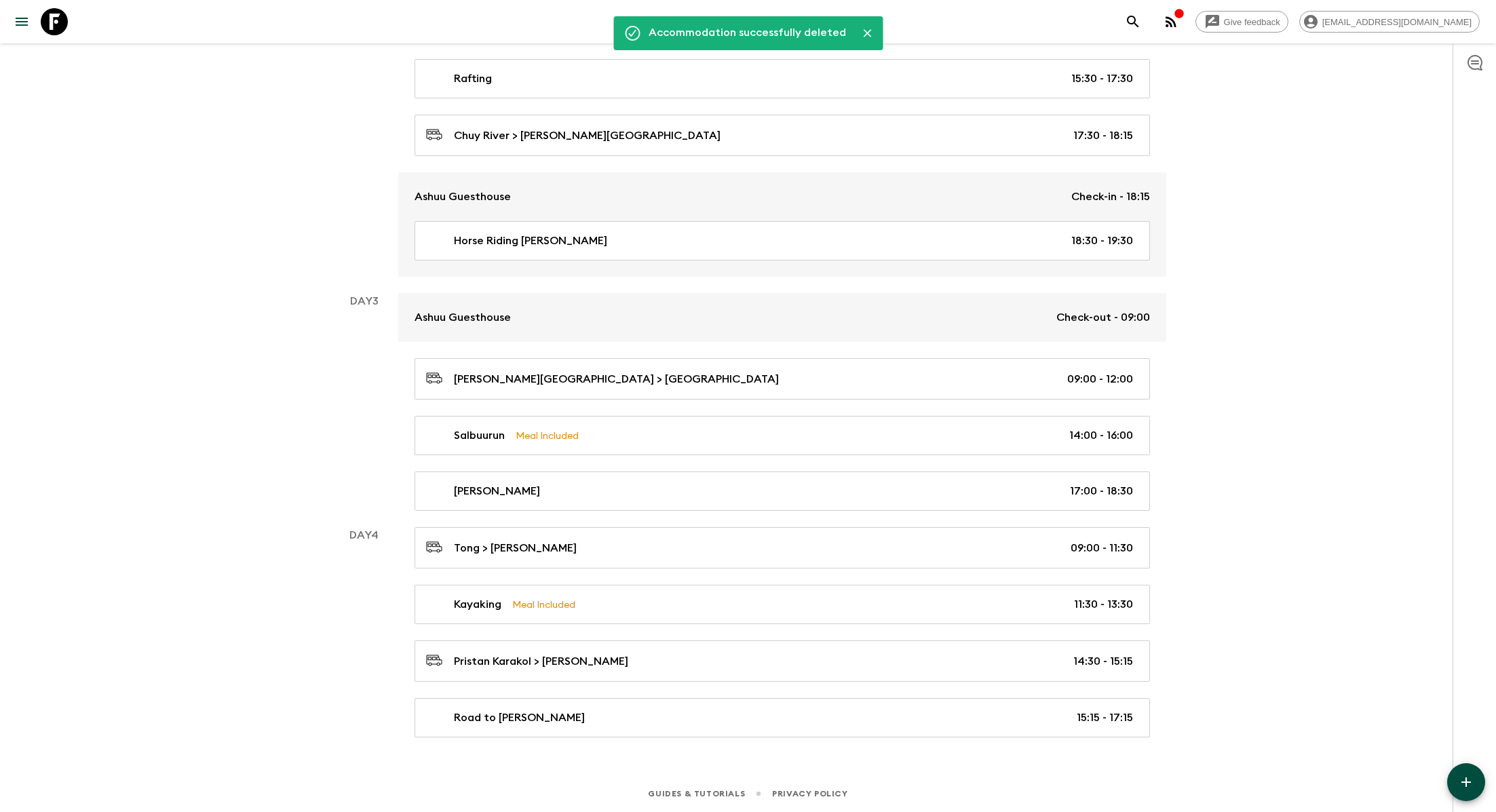
scroll to position [673, 0]
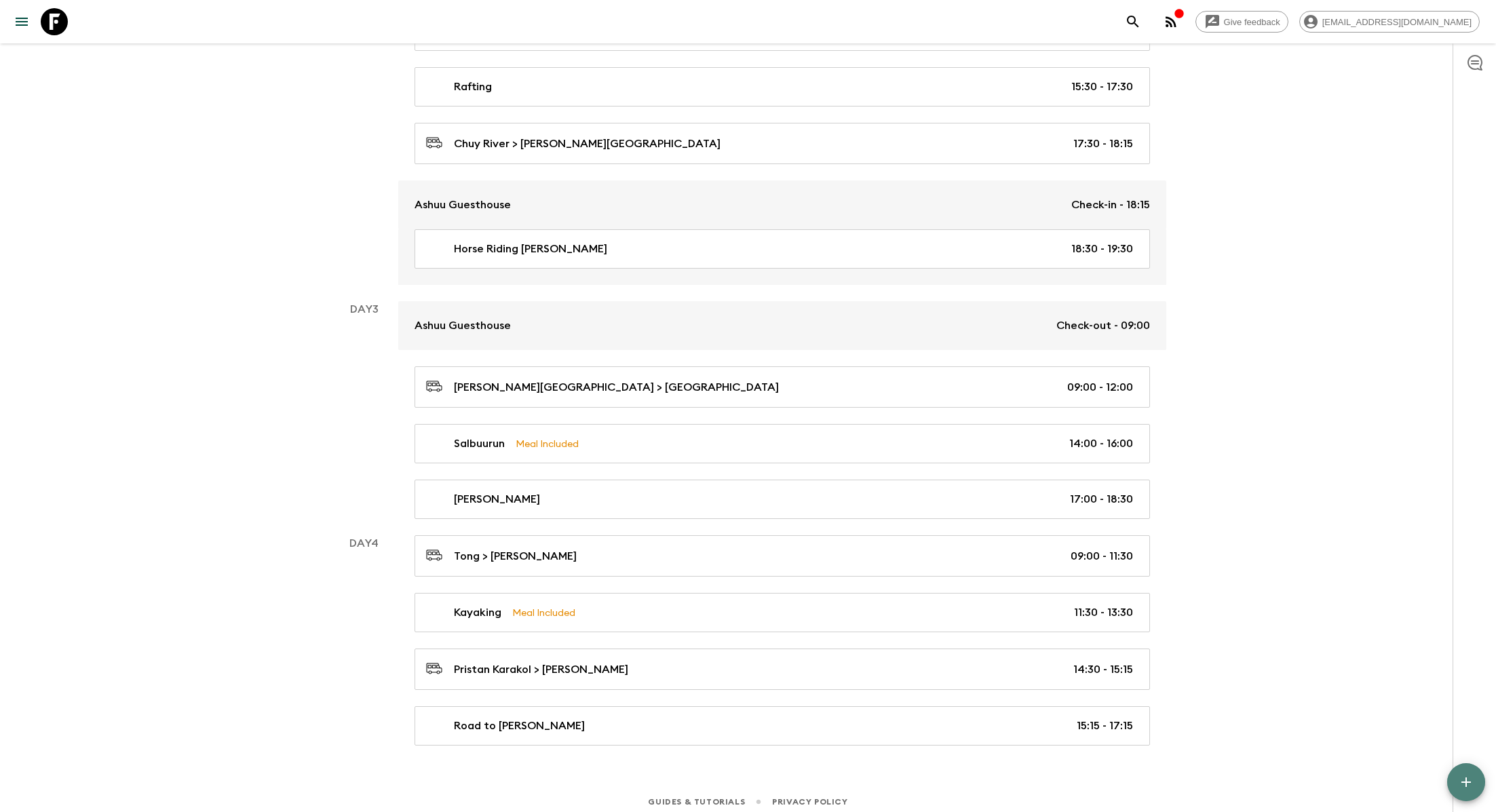
click at [761, 730] on icon "button" at bounding box center [1465, 782] width 16 height 16
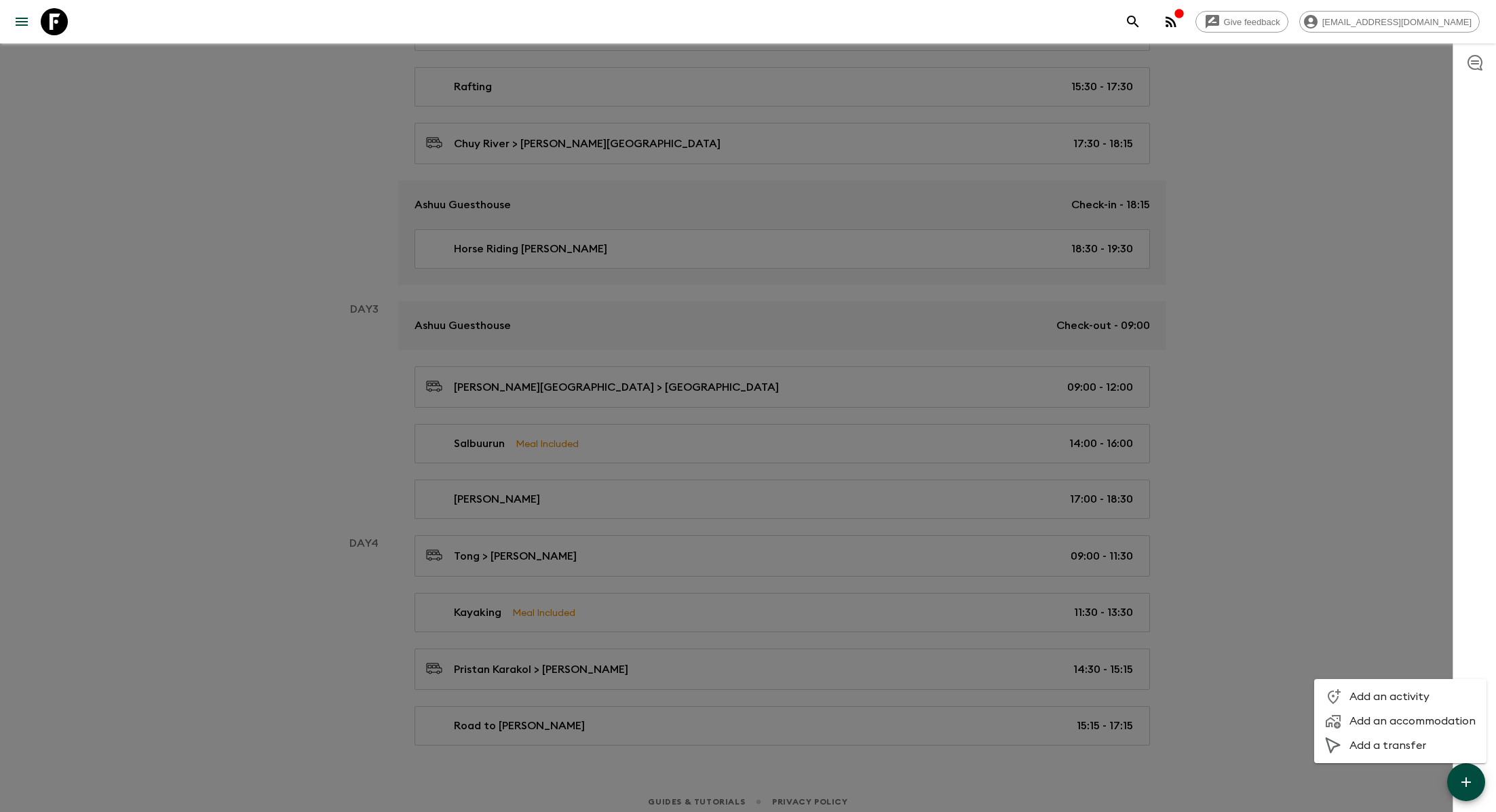
click at [761, 730] on span "Add a transfer" at bounding box center [1412, 745] width 126 height 14
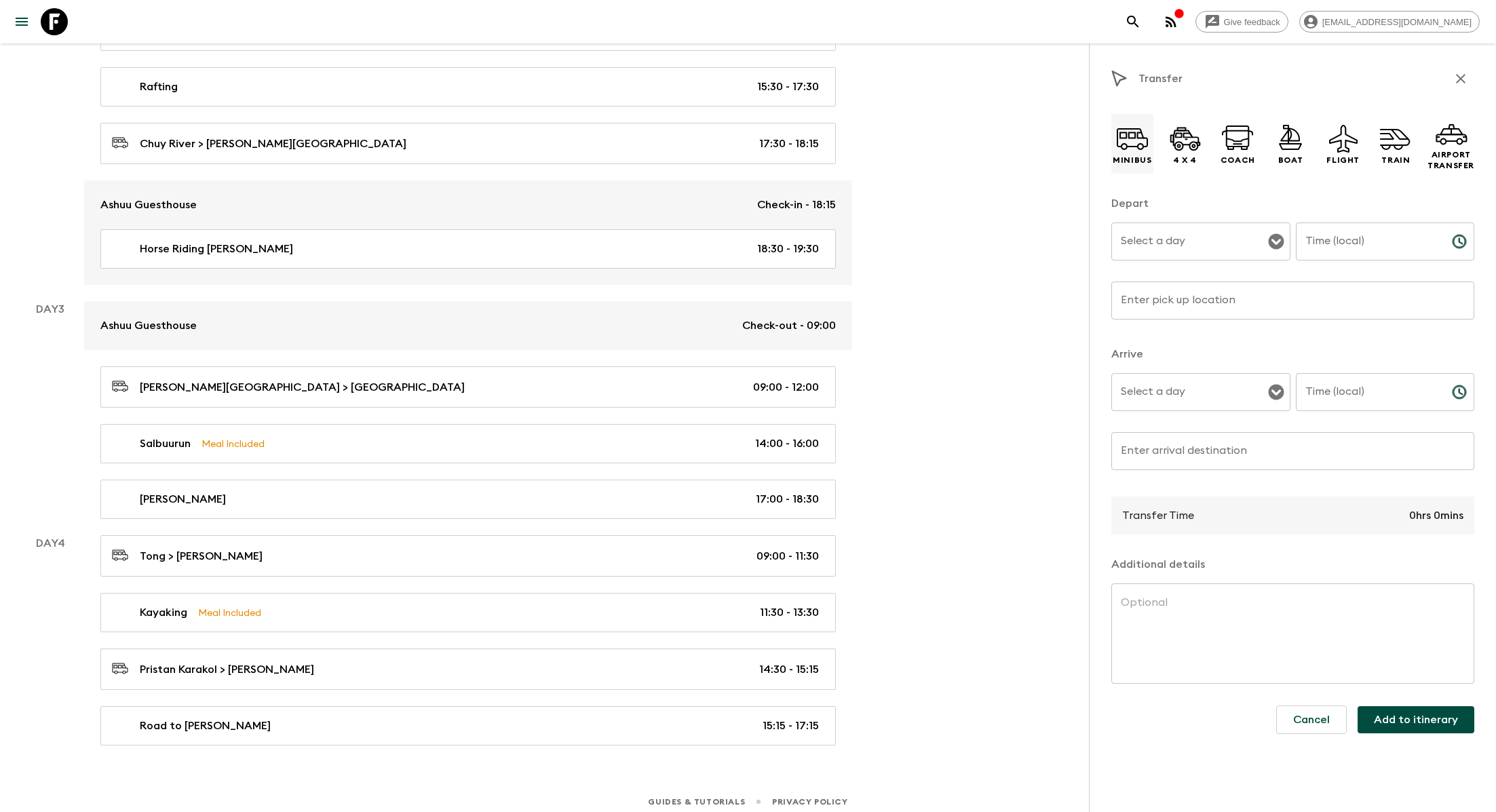
click at [761, 149] on icon at bounding box center [1132, 139] width 33 height 33
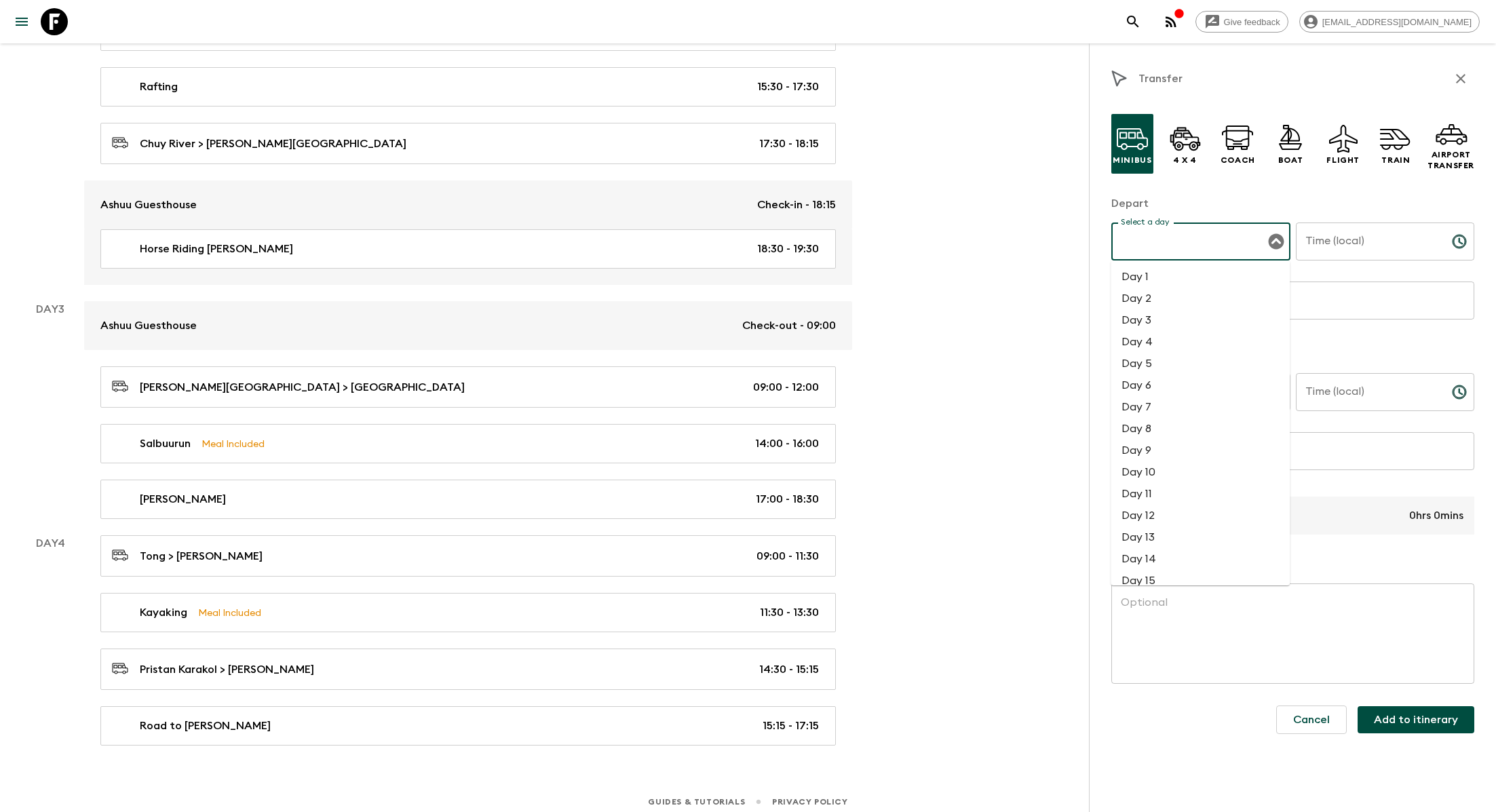
click at [761, 233] on input "Select a day" at bounding box center [1190, 242] width 146 height 26
click at [761, 339] on li "Day 4" at bounding box center [1200, 342] width 179 height 22
type input "Day 4"
click at [761, 247] on input "Time (local)" at bounding box center [1368, 241] width 145 height 38
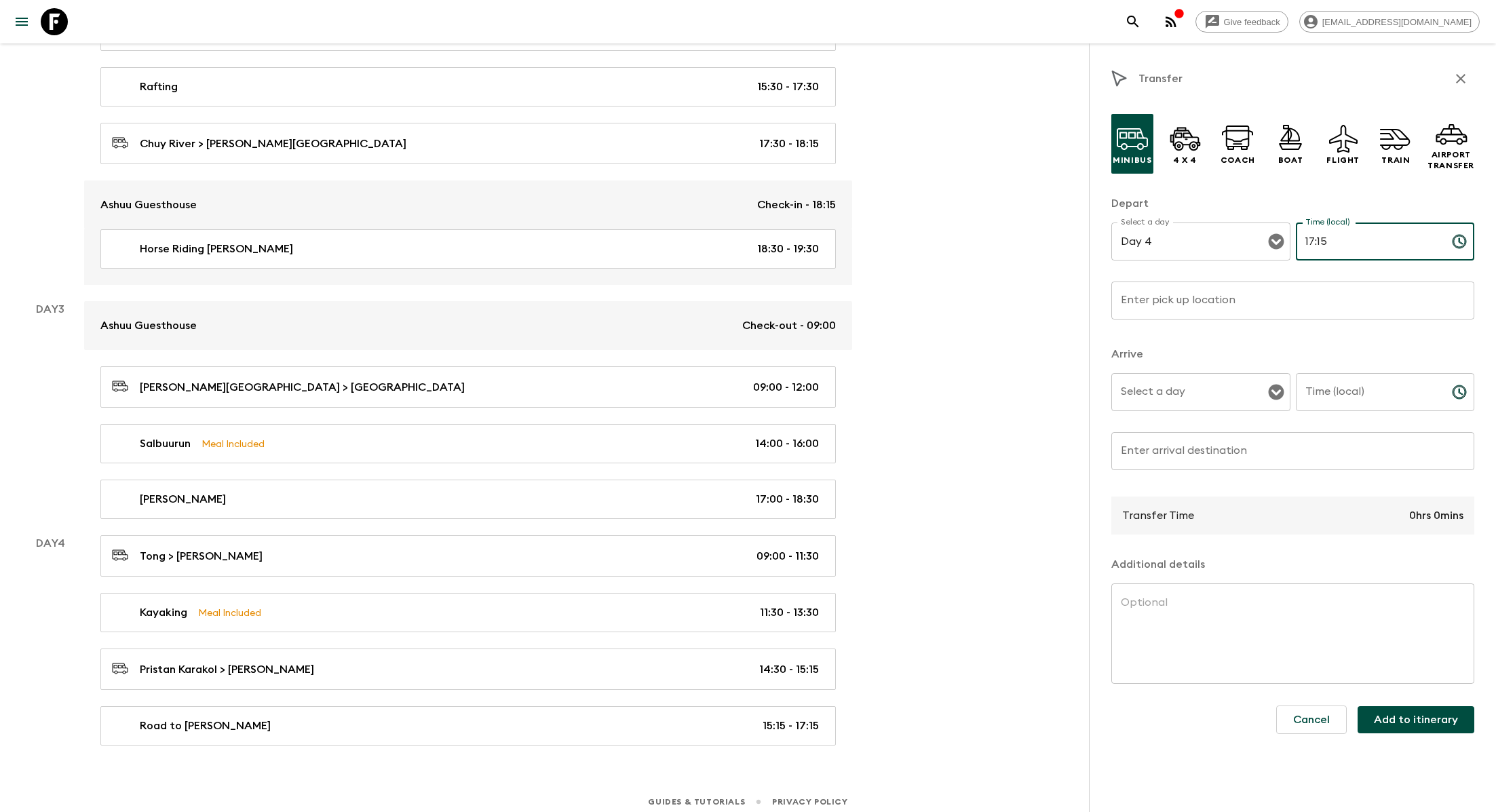
type input "17:15"
click at [761, 393] on input "Time (local)" at bounding box center [1368, 392] width 145 height 38
type input "18:30"
click at [761, 297] on input "Enter pick up location" at bounding box center [1293, 300] width 363 height 38
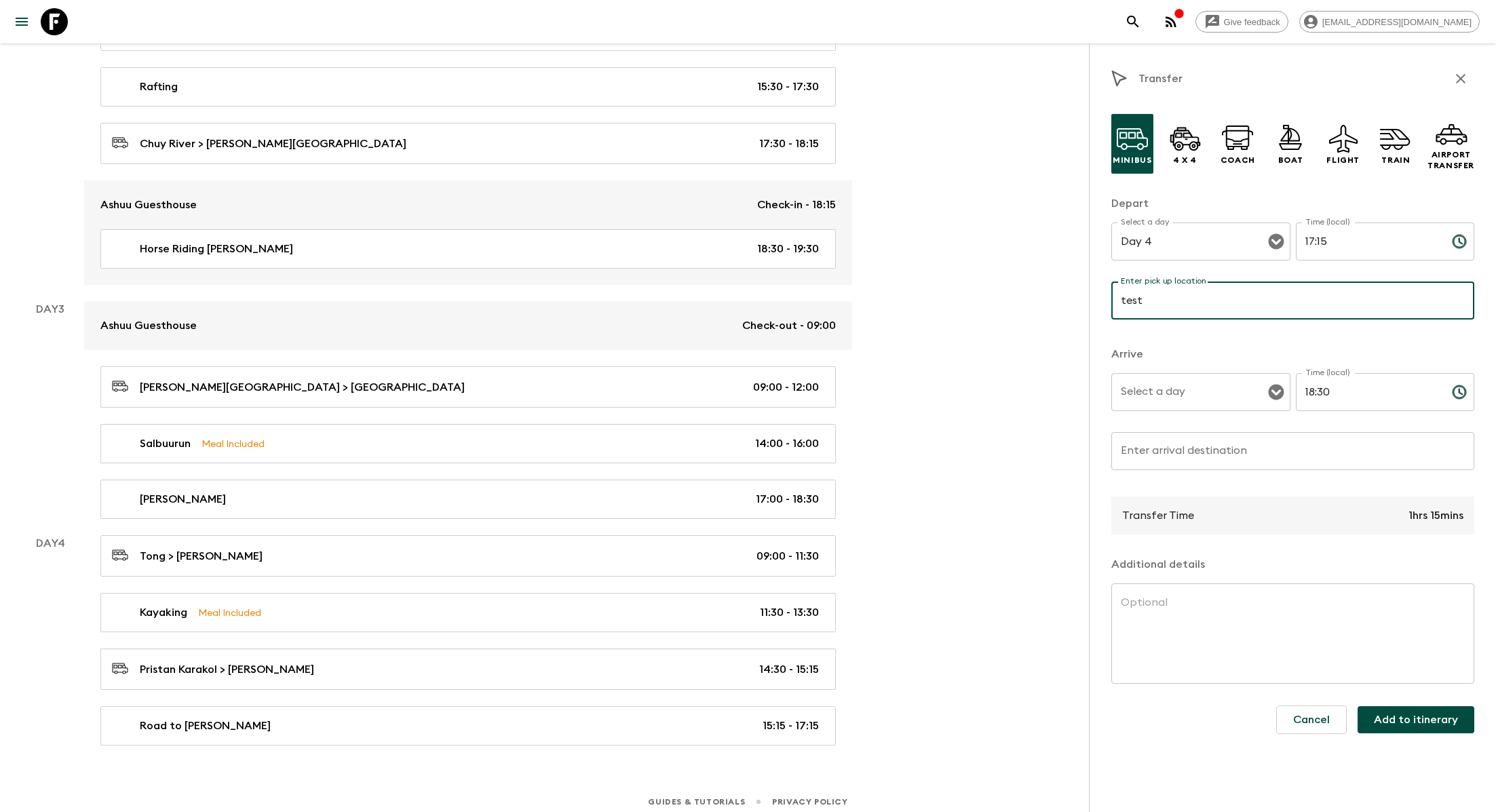
type input "test"
click at [761, 391] on input "Select a day" at bounding box center [1190, 392] width 146 height 26
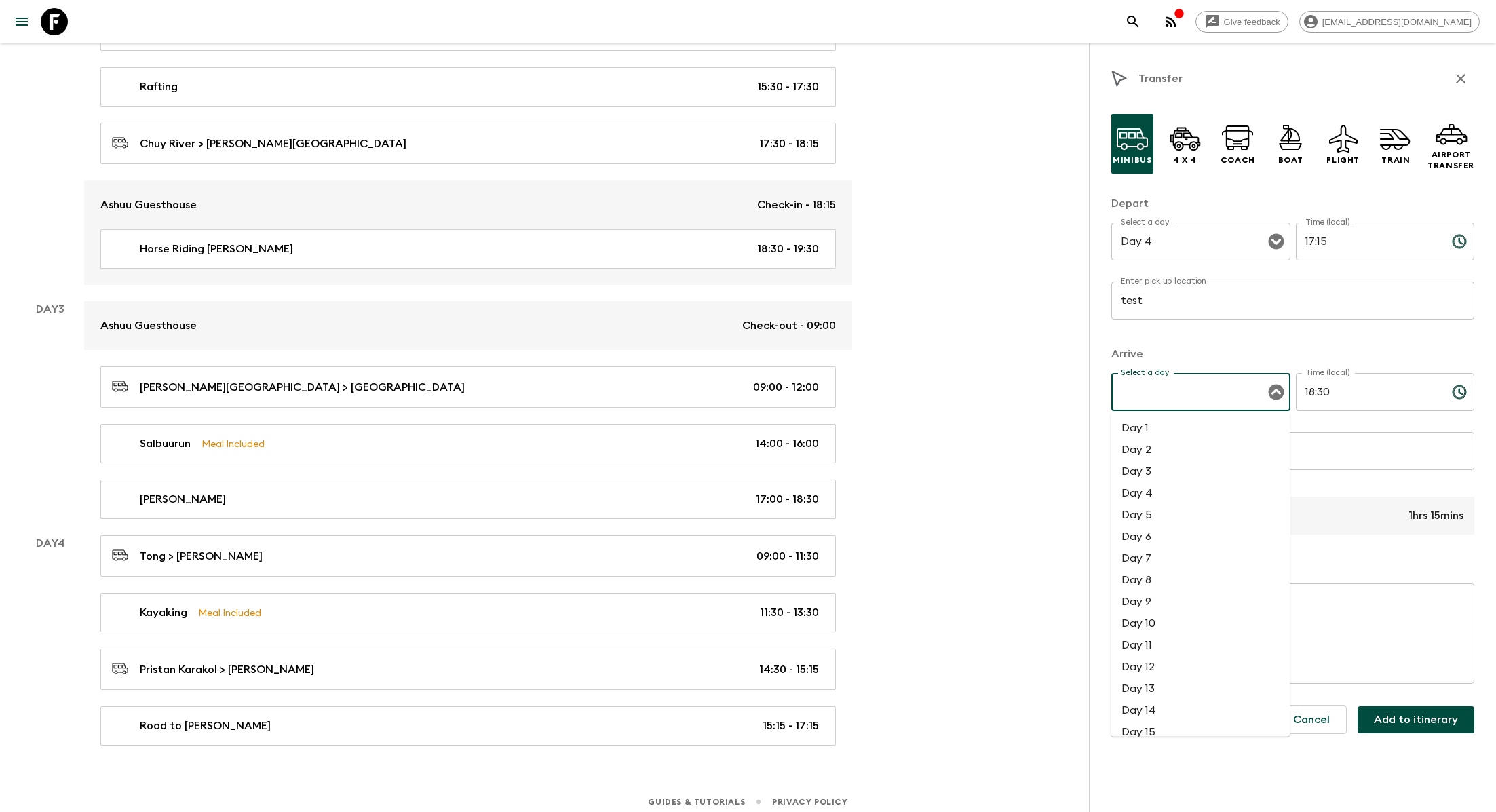
click at [761, 488] on li "Day 4" at bounding box center [1200, 493] width 179 height 22
type input "Day 4"
click at [761, 454] on input "Enter arrival destination" at bounding box center [1293, 451] width 363 height 38
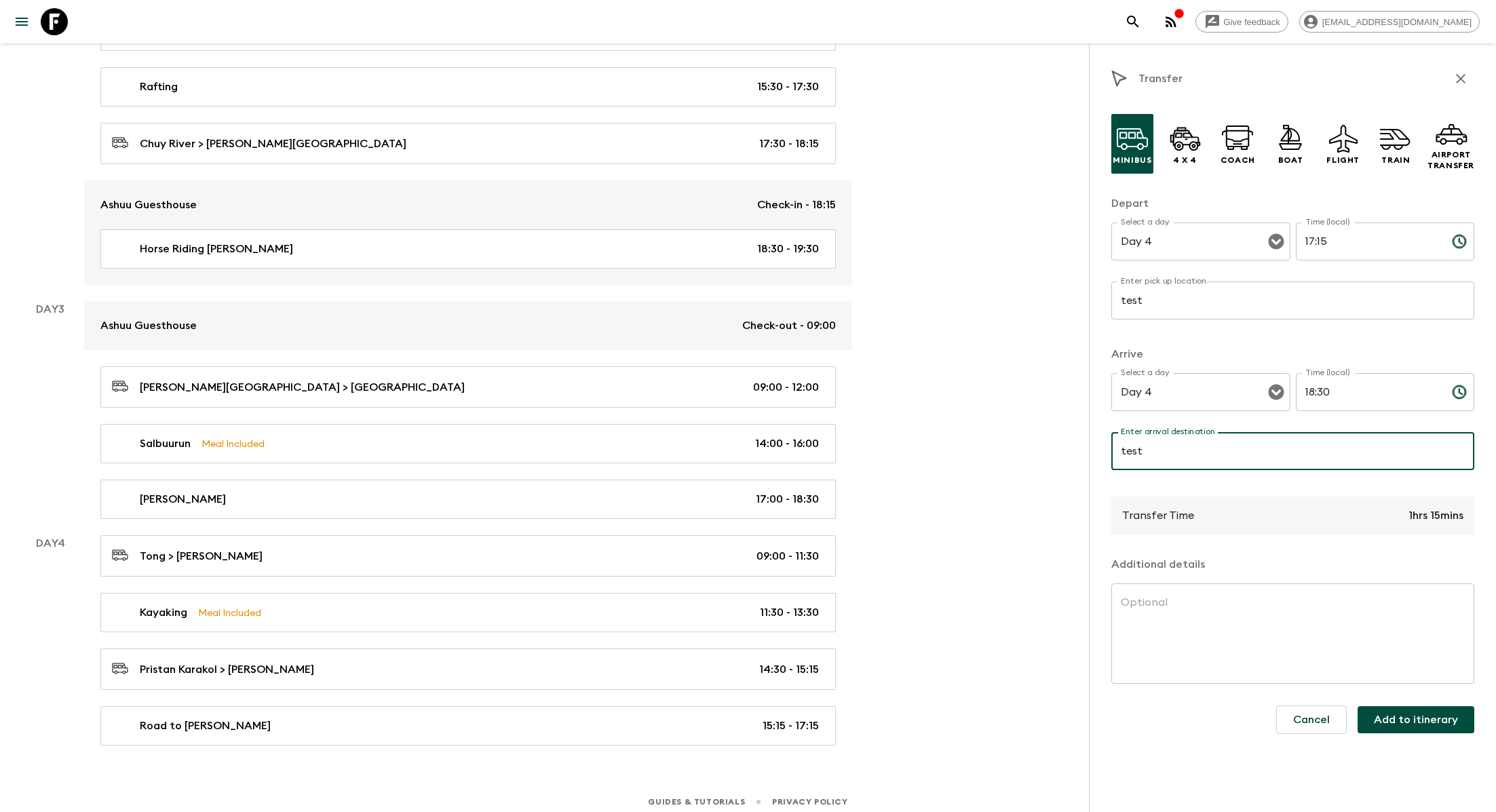
type input "test"
click at [761, 710] on button "Add to itinerary" at bounding box center [1416, 720] width 117 height 27
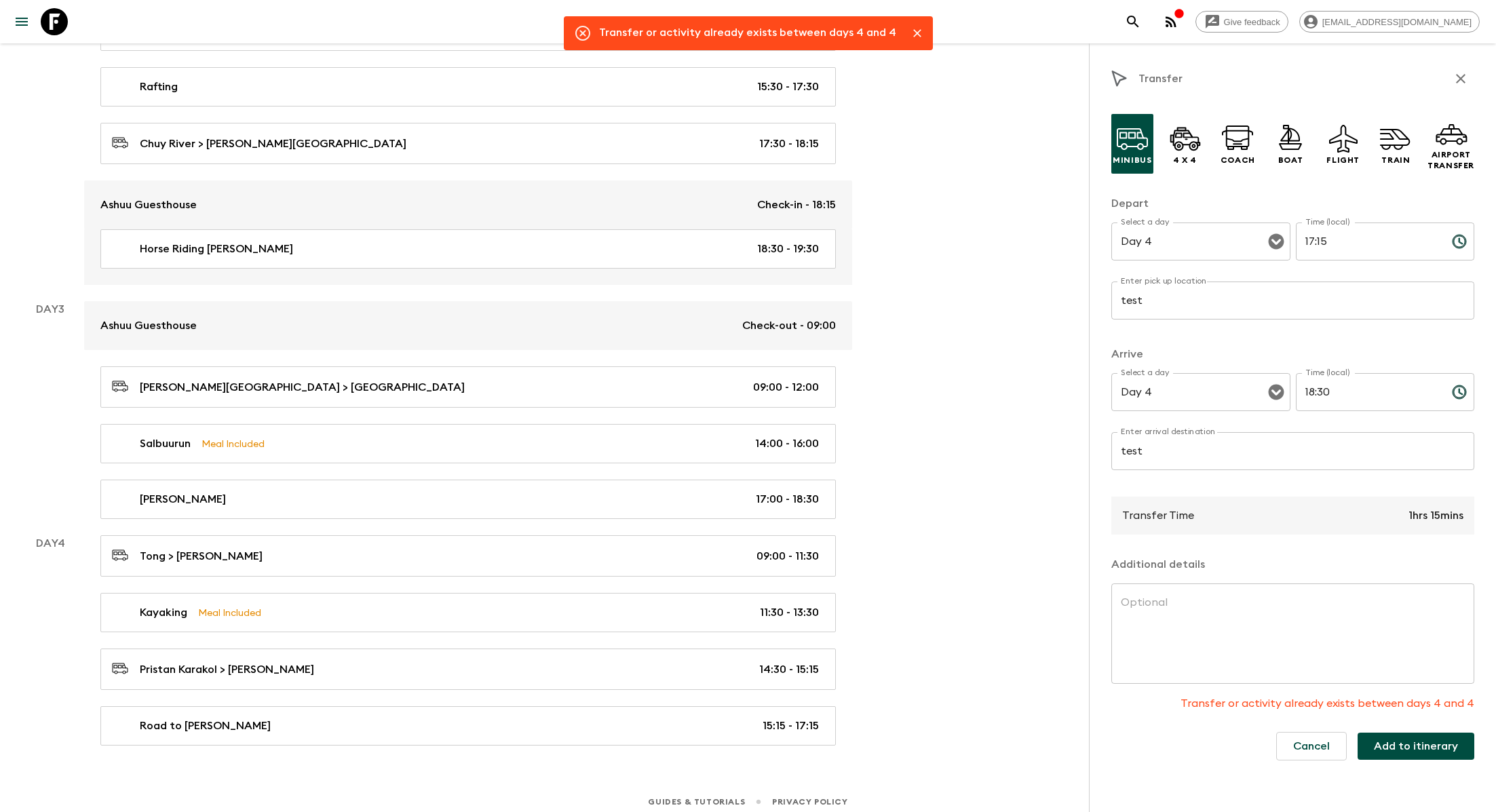
click at [761, 76] on icon "button" at bounding box center [1460, 78] width 16 height 16
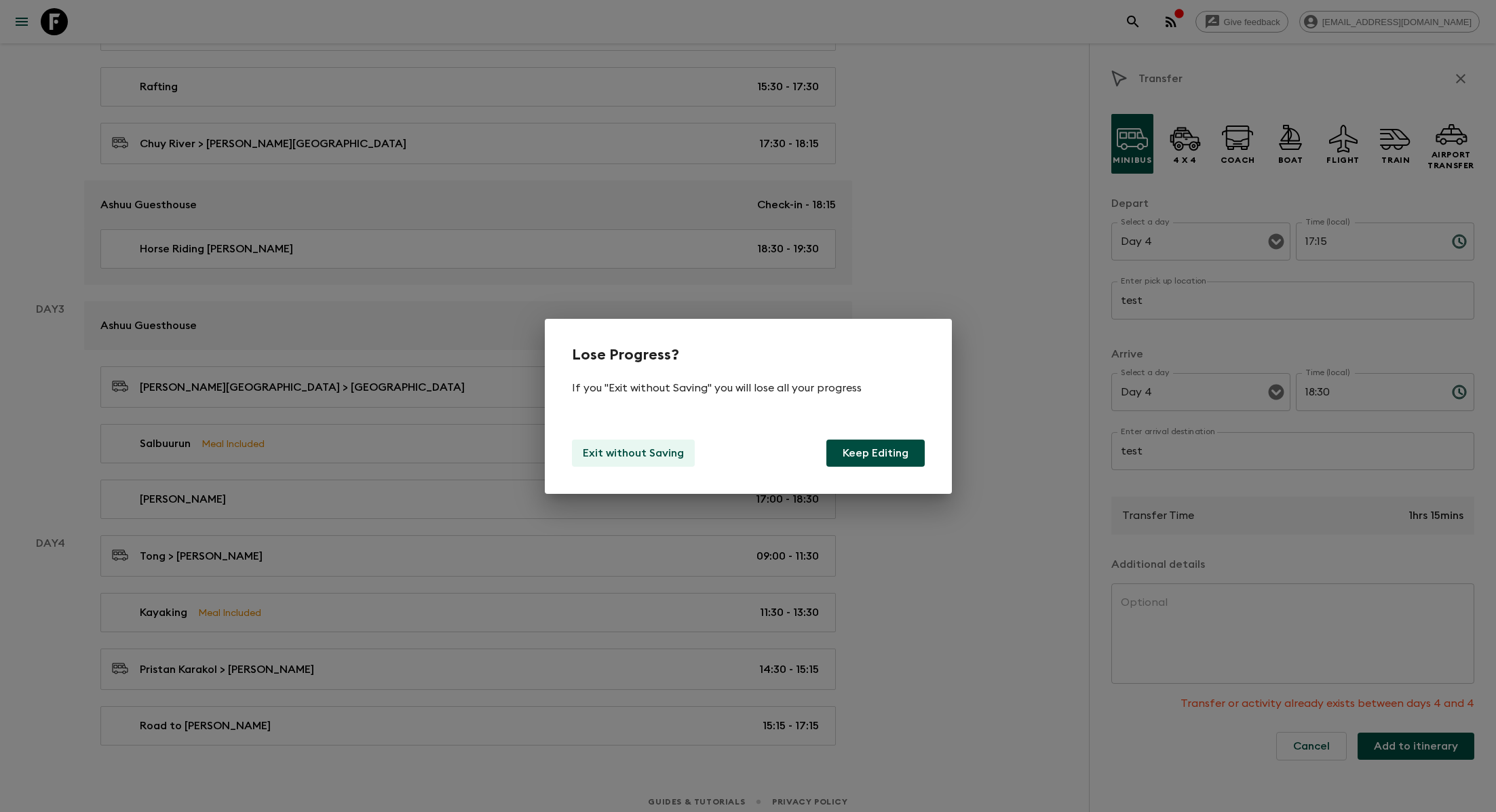
click at [646, 451] on p "Exit without Saving" at bounding box center [634, 453] width 101 height 16
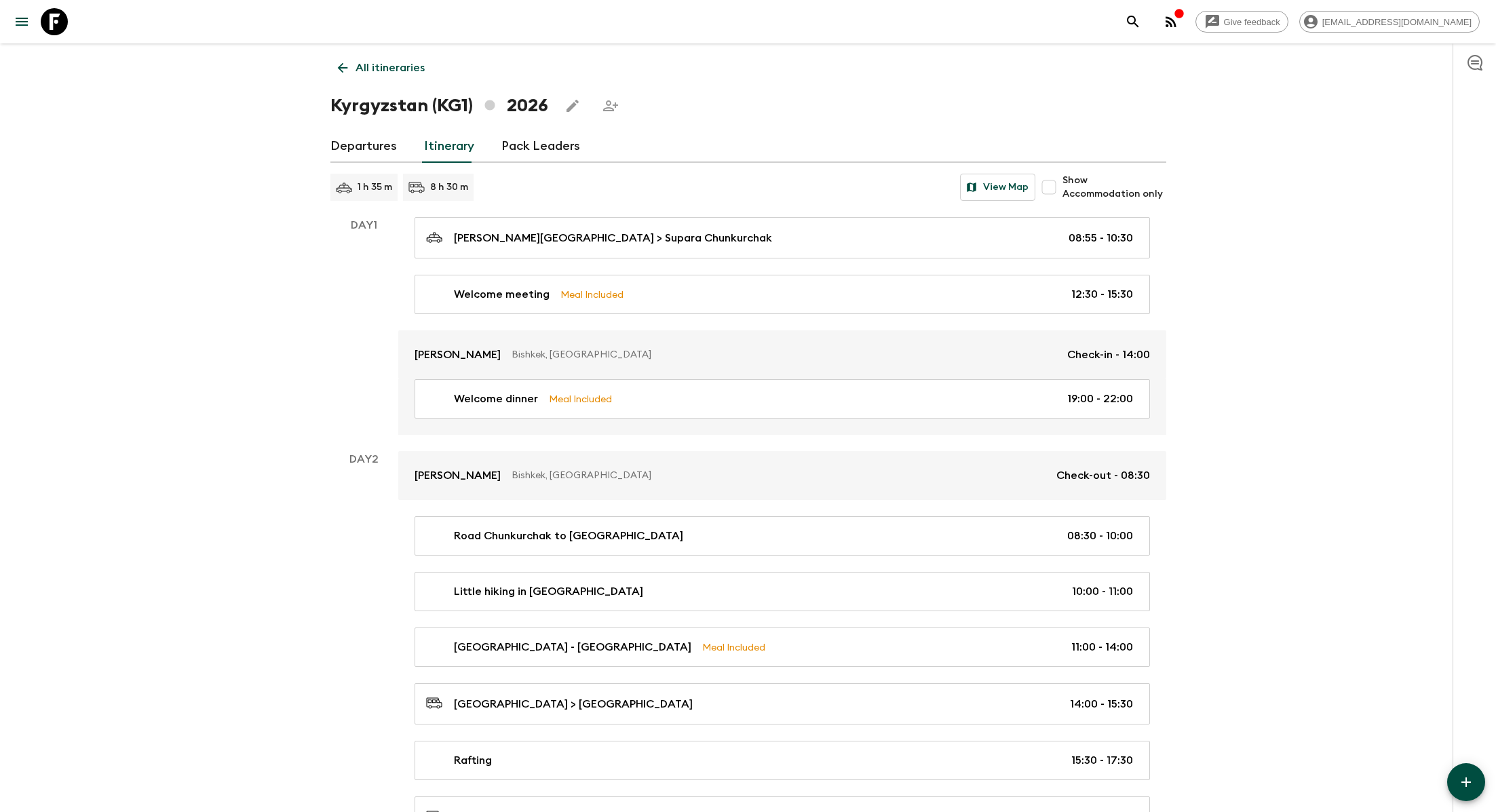
click at [761, 193] on input "Show Accommodation only" at bounding box center [1049, 187] width 27 height 27
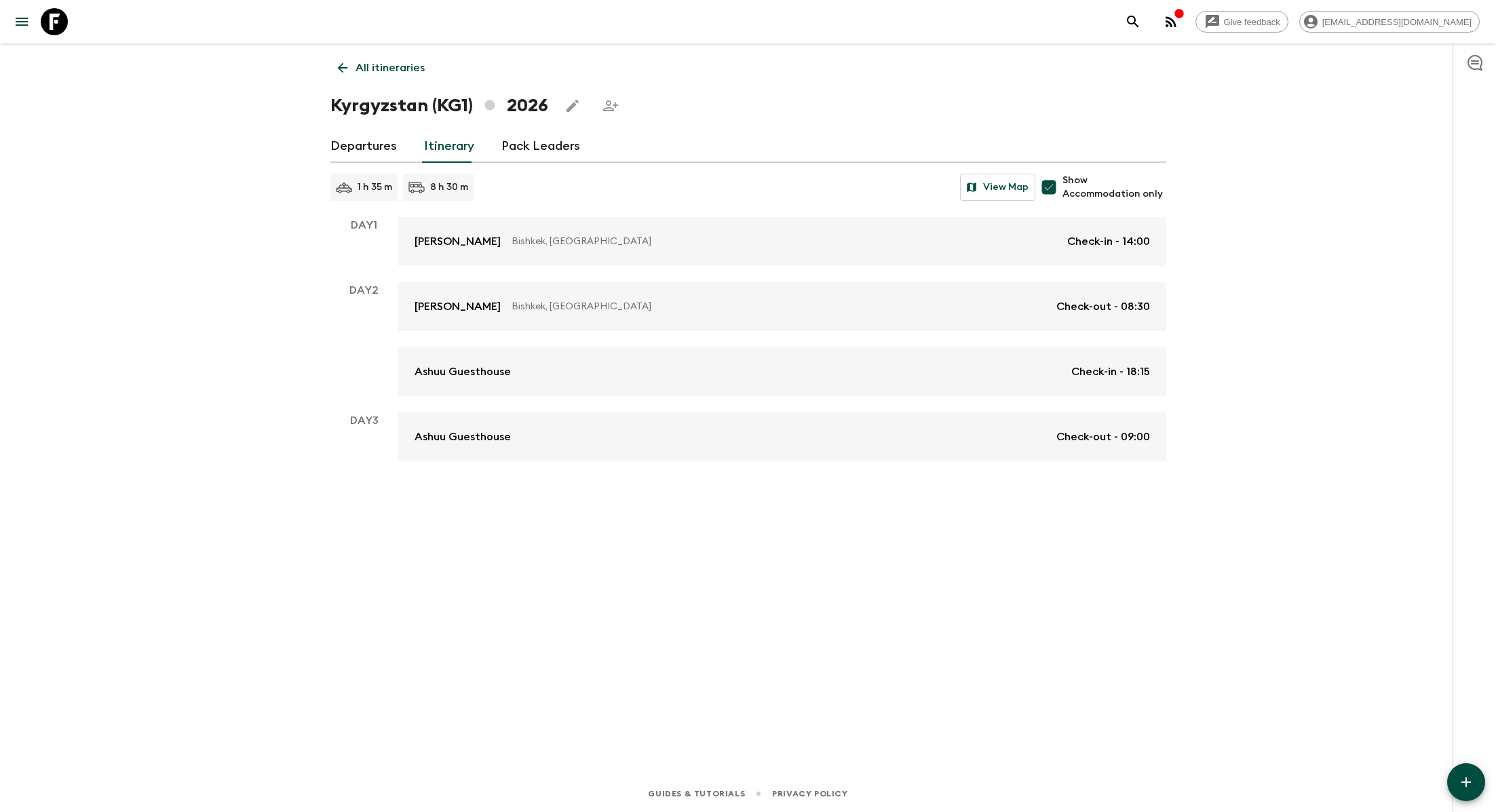
click at [761, 193] on span "Show Accommodation only" at bounding box center [1113, 187] width 103 height 27
click at [761, 193] on input "Show Accommodation only" at bounding box center [1049, 187] width 27 height 27
checkbox input "false"
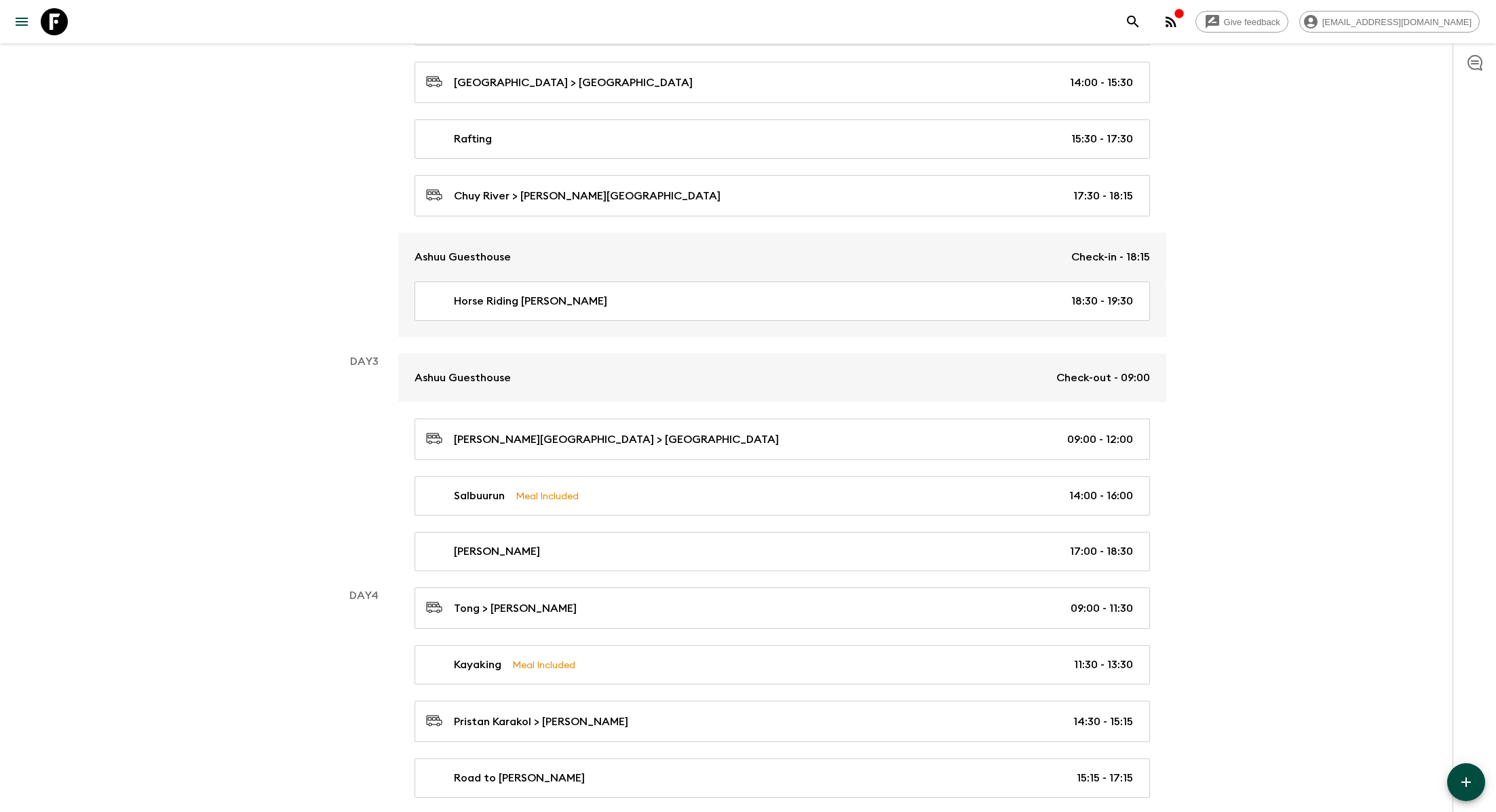
scroll to position [673, 0]
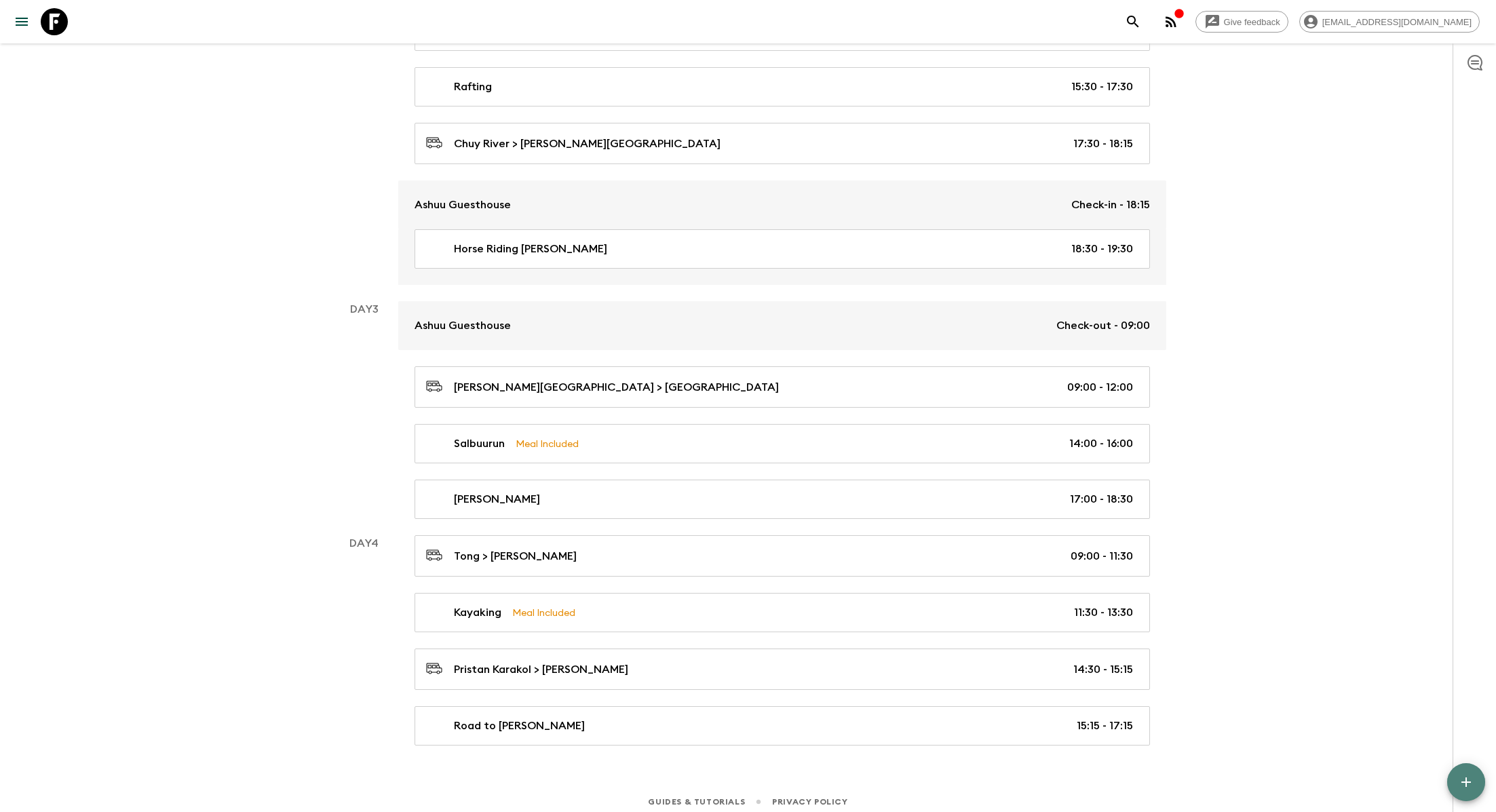
click at [761, 730] on icon "button" at bounding box center [1465, 781] width 9 height 9
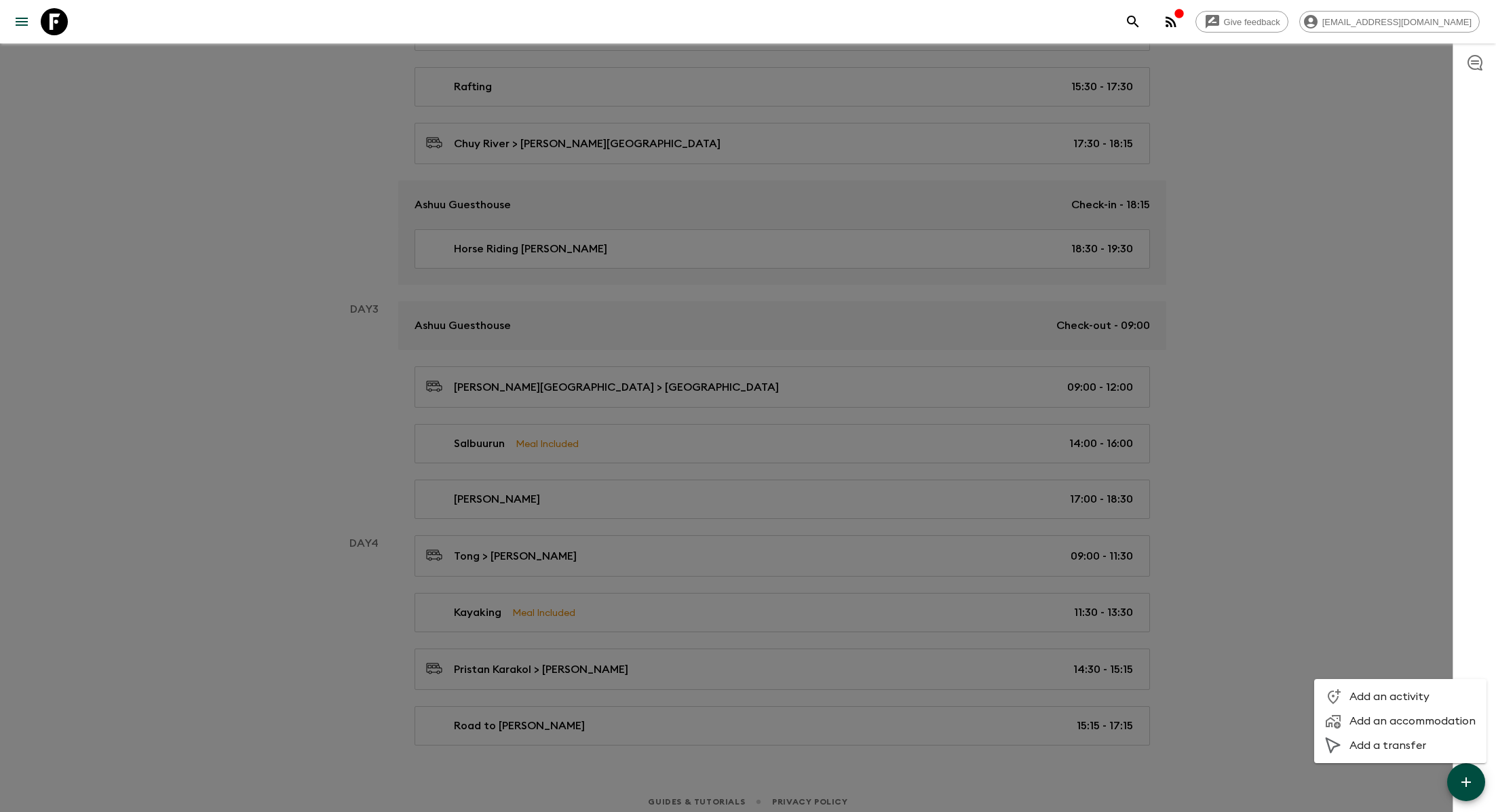
click at [761, 723] on span "Add an accommodation" at bounding box center [1412, 721] width 126 height 14
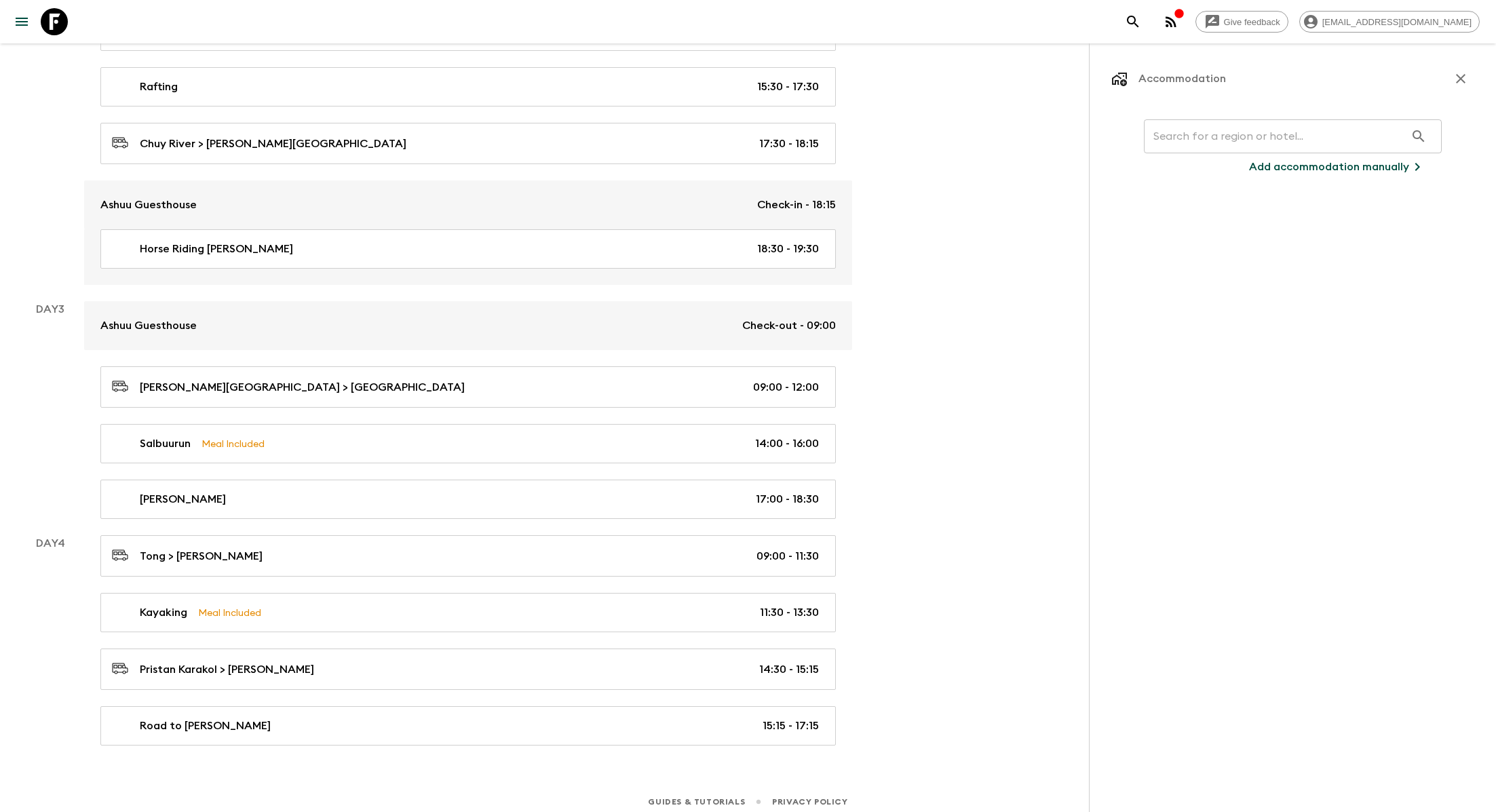
click at [761, 139] on input "text" at bounding box center [1274, 136] width 261 height 38
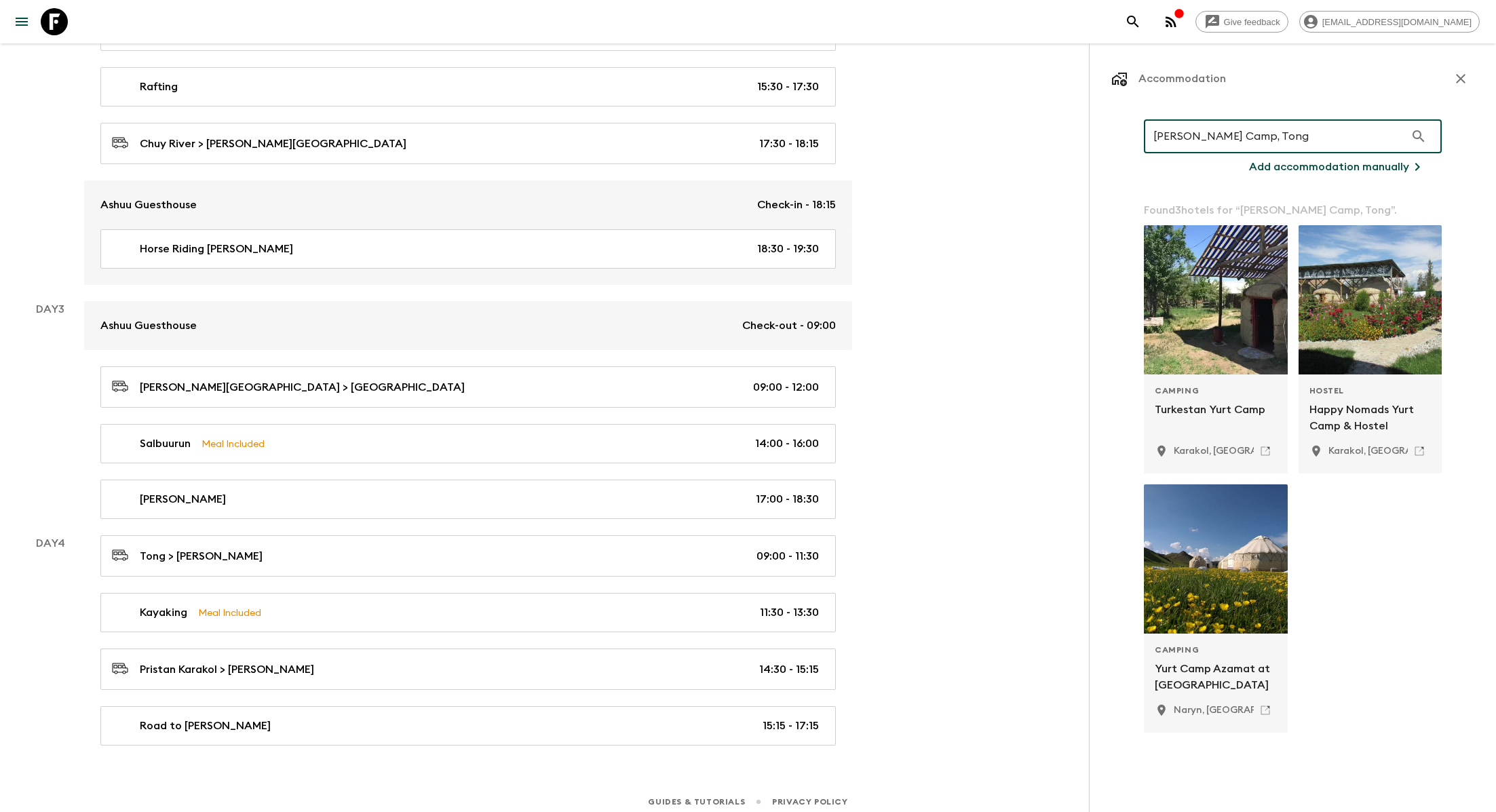
type input "[PERSON_NAME] Camp, Tong"
click at [761, 166] on p "Add accommodation manually" at bounding box center [1328, 166] width 160 height 16
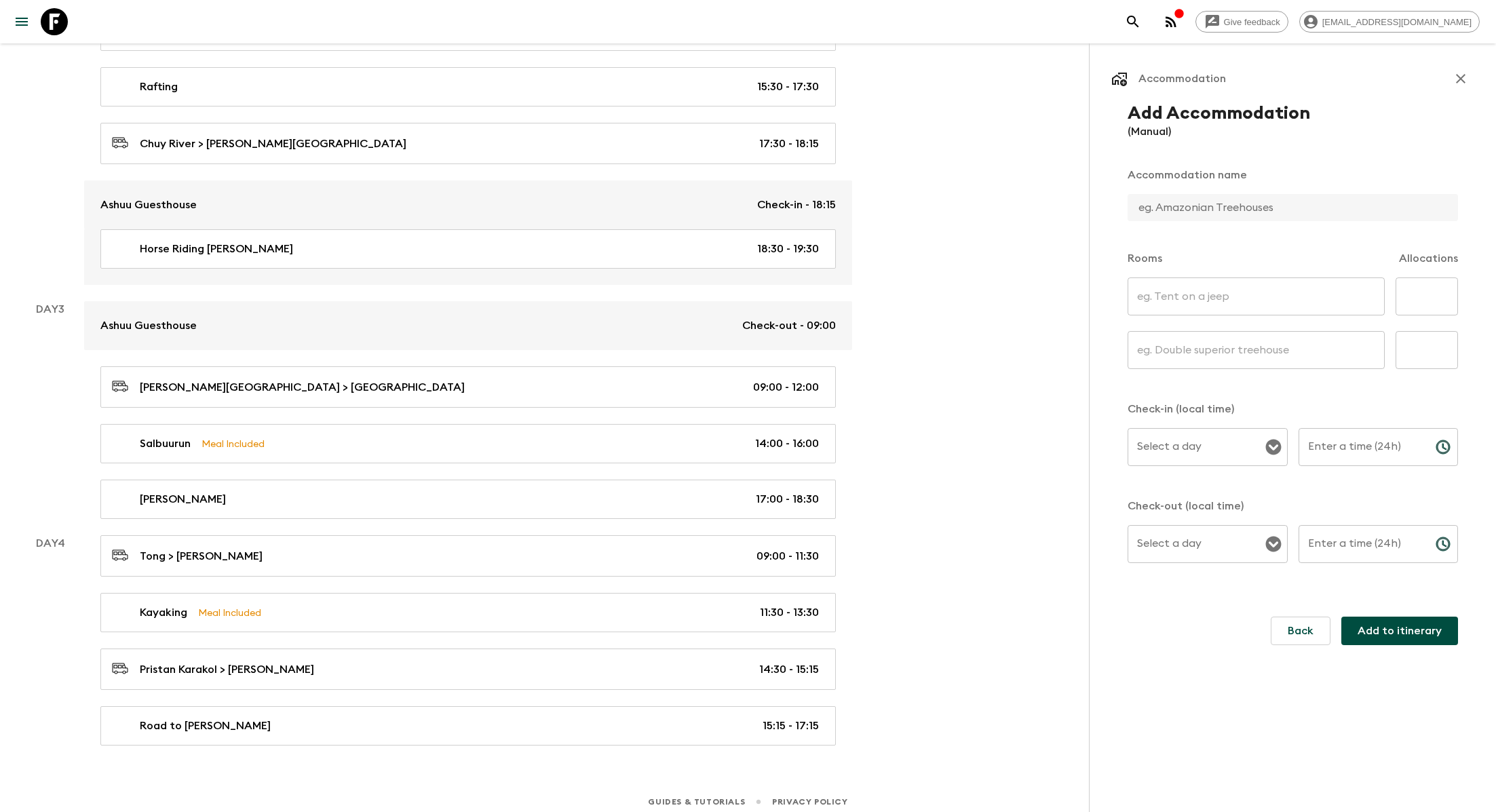
click at [761, 196] on input "text" at bounding box center [1287, 208] width 319 height 27
type input "[PERSON_NAME] Cap, Tong"
click at [761, 295] on input "text" at bounding box center [1256, 296] width 257 height 38
type input "U"
type input "Yurt TWN"
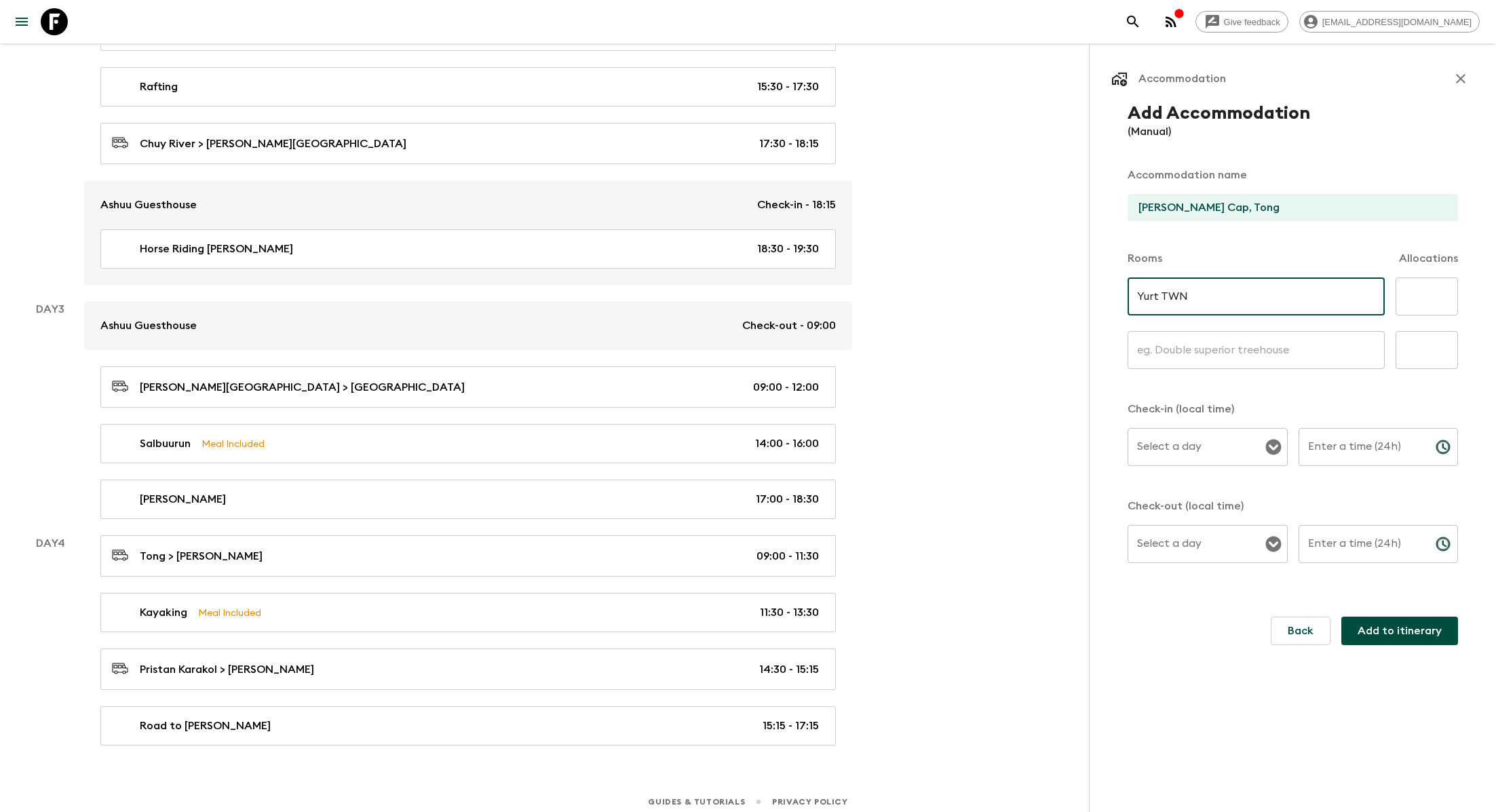
click at [761, 363] on input "text" at bounding box center [1256, 350] width 257 height 38
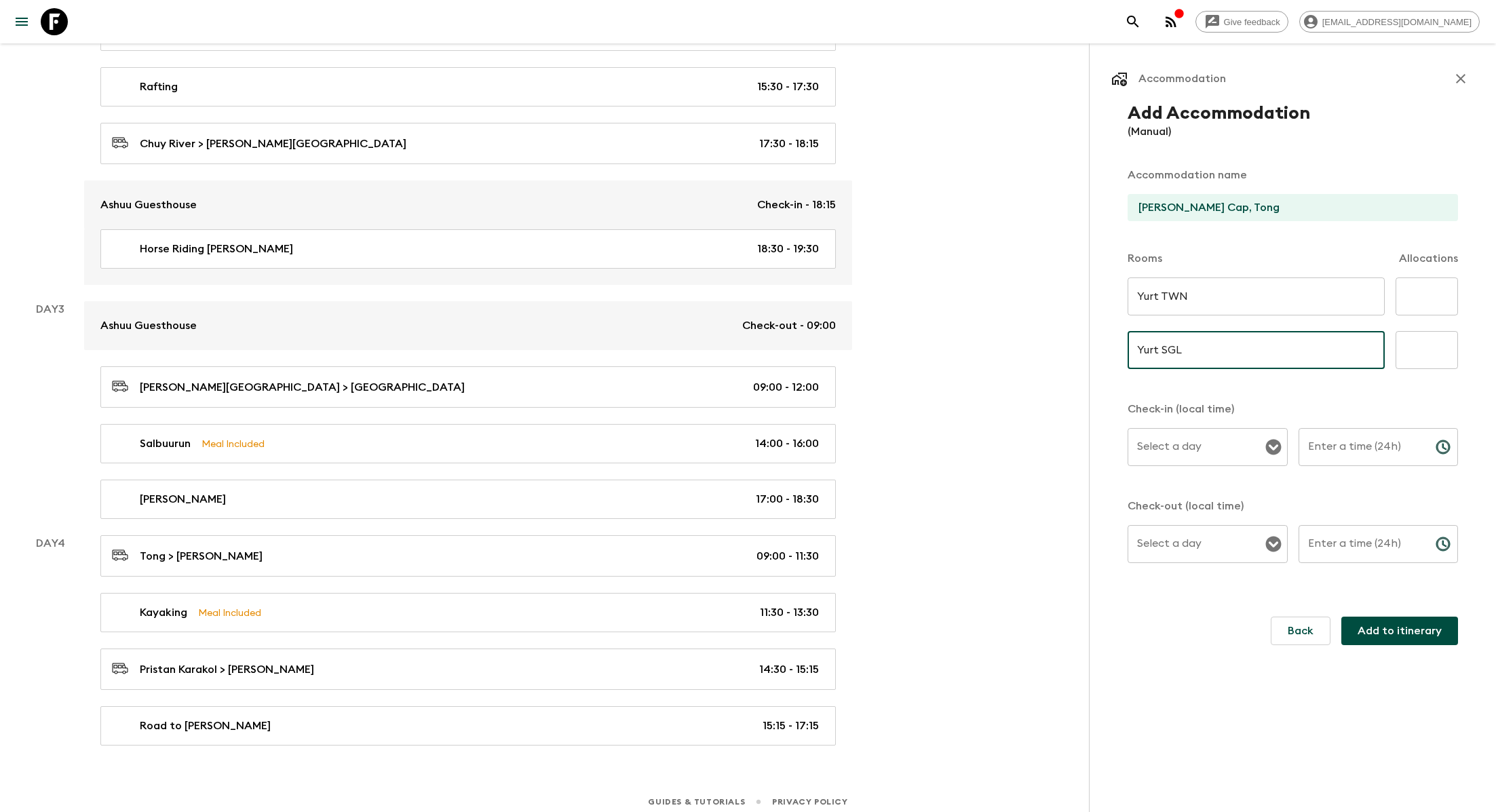
type input "Yurt SGL"
click at [761, 289] on input "text" at bounding box center [1427, 296] width 63 height 38
type input "7"
click at [761, 343] on input "text" at bounding box center [1427, 350] width 63 height 38
type input "4"
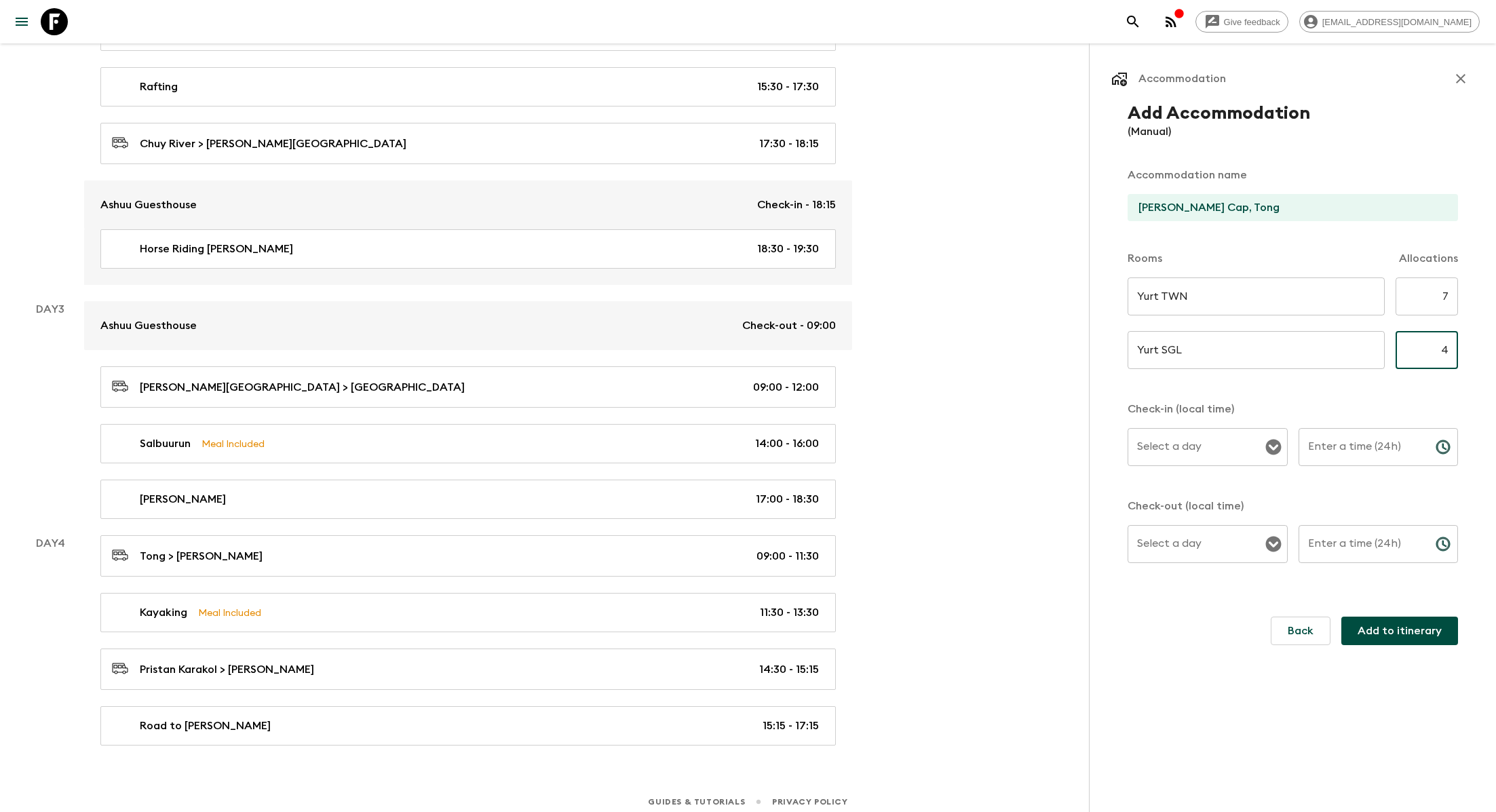
click at [761, 451] on input "Select a day" at bounding box center [1197, 447] width 127 height 26
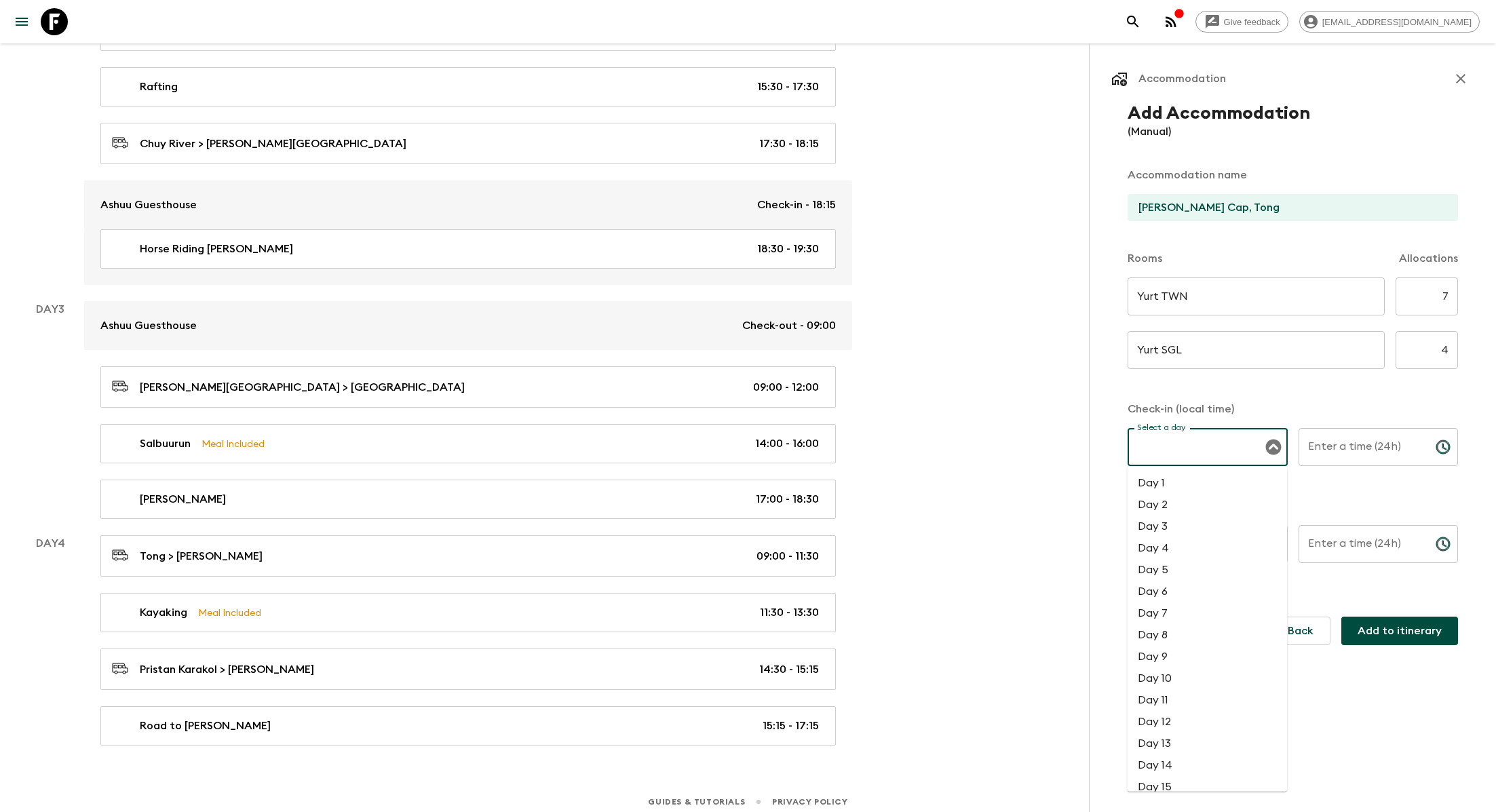
click at [761, 524] on li "Day 3" at bounding box center [1207, 526] width 160 height 22
type input "Day 3"
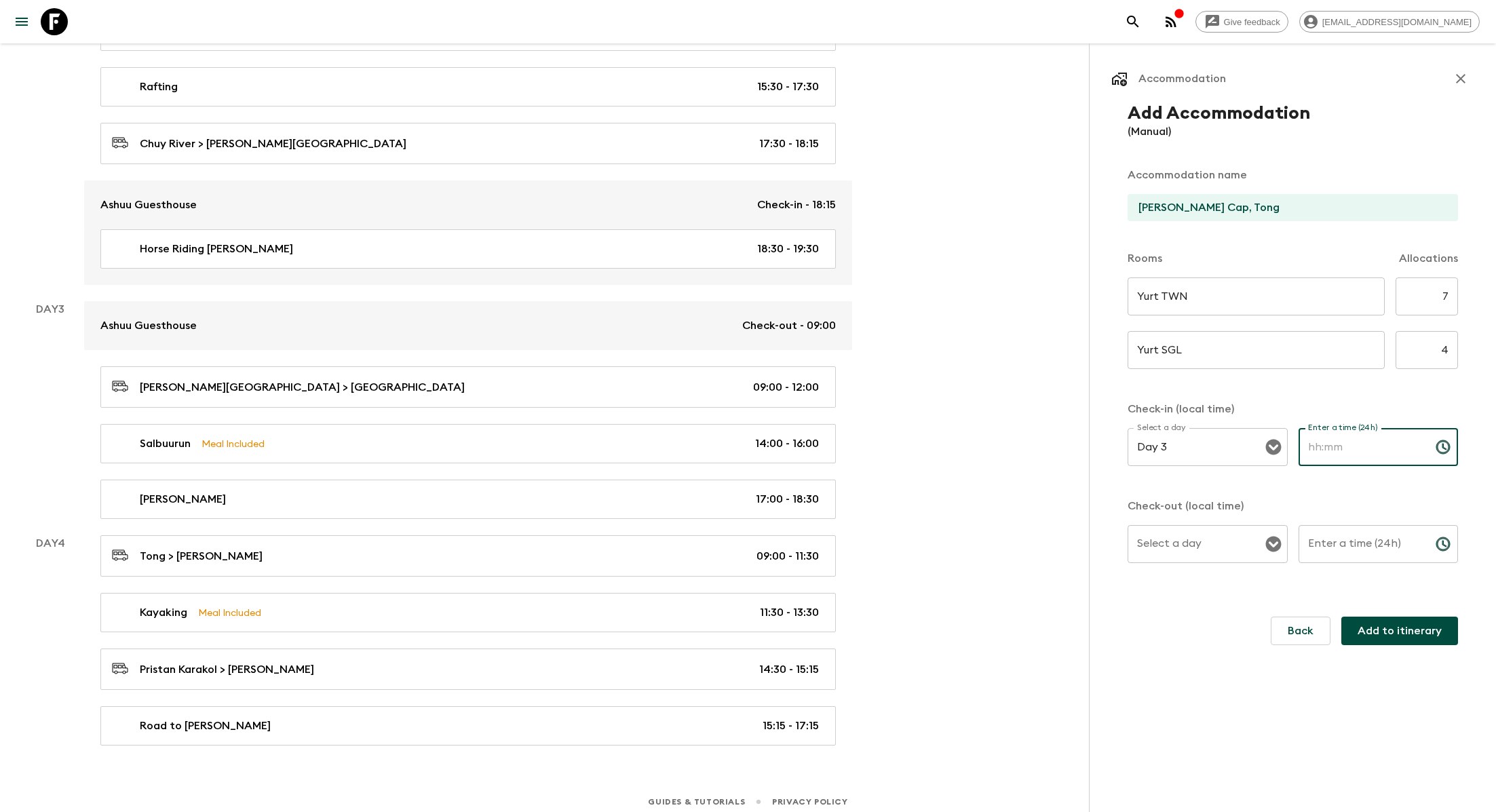
click at [761, 457] on input "Enter a time (24h)" at bounding box center [1361, 447] width 126 height 38
click at [761, 548] on icon "Open" at bounding box center [1273, 545] width 16 height 16
type input "19:00"
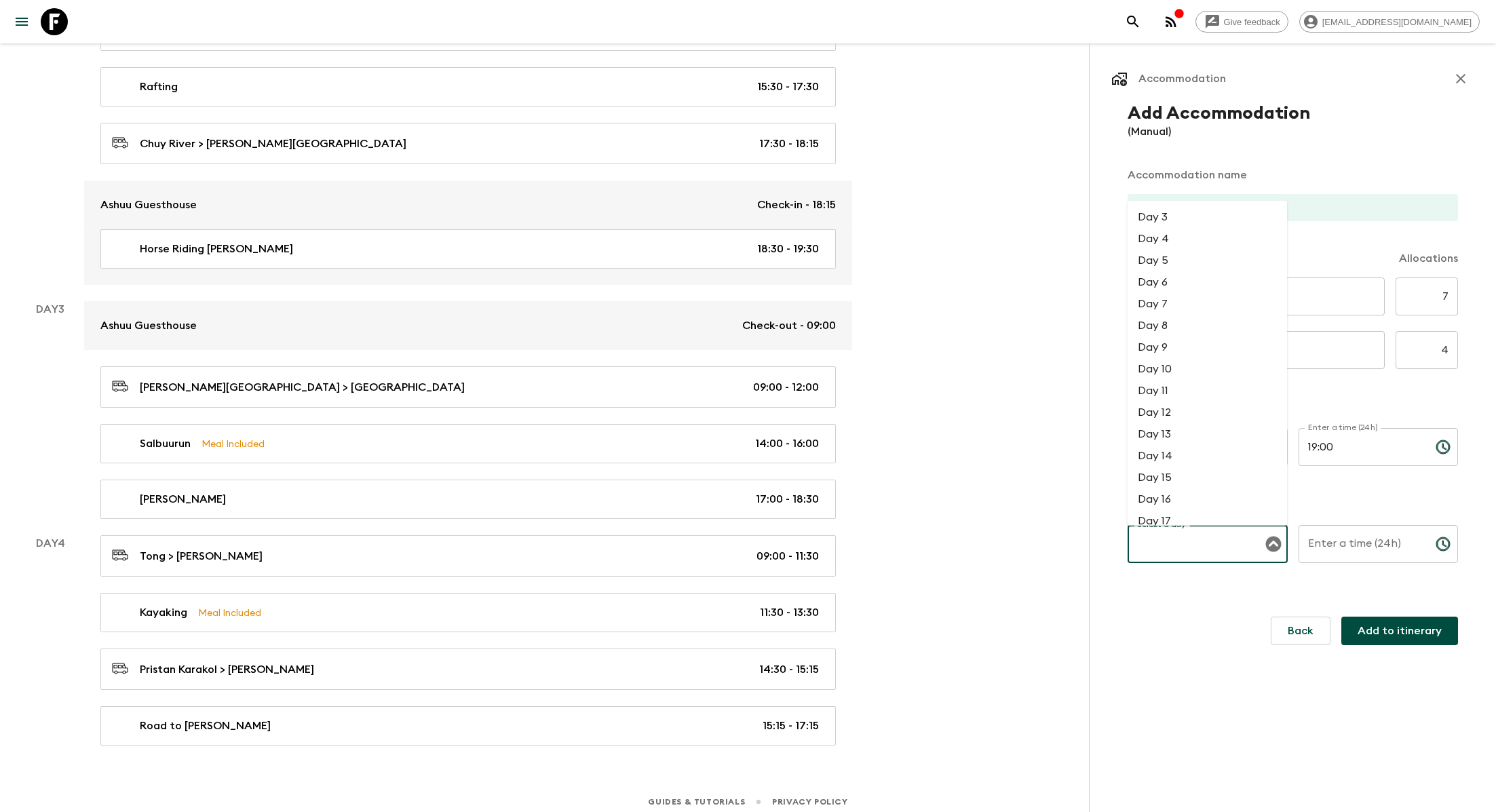
click at [761, 270] on li "Day 5" at bounding box center [1207, 260] width 160 height 22
type input "Day 5"
click at [761, 540] on input "Enter a time (24h)" at bounding box center [1361, 543] width 126 height 38
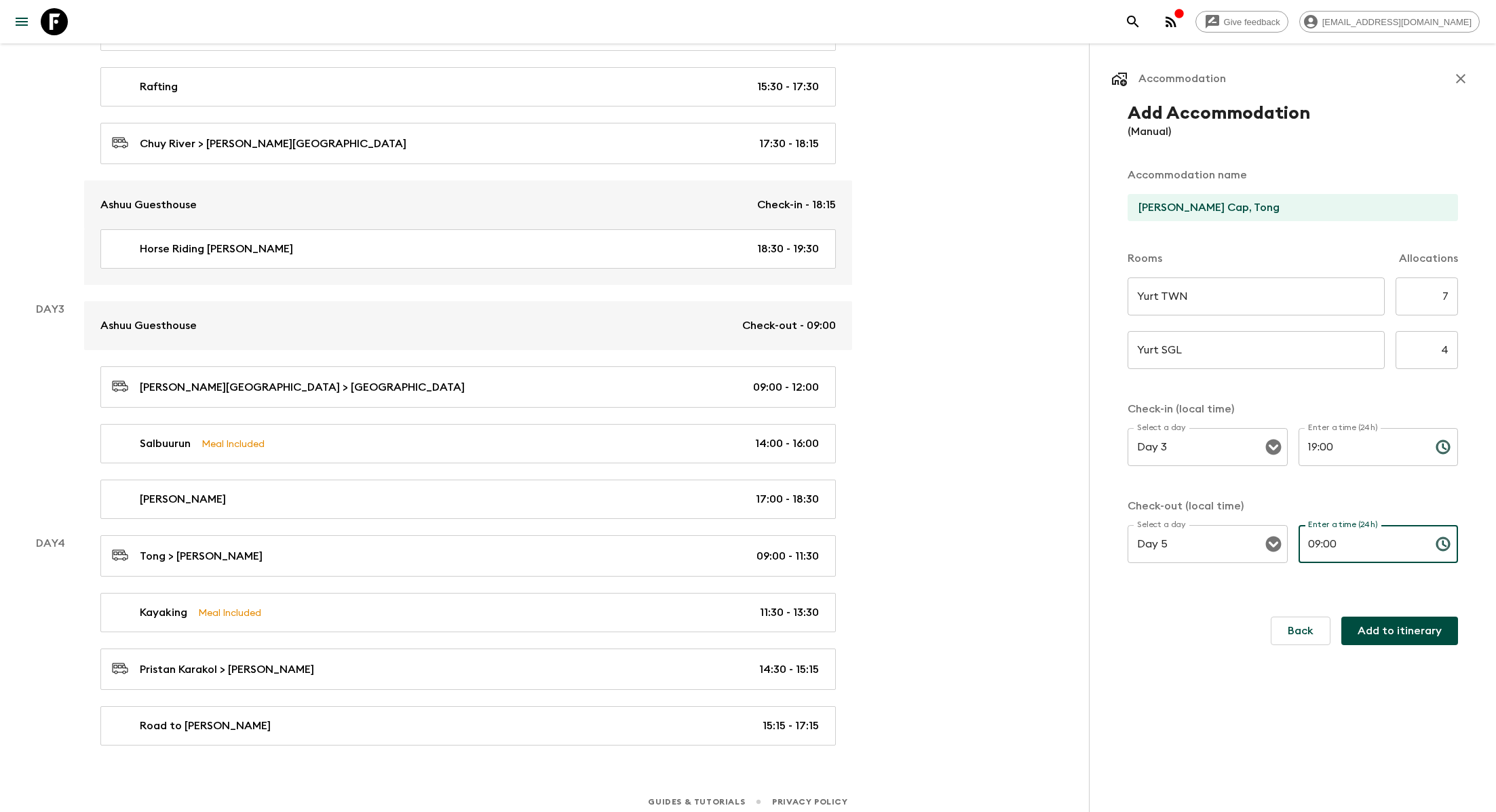
type input "09:00"
click at [761, 631] on button "Add to itinerary" at bounding box center [1399, 631] width 117 height 28
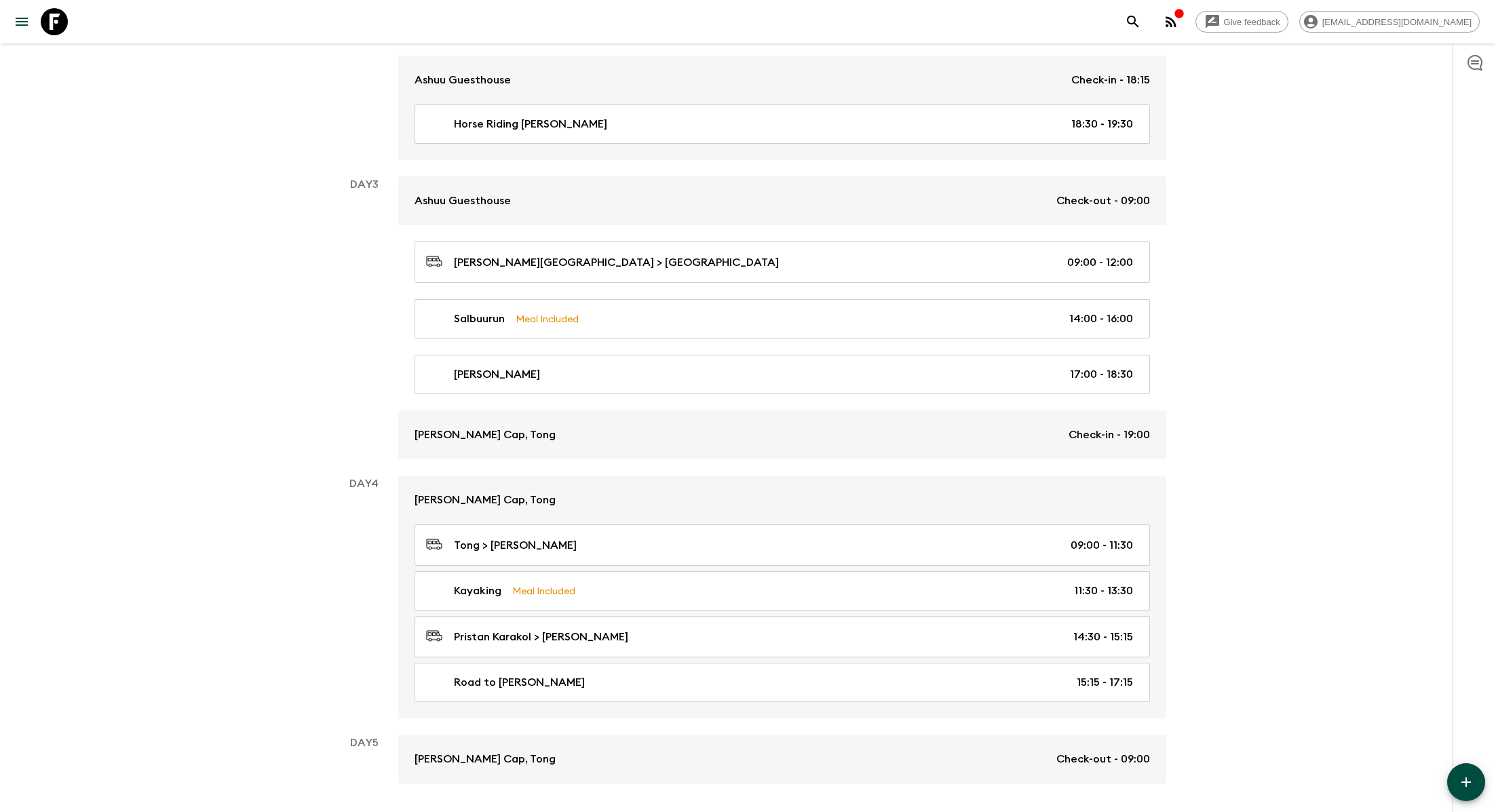
scroll to position [836, 0]
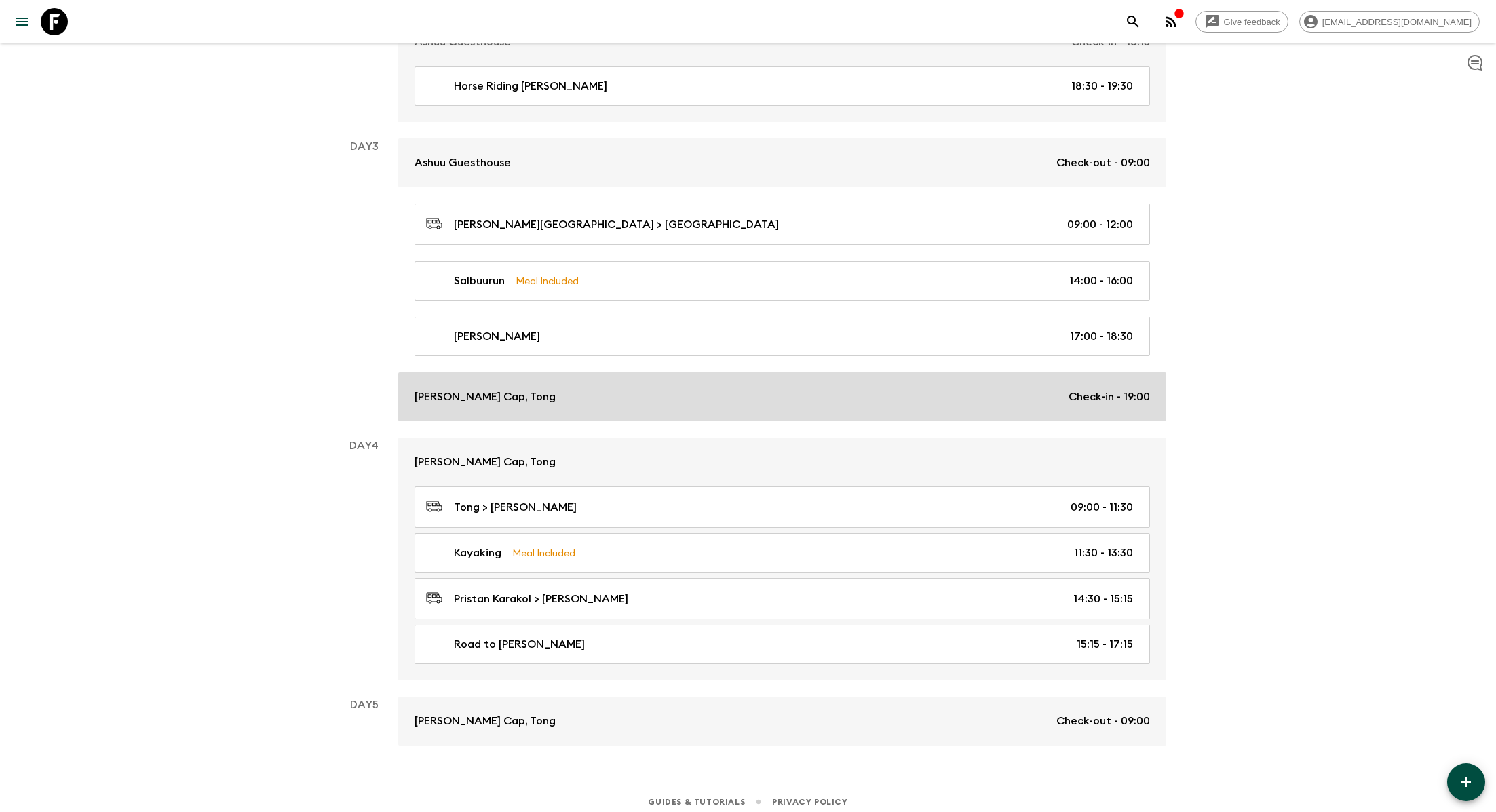
click at [761, 399] on div "[PERSON_NAME] Cap, Tong Check-in - 19:00" at bounding box center [782, 397] width 735 height 16
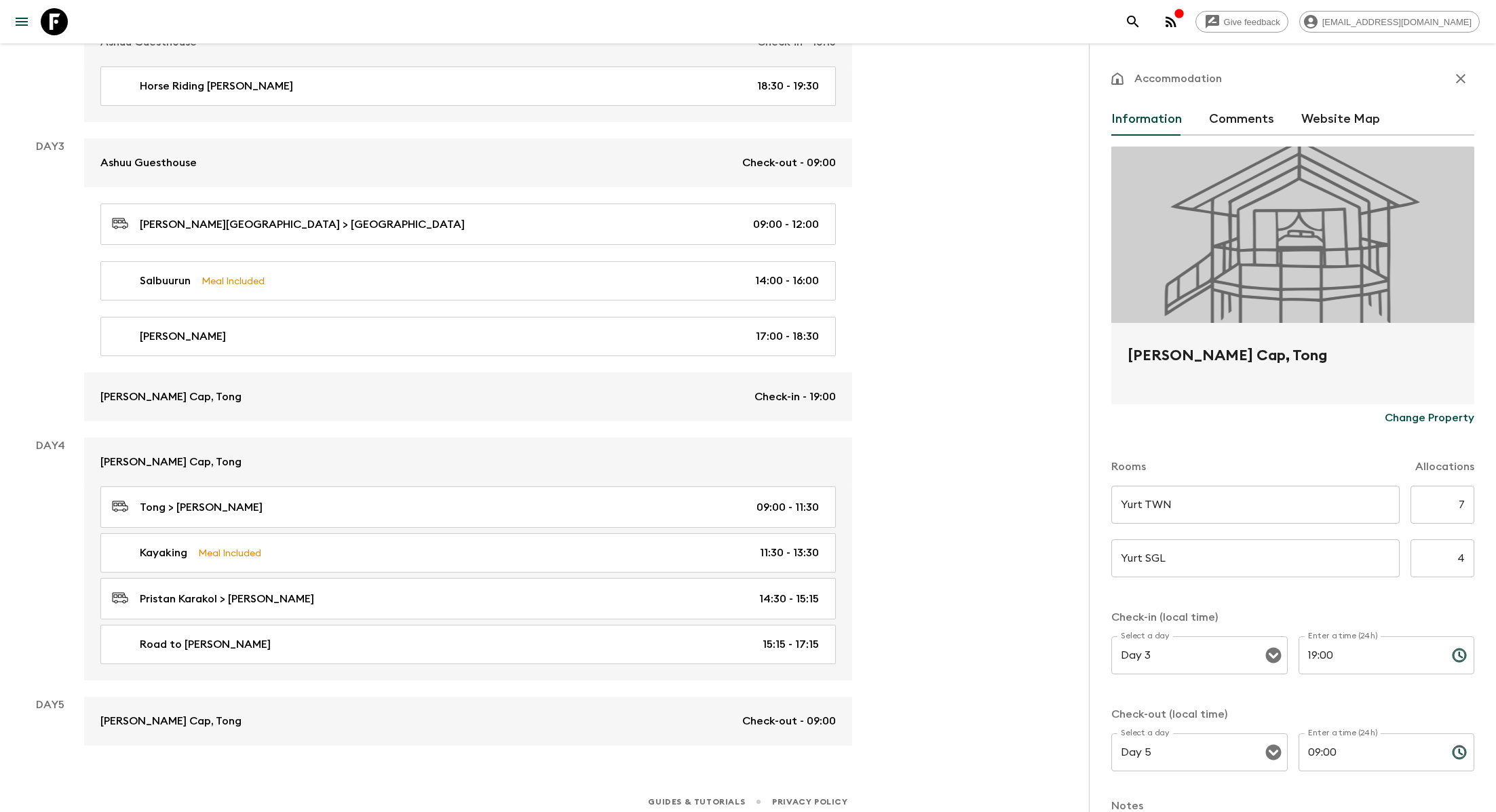
click at [761, 420] on p "Change Property" at bounding box center [1429, 417] width 90 height 16
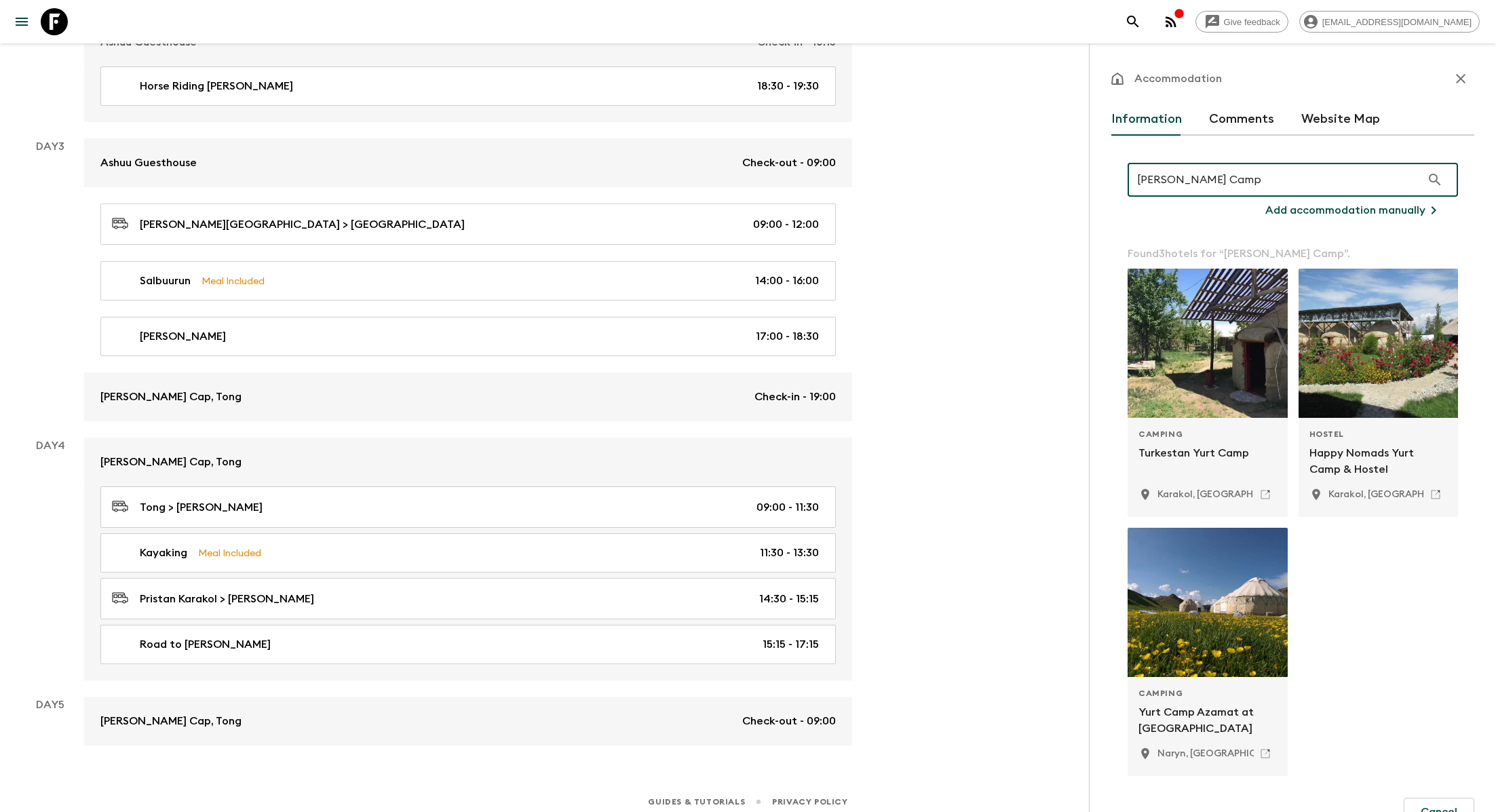
type input "[PERSON_NAME] Camp"
click at [761, 215] on p "Add accommodation manually" at bounding box center [1345, 210] width 160 height 16
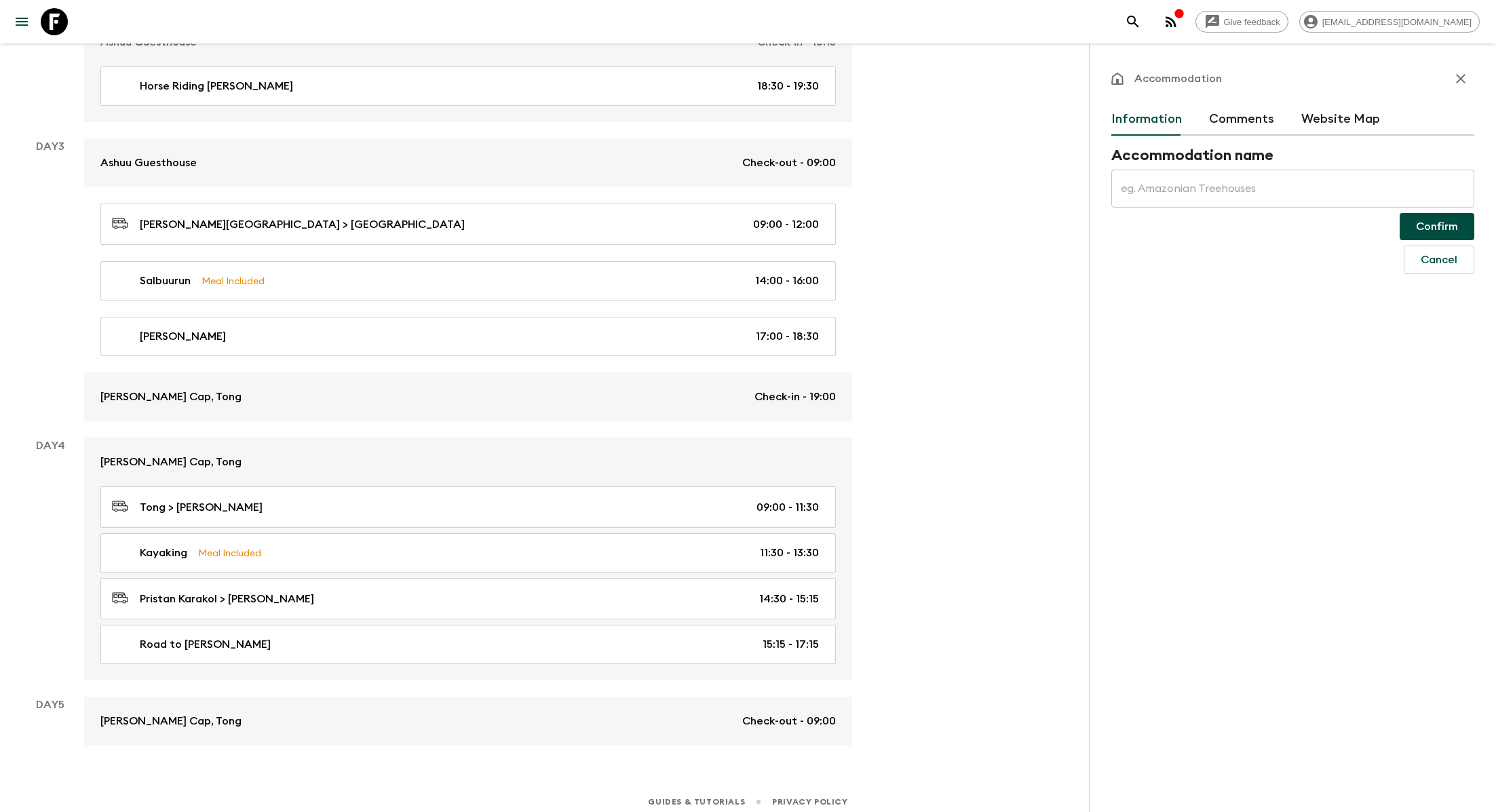
click at [761, 189] on input "text" at bounding box center [1293, 188] width 363 height 38
type input "[PERSON_NAME] Camp"
click at [761, 226] on button "Confirm" at bounding box center [1436, 227] width 75 height 27
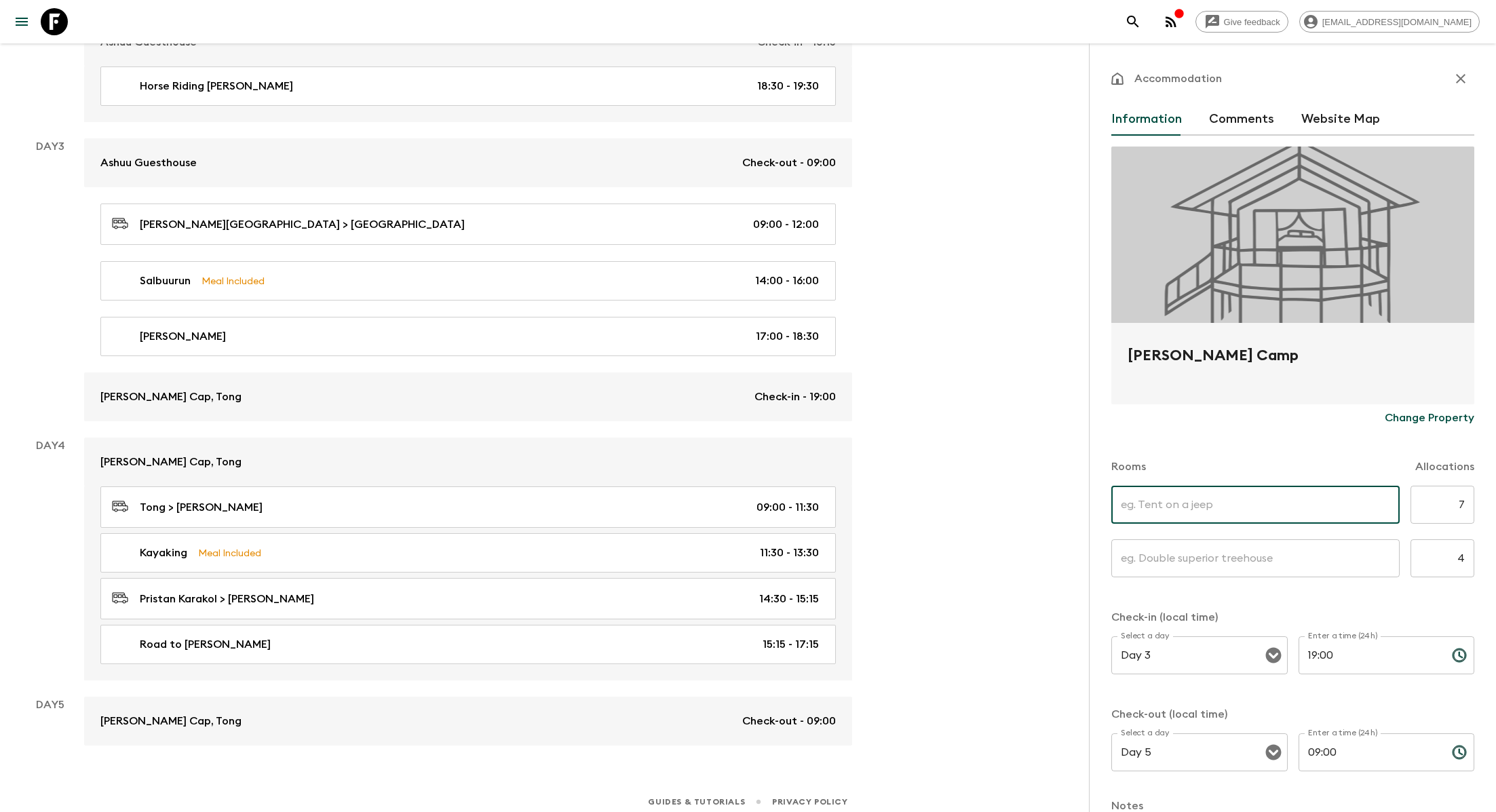
click at [761, 515] on input "text" at bounding box center [1255, 504] width 288 height 38
type input "Yurt TWN"
click at [761, 561] on input "text" at bounding box center [1255, 557] width 288 height 38
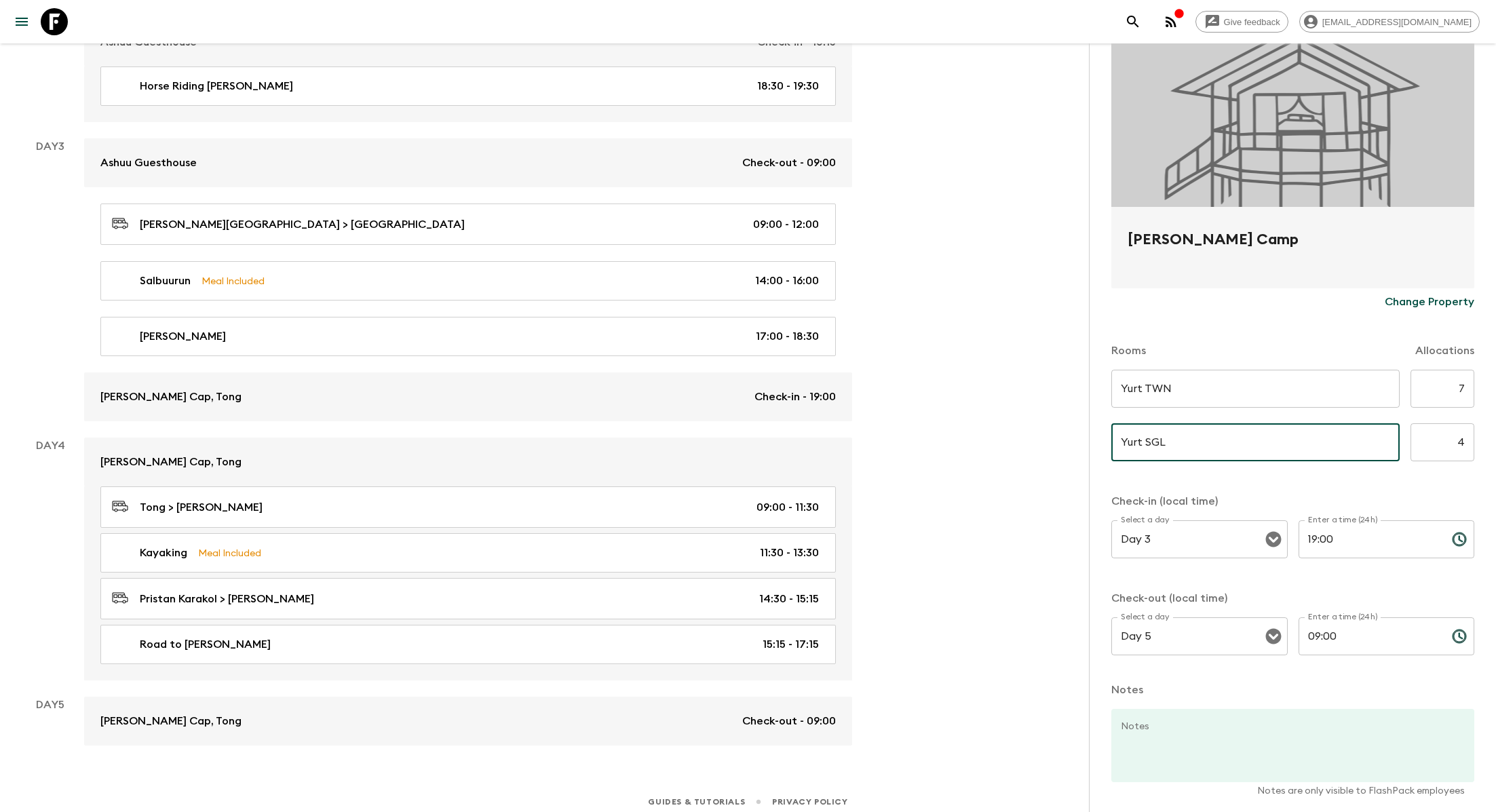
scroll to position [173, 0]
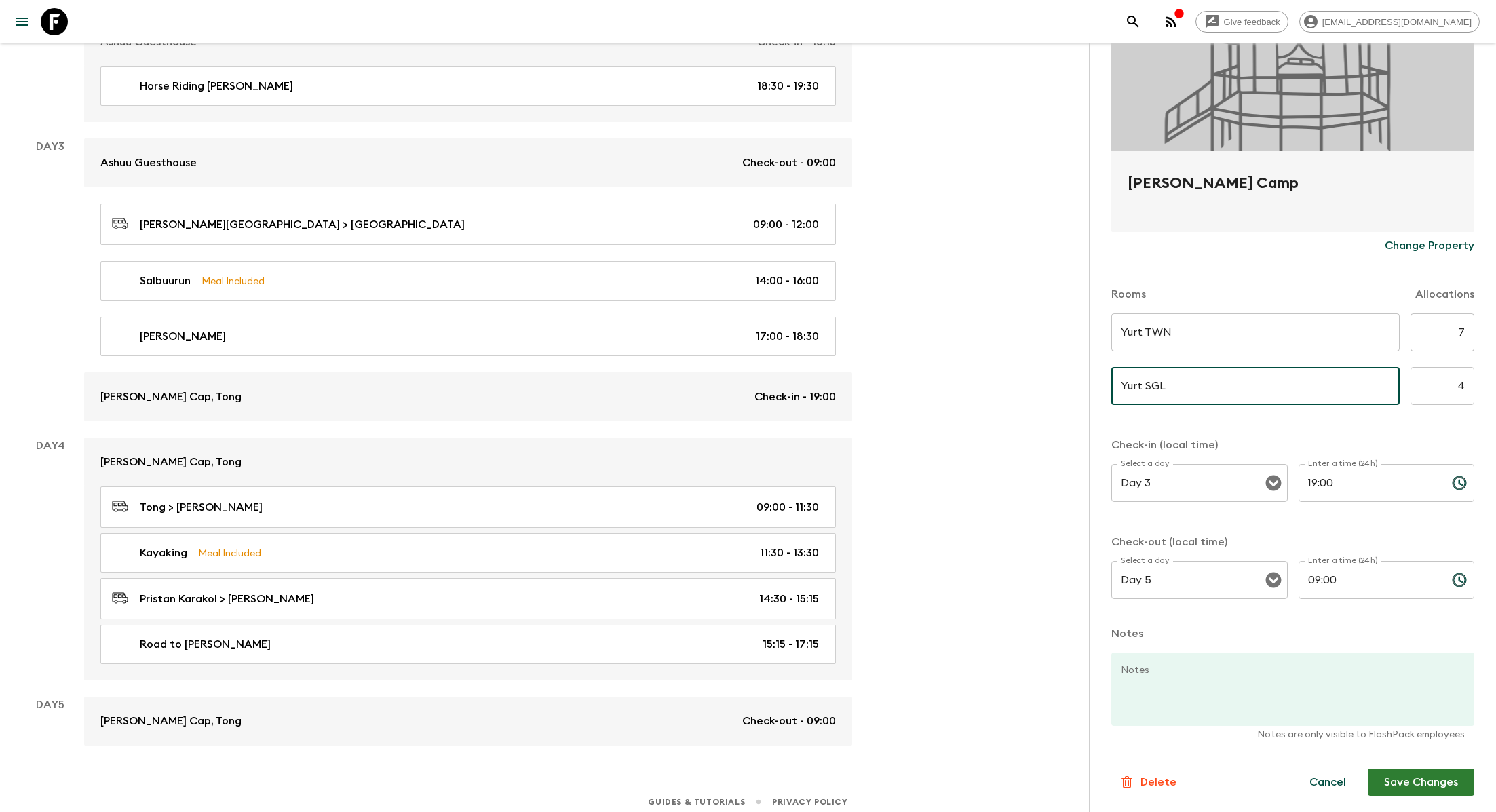
type input "Yurt SGL"
click at [761, 730] on button "Save Changes" at bounding box center [1421, 782] width 107 height 27
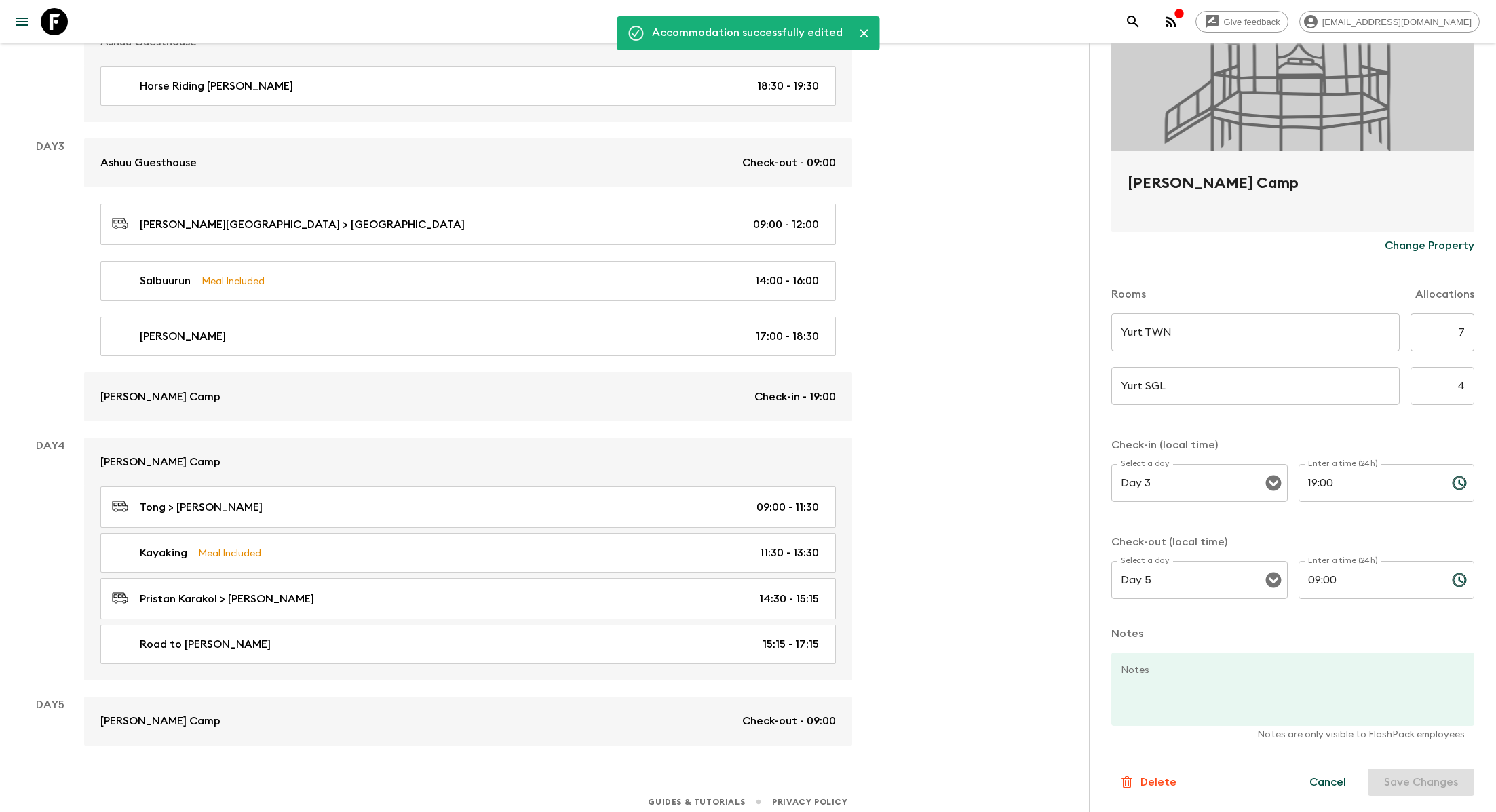
scroll to position [0, 0]
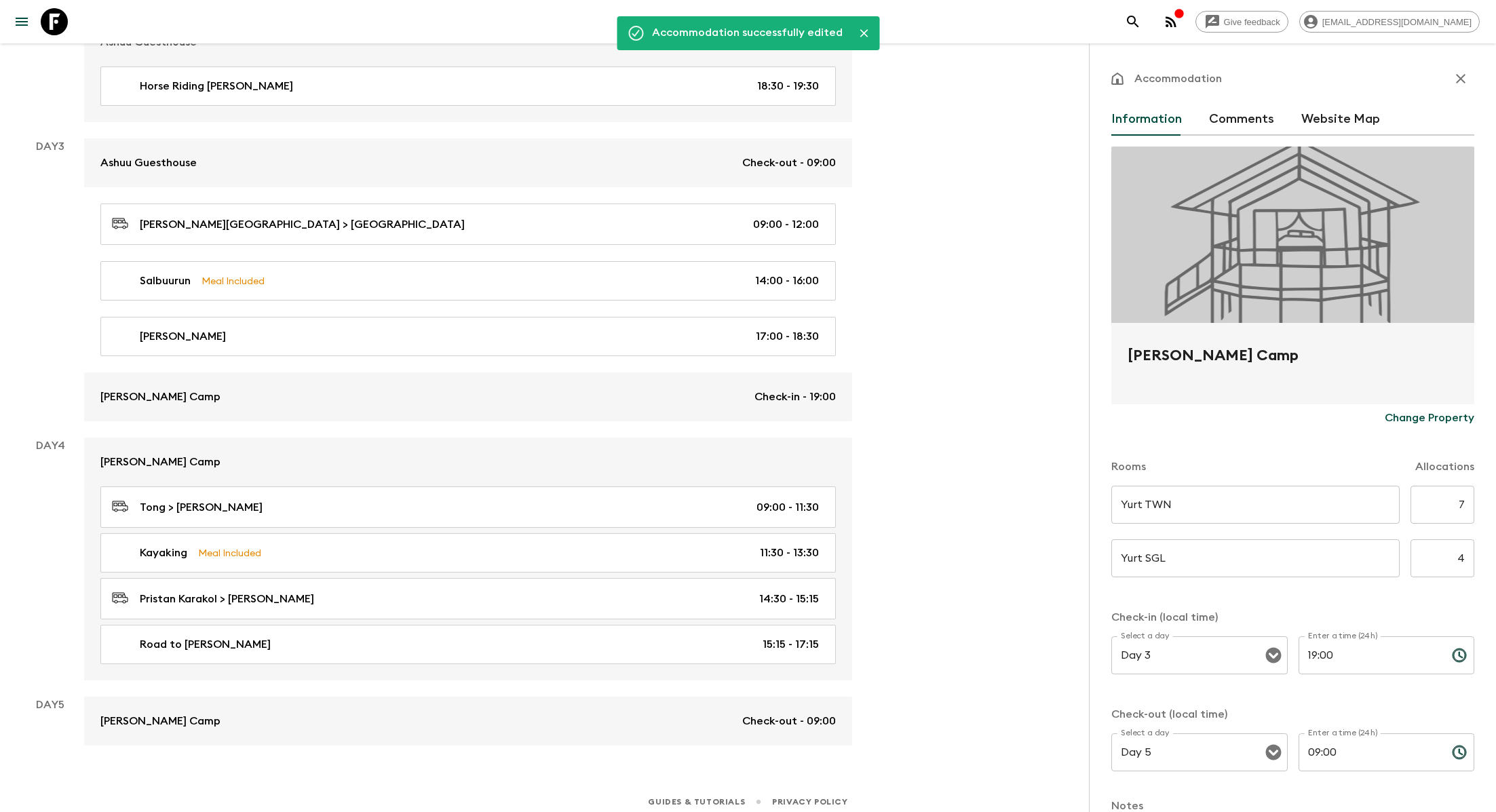
click at [761, 85] on icon "button" at bounding box center [1460, 78] width 16 height 16
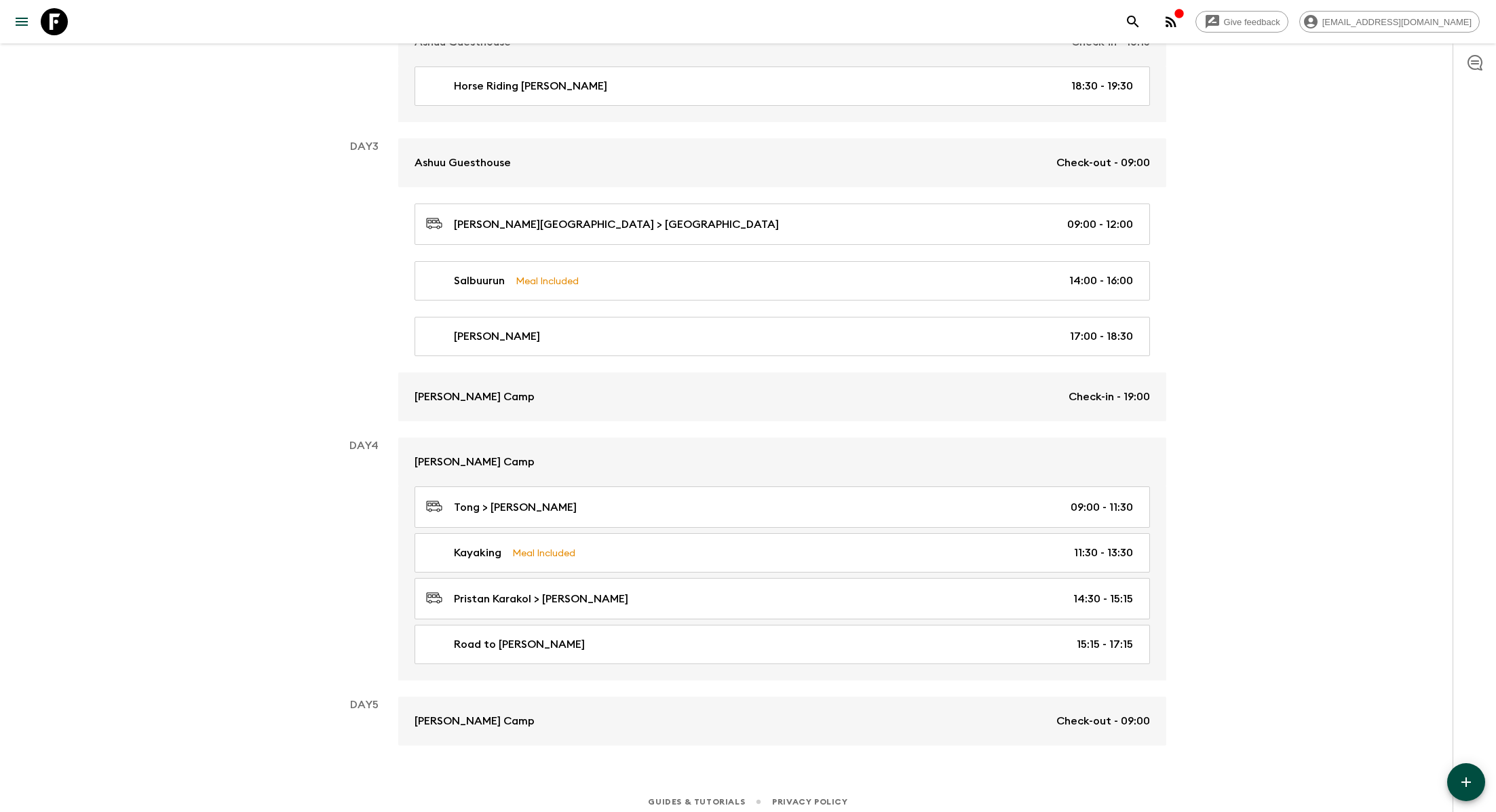
click at [761, 730] on icon "button" at bounding box center [1465, 782] width 16 height 16
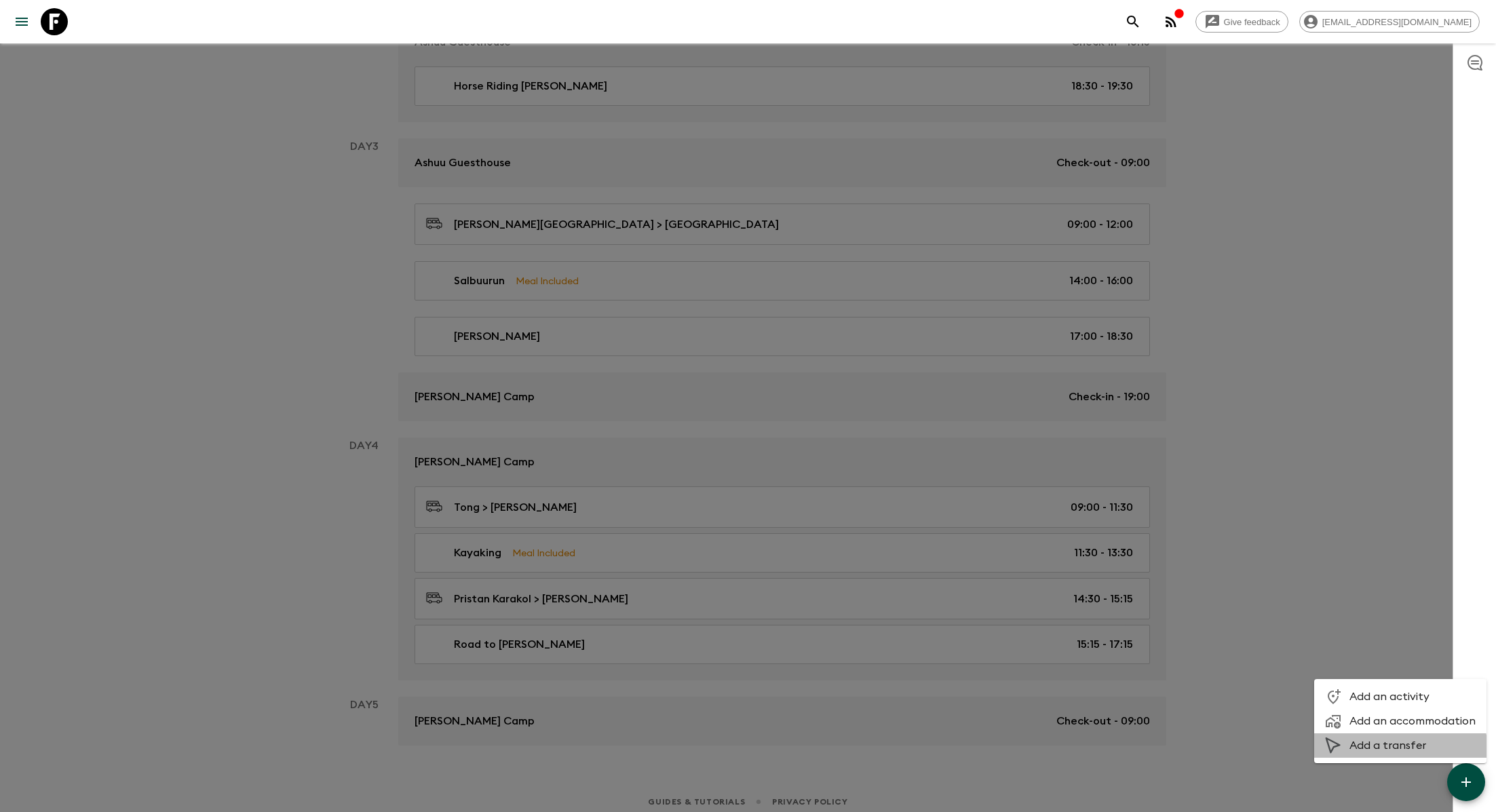
click at [761, 730] on span "Add a transfer" at bounding box center [1412, 745] width 126 height 14
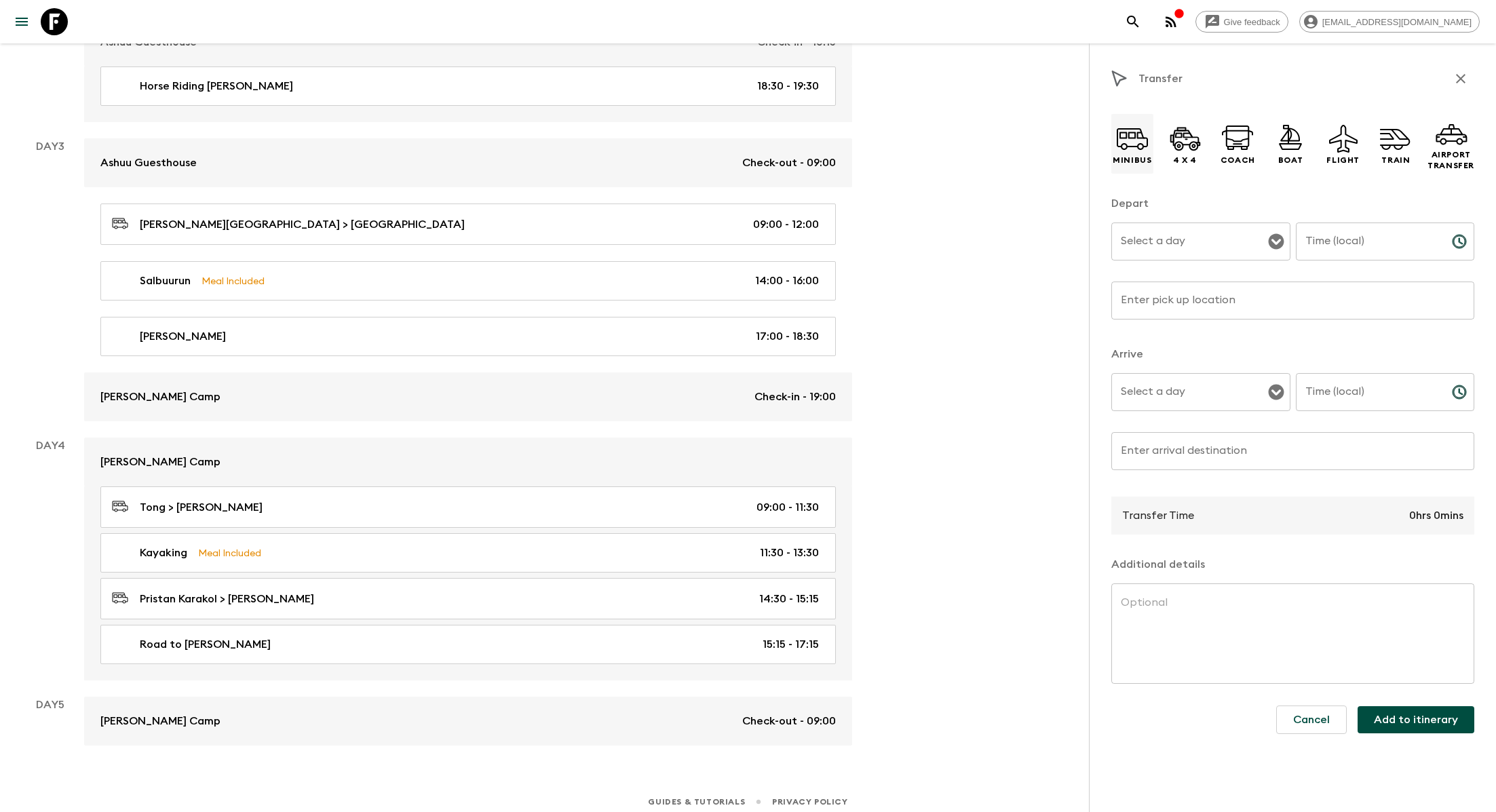
click at [761, 150] on icon at bounding box center [1132, 139] width 33 height 33
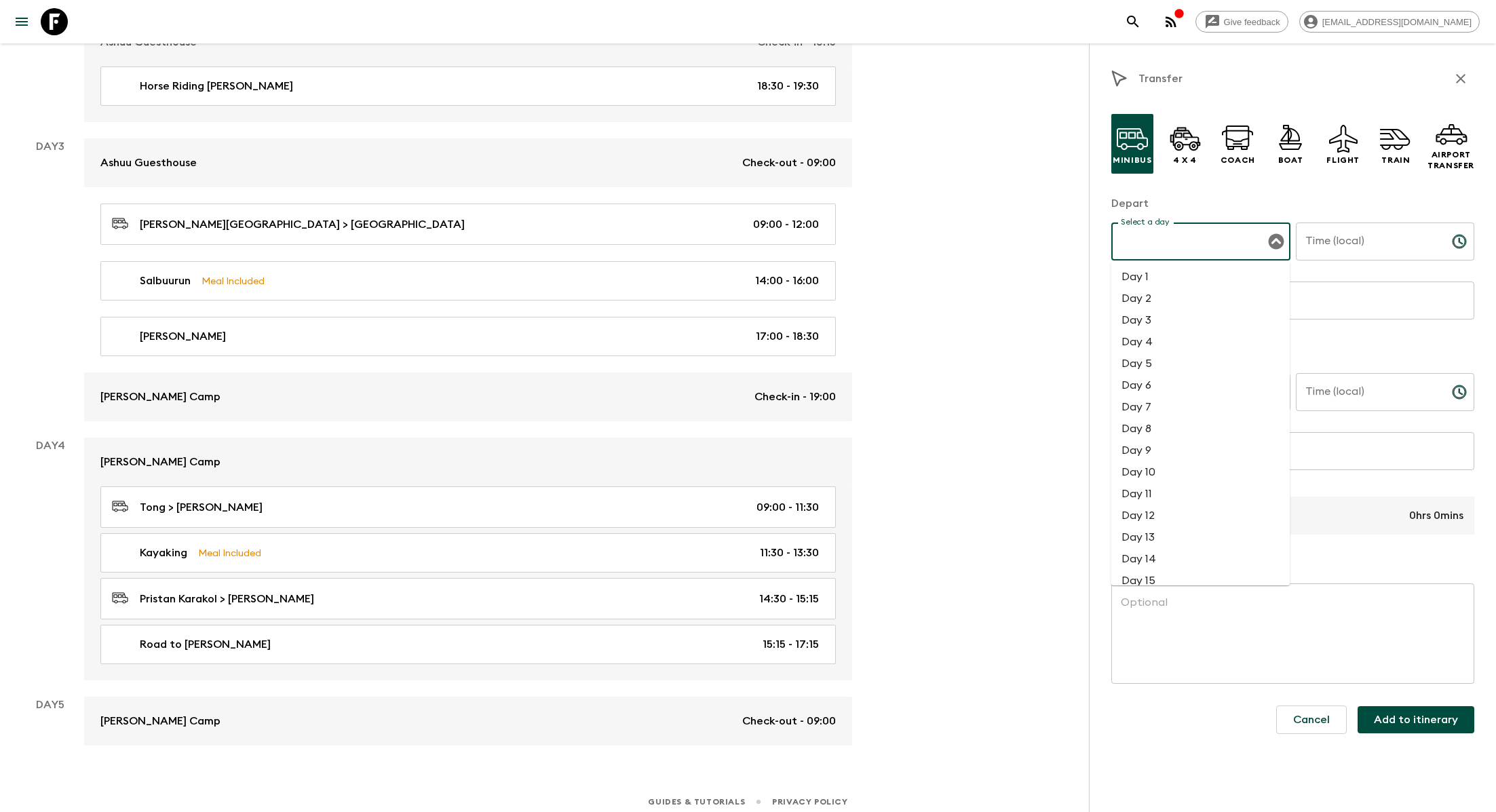
click at [761, 251] on input "Select a day" at bounding box center [1190, 242] width 146 height 26
click at [761, 346] on li "Day 4" at bounding box center [1200, 342] width 179 height 22
type input "Day 4"
click at [761, 255] on input "Time (local)" at bounding box center [1368, 241] width 145 height 38
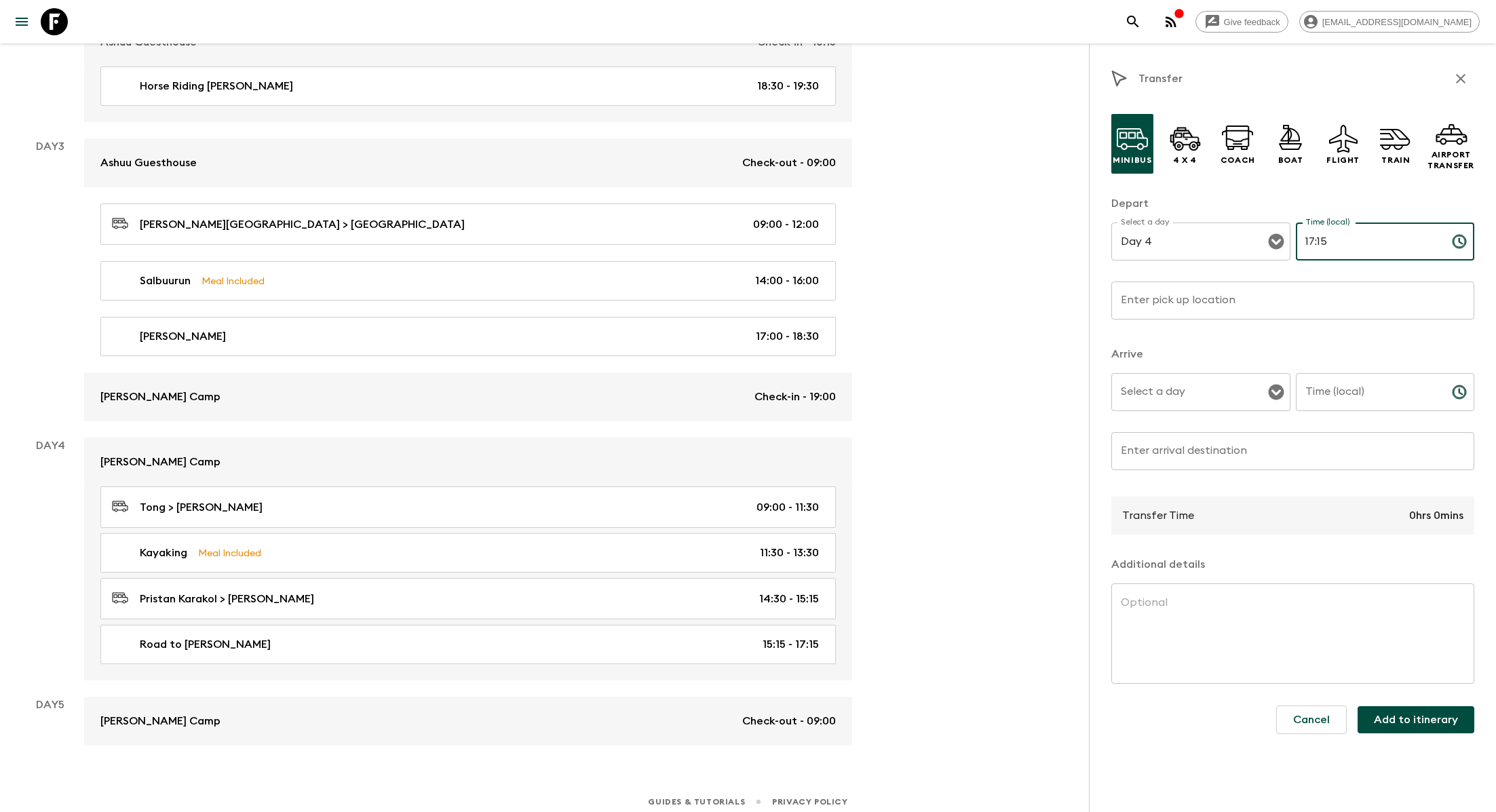
type input "17:15"
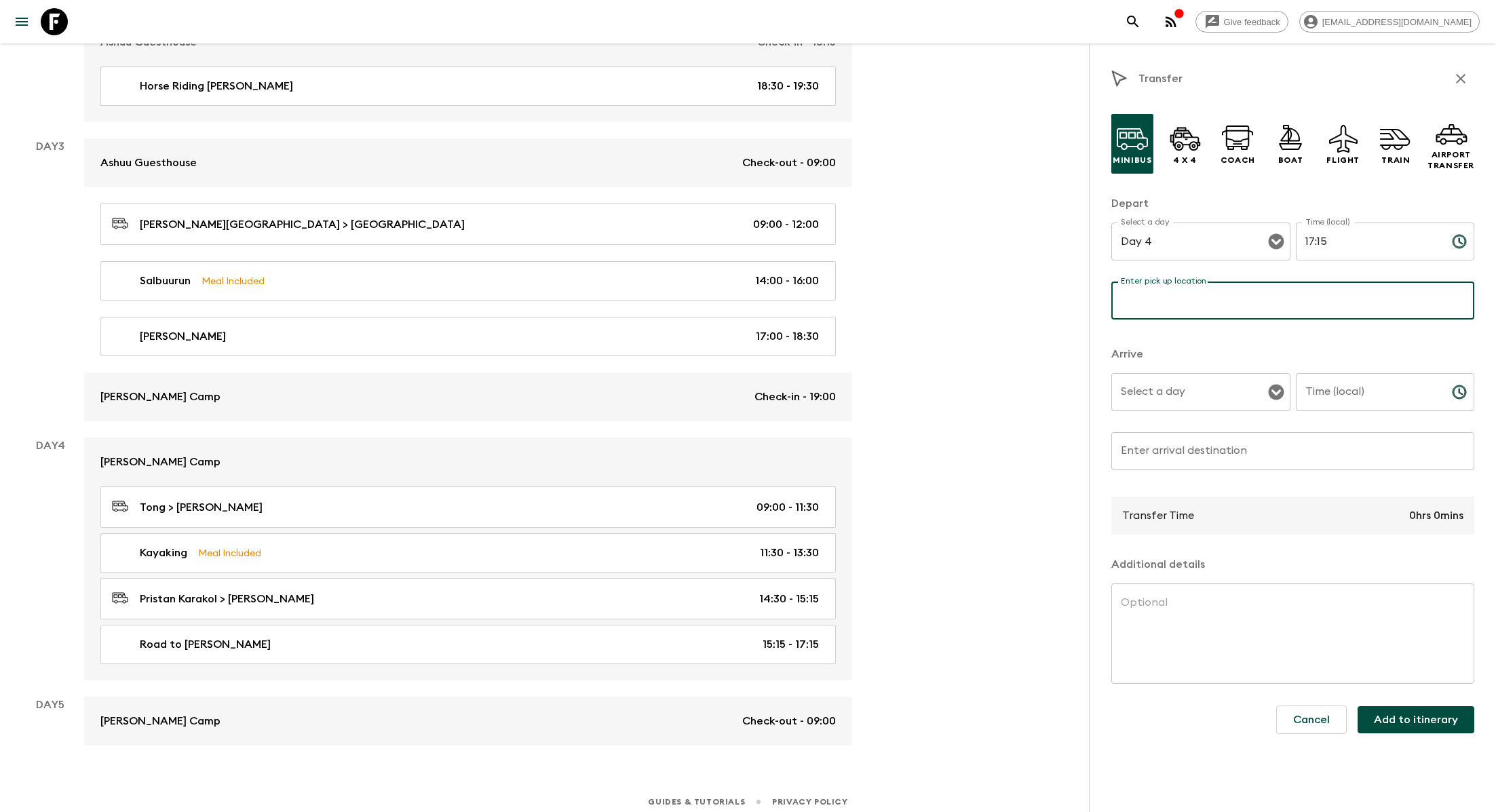
click at [761, 292] on input "Enter pick up location" at bounding box center [1293, 300] width 363 height 38
type input "test"
click at [761, 397] on input "Select a day" at bounding box center [1190, 392] width 146 height 26
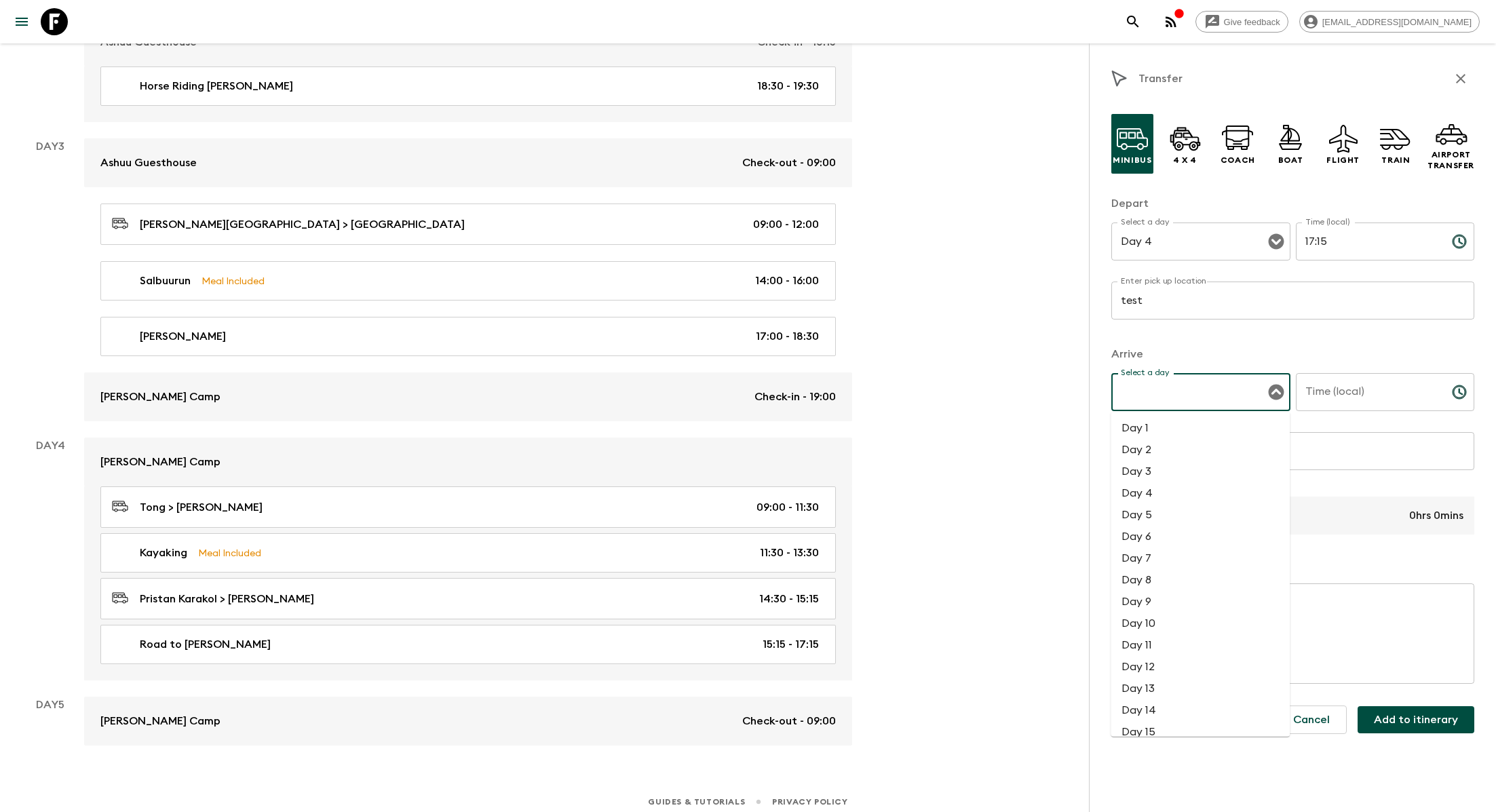
click at [761, 490] on li "Day 4" at bounding box center [1200, 493] width 179 height 22
type input "Day 4"
click at [761, 396] on input "Time (local)" at bounding box center [1368, 392] width 145 height 38
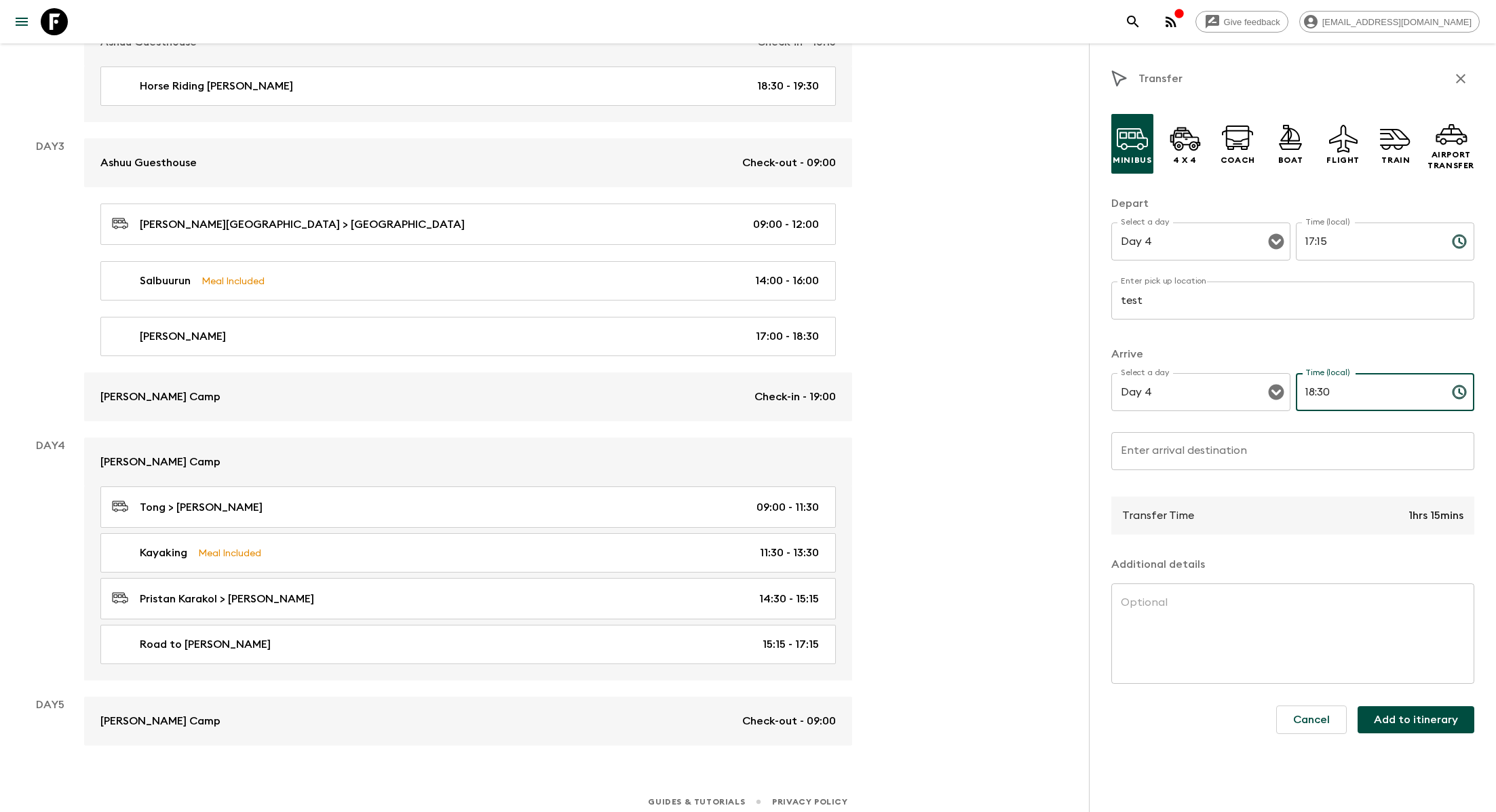
type input "18:30"
click at [761, 467] on input "Enter arrival destination" at bounding box center [1293, 451] width 363 height 38
type input "test"
click at [761, 623] on textarea at bounding box center [1293, 634] width 344 height 78
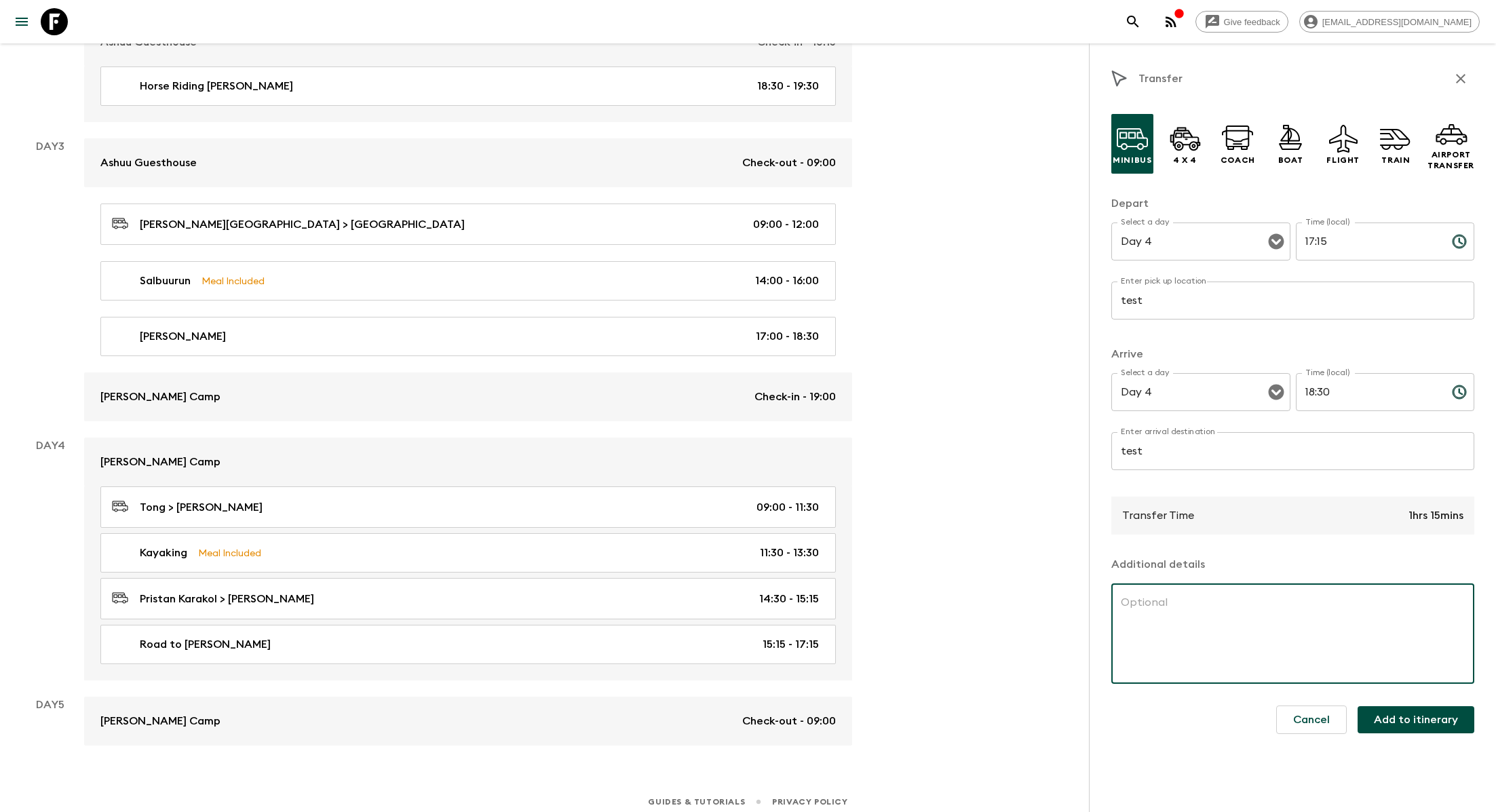
click at [761, 719] on button "Add to itinerary" at bounding box center [1416, 720] width 117 height 27
